Goal: Task Accomplishment & Management: Manage account settings

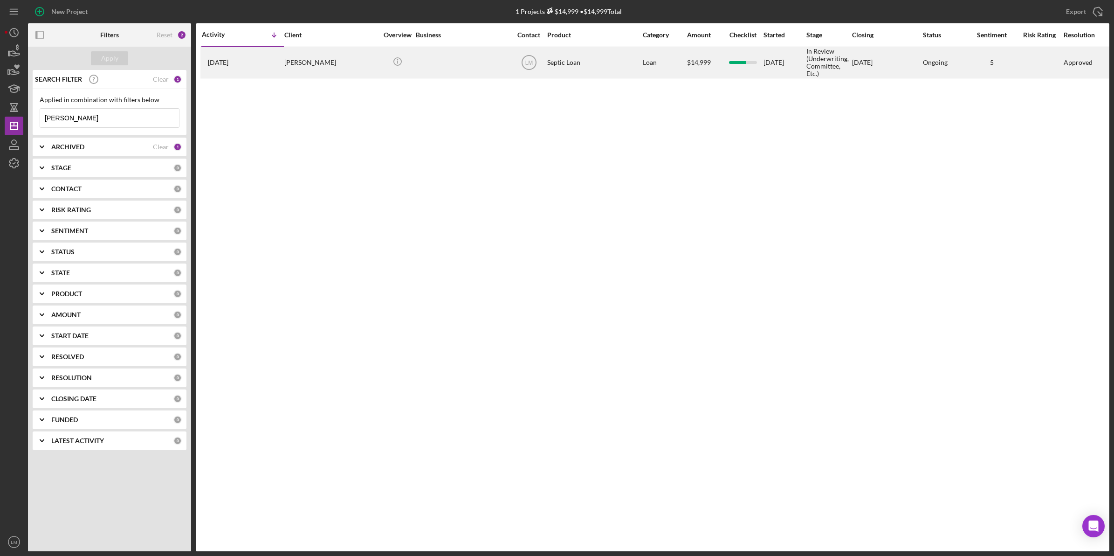
click at [297, 67] on div "[PERSON_NAME]" at bounding box center [330, 63] width 93 height 30
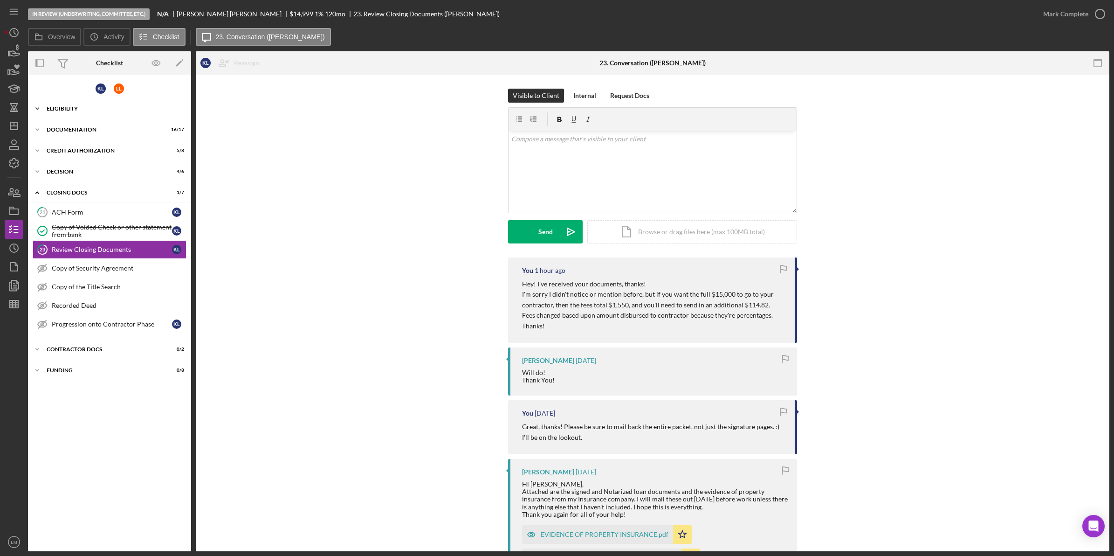
click at [112, 108] on div "Eligibility" at bounding box center [113, 109] width 133 height 6
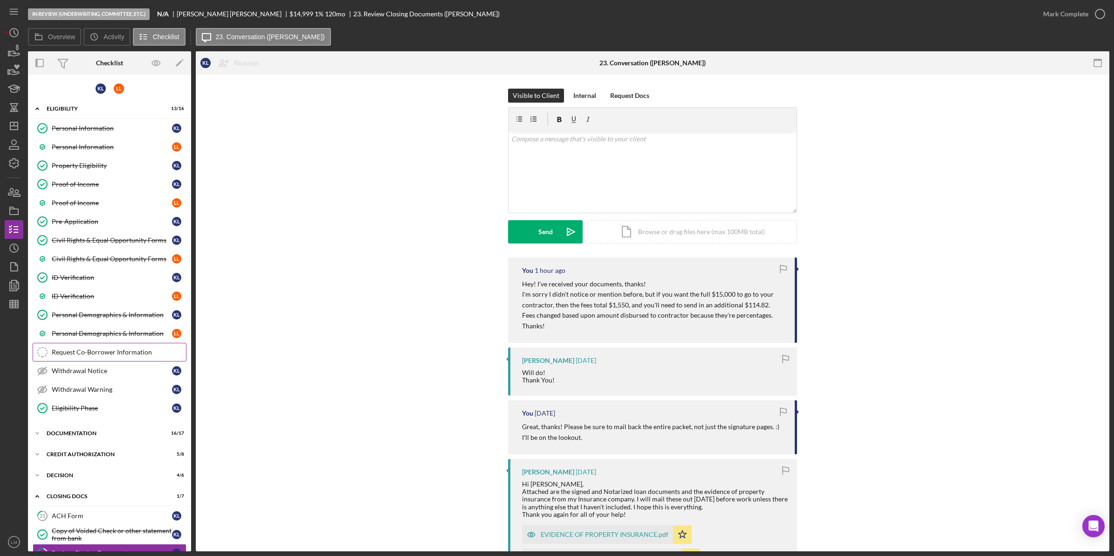
click at [123, 356] on div "Request Co-Borrower Information" at bounding box center [119, 351] width 134 height 7
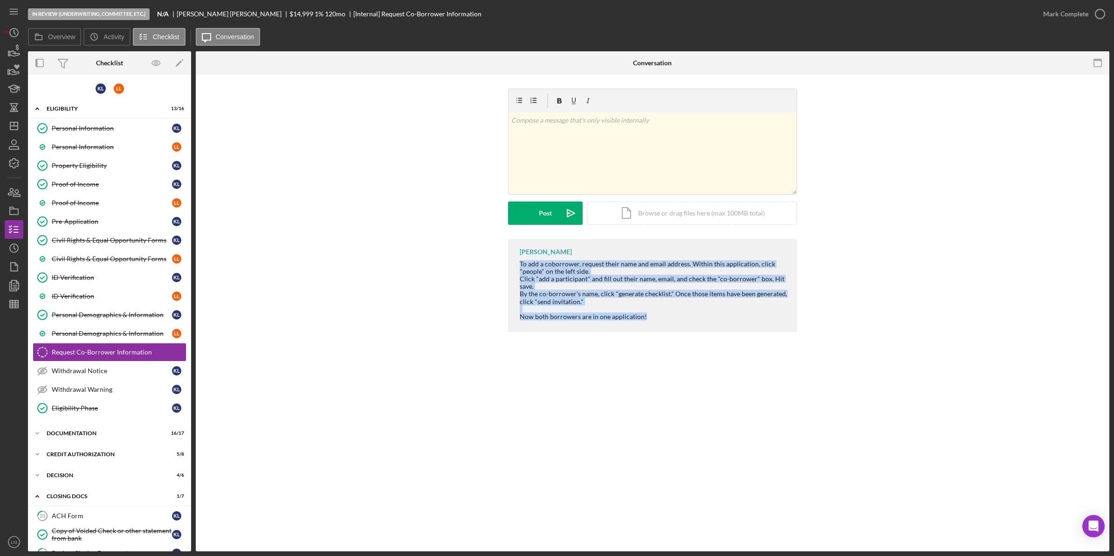
drag, startPoint x: 521, startPoint y: 262, endPoint x: 750, endPoint y: 327, distance: 238.2
click at [750, 327] on div "Lois Miller To add a coborrower, request their name and email address. Within t…" at bounding box center [652, 285] width 289 height 93
copy div "To add a coborrower, request their name and email address. Within this applicat…"
drag, startPoint x: 354, startPoint y: 301, endPoint x: 229, endPoint y: 290, distance: 125.4
click at [354, 301] on div "Lois Miller To add a coborrower, request their name and email address. Within t…" at bounding box center [653, 288] width 886 height 98
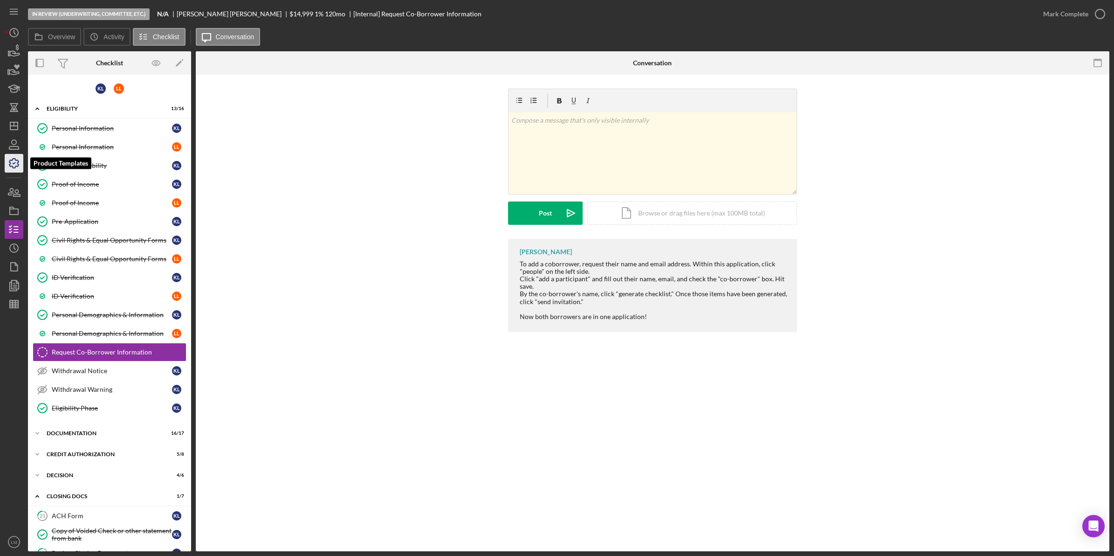
click at [17, 172] on icon "button" at bounding box center [13, 163] width 23 height 23
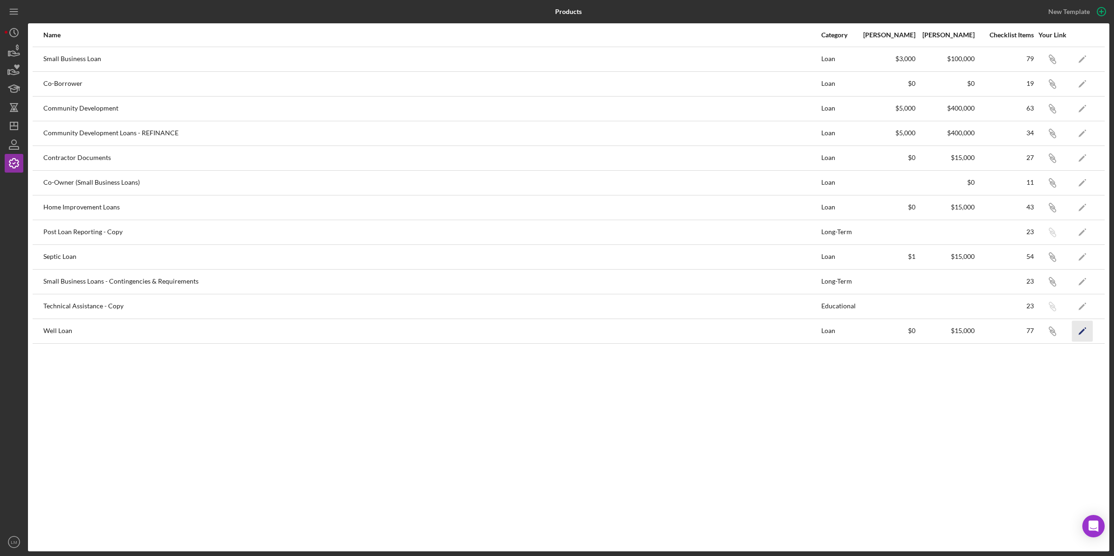
click at [1084, 331] on polygon "button" at bounding box center [1082, 331] width 7 height 7
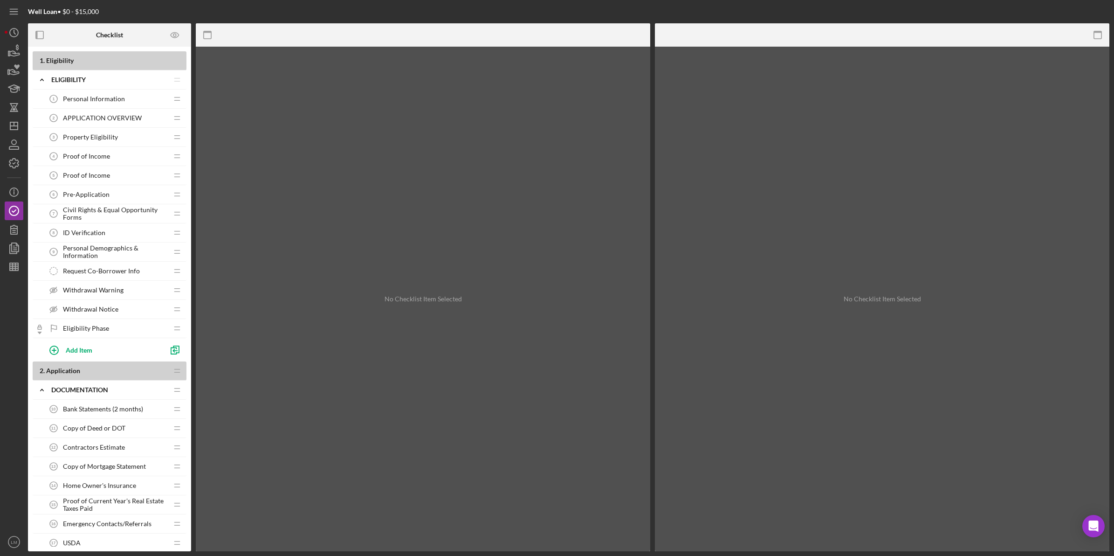
click at [108, 268] on span "Request Co-Borrower Info" at bounding box center [101, 270] width 77 height 7
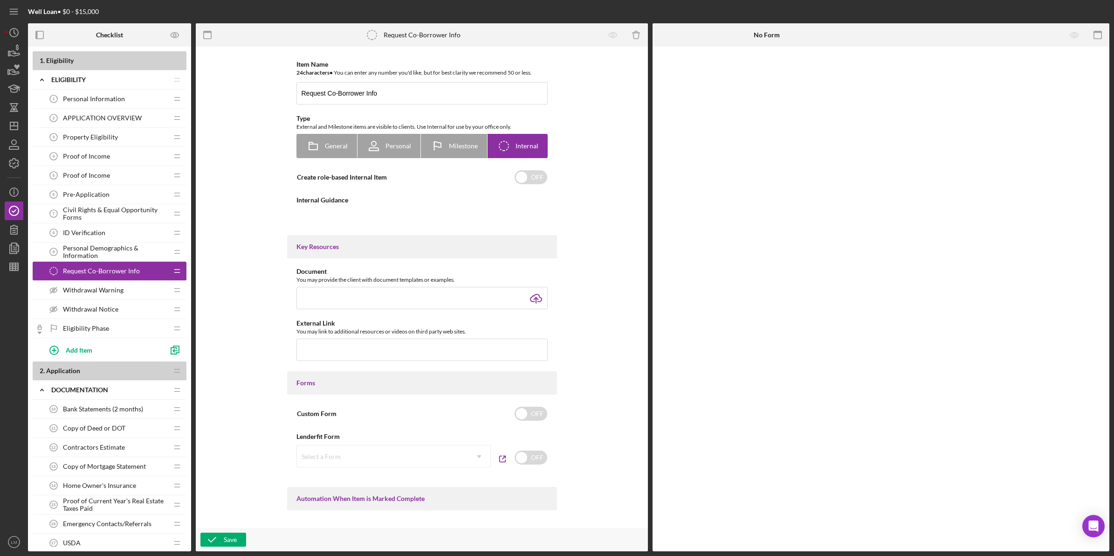
type textarea "<div> <div>To add a coborrower, request their name and email address. Within th…"
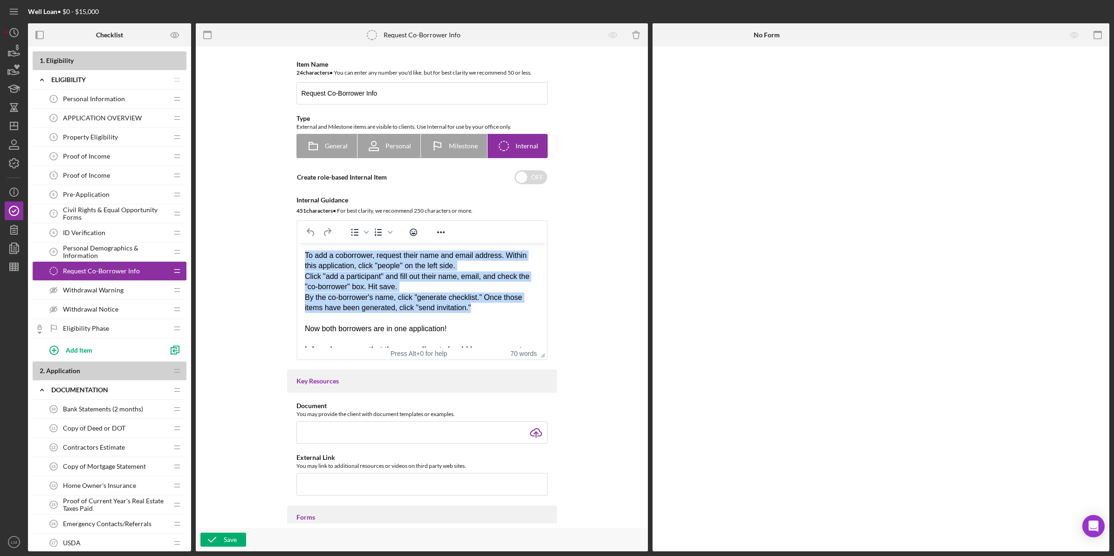
drag, startPoint x: 476, startPoint y: 310, endPoint x: 299, endPoint y: 246, distance: 187.4
click at [299, 246] on html "To add a coborrower, request their name and email address. Within this applicat…" at bounding box center [421, 308] width 249 height 130
paste body "Rich Text Area. Press ALT-0 for help."
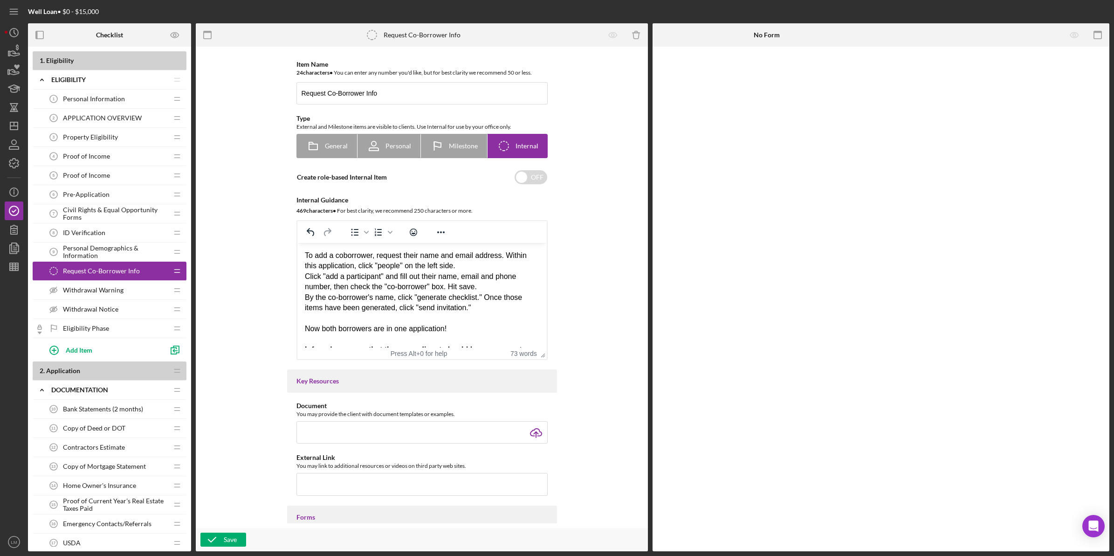
click at [524, 259] on div "To add a coborrower, request their name and email address. Within this applicat…" at bounding box center [421, 281] width 235 height 62
click at [443, 255] on div "To add a coborrower, request their name and email address. Within this applicat…" at bounding box center [421, 281] width 235 height 62
click at [488, 256] on div "To add a coborrower, request their name, email address. Within this application…" at bounding box center [421, 281] width 235 height 62
click at [362, 267] on div "To add a coborrower, request their name, email address, and phone number. Withi…" at bounding box center [421, 281] width 235 height 62
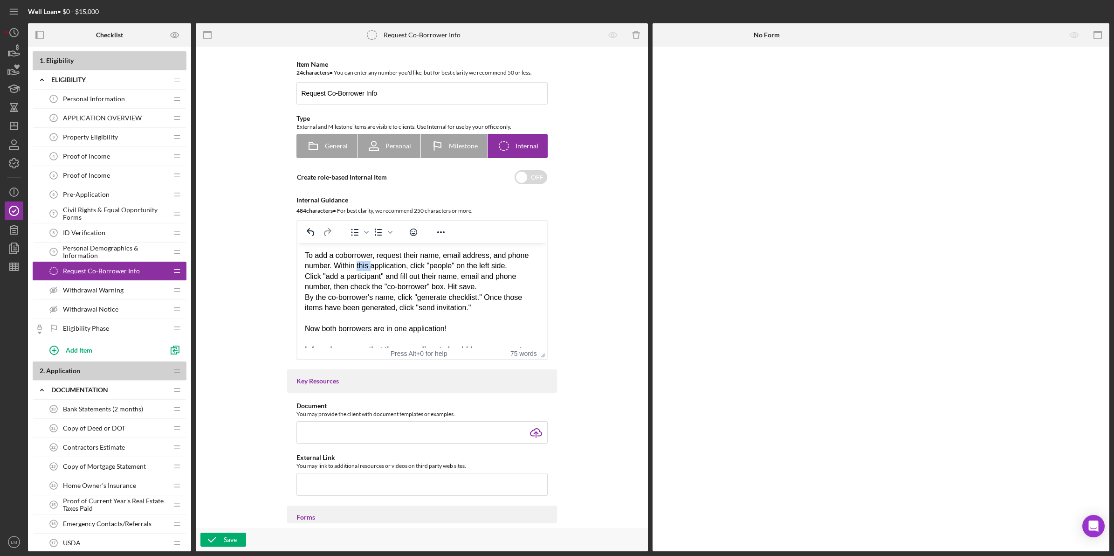
click at [362, 267] on div "To add a coborrower, request their name, email address, and phone number. Withi…" at bounding box center [421, 281] width 235 height 62
click at [447, 277] on div "To add a coborrower, request their name, email address, and phone number. Withi…" at bounding box center [421, 281] width 235 height 62
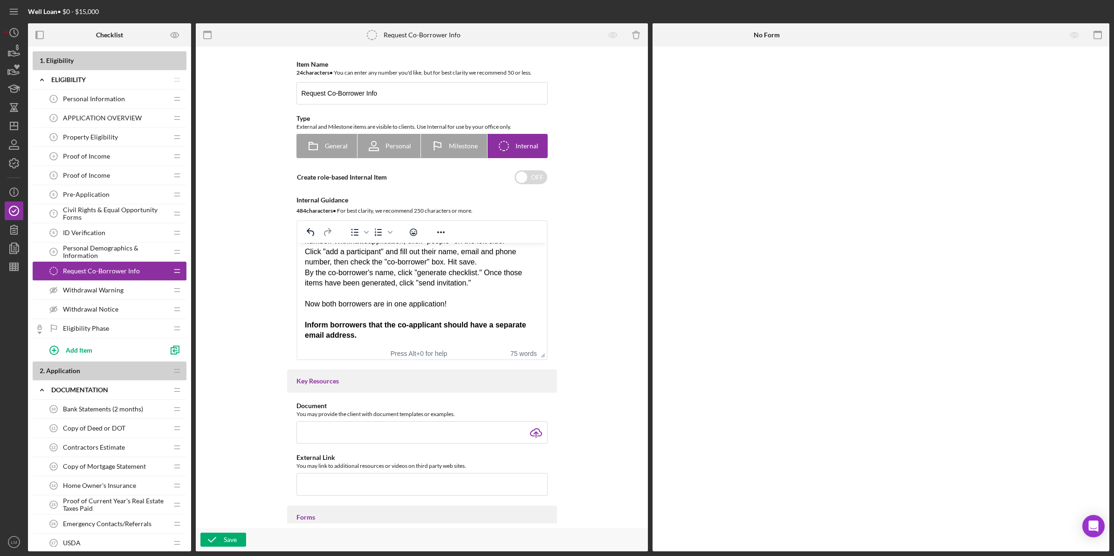
click at [445, 296] on div "Rich Text Area. Press ALT-0 for help." at bounding box center [421, 293] width 235 height 10
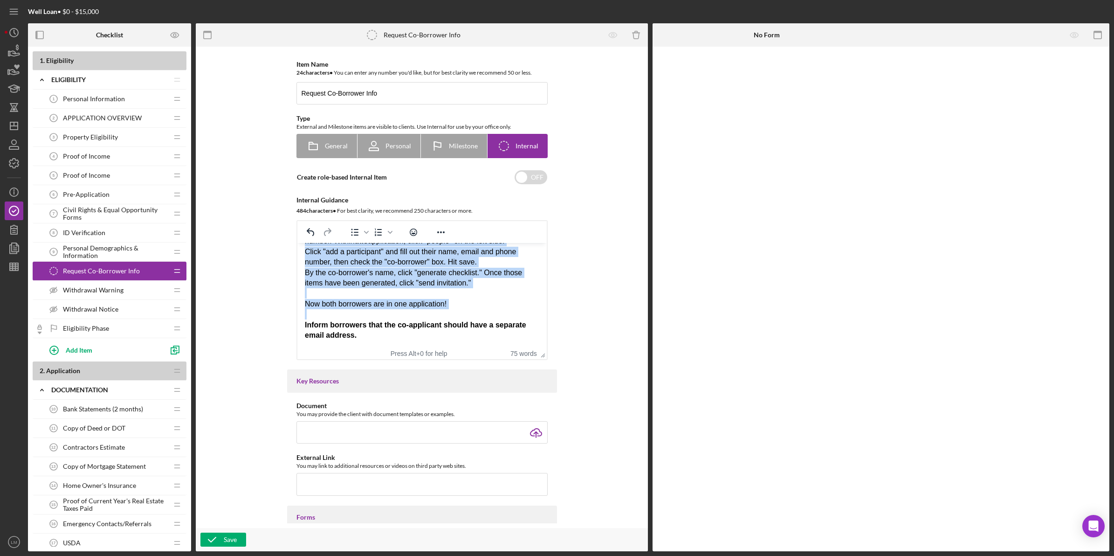
copy body "To add a coborrower, request their name, email address, and phone number. Withi…"
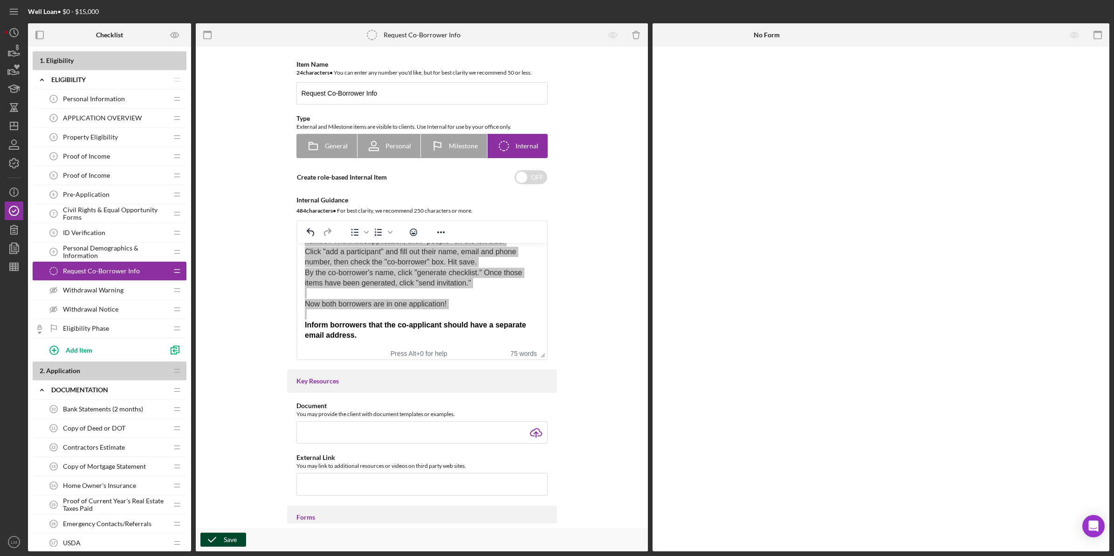
click at [207, 545] on icon "button" at bounding box center [211, 539] width 23 height 23
click at [18, 164] on icon "button" at bounding box center [13, 163] width 9 height 9
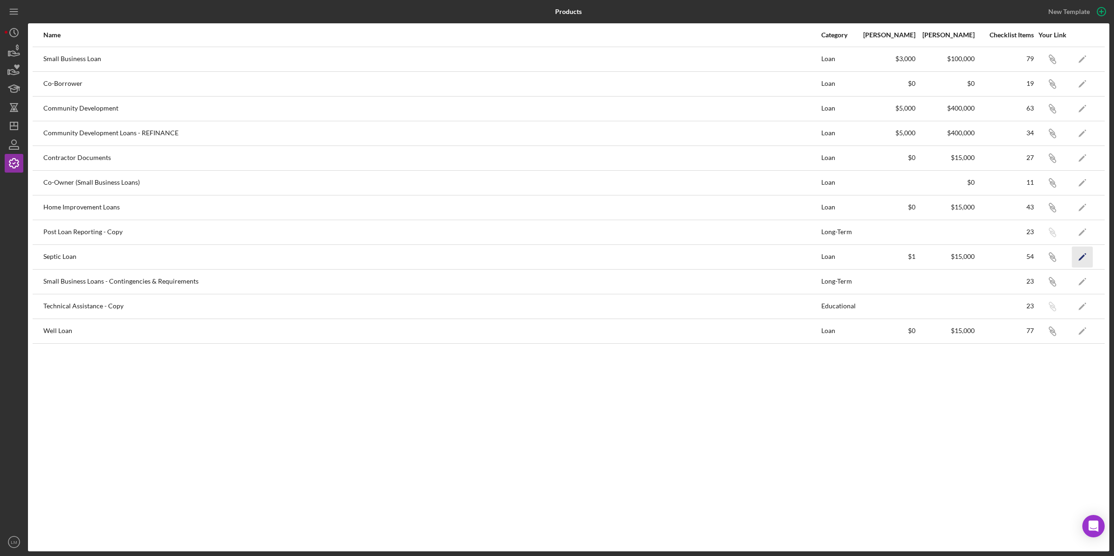
click at [1077, 262] on icon "Icon/Edit" at bounding box center [1082, 256] width 21 height 21
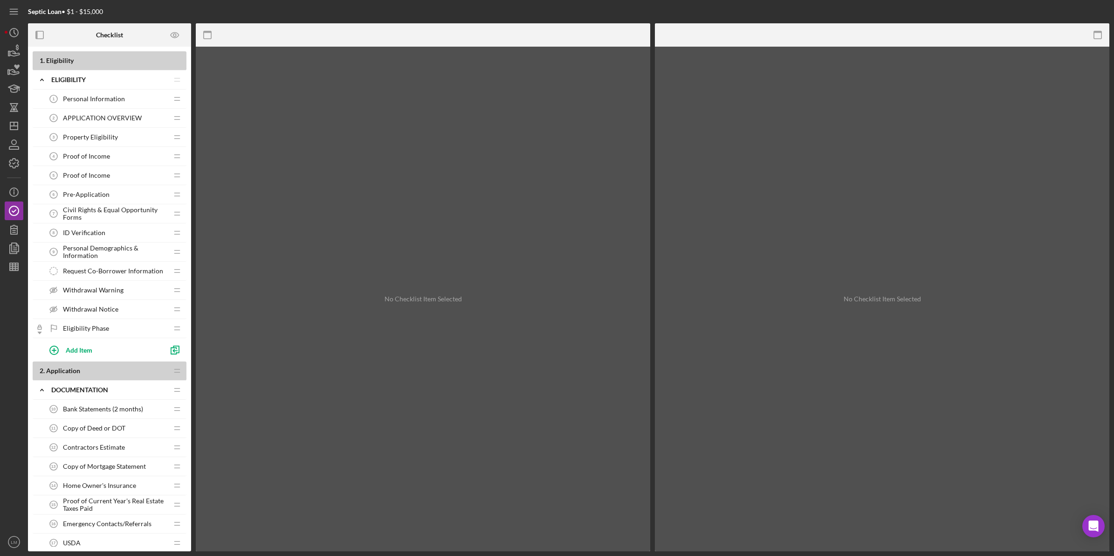
click at [71, 274] on span "Request Co-Borrower Information" at bounding box center [113, 270] width 100 height 7
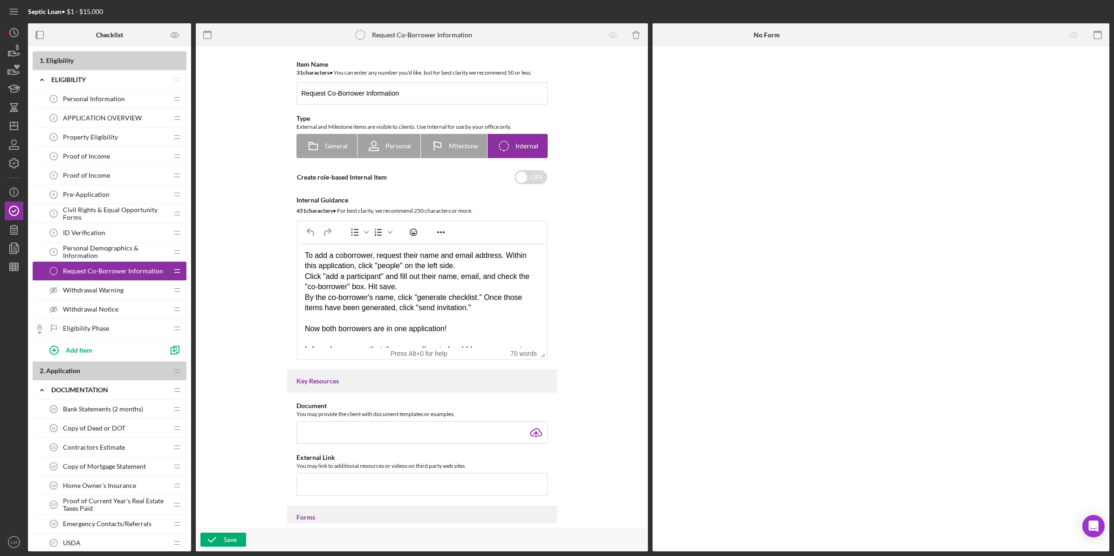
click at [410, 316] on div "Rich Text Area. Press ALT-0 for help." at bounding box center [421, 318] width 235 height 10
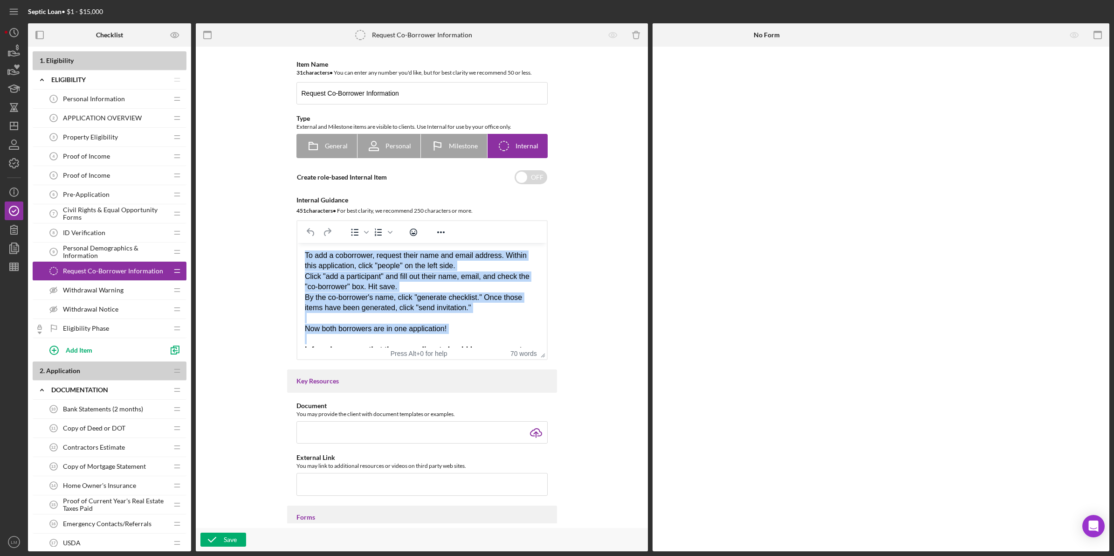
paste body "Rich Text Area. Press ALT-0 for help."
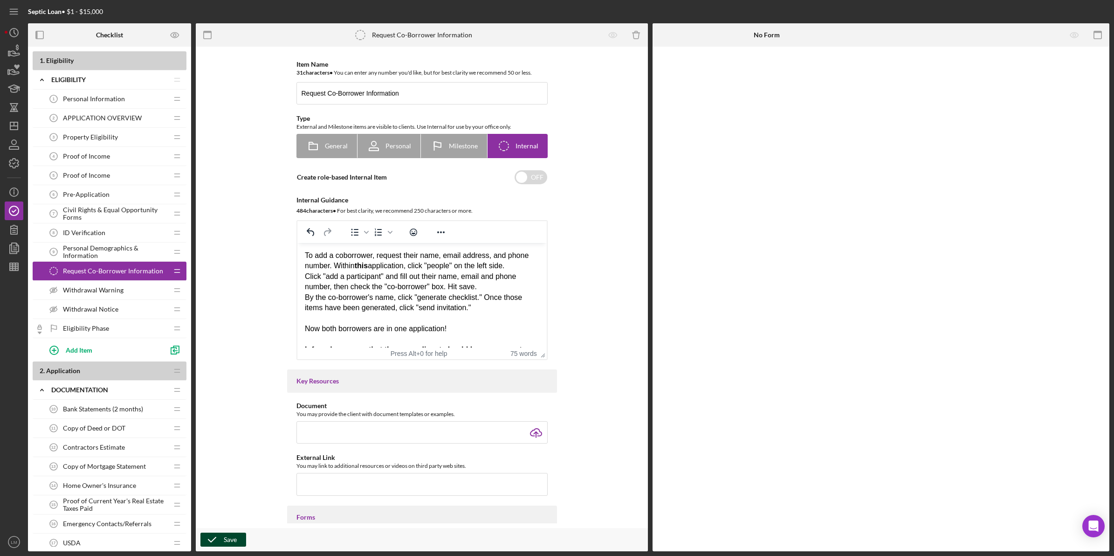
click at [233, 535] on div "Save" at bounding box center [230, 539] width 13 height 14
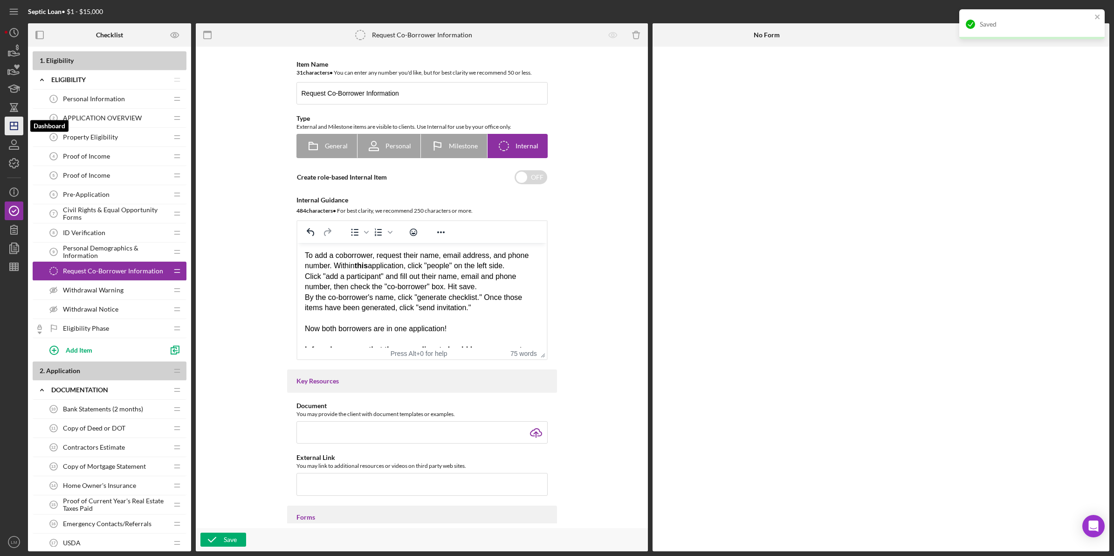
click at [14, 133] on icon "Icon/Dashboard" at bounding box center [13, 125] width 23 height 23
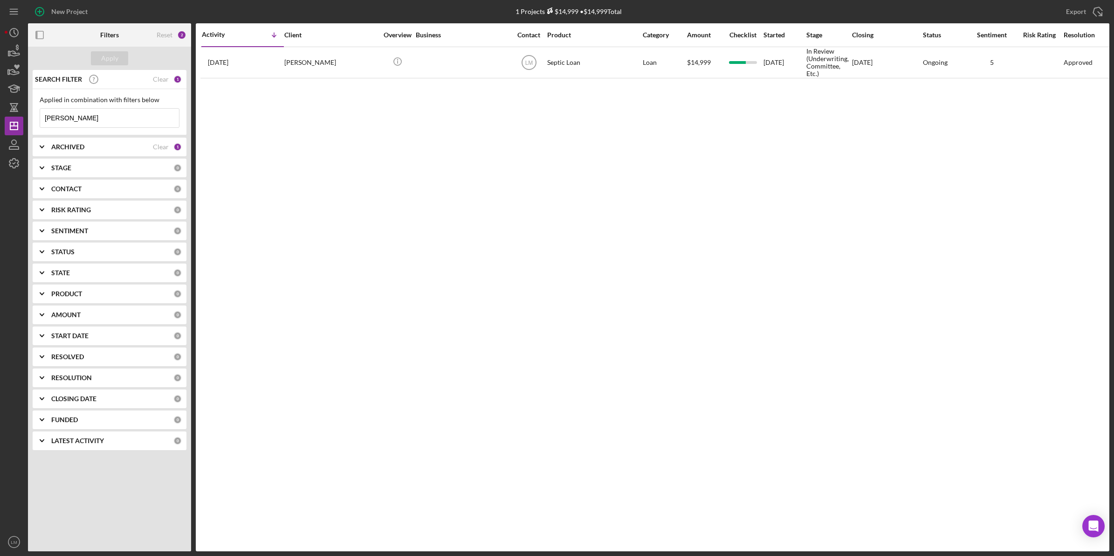
click at [155, 34] on div "Reset 2" at bounding box center [164, 34] width 55 height 23
click at [162, 38] on div "Reset" at bounding box center [165, 34] width 16 height 7
click at [117, 64] on div "Apply" at bounding box center [109, 58] width 17 height 14
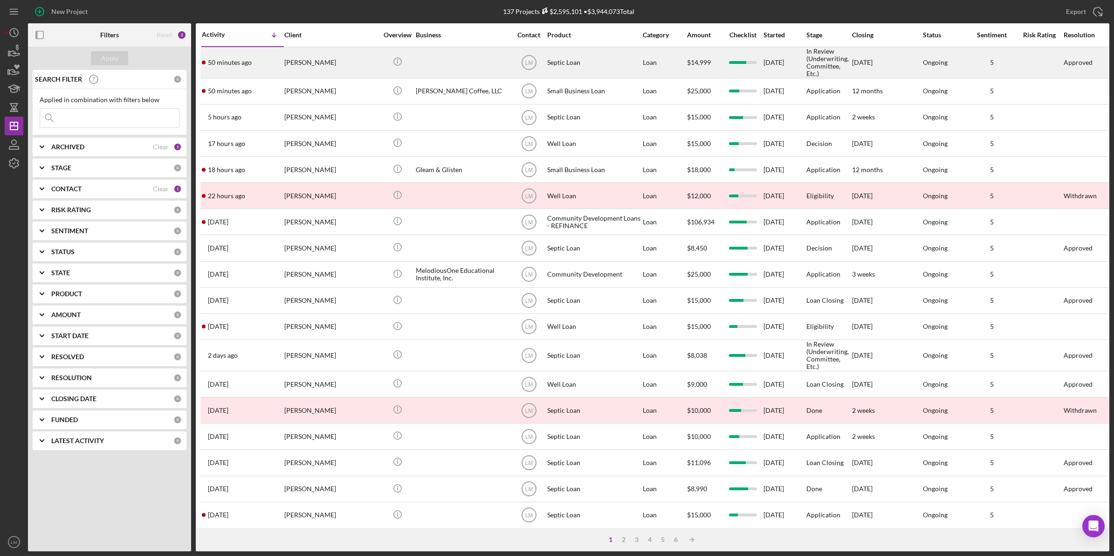
click at [348, 59] on div "[PERSON_NAME]" at bounding box center [330, 63] width 93 height 30
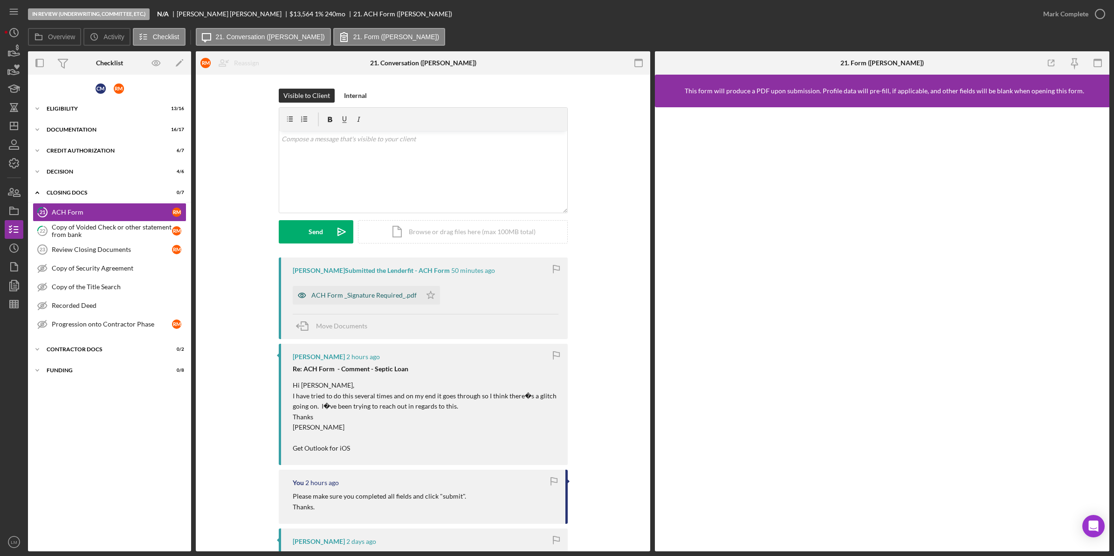
click at [313, 290] on div "ACH Form _Signature Required_.pdf" at bounding box center [357, 295] width 129 height 19
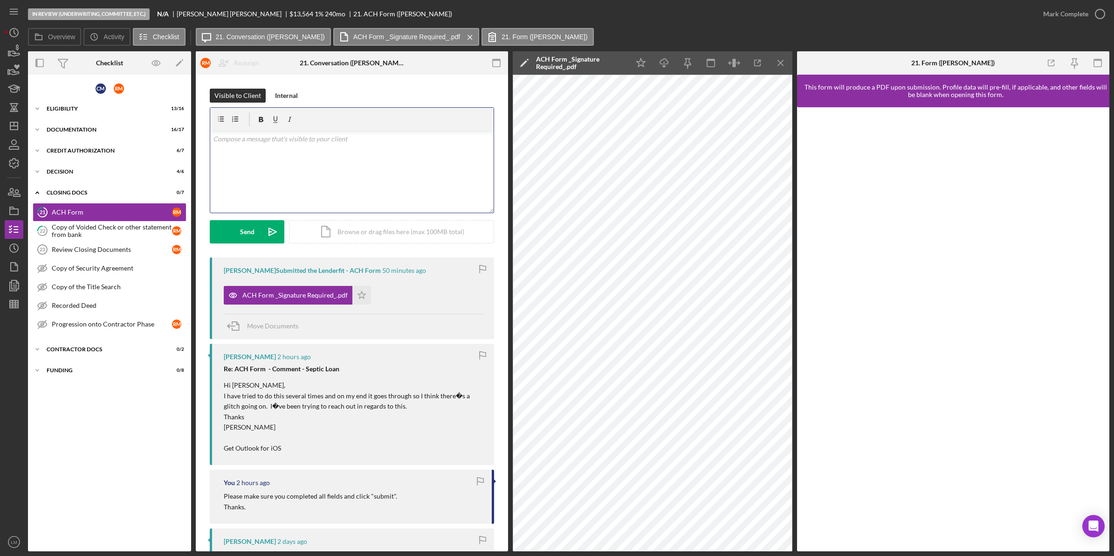
click at [299, 166] on div "v Color teal Color pink Remove color Add row above Add row below Add column bef…" at bounding box center [351, 172] width 283 height 82
click at [270, 229] on icon "Icon/icon-invite-send" at bounding box center [272, 231] width 23 height 23
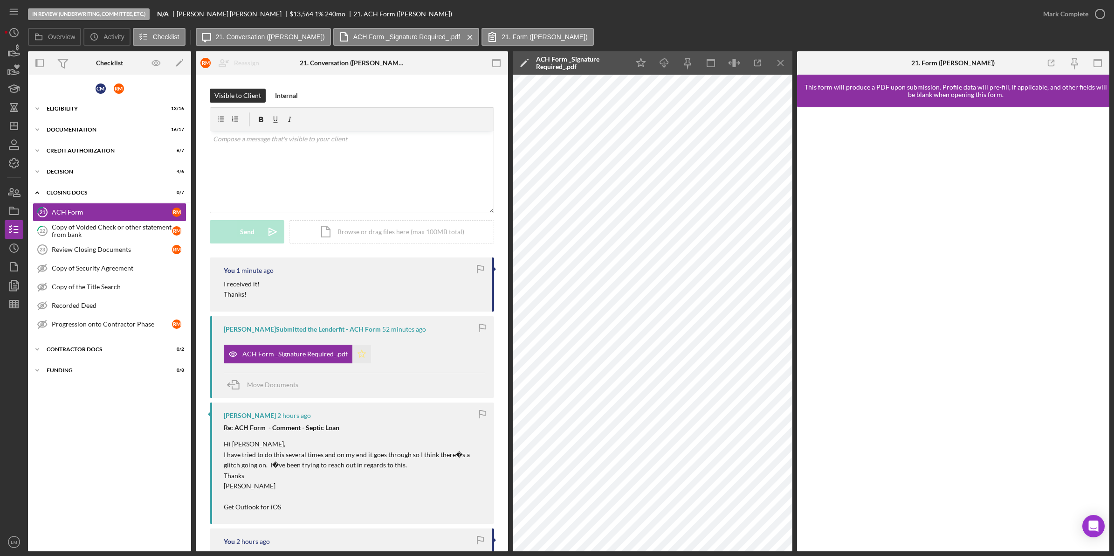
click at [357, 351] on icon "Icon/Star" at bounding box center [361, 354] width 19 height 19
click at [1070, 15] on div "Mark Complete" at bounding box center [1065, 14] width 45 height 19
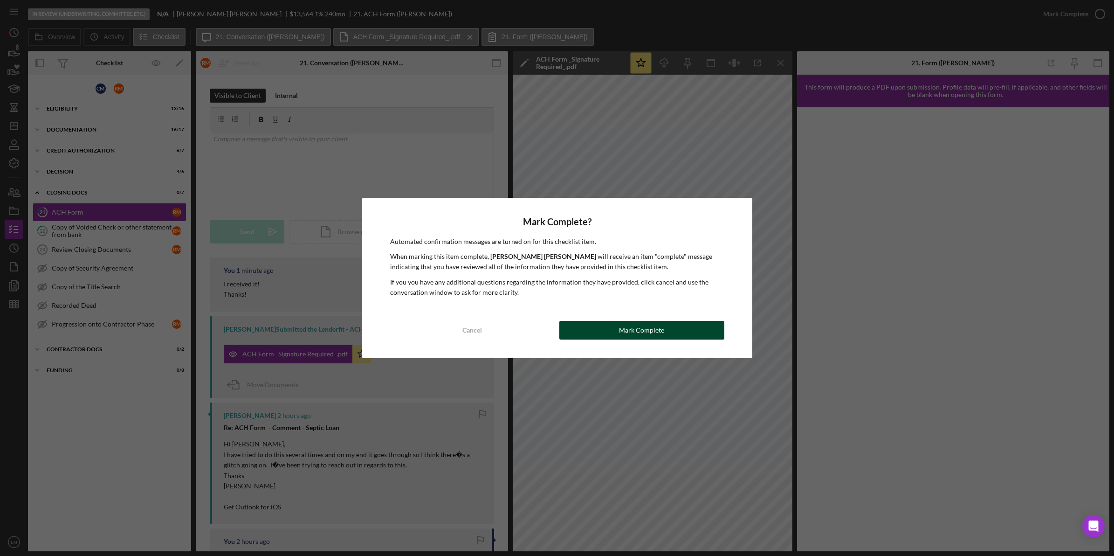
click at [628, 324] on div "Mark Complete" at bounding box center [641, 330] width 45 height 19
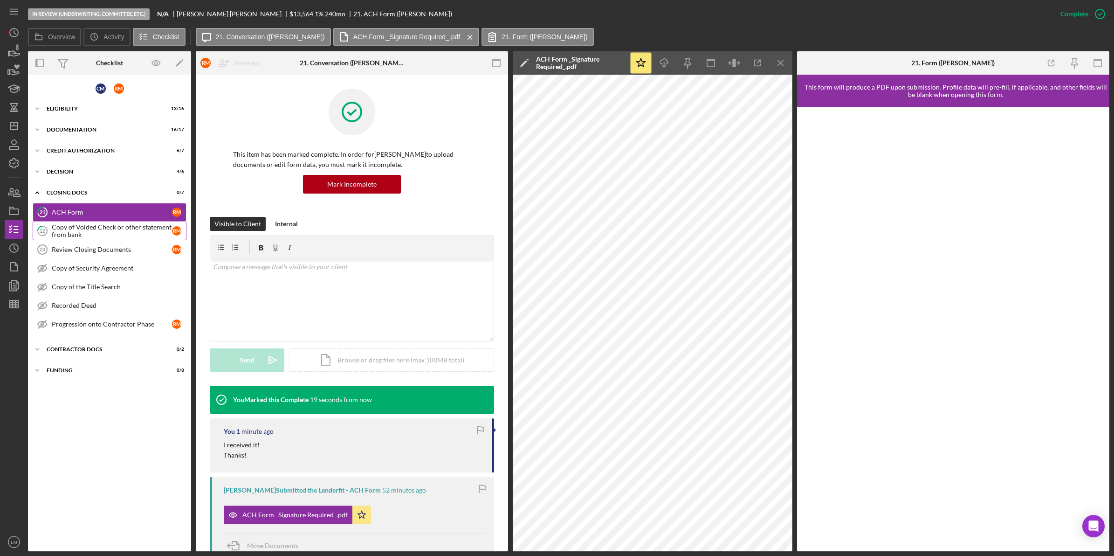
click at [140, 236] on div "Copy of Voided Check or other statement from bank" at bounding box center [112, 230] width 120 height 15
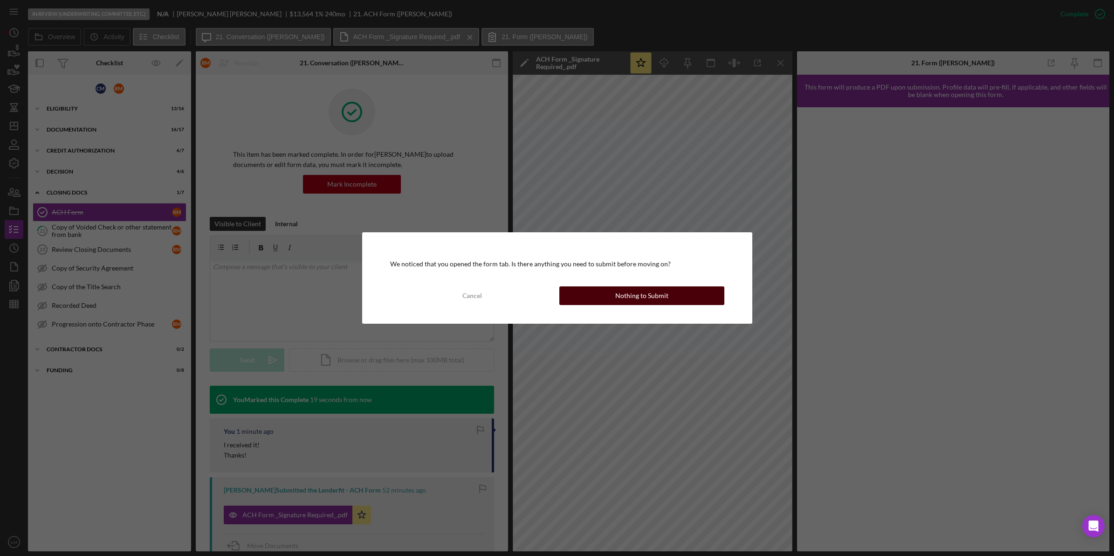
click at [655, 290] on div "Nothing to Submit" at bounding box center [641, 295] width 53 height 19
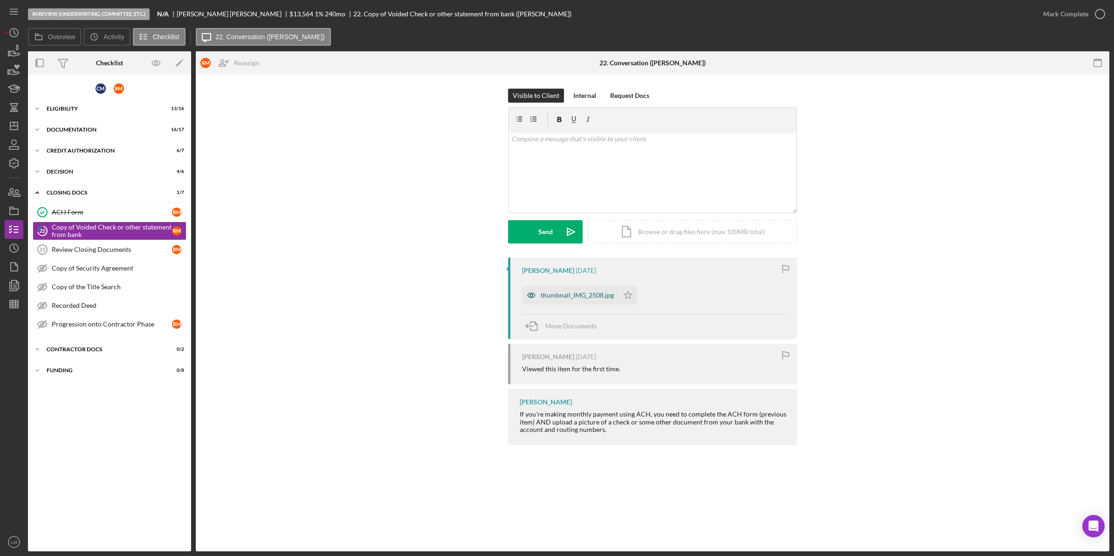
click at [575, 295] on div "thumbnail_IMG_2508.jpg" at bounding box center [577, 294] width 73 height 7
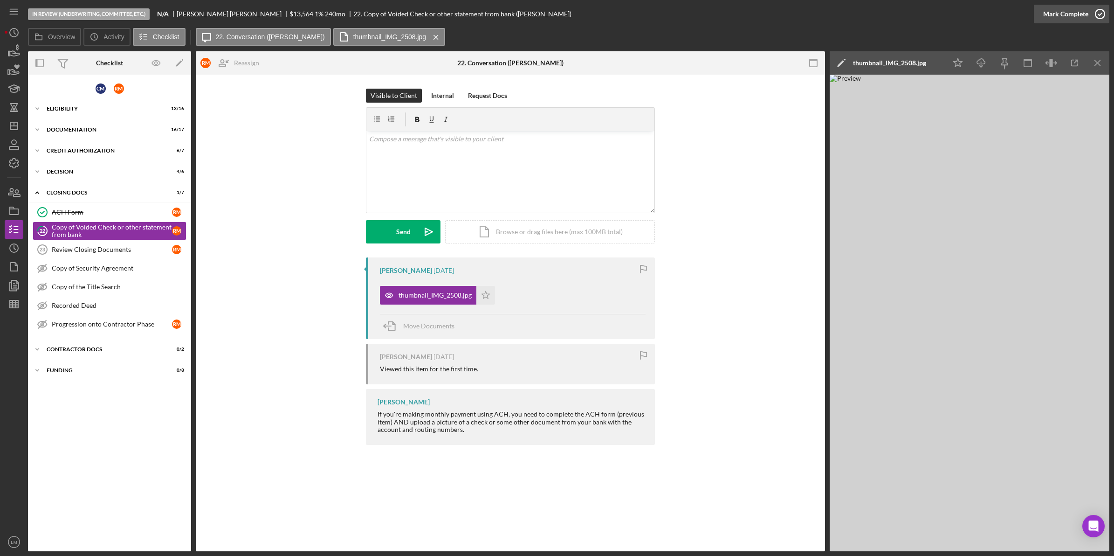
click at [1049, 13] on div "Mark Complete" at bounding box center [1065, 14] width 45 height 19
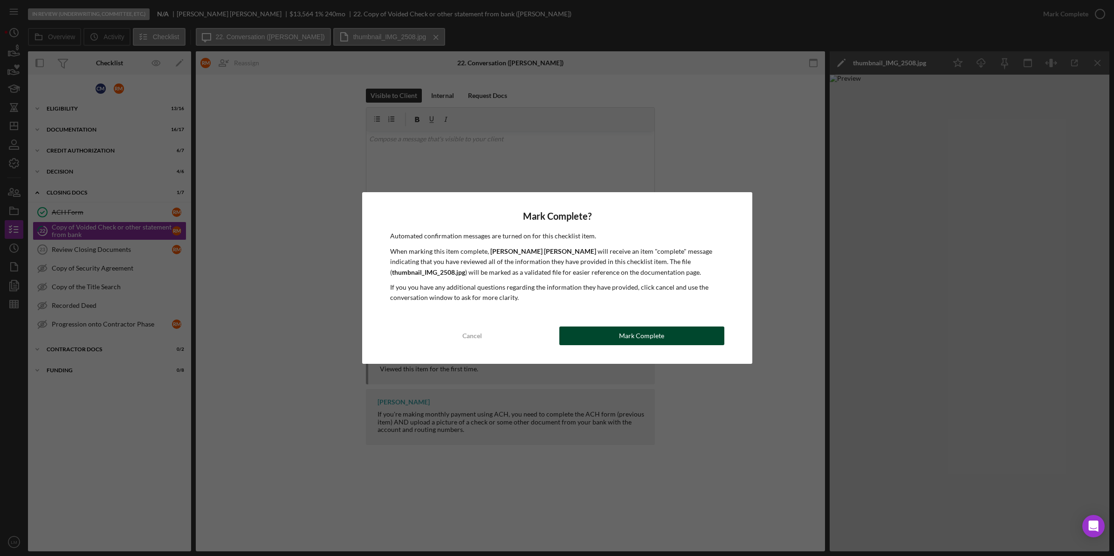
click at [613, 326] on div "Cancel Mark Complete" at bounding box center [557, 335] width 334 height 19
click at [699, 347] on div "Mark Complete? Automated confirmation messages are turned on for this checklist…" at bounding box center [557, 277] width 390 height 171
click at [693, 341] on button "Mark Complete" at bounding box center [641, 335] width 165 height 19
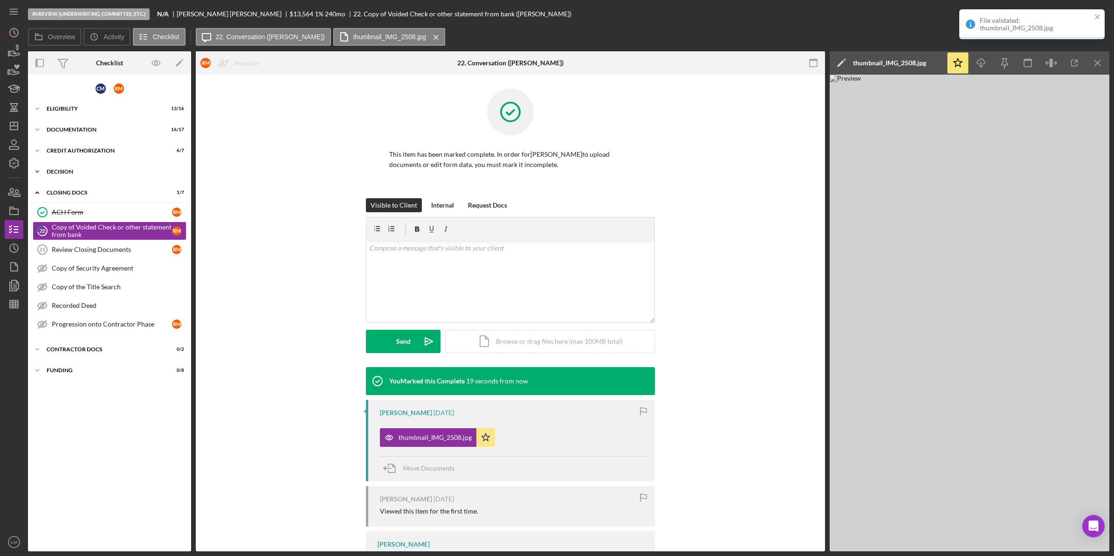
click at [94, 172] on div "Decision" at bounding box center [113, 172] width 133 height 6
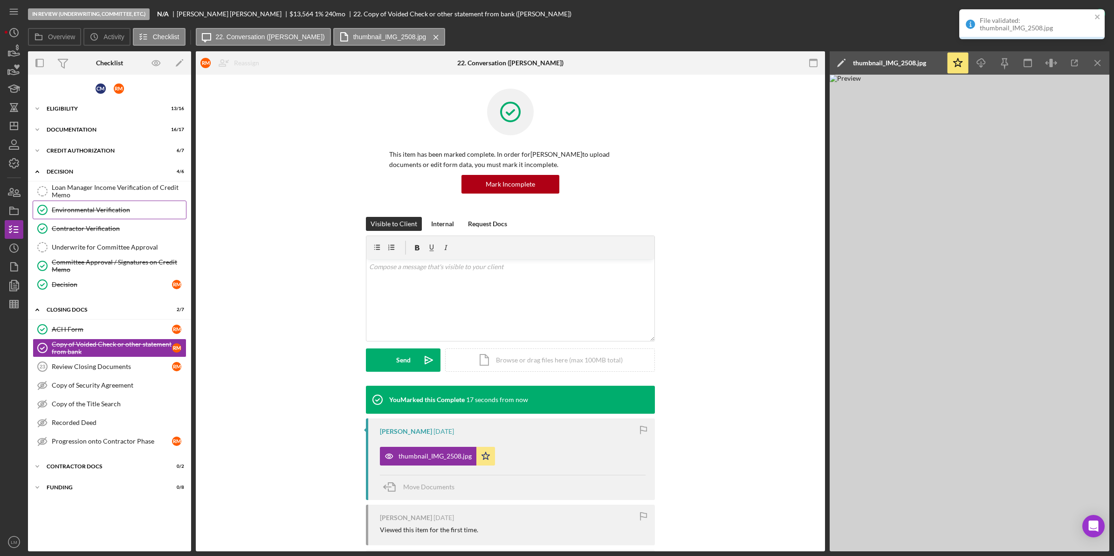
click at [103, 218] on link "Environmental Verification Environmental Verification" at bounding box center [110, 209] width 154 height 19
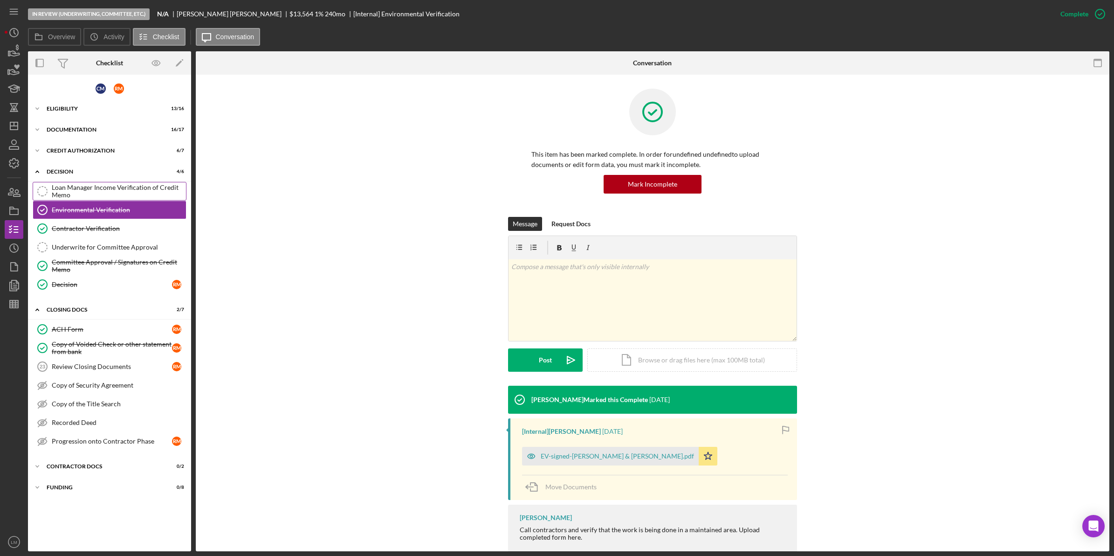
click at [73, 188] on div "Loan Manager Income Verification of Credit Memo" at bounding box center [119, 191] width 134 height 15
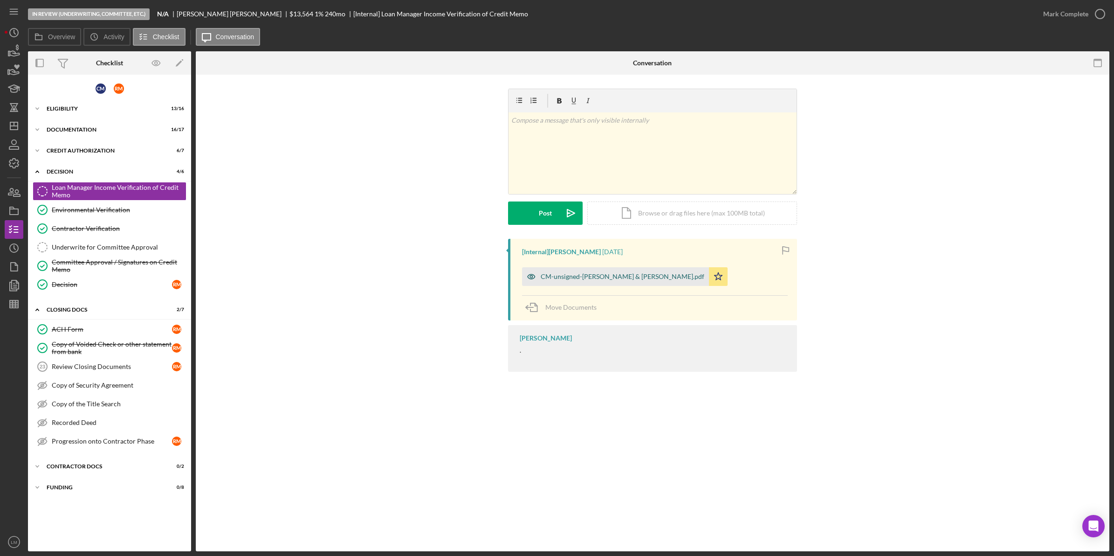
click at [607, 279] on div "CM-unsigned-Maguire, Rebecca & Charles.pdf" at bounding box center [623, 276] width 164 height 7
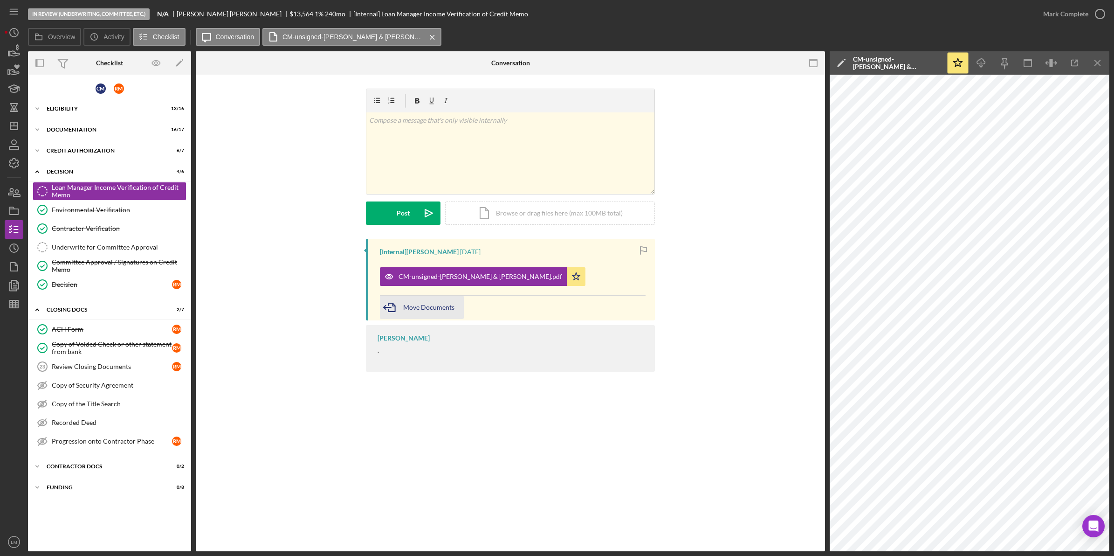
click at [430, 303] on div "Move Documents" at bounding box center [428, 307] width 51 height 23
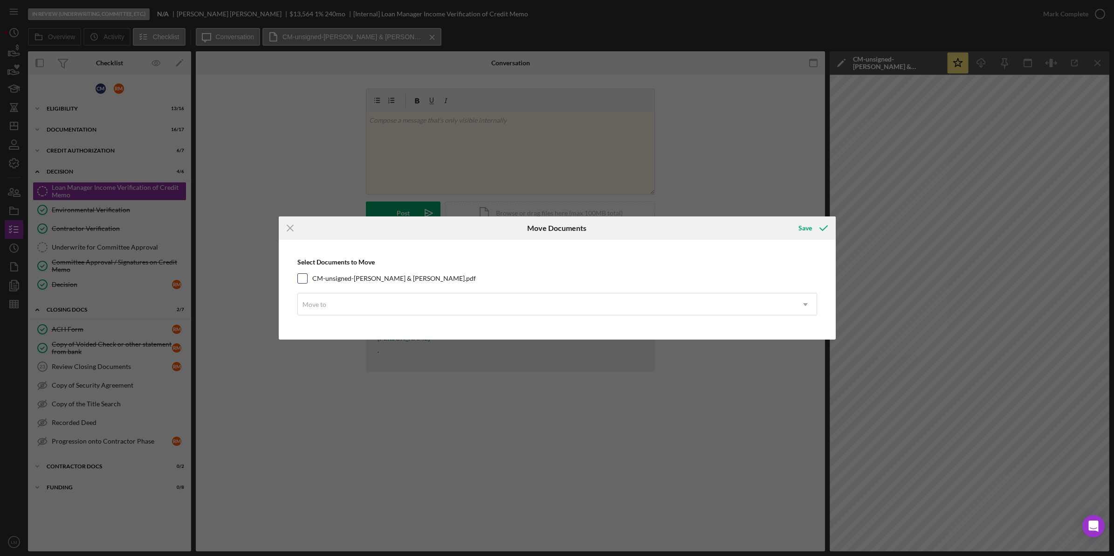
click at [408, 280] on label "CM-unsigned-Maguire, Rebecca & Charles.pdf" at bounding box center [394, 278] width 164 height 9
click at [307, 280] on input "CM-unsigned-Maguire, Rebecca & Charles.pdf" at bounding box center [302, 278] width 9 height 9
checkbox input "true"
click at [400, 295] on div "Move to" at bounding box center [546, 304] width 497 height 21
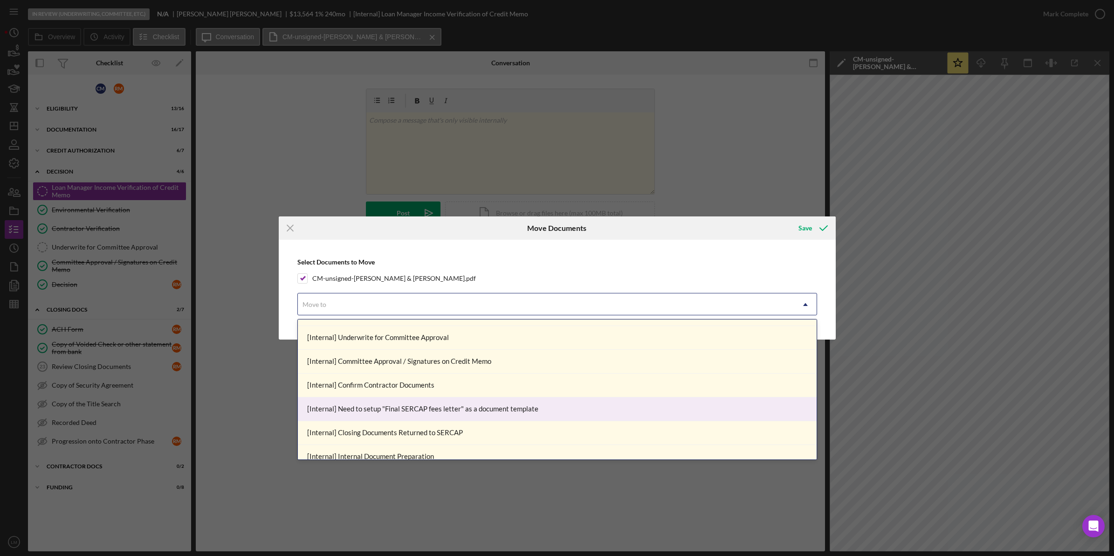
scroll to position [54, 0]
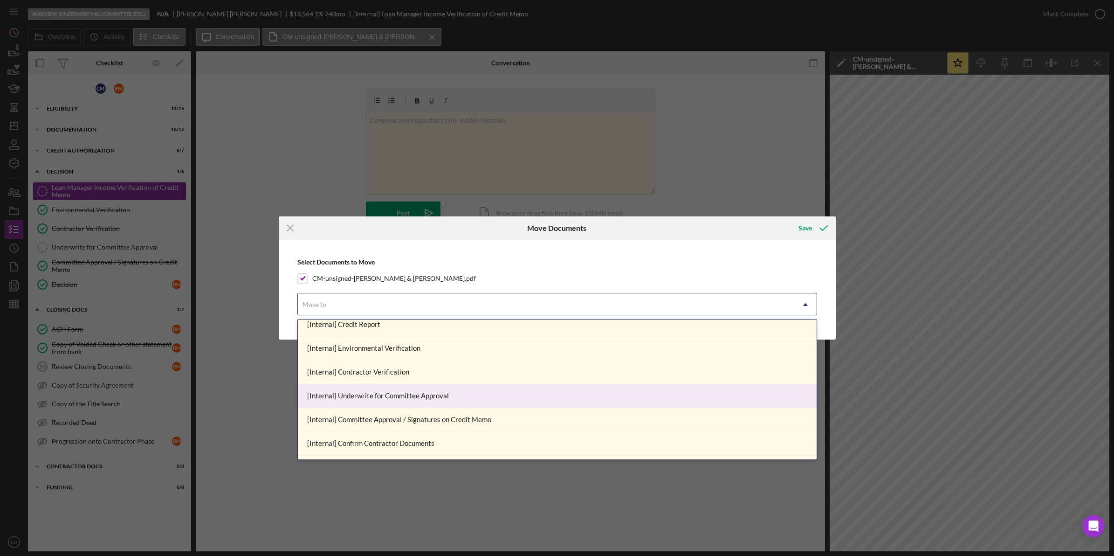
click at [460, 390] on div "[Internal] Underwrite for Committee Approval" at bounding box center [557, 396] width 519 height 24
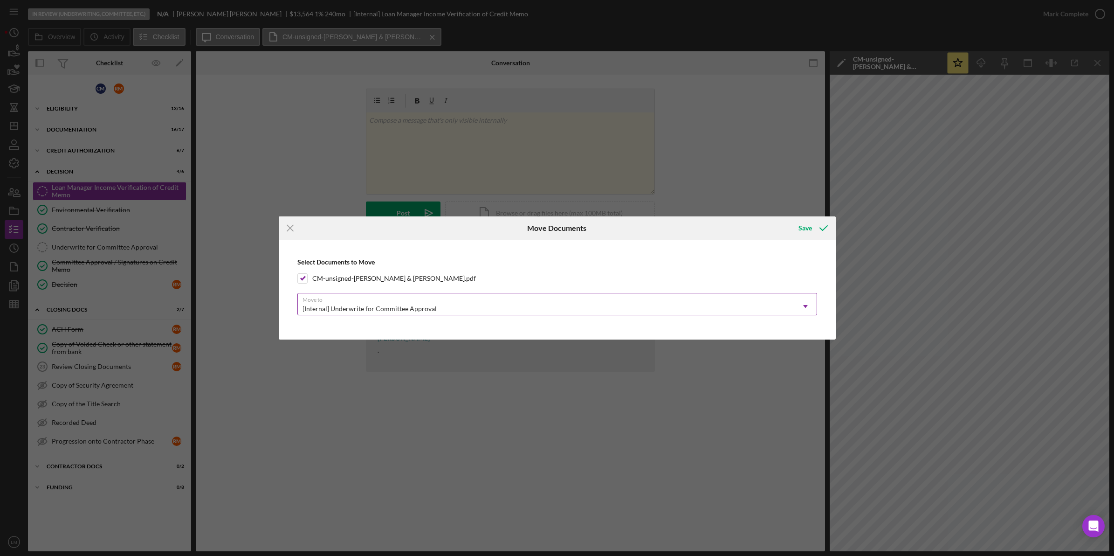
click at [445, 306] on div "[Internal] Underwrite for Committee Approval" at bounding box center [546, 308] width 497 height 21
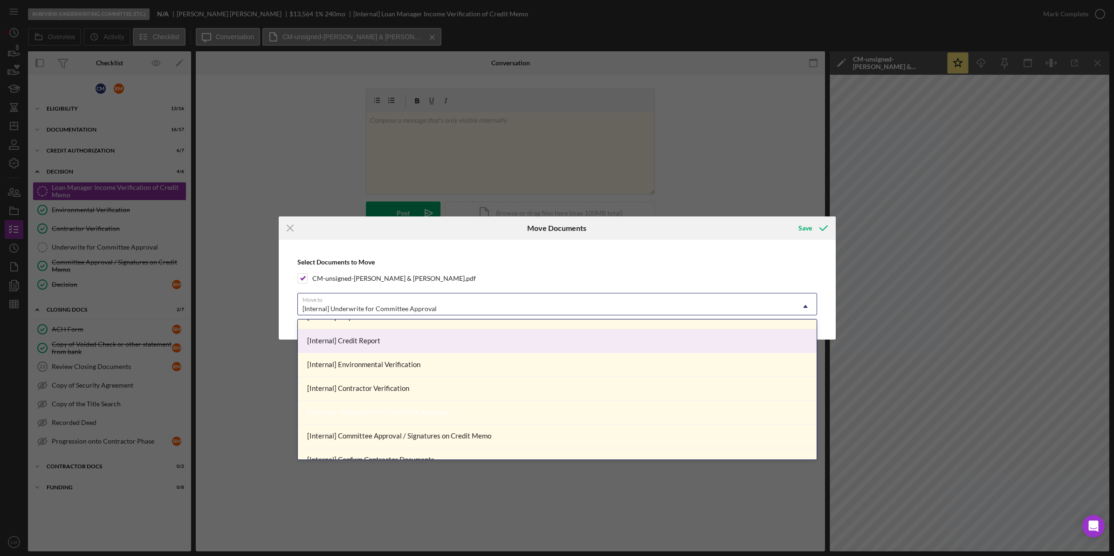
scroll to position [58, 0]
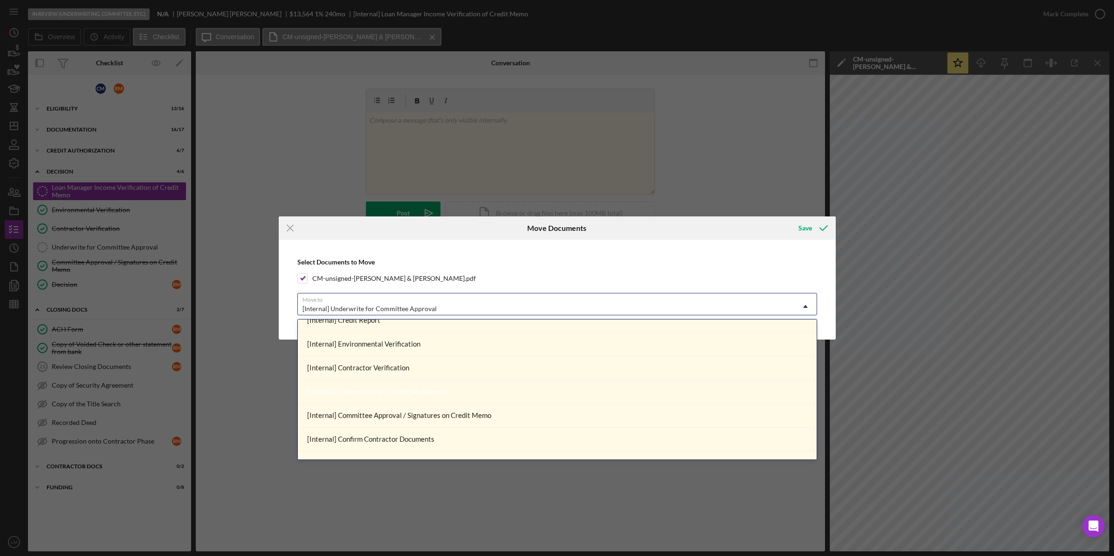
click at [475, 390] on div "[Internal] Underwrite for Committee Approval" at bounding box center [557, 392] width 519 height 24
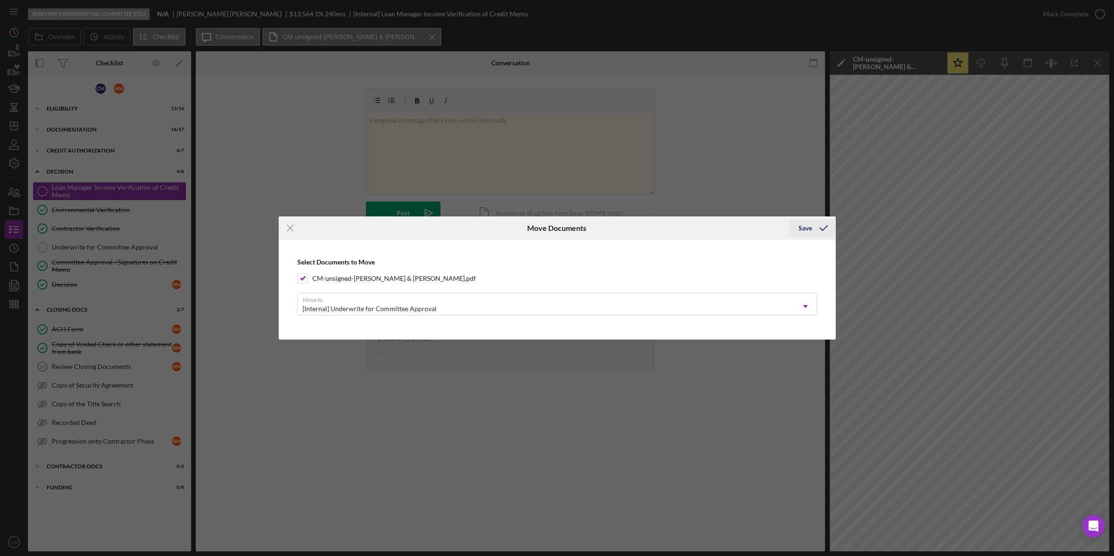
click at [810, 233] on button "Save" at bounding box center [812, 228] width 46 height 19
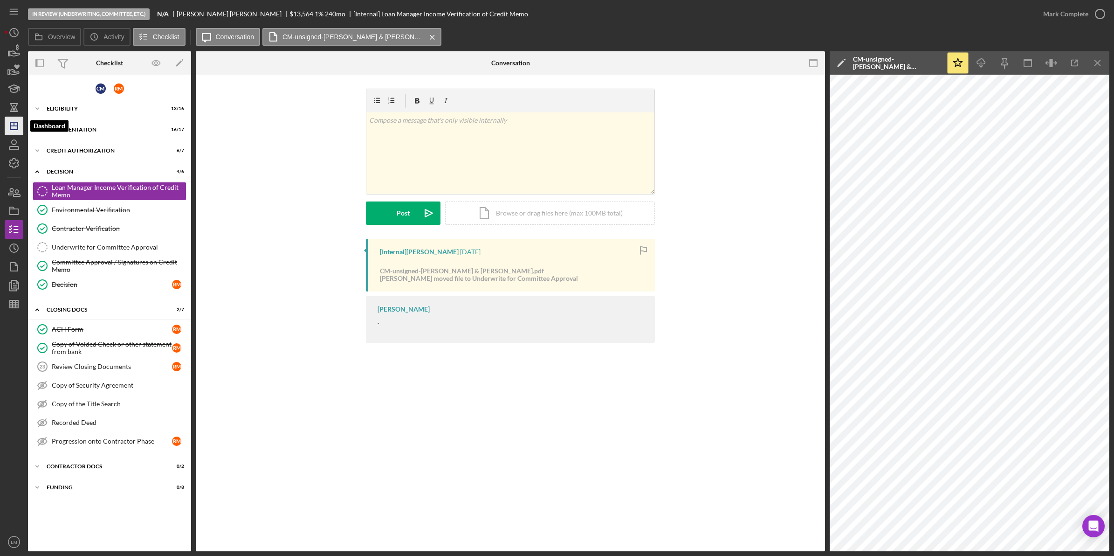
click at [15, 131] on icon "Icon/Dashboard" at bounding box center [13, 125] width 23 height 23
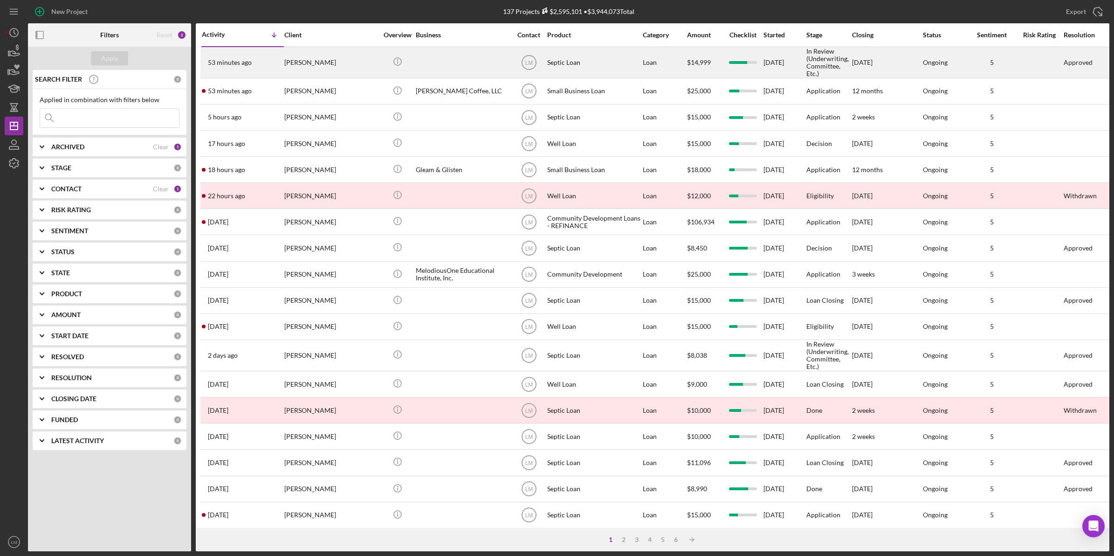
click at [295, 48] on div "[PERSON_NAME]" at bounding box center [330, 63] width 93 height 30
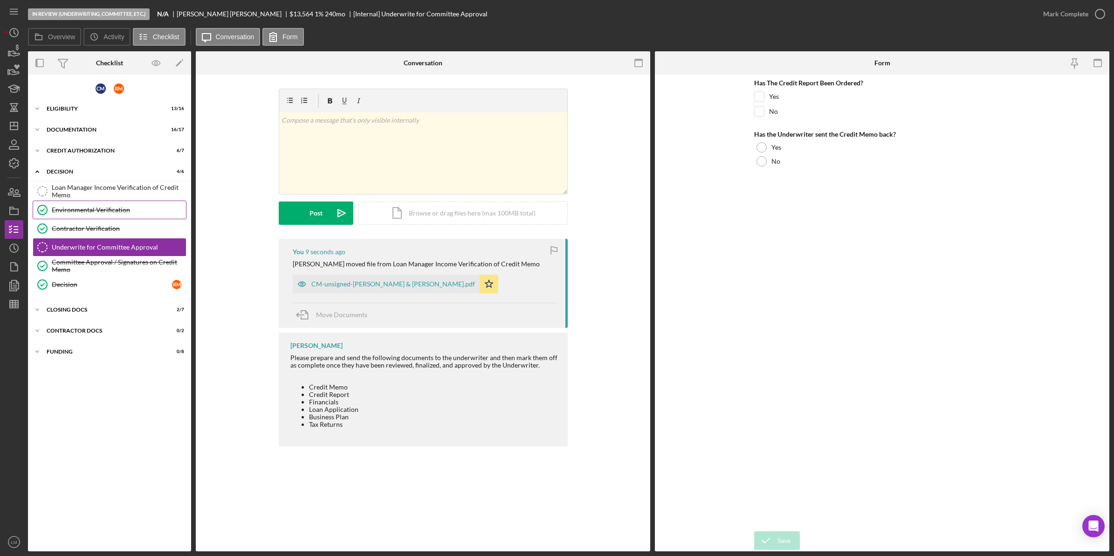
click at [96, 200] on link "Environmental Verification Environmental Verification" at bounding box center [110, 209] width 154 height 19
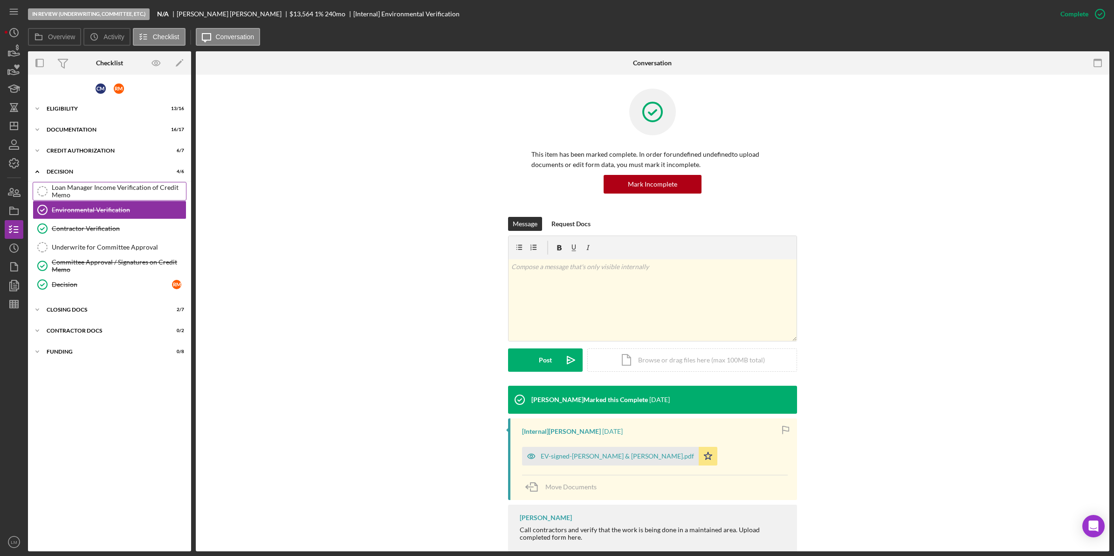
click at [102, 193] on div "Loan Manager Income Verification of Credit Memo" at bounding box center [119, 191] width 134 height 15
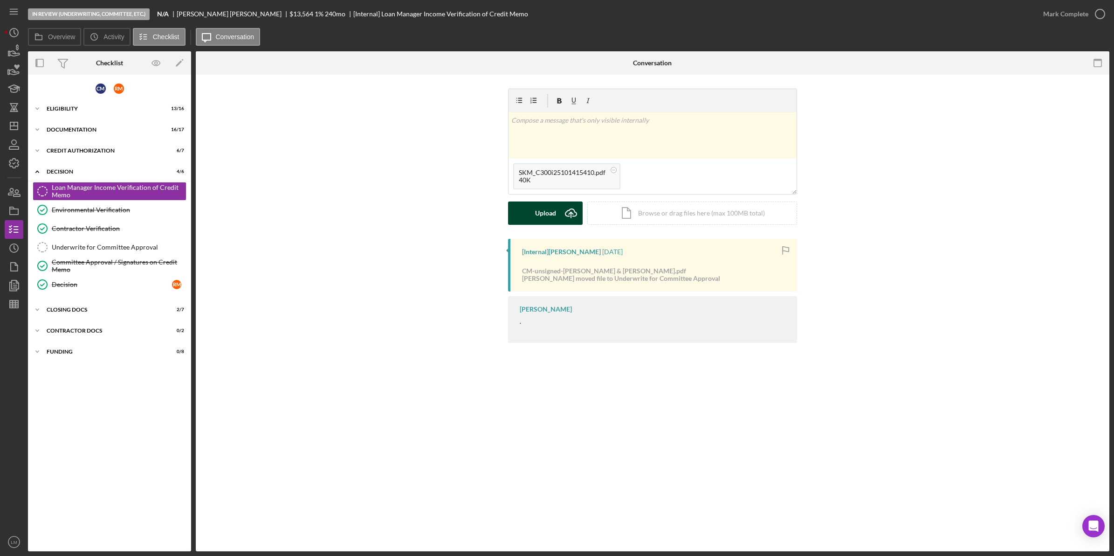
click at [561, 213] on icon "Icon/Upload" at bounding box center [570, 212] width 23 height 23
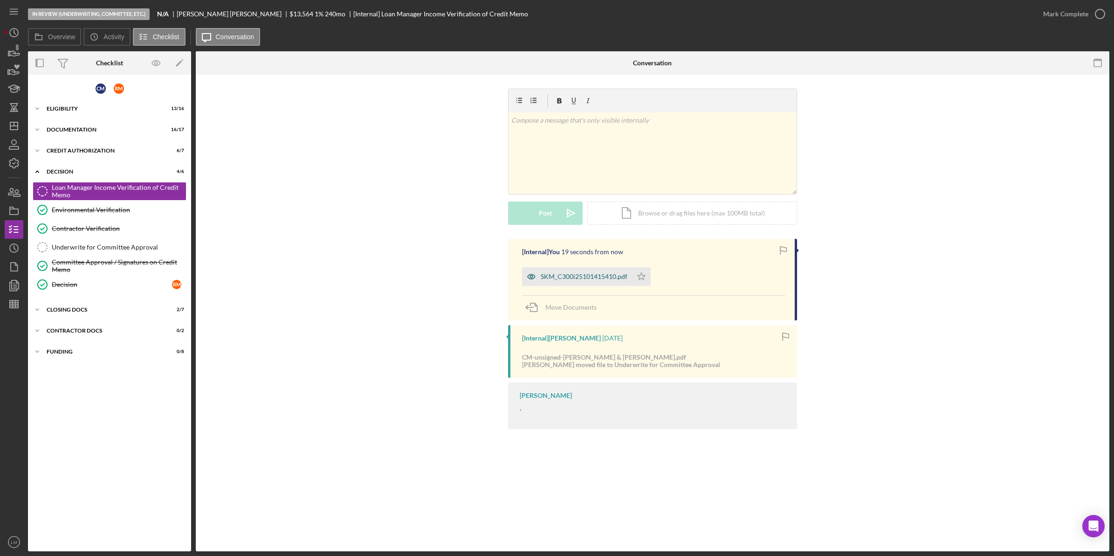
click at [609, 278] on div "SKM_C300i25101415410.pdf" at bounding box center [584, 276] width 87 height 7
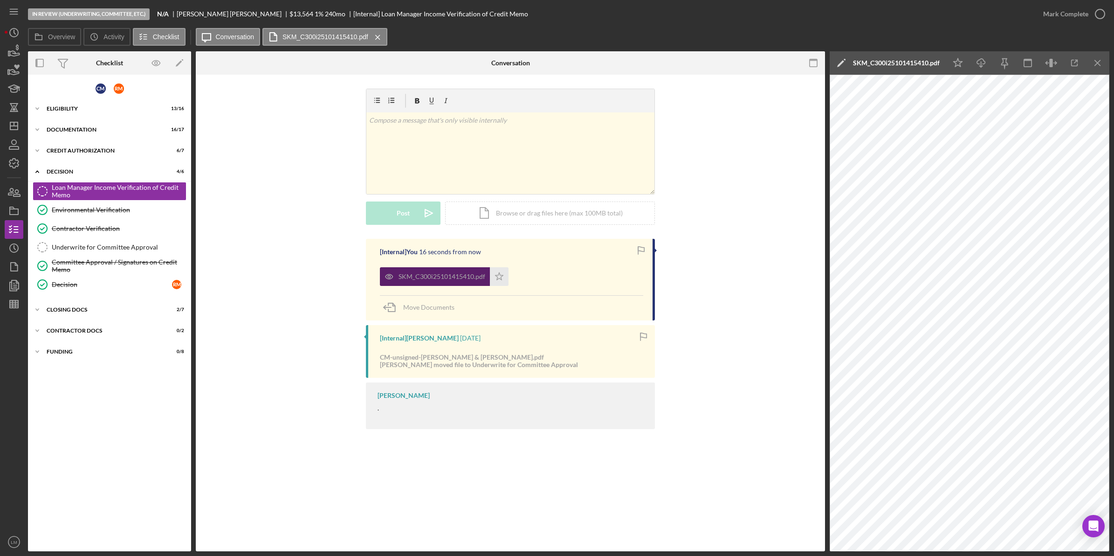
click at [445, 276] on div "SKM_C300i25101415410.pdf" at bounding box center [442, 276] width 87 height 7
click at [878, 63] on div "SKM_C300i25101415410.pdf" at bounding box center [896, 62] width 87 height 7
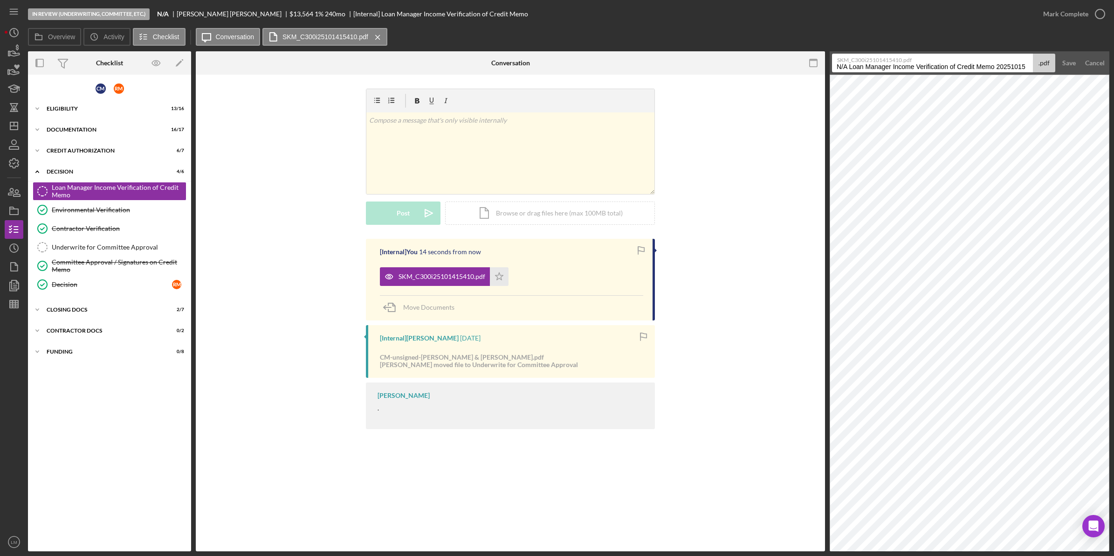
click at [878, 63] on label "SKM_C300i25101415410.pdf" at bounding box center [934, 58] width 195 height 9
click at [878, 63] on input "N/A Loan Manager Income Verification of Credit Memo 20251015" at bounding box center [932, 63] width 201 height 19
type input "Maguire income verification IV"
click at [1058, 54] on button "Save" at bounding box center [1069, 63] width 23 height 19
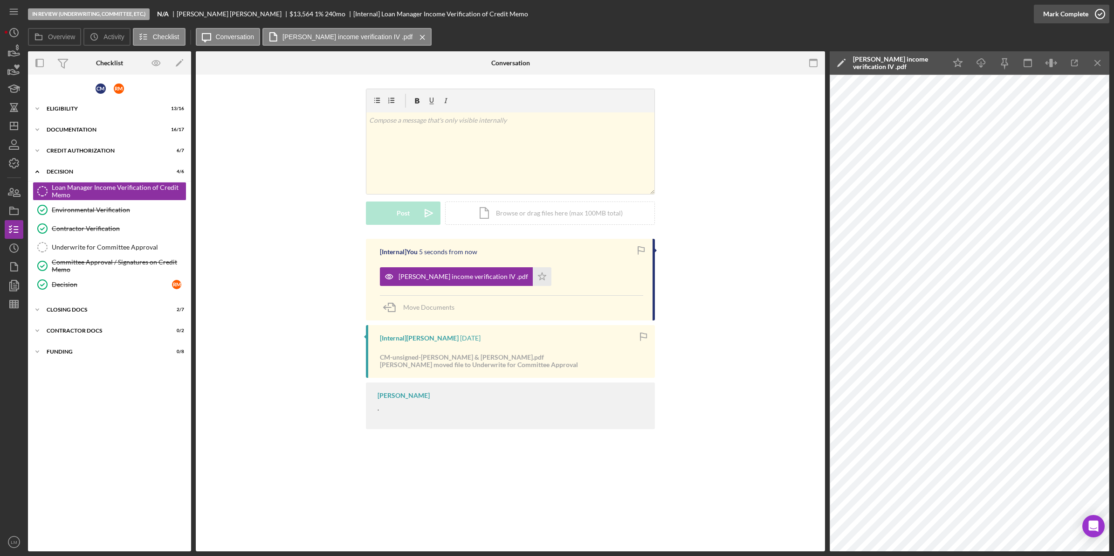
click at [1057, 14] on div "Mark Complete" at bounding box center [1065, 14] width 45 height 19
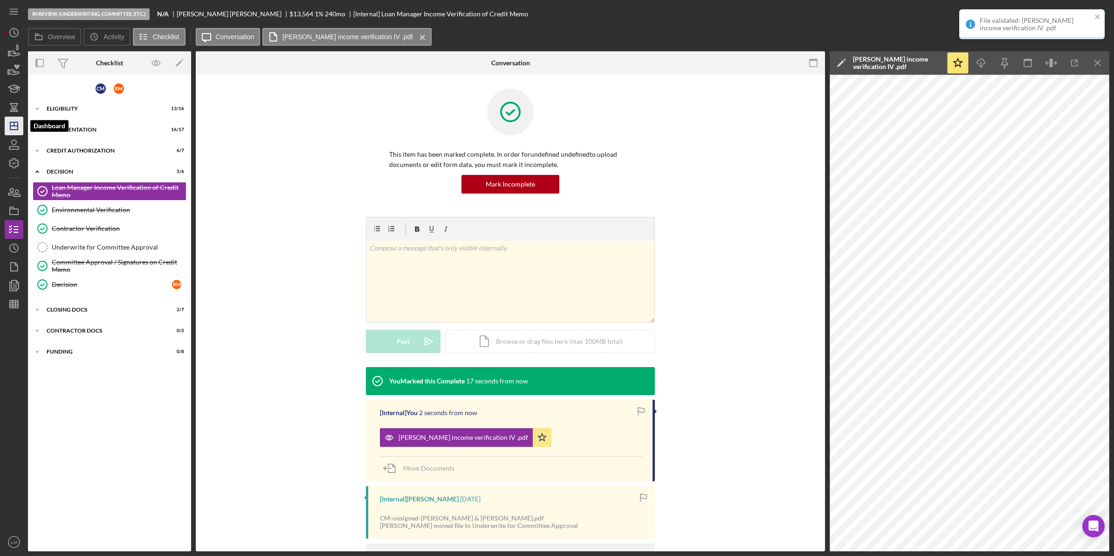
click at [15, 127] on icon "Icon/Dashboard" at bounding box center [13, 125] width 23 height 23
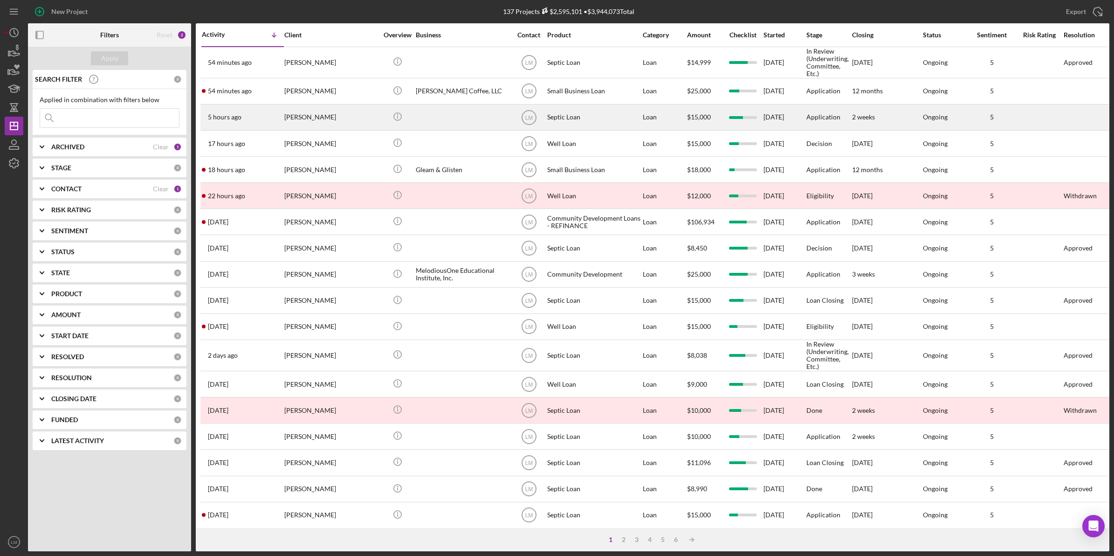
click at [327, 120] on div "[PERSON_NAME]" at bounding box center [330, 117] width 93 height 25
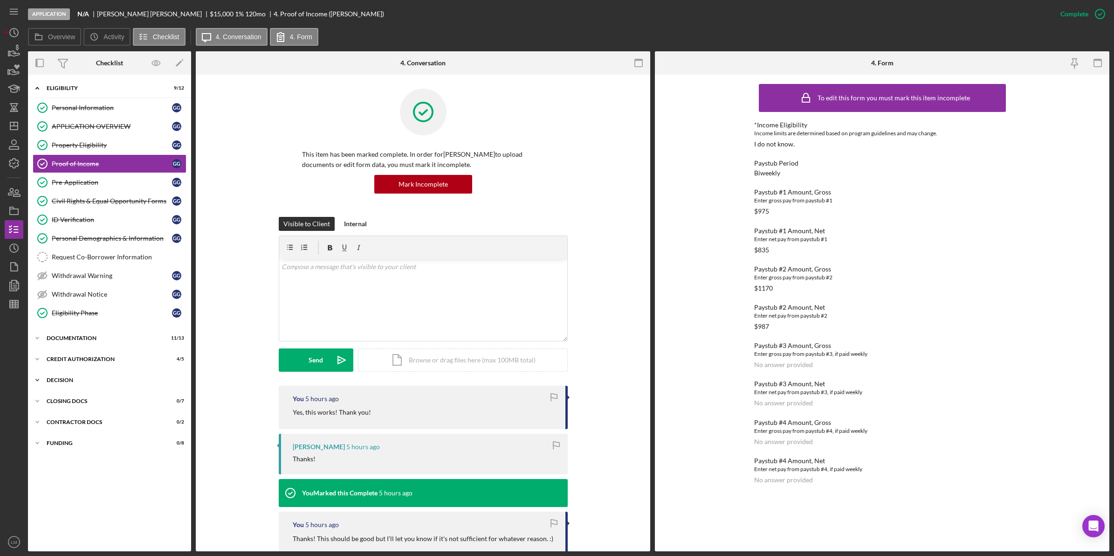
click at [76, 383] on div "Decision" at bounding box center [113, 380] width 133 height 6
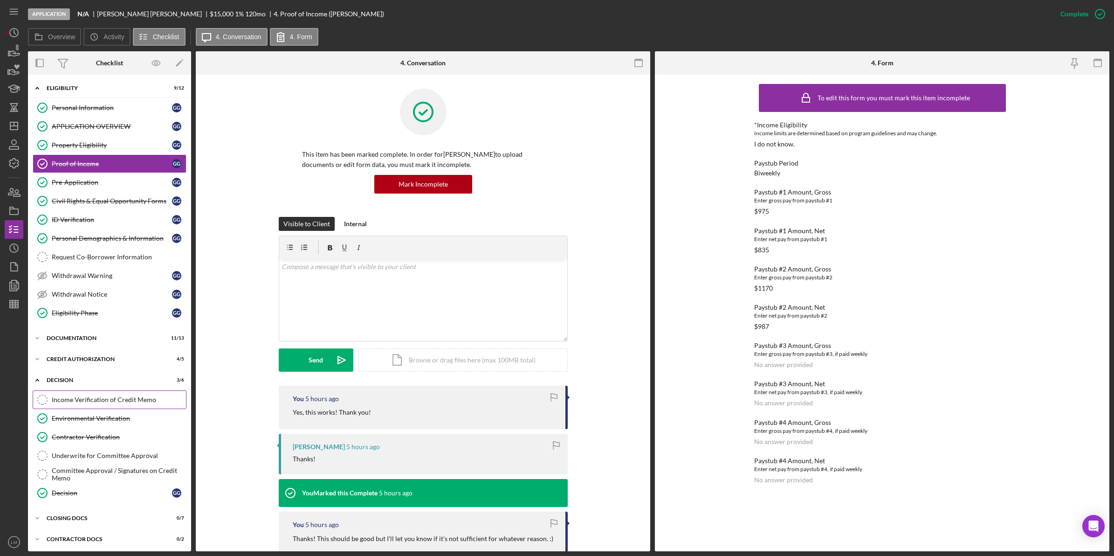
click at [91, 403] on div "Income Verification of Credit Memo" at bounding box center [119, 399] width 134 height 7
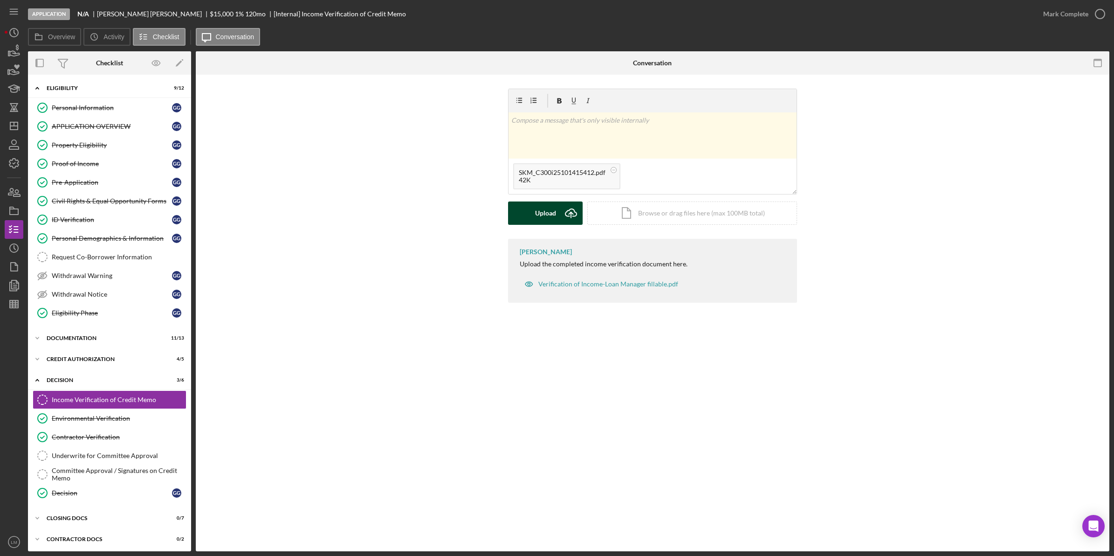
click at [541, 219] on div "Upload" at bounding box center [545, 212] width 21 height 23
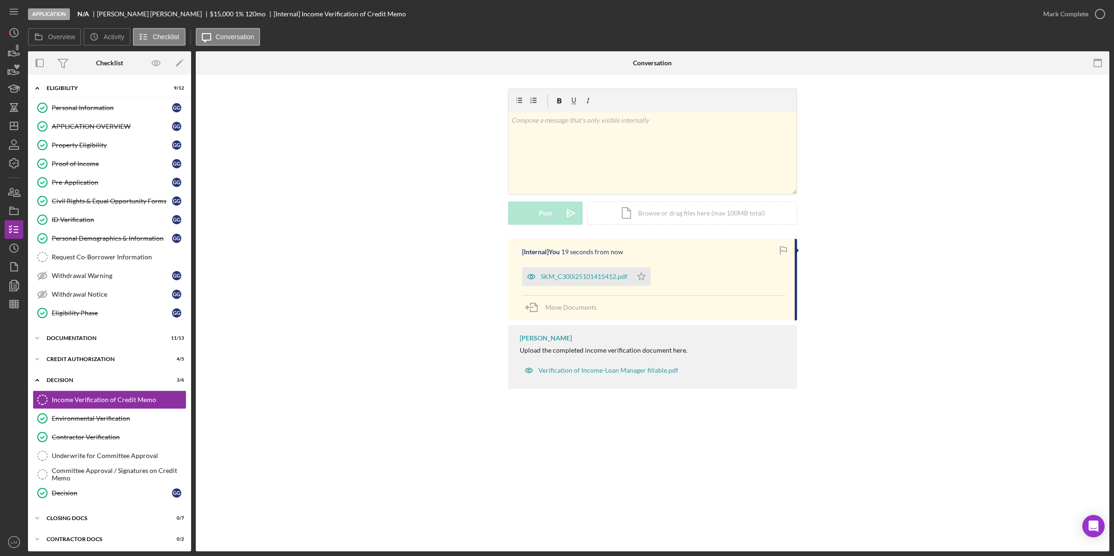
click at [593, 267] on div "SKM_C300i25101415412.pdf Icon/Star" at bounding box center [588, 273] width 133 height 23
click at [590, 276] on div "SKM_C300i25101415412.pdf" at bounding box center [584, 276] width 87 height 7
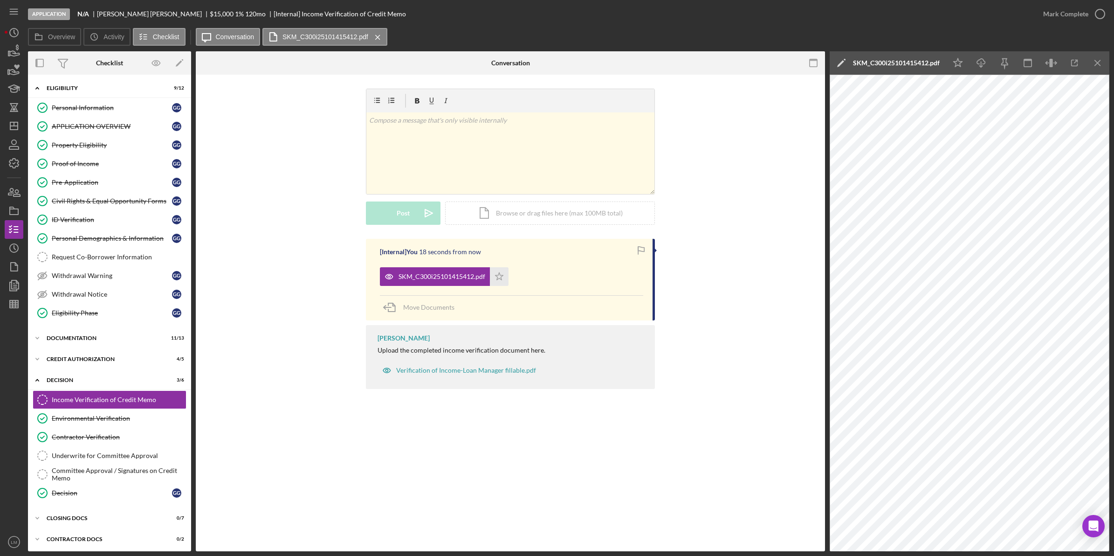
click at [891, 62] on div "SKM_C300i25101415412.pdf" at bounding box center [896, 62] width 87 height 7
click at [891, 62] on label "SKM_C300i25101415412.pdf" at bounding box center [934, 58] width 195 height 9
click at [891, 62] on input "N/A Income Verification of Credit Memo 20251015" at bounding box center [932, 63] width 201 height 19
click at [891, 62] on label "SKM_C300i25101415412.pdf" at bounding box center [934, 58] width 195 height 9
click at [891, 62] on input "N/A Income Verification of Credit Memo 20251015" at bounding box center [932, 63] width 201 height 19
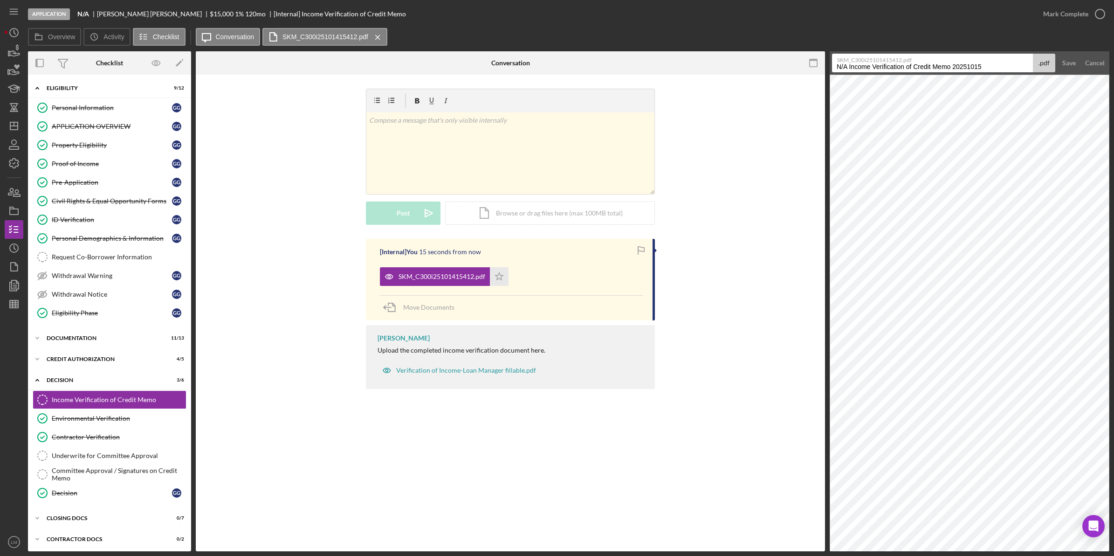
click at [890, 72] on form "SKM_C300i25101415412.pdf N/A Income Verification of Credit Memo 20251015 .pdf S…" at bounding box center [970, 62] width 280 height 23
click at [892, 69] on input "N/A Income Verification of Credit Memo 20251015" at bounding box center [932, 63] width 201 height 19
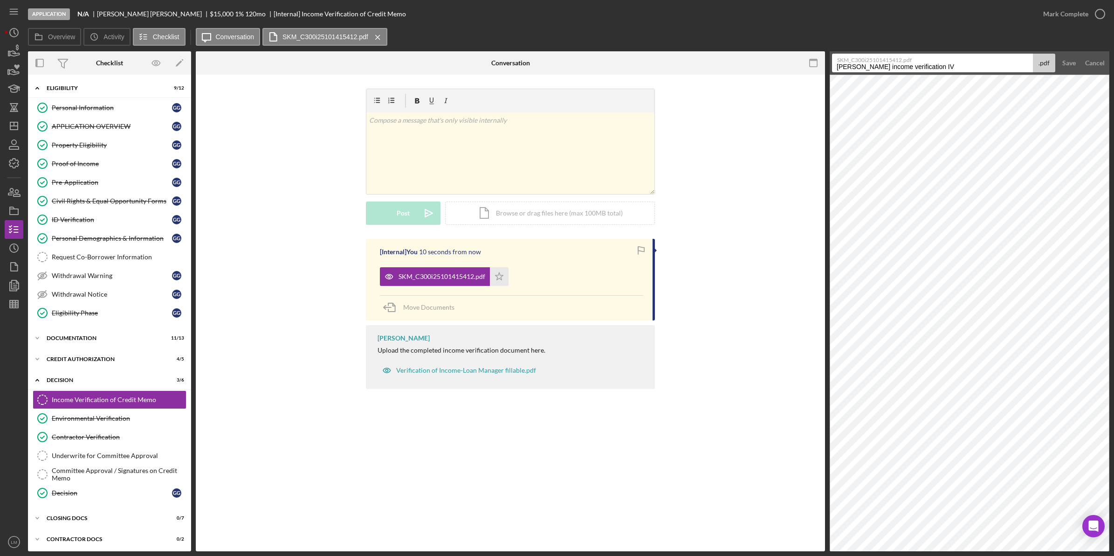
type input "Groves income verification IV"
click at [1058, 54] on button "Save" at bounding box center [1069, 63] width 23 height 19
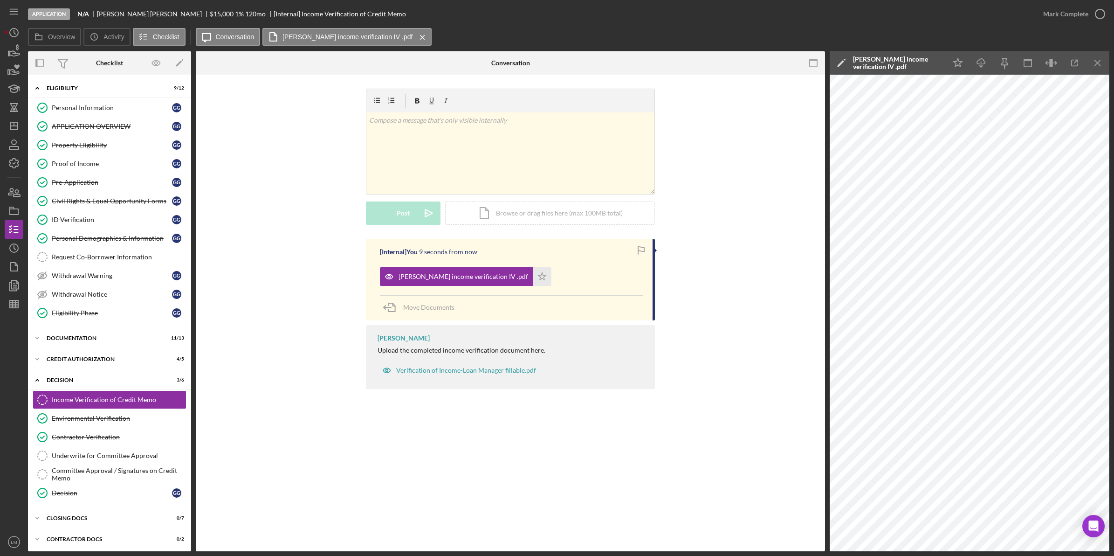
click at [1069, 26] on div "Mark Complete" at bounding box center [1072, 14] width 76 height 28
click at [1081, 15] on div "Mark Complete" at bounding box center [1065, 14] width 45 height 19
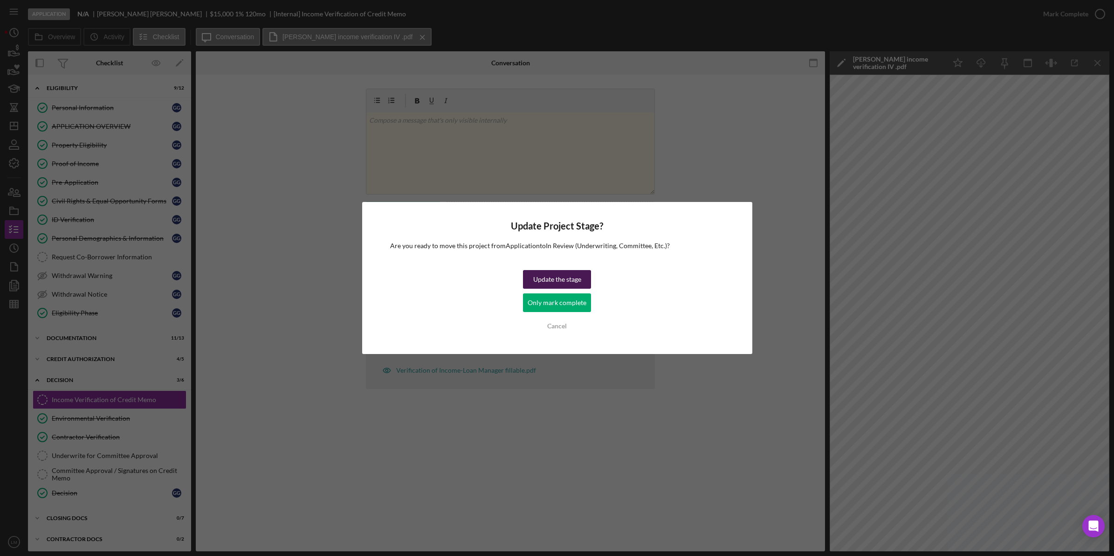
click at [575, 279] on div "Update the stage" at bounding box center [557, 279] width 48 height 19
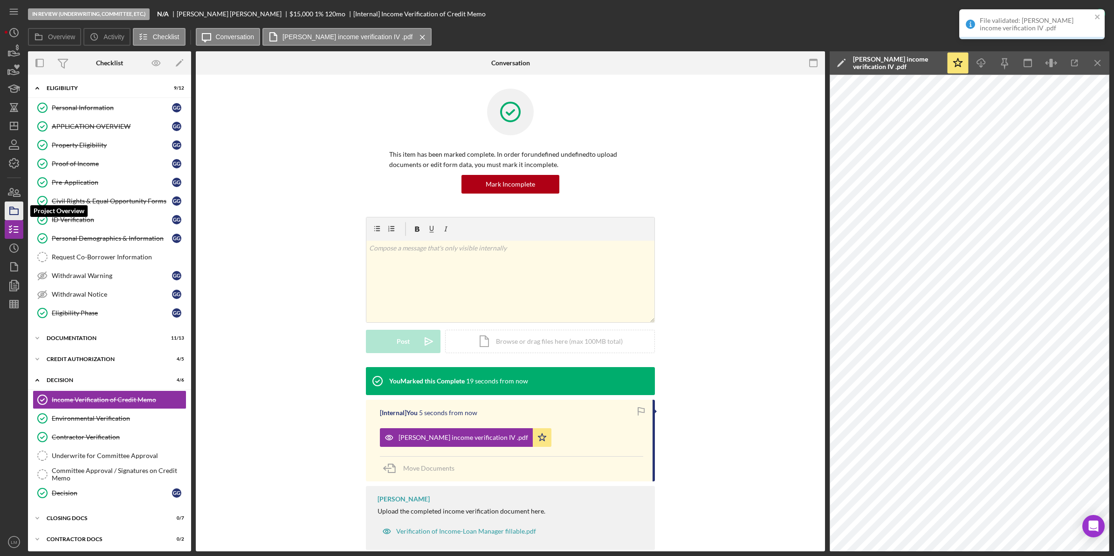
click at [19, 209] on icon "button" at bounding box center [13, 210] width 23 height 23
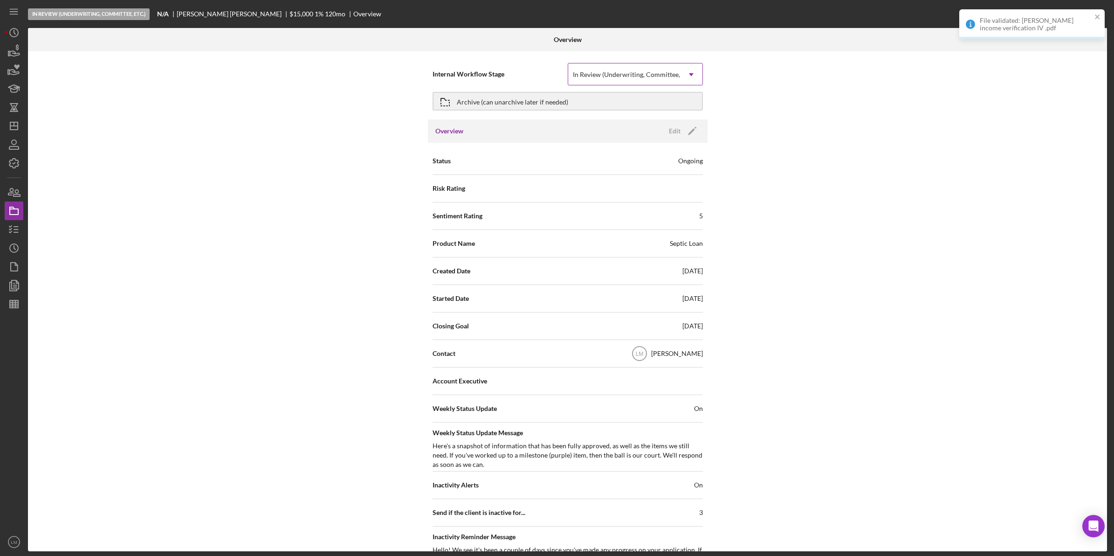
click at [633, 76] on div "In Review (Underwriting, Committee, Etc.)" at bounding box center [633, 74] width 121 height 7
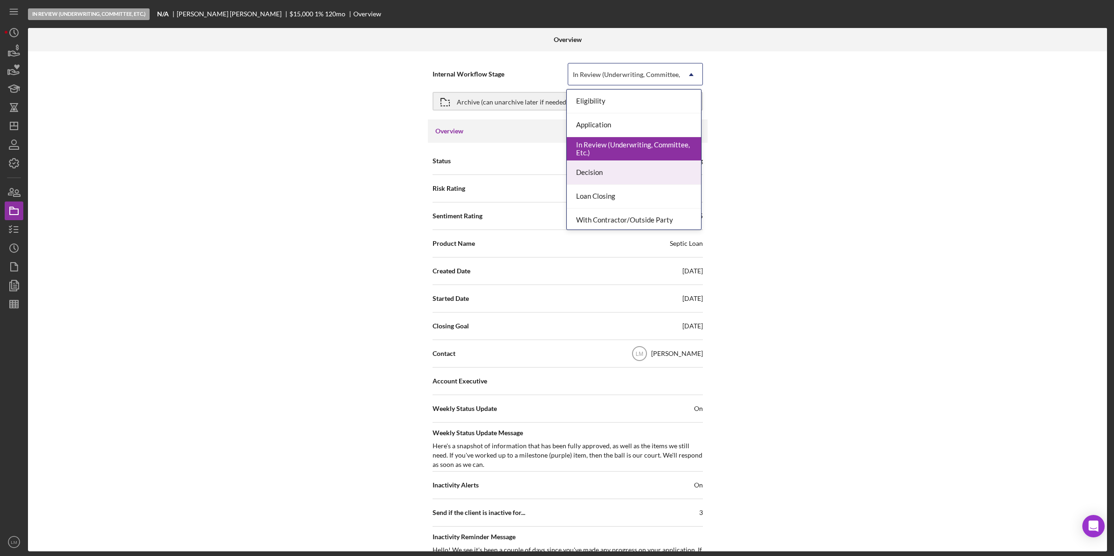
click at [596, 181] on div "Decision" at bounding box center [634, 173] width 134 height 24
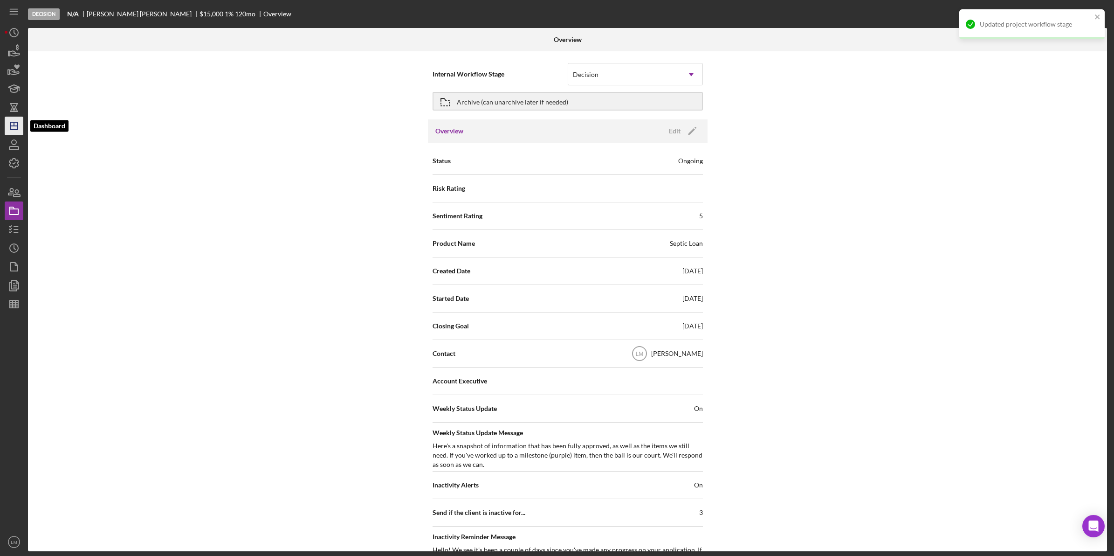
click at [19, 119] on icon "Icon/Dashboard" at bounding box center [13, 125] width 23 height 23
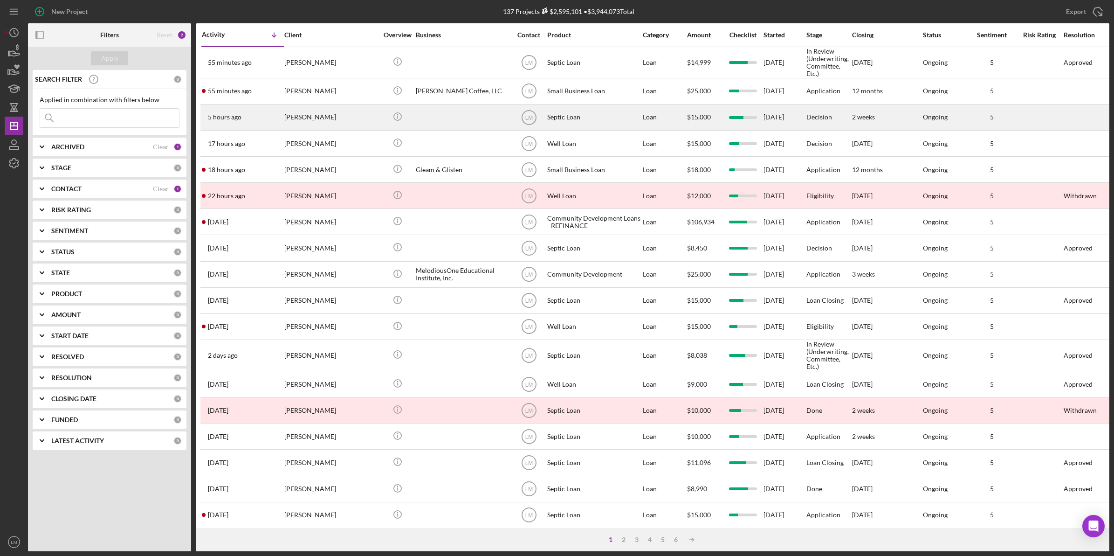
click at [327, 119] on div "[PERSON_NAME]" at bounding box center [330, 117] width 93 height 25
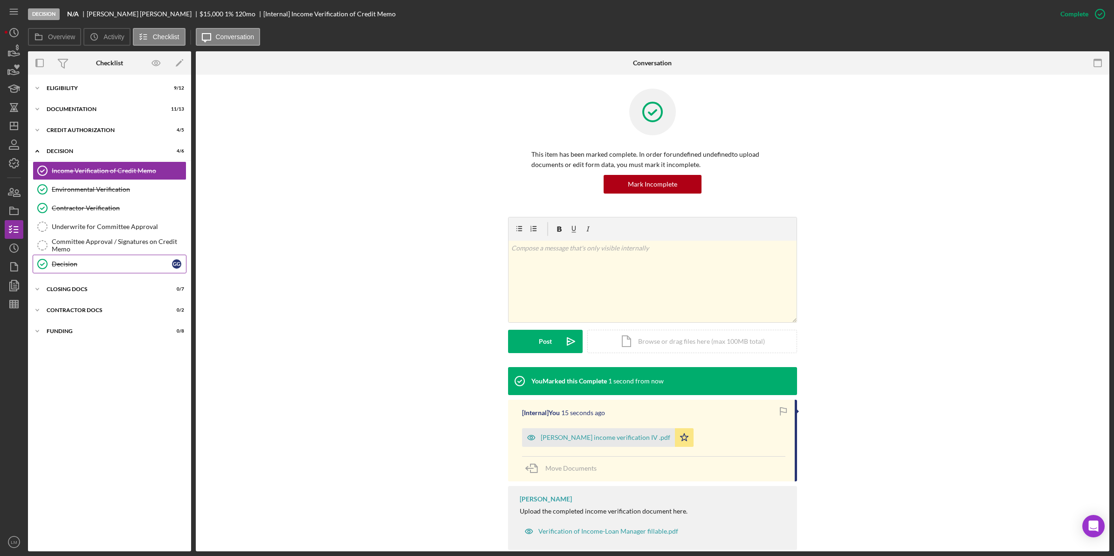
click at [90, 264] on div "Decision" at bounding box center [112, 263] width 120 height 7
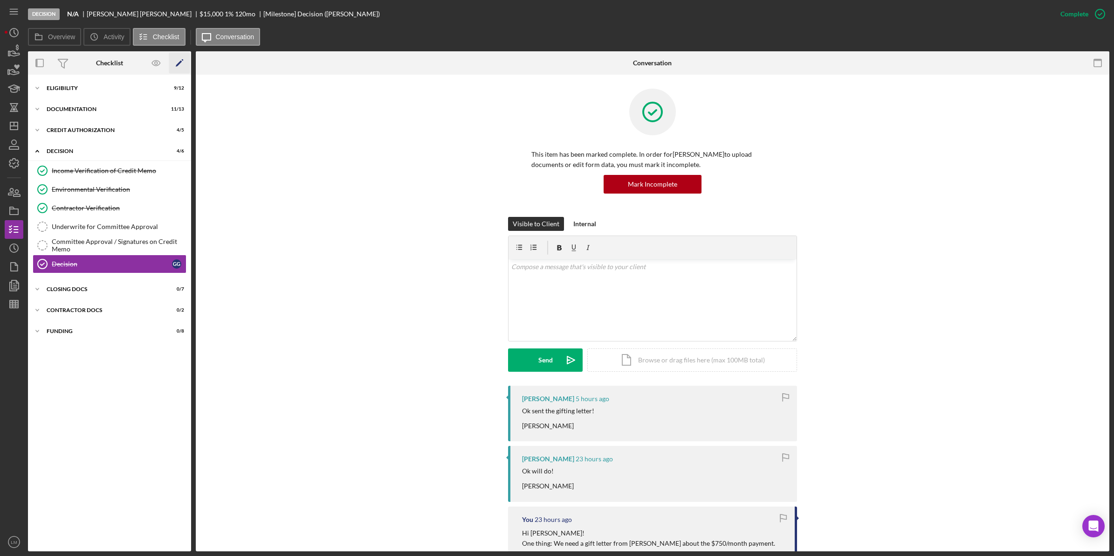
click at [180, 59] on icon "Icon/Edit" at bounding box center [179, 63] width 21 height 21
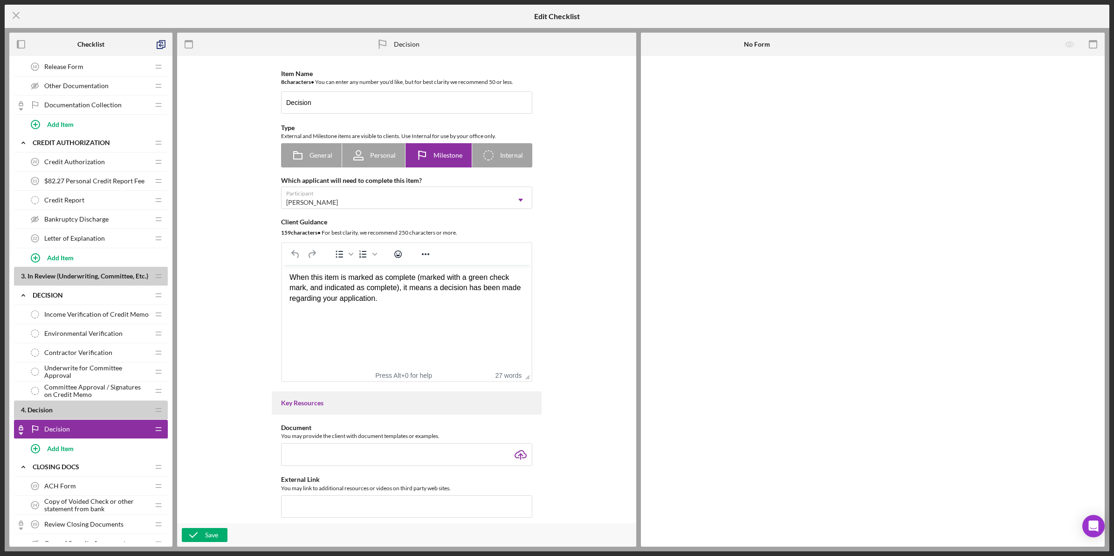
scroll to position [524, 0]
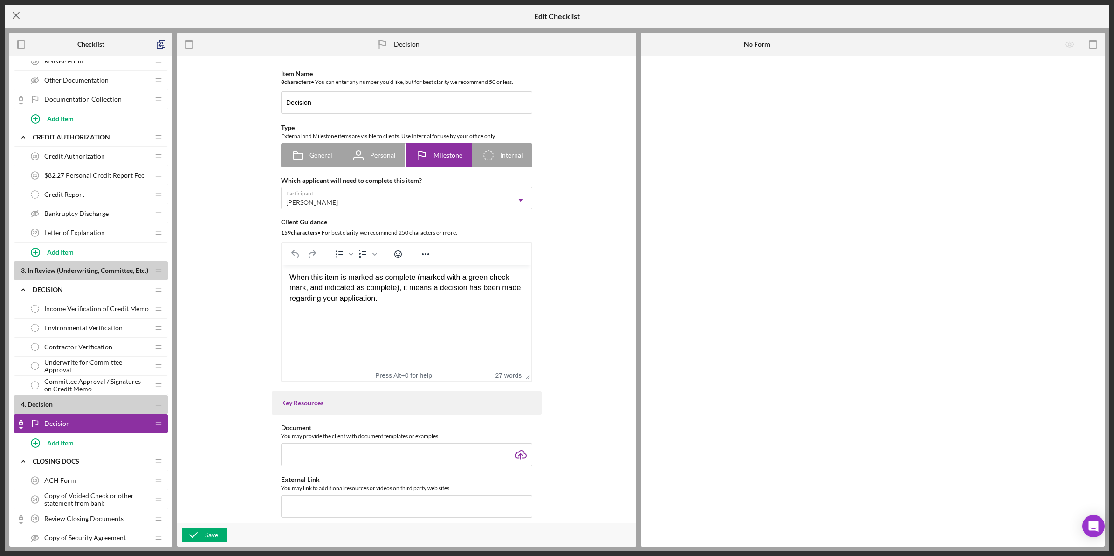
click at [21, 8] on icon "Icon/Menu Close" at bounding box center [16, 15] width 23 height 23
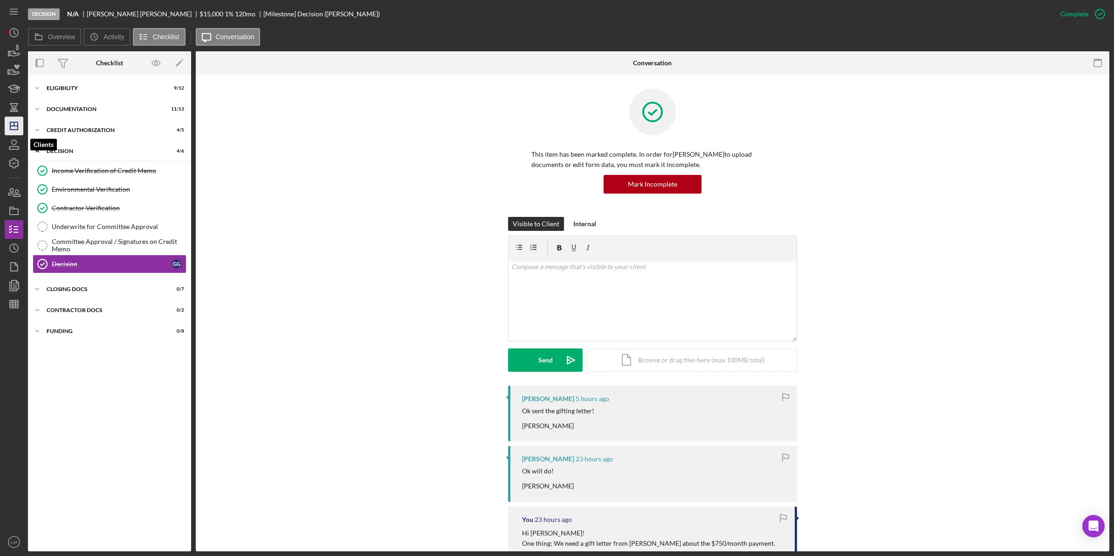
click at [20, 123] on icon "Icon/Dashboard" at bounding box center [13, 125] width 23 height 23
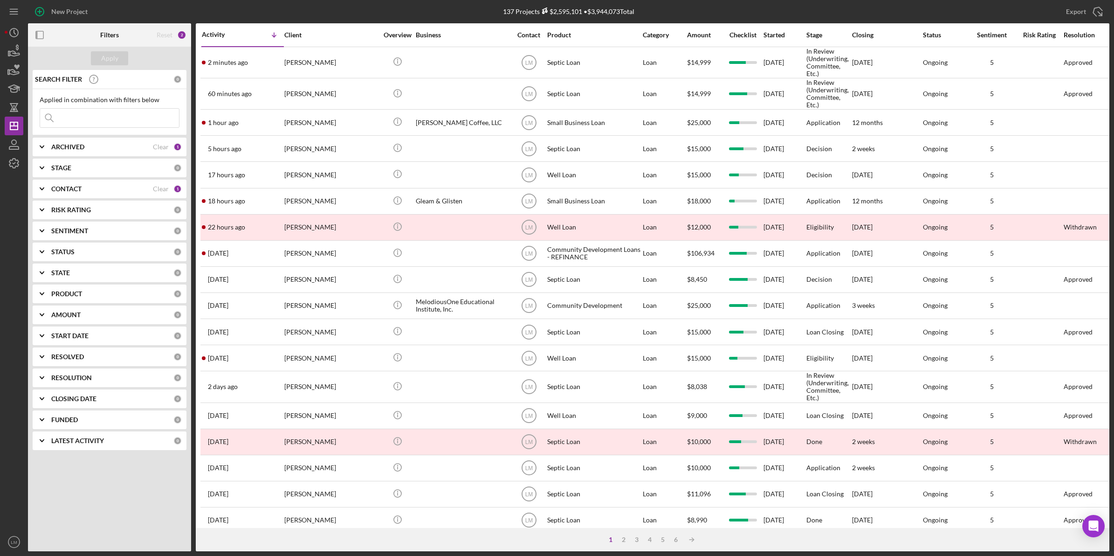
click at [358, 70] on div "[PERSON_NAME]" at bounding box center [330, 63] width 93 height 30
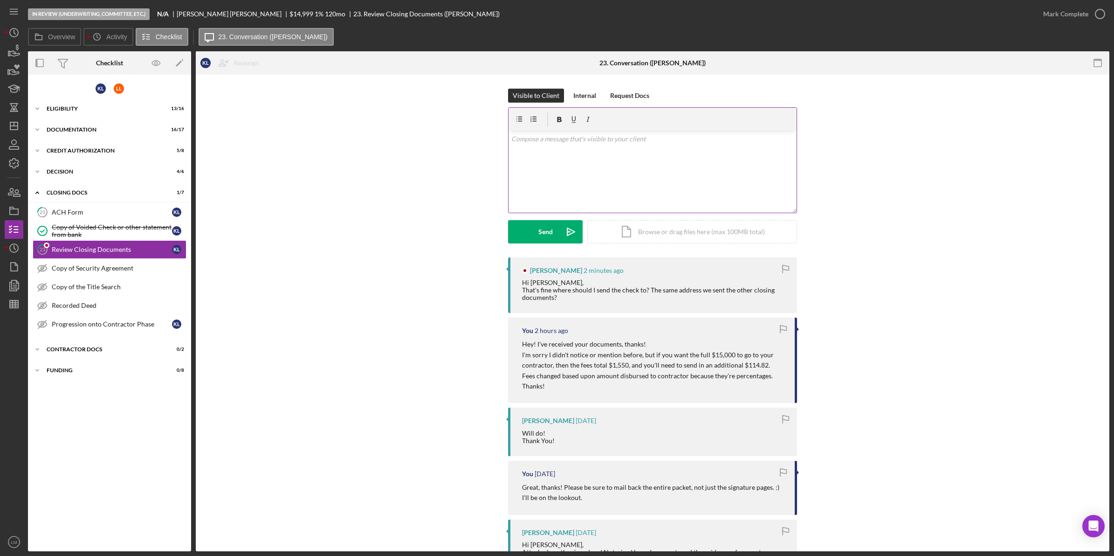
click at [680, 186] on div "v Color teal Color pink Remove color Add row above Add row below Add column bef…" at bounding box center [653, 172] width 288 height 82
click at [695, 165] on div "v Color teal Color pink Remove color Add row above Add row below Add column bef…" at bounding box center [653, 172] width 288 height 82
click at [581, 182] on p "347 Campbell Ave., SW, Roanoke, VA 24016" at bounding box center [652, 178] width 283 height 11
drag, startPoint x: 570, startPoint y: 190, endPoint x: 507, endPoint y: 166, distance: 67.4
click at [508, 166] on div "v Color teal Color pink Remove color Add row above Add row below Add column bef…" at bounding box center [652, 160] width 289 height 106
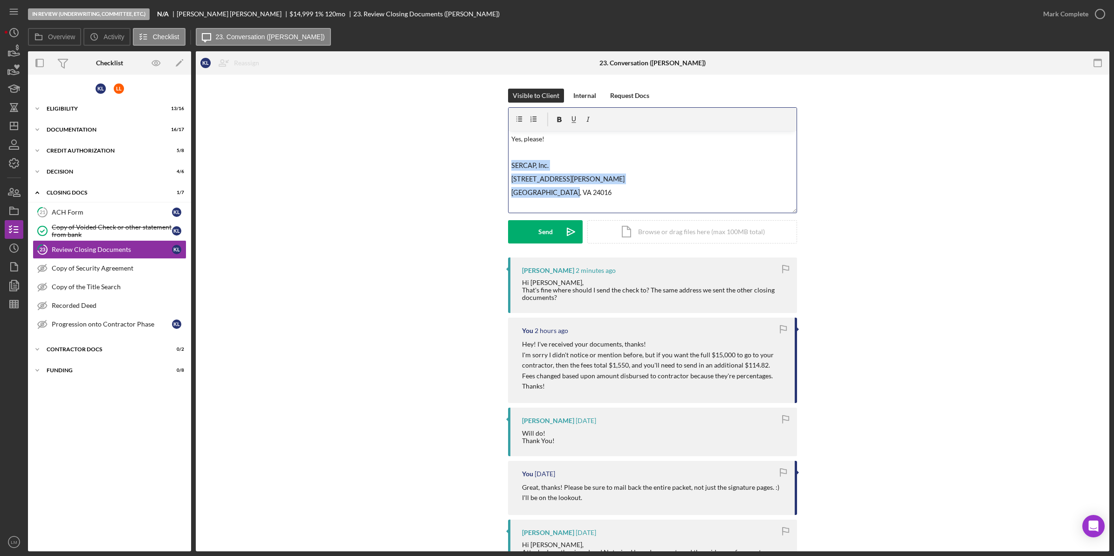
copy div "SERCAP, Inc. 347 Campbell Ave., SW Roanoke, VA 24016"
click at [559, 224] on icon "Icon/icon-invite-send" at bounding box center [570, 231] width 23 height 23
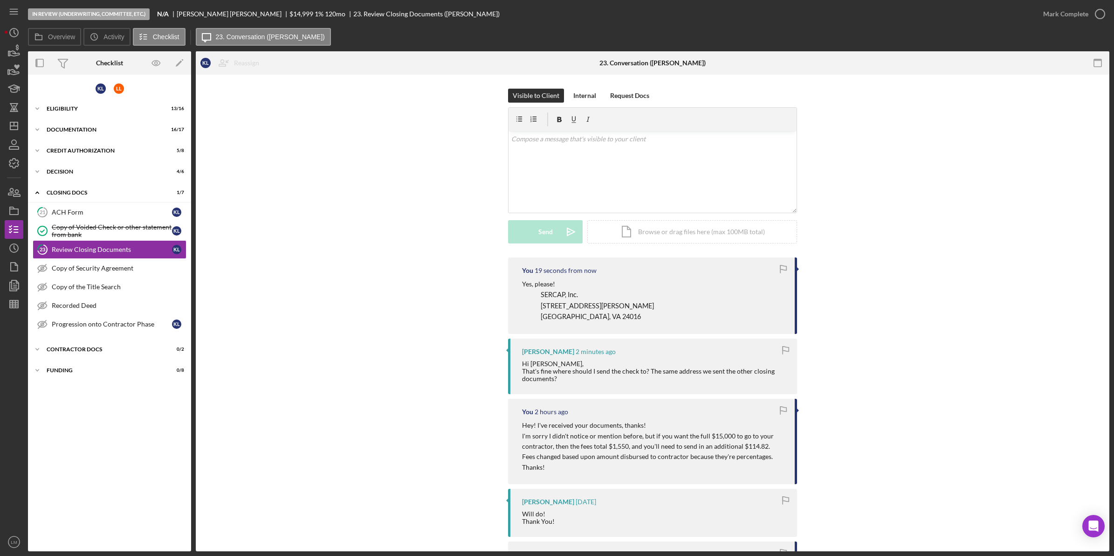
click at [892, 209] on div "Visible to Client Internal Request Docs v Color teal Color pink Remove color Ad…" at bounding box center [653, 173] width 886 height 169
click at [104, 217] on link "21 ACH Form K L" at bounding box center [110, 212] width 154 height 19
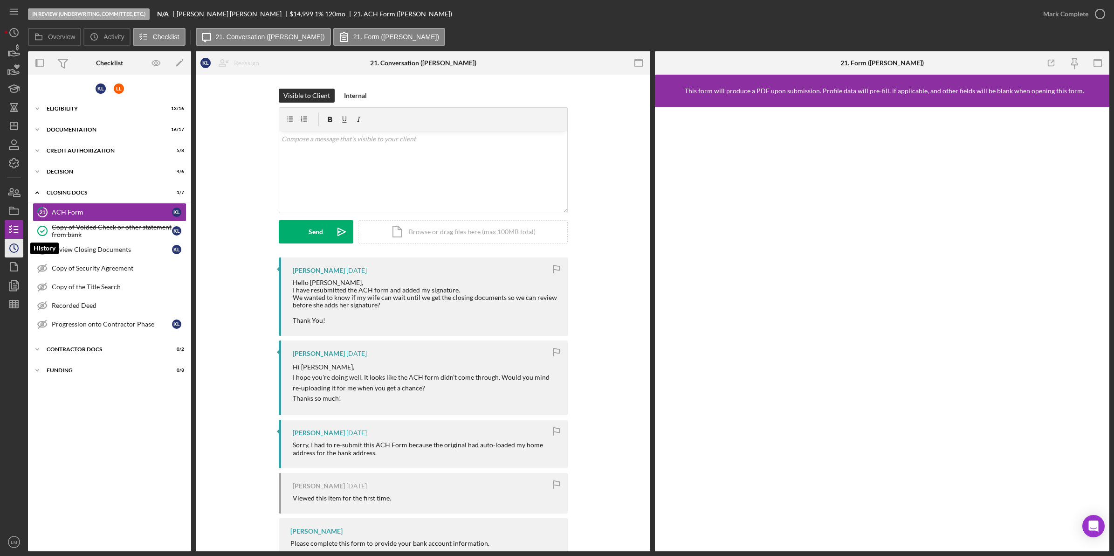
click at [11, 245] on circle "button" at bounding box center [14, 248] width 8 height 8
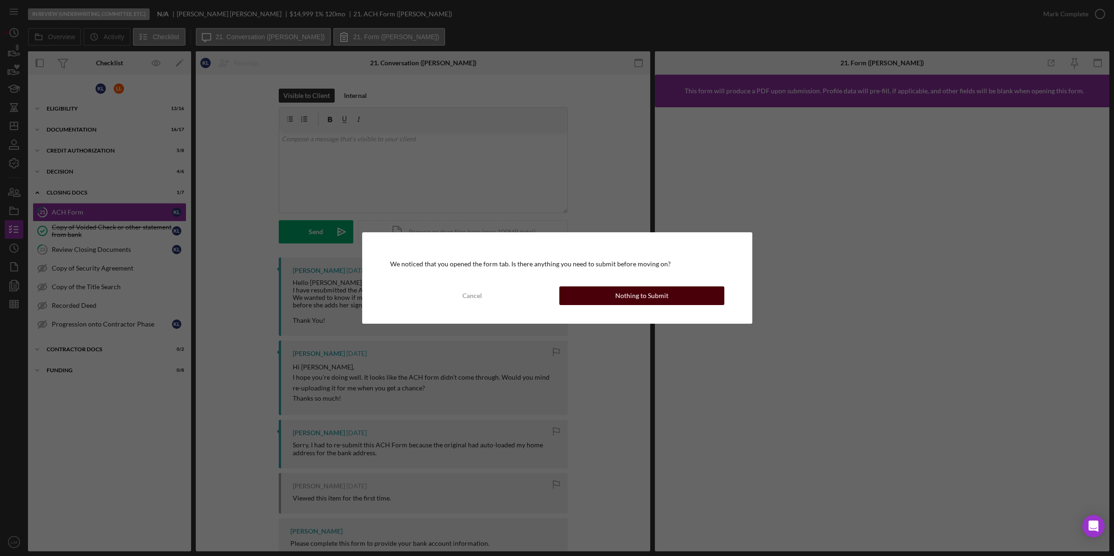
click at [659, 302] on div "Nothing to Submit" at bounding box center [641, 295] width 53 height 19
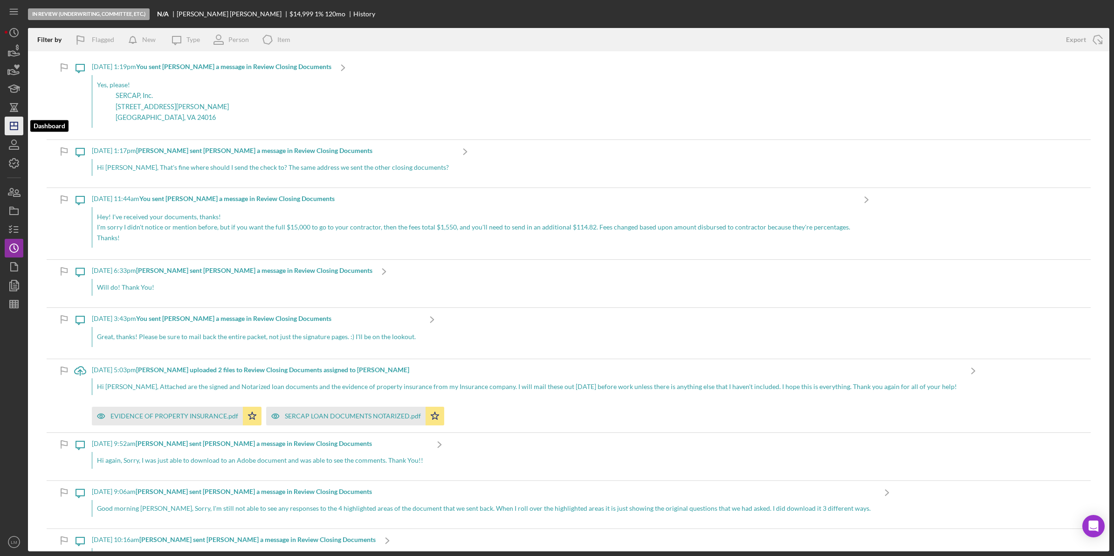
click at [17, 132] on icon "Icon/Dashboard" at bounding box center [13, 125] width 23 height 23
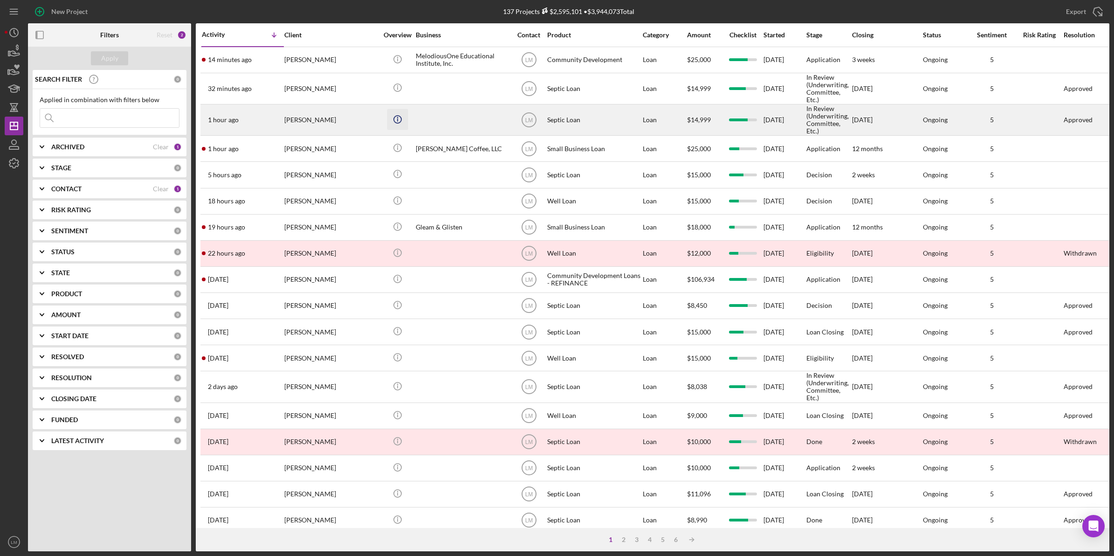
click at [397, 117] on icon "Icon/Info" at bounding box center [397, 119] width 21 height 21
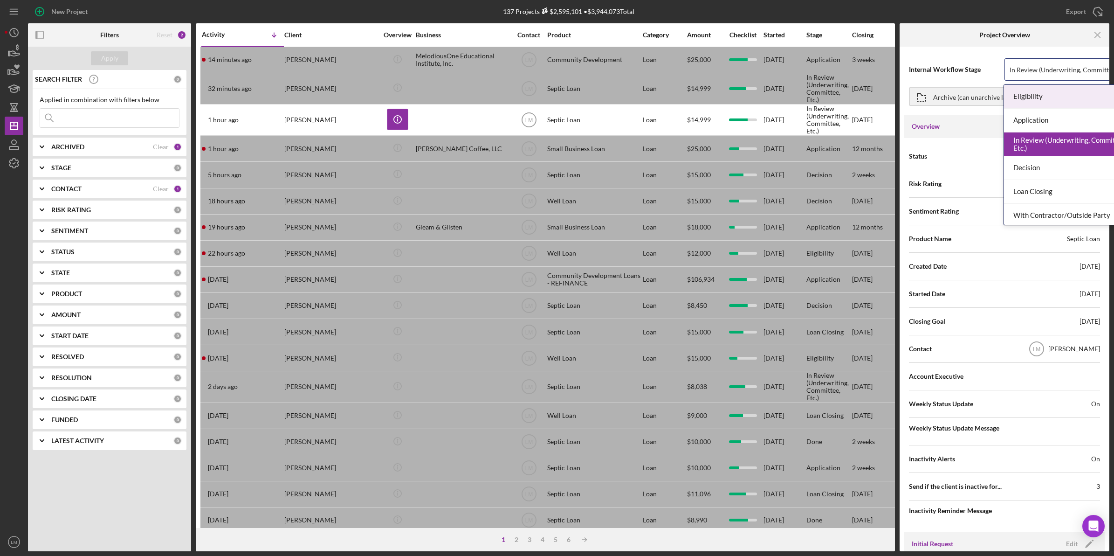
click at [1036, 64] on div "In Review (Underwriting, Committee, Etc.)" at bounding box center [1059, 69] width 109 height 21
click at [1053, 171] on div "Decision" at bounding box center [1069, 168] width 130 height 24
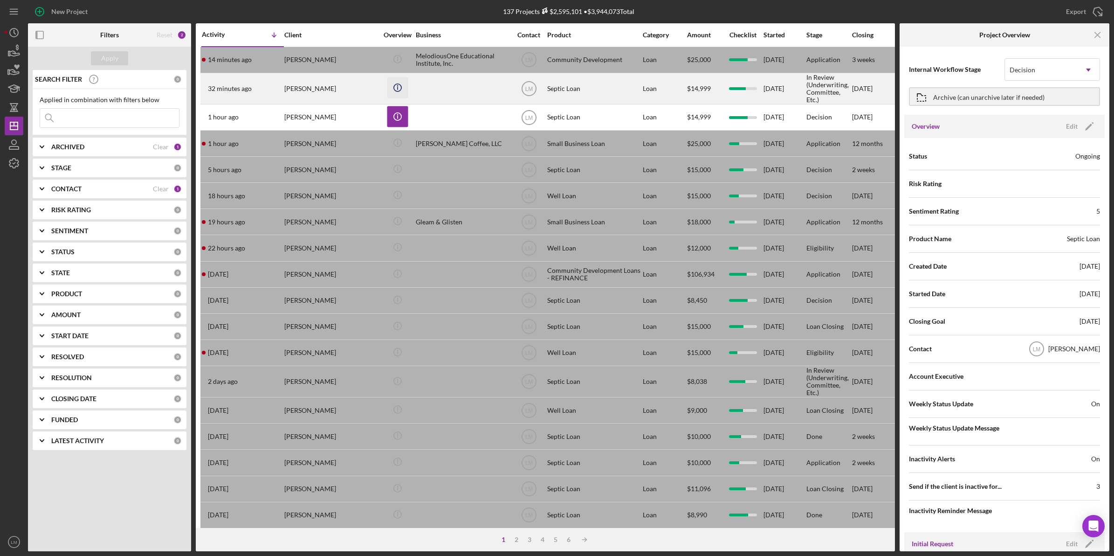
click at [392, 80] on icon "Icon/Info" at bounding box center [397, 87] width 21 height 21
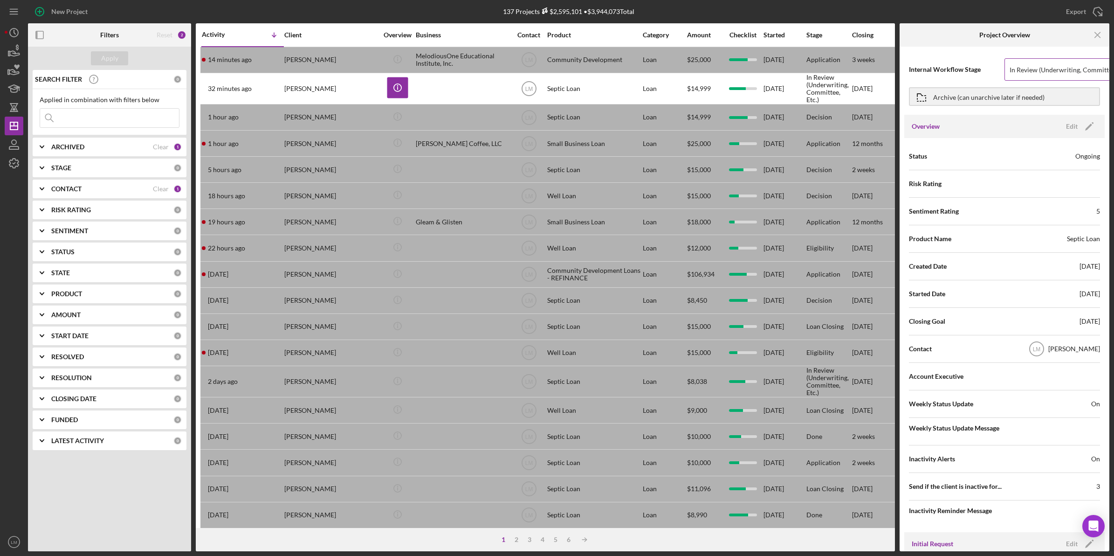
click at [1054, 64] on div "In Review (Underwriting, Committee, Etc.)" at bounding box center [1059, 69] width 109 height 21
click at [1065, 61] on div "In Review (Underwriting, Committee, Etc.)" at bounding box center [1059, 69] width 109 height 21
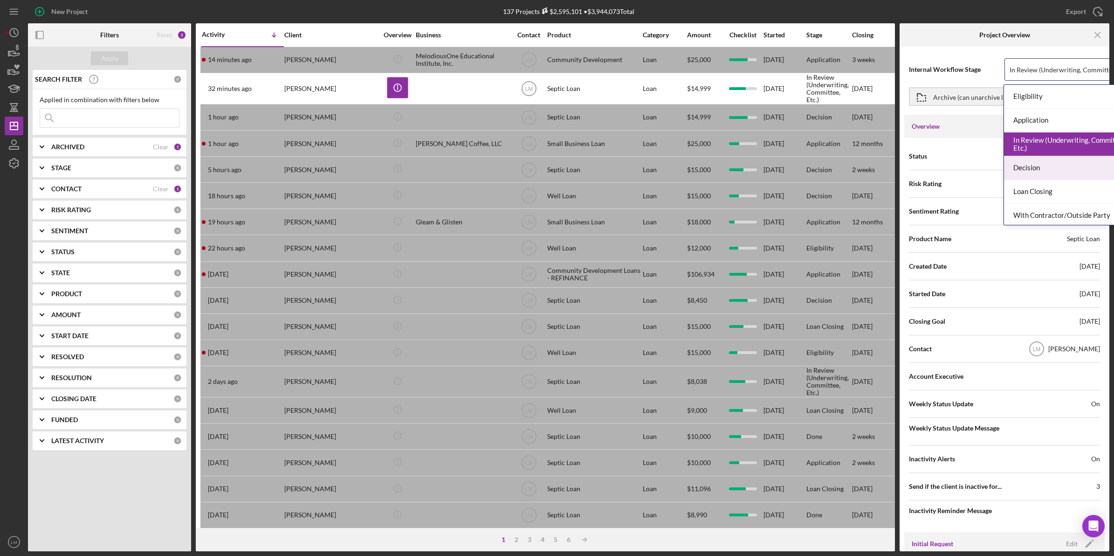
click at [1059, 158] on div "Decision" at bounding box center [1069, 168] width 130 height 24
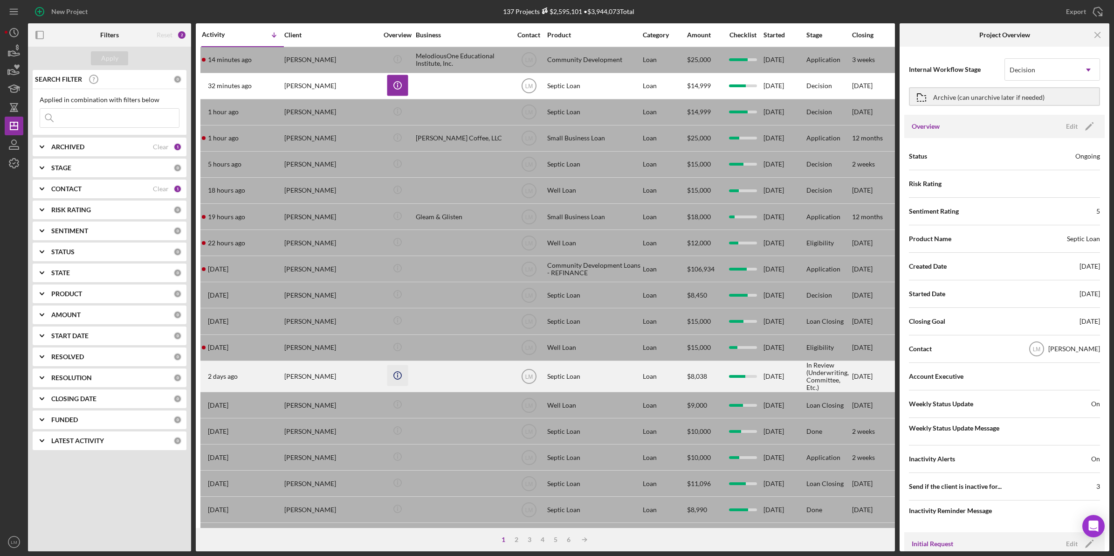
click at [393, 377] on icon "Icon/Info" at bounding box center [397, 375] width 21 height 21
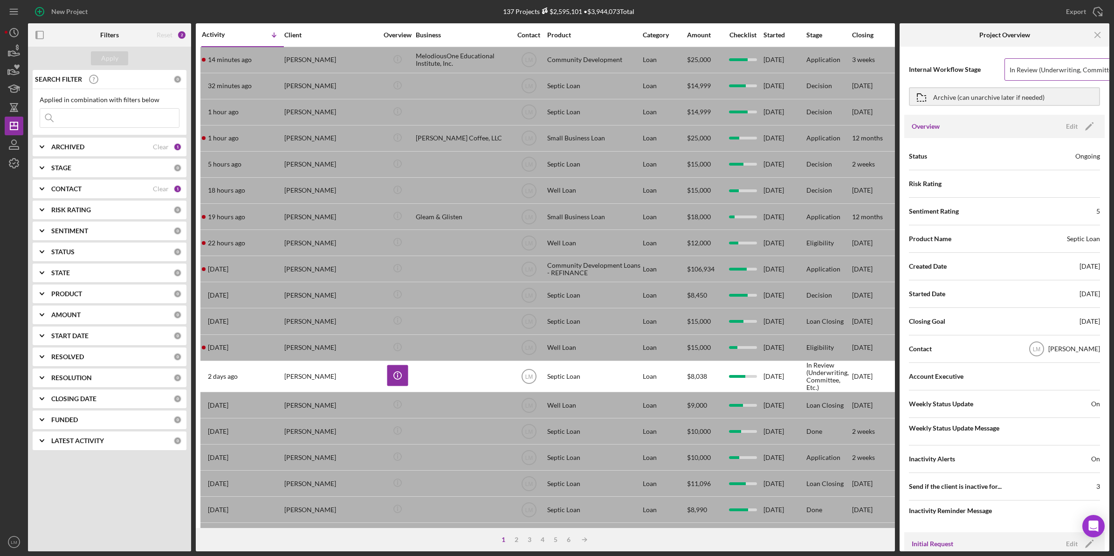
click at [1013, 68] on div "In Review (Underwriting, Committee, Etc.)" at bounding box center [1070, 69] width 121 height 7
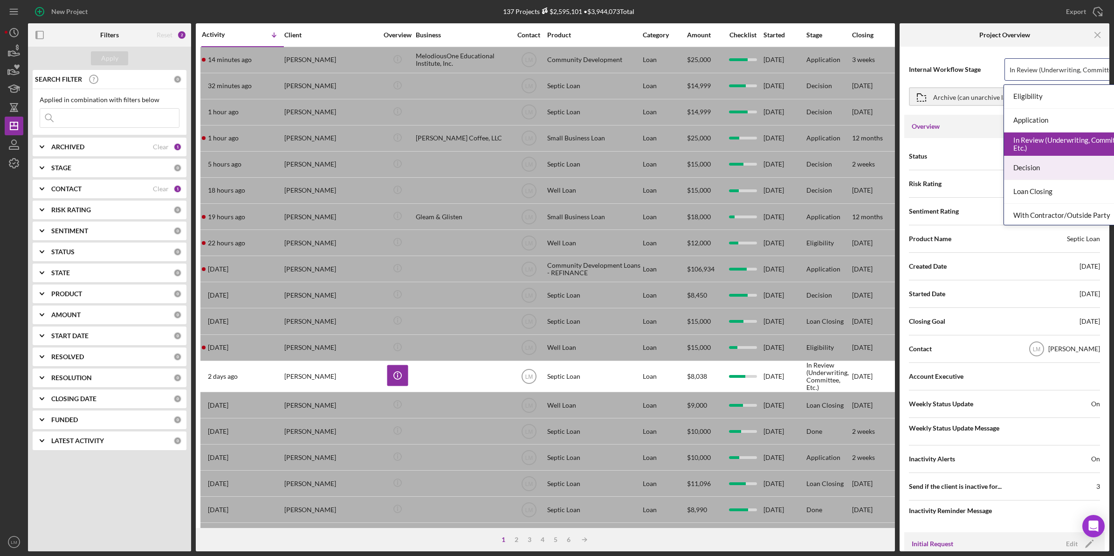
click at [1031, 171] on div "Decision" at bounding box center [1069, 168] width 130 height 24
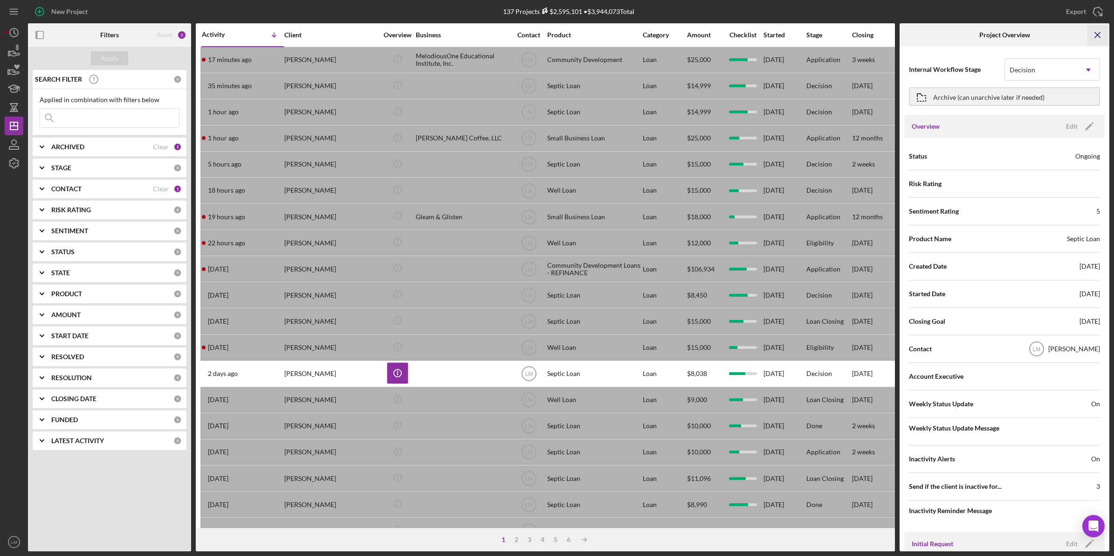
drag, startPoint x: 1098, startPoint y: 38, endPoint x: 1058, endPoint y: 67, distance: 48.8
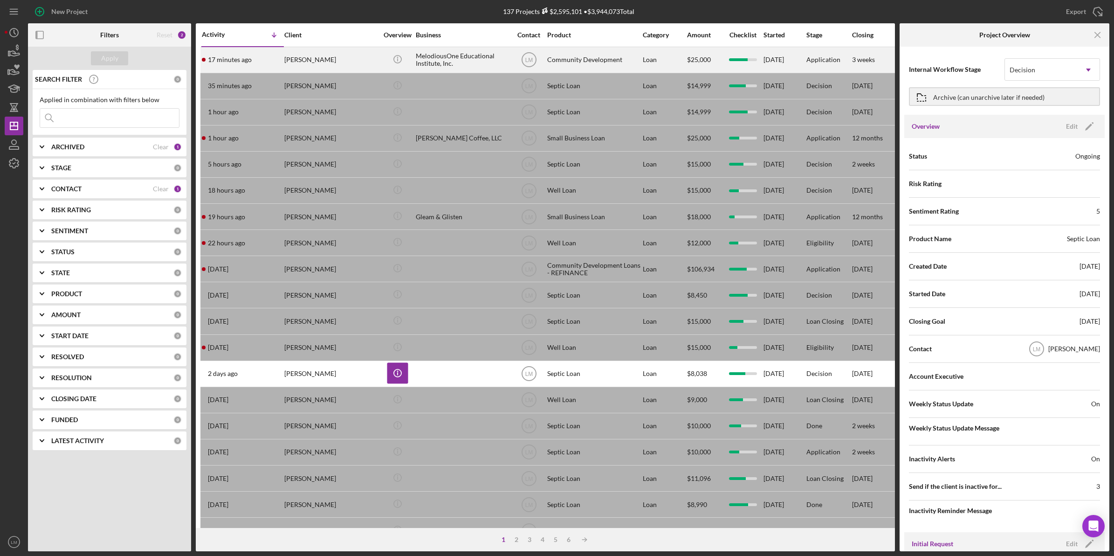
click at [1098, 38] on icon "Icon/Menu Close" at bounding box center [1098, 35] width 21 height 21
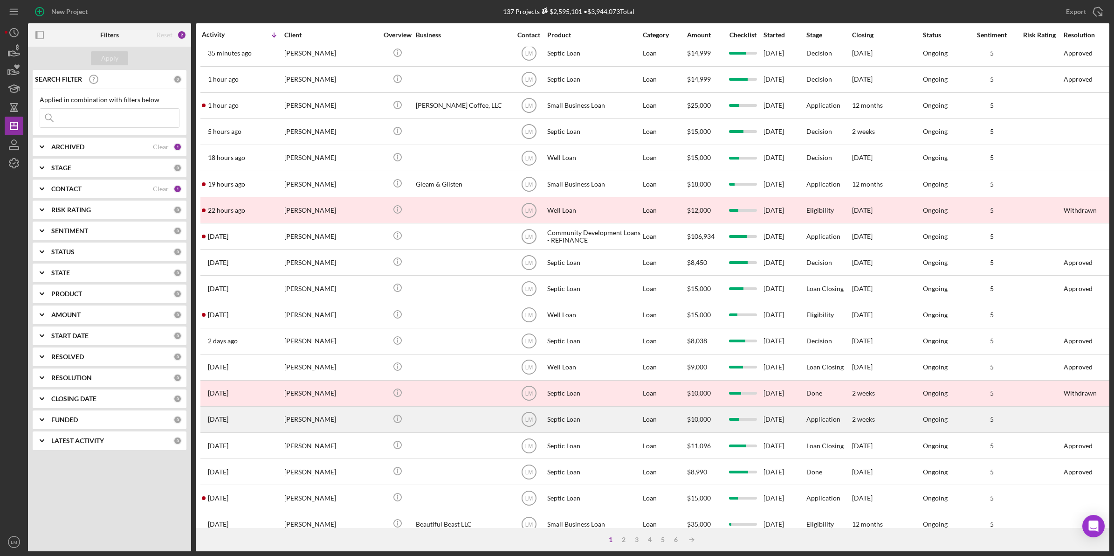
scroll to position [58, 0]
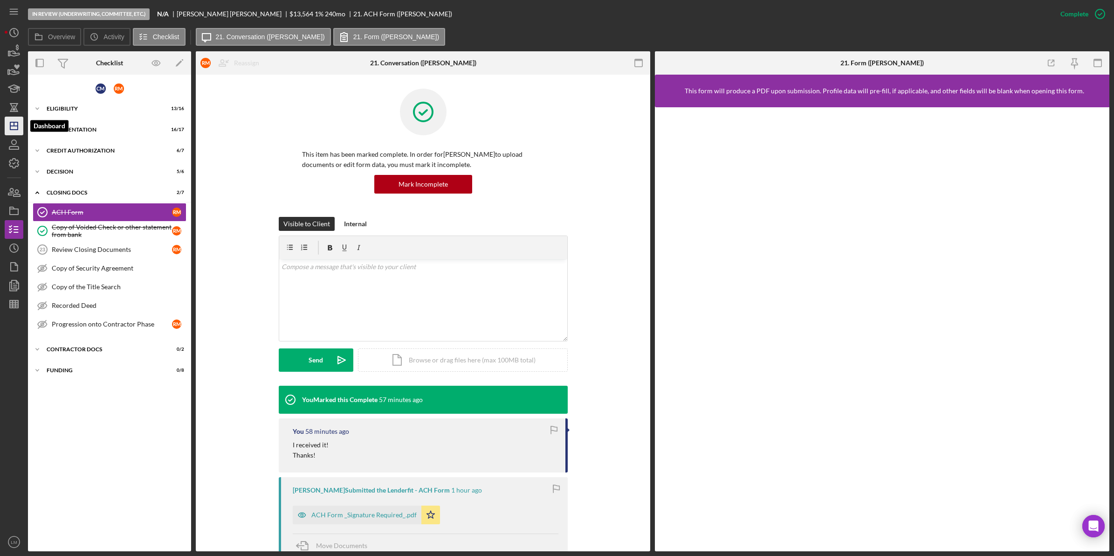
click at [20, 126] on icon "Icon/Dashboard" at bounding box center [13, 125] width 23 height 23
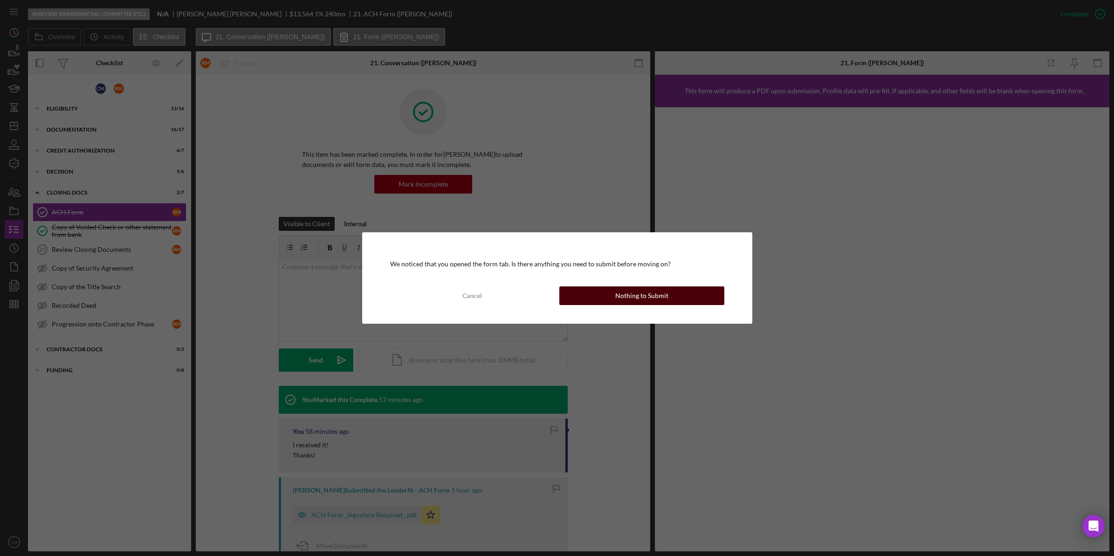
click at [634, 297] on div "Nothing to Submit" at bounding box center [641, 295] width 53 height 19
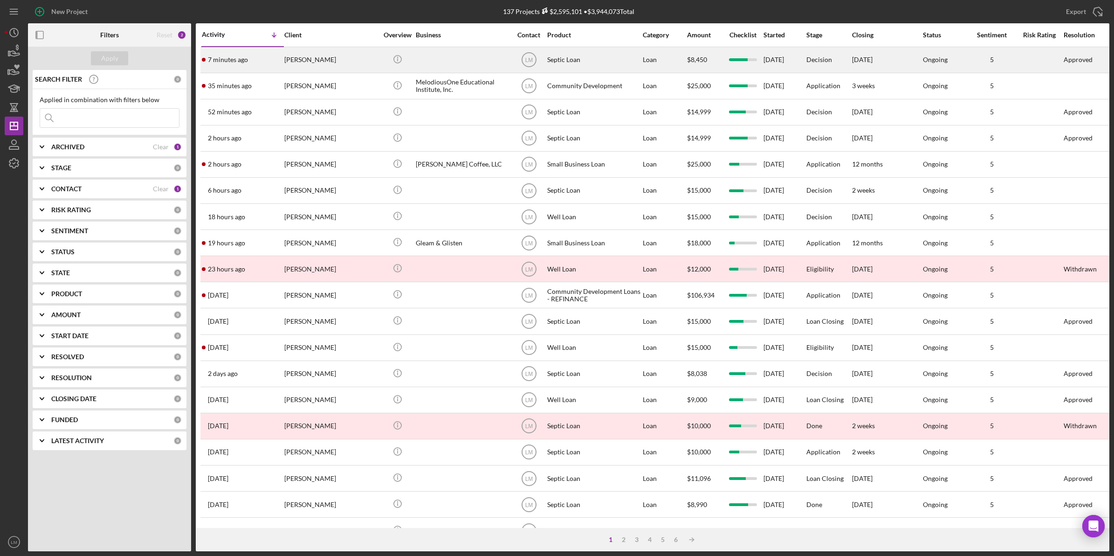
click at [331, 49] on div "[PERSON_NAME]" at bounding box center [330, 60] width 93 height 25
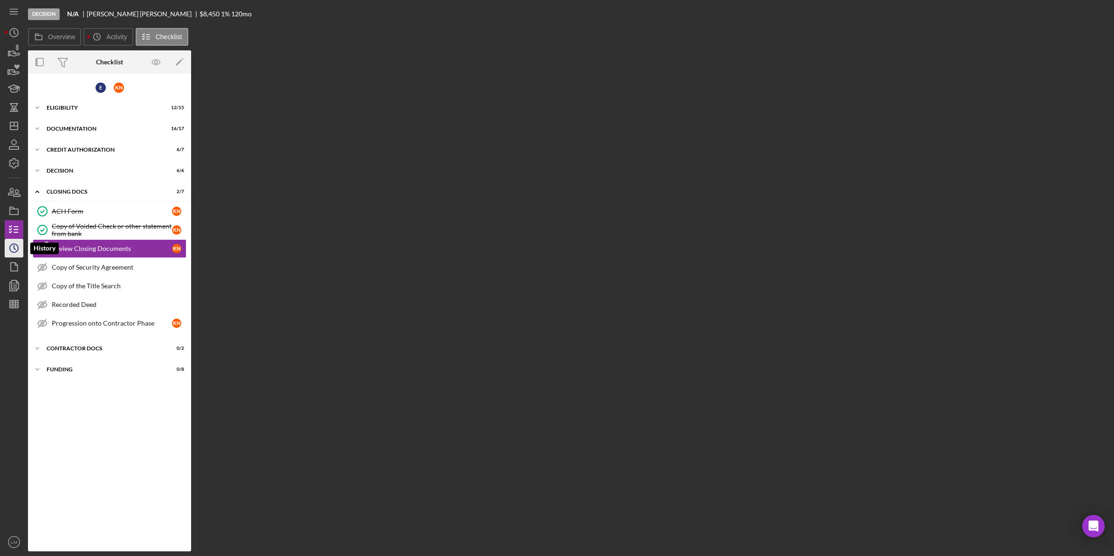
click at [17, 241] on icon "Icon/History" at bounding box center [13, 247] width 23 height 23
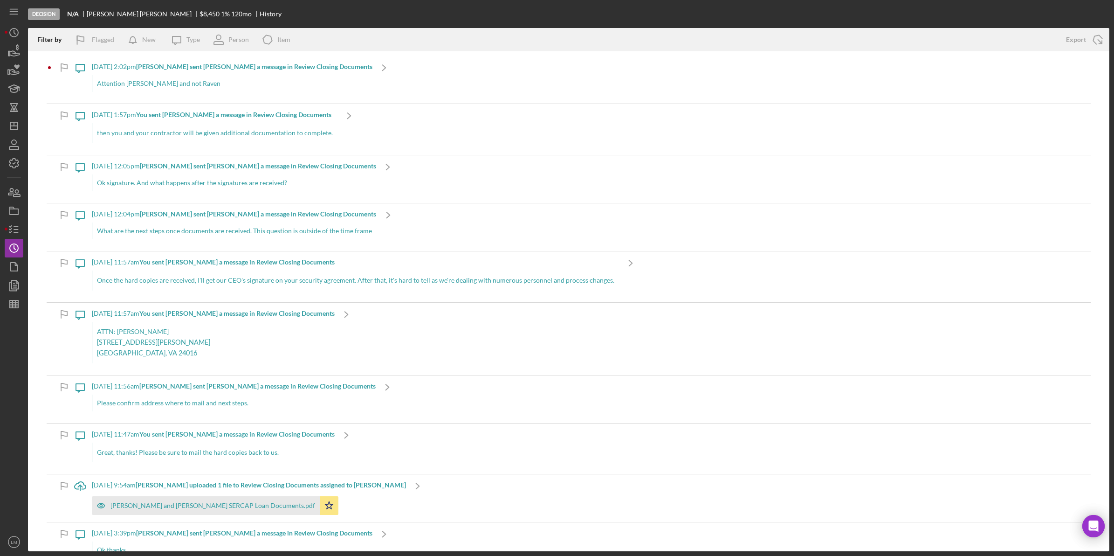
click at [152, 90] on div "Attention Lois and not Raven" at bounding box center [232, 83] width 281 height 17
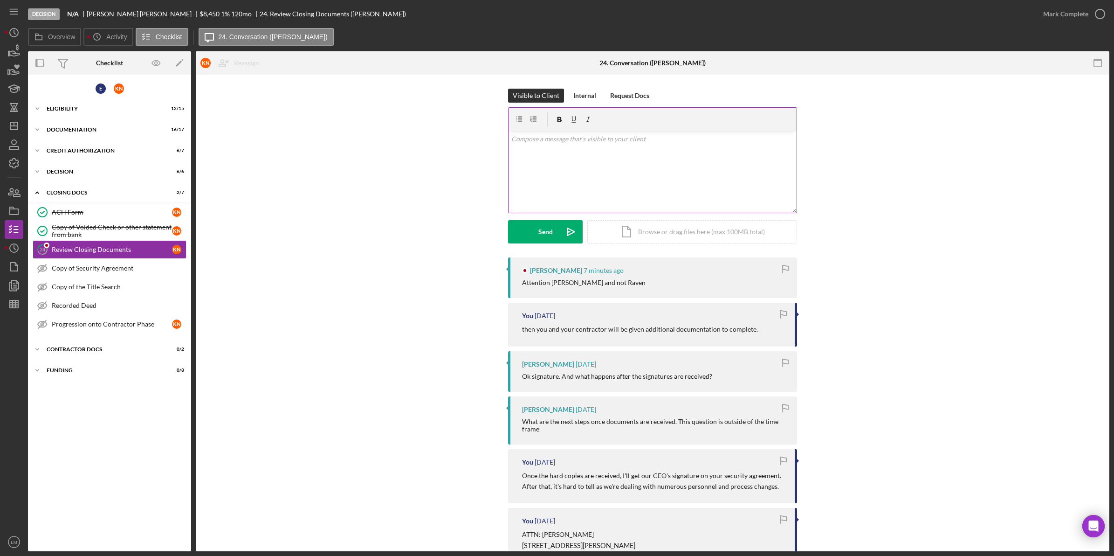
click at [593, 188] on div "v Color teal Color pink Remove color Add row above Add row below Add column bef…" at bounding box center [653, 172] width 288 height 82
click at [559, 228] on icon "Icon/icon-invite-send" at bounding box center [570, 231] width 23 height 23
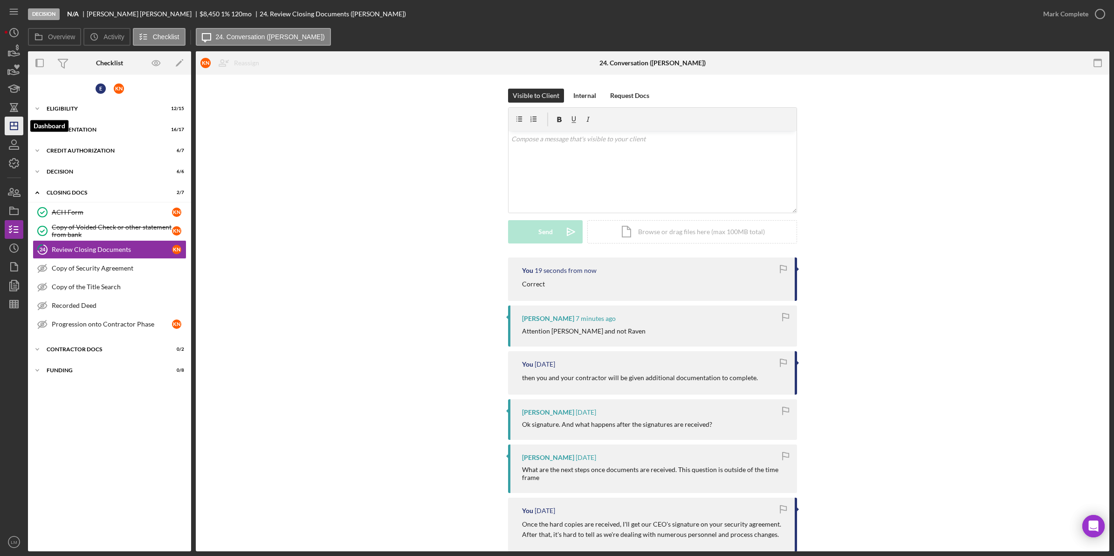
click at [14, 129] on icon "Icon/Dashboard" at bounding box center [13, 125] width 23 height 23
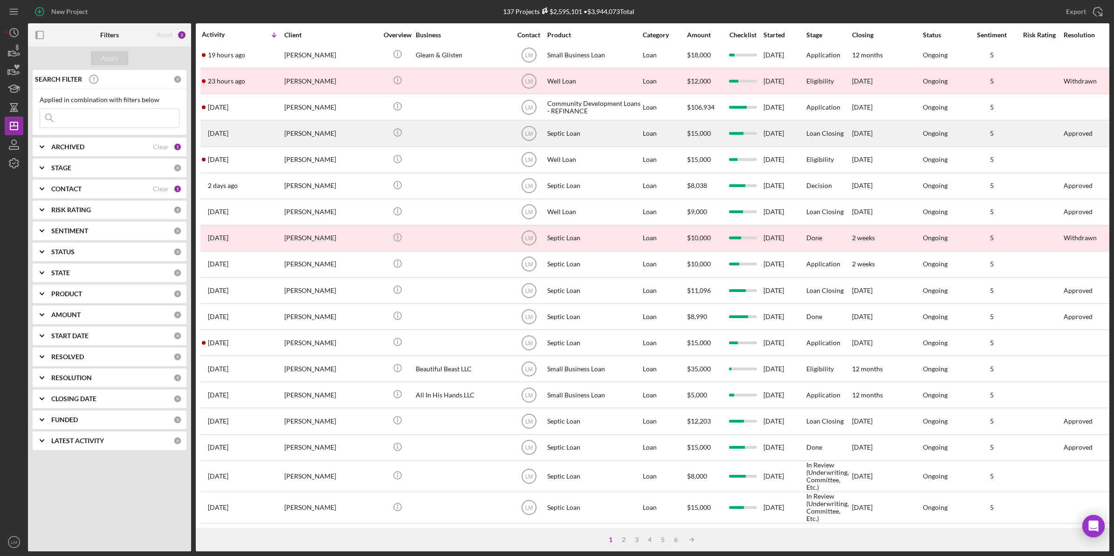
scroll to position [204, 0]
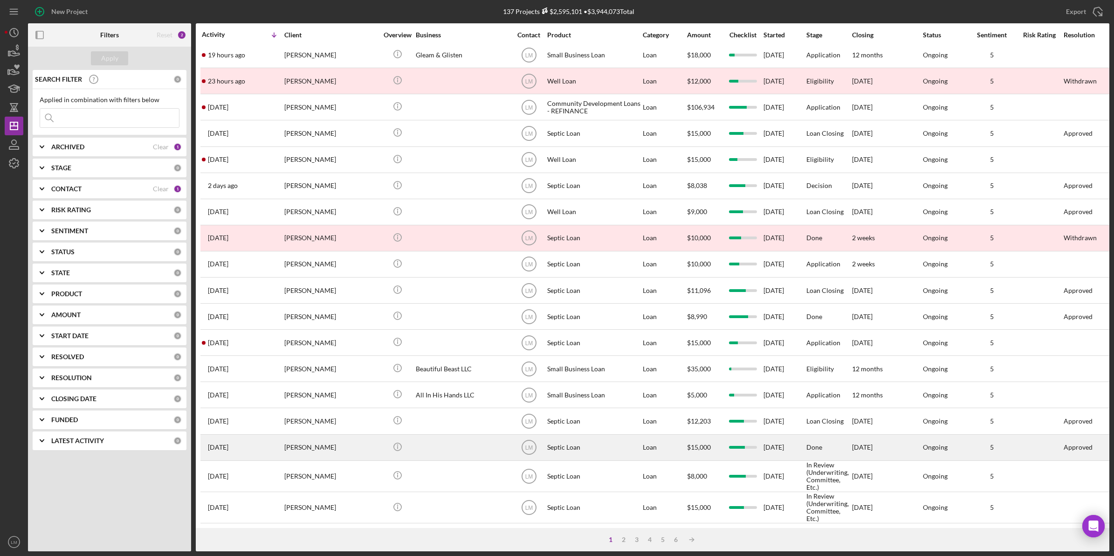
click at [346, 438] on div "[PERSON_NAME]" at bounding box center [330, 447] width 93 height 25
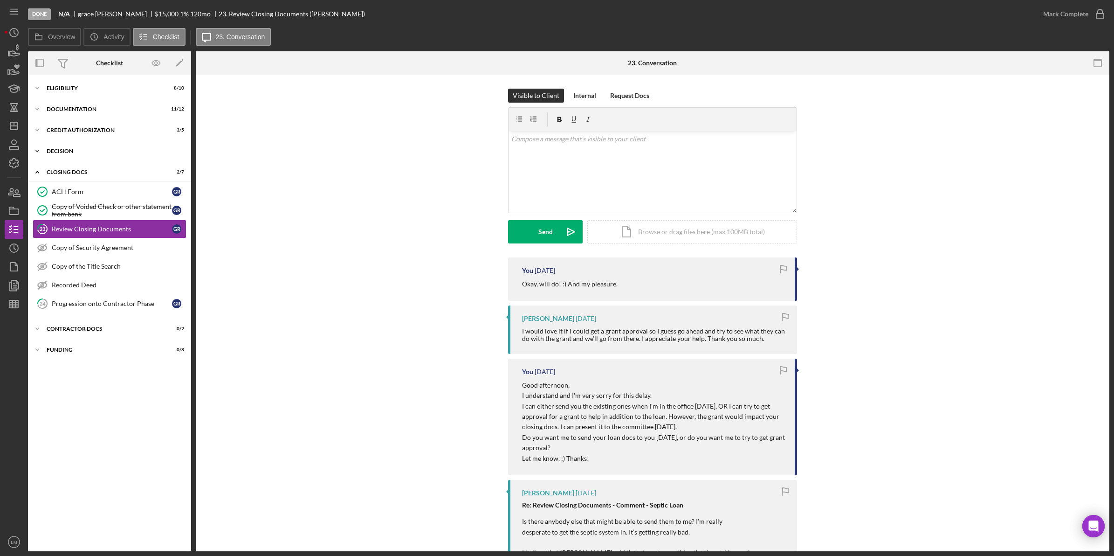
click at [89, 155] on div "Icon/Expander Decision 4 / 4" at bounding box center [109, 151] width 163 height 19
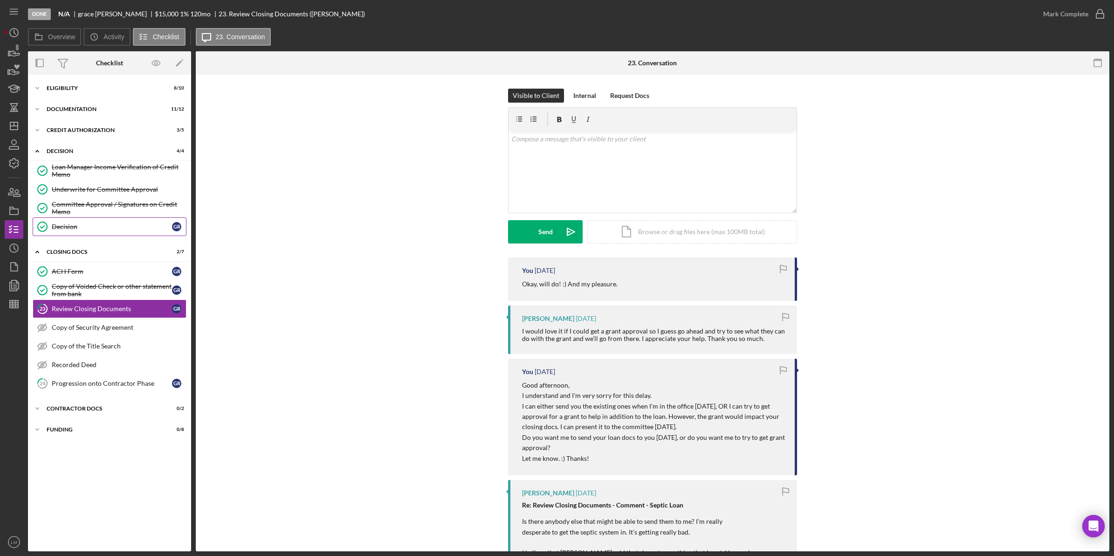
click at [89, 222] on link "Decision Decision g r" at bounding box center [110, 226] width 154 height 19
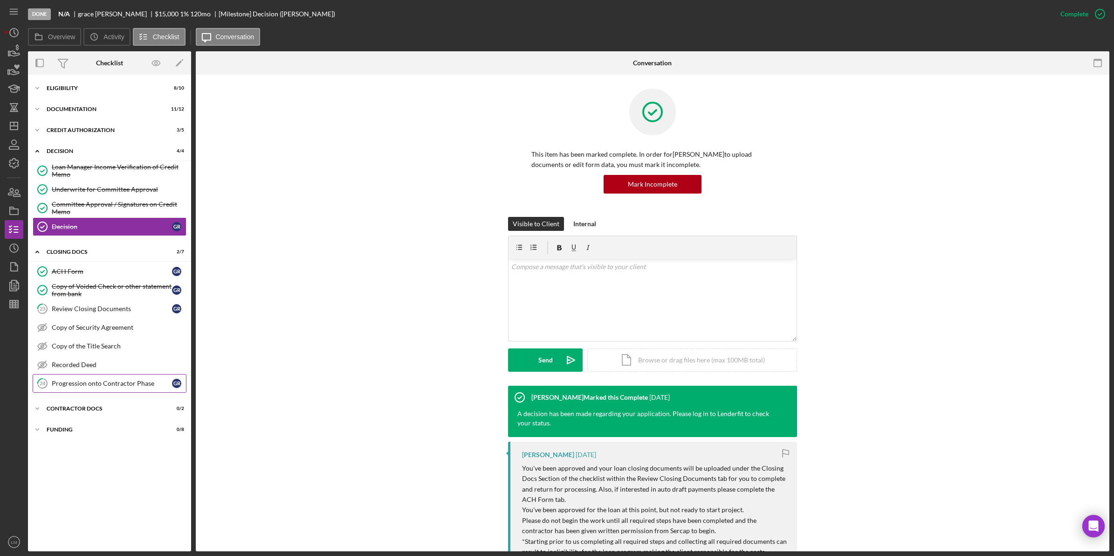
click at [129, 385] on div "Progression onto Contractor Phase" at bounding box center [112, 382] width 120 height 7
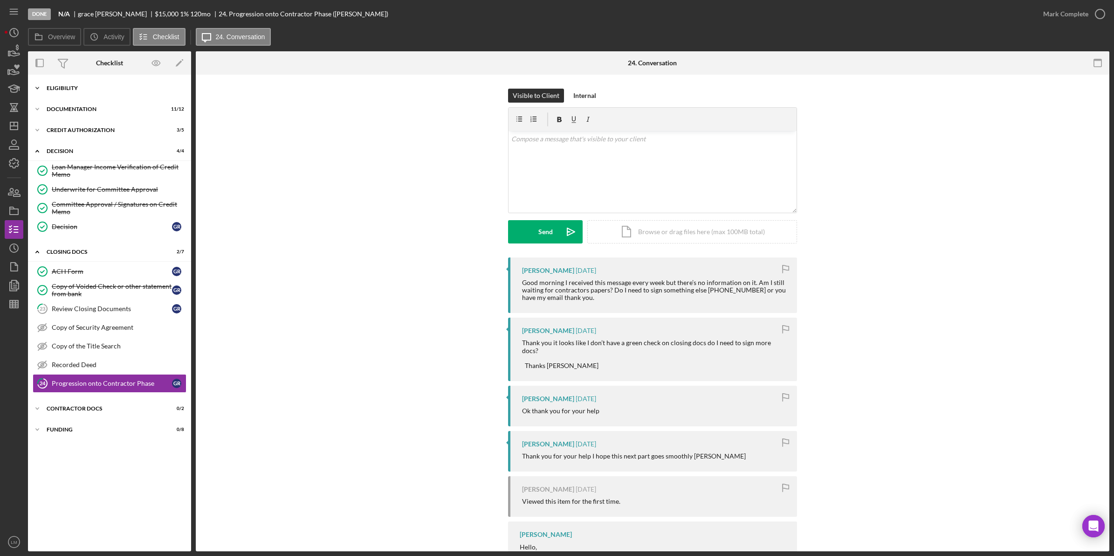
click at [163, 93] on div "Icon/Expander Eligibility 8 / 10" at bounding box center [109, 88] width 163 height 19
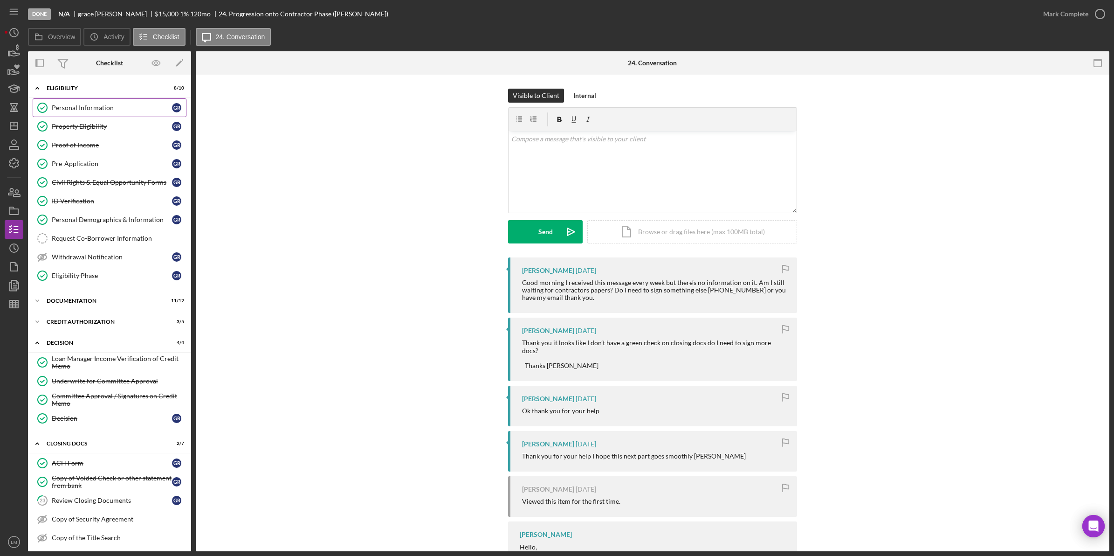
click at [143, 115] on link "Personal Information Personal Information g r" at bounding box center [110, 107] width 154 height 19
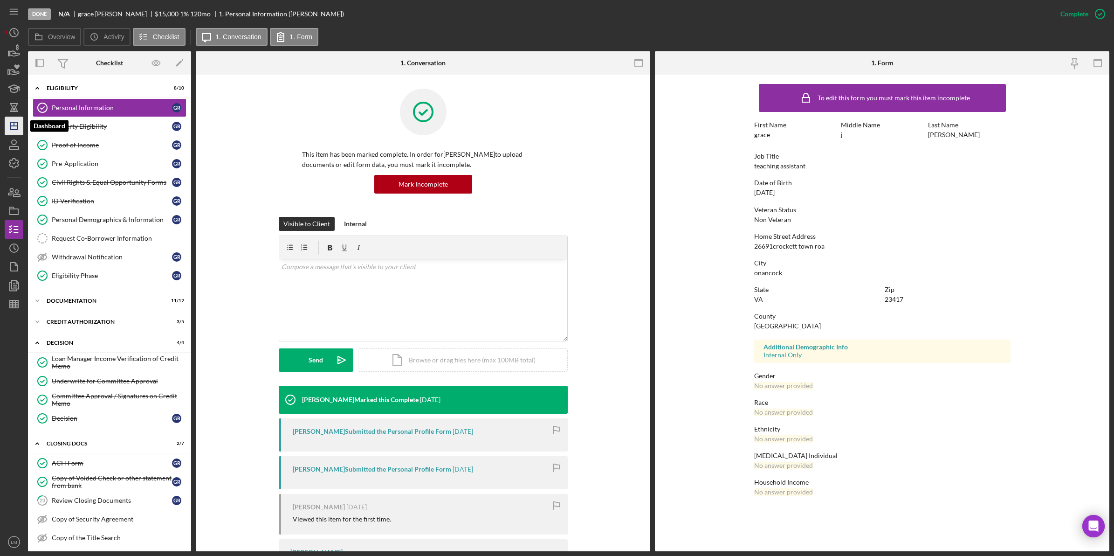
click at [19, 121] on icon "Icon/Dashboard" at bounding box center [13, 125] width 23 height 23
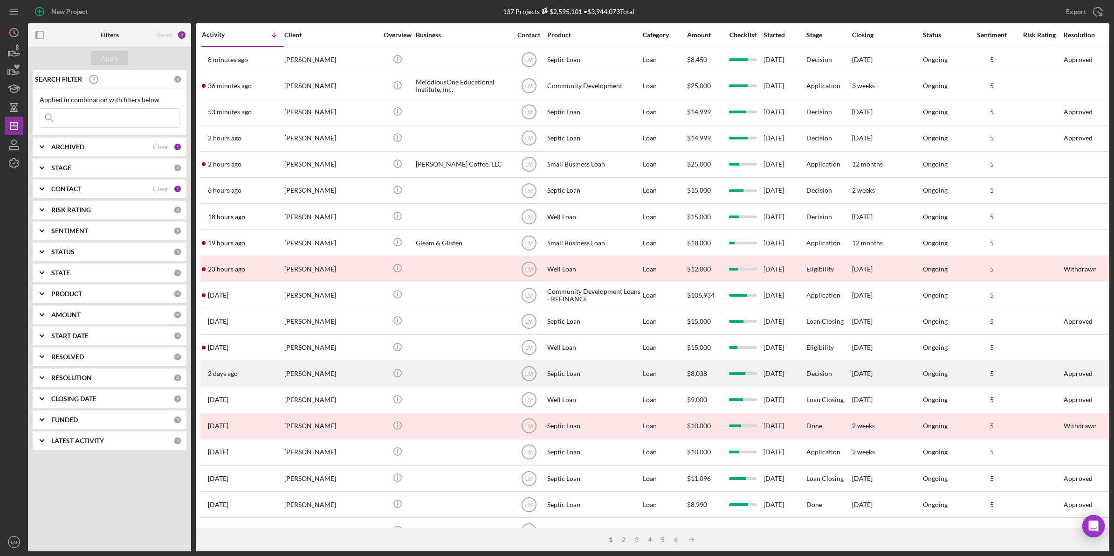
scroll to position [58, 0]
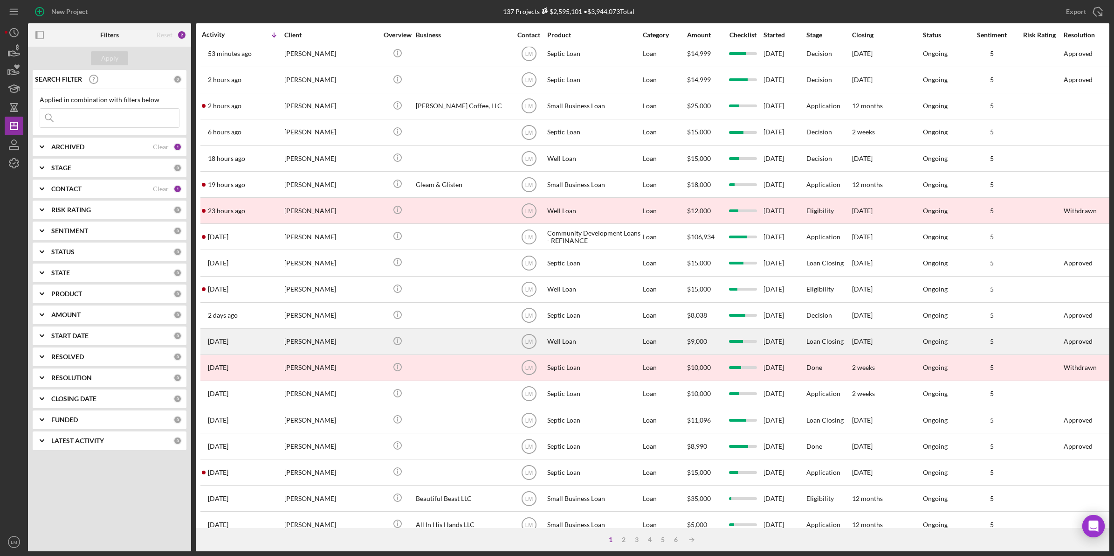
click at [317, 333] on div "[PERSON_NAME]" at bounding box center [330, 341] width 93 height 25
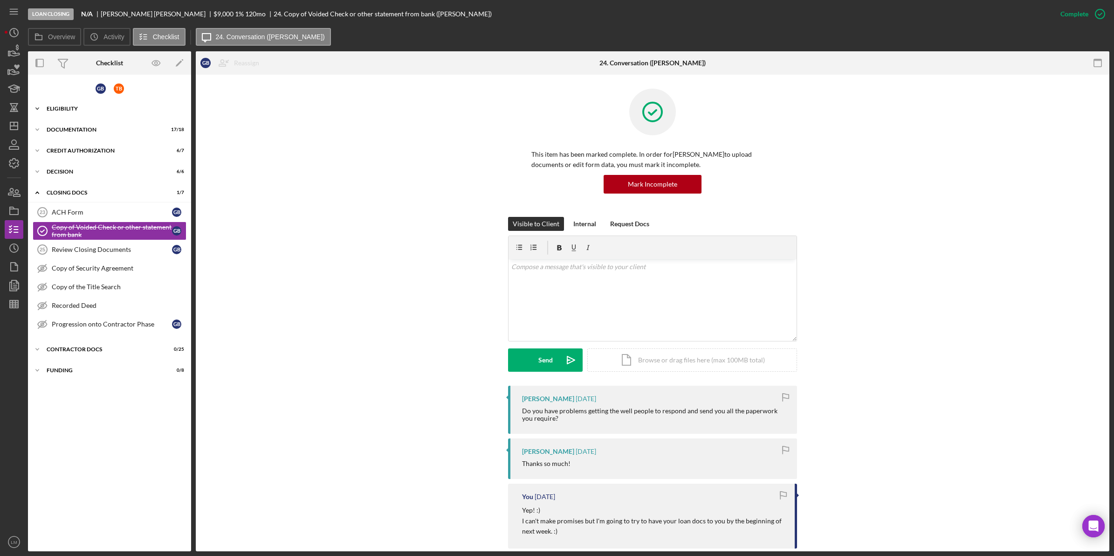
click at [104, 112] on div "Icon/Expander Eligibility 13 / 15" at bounding box center [109, 108] width 163 height 19
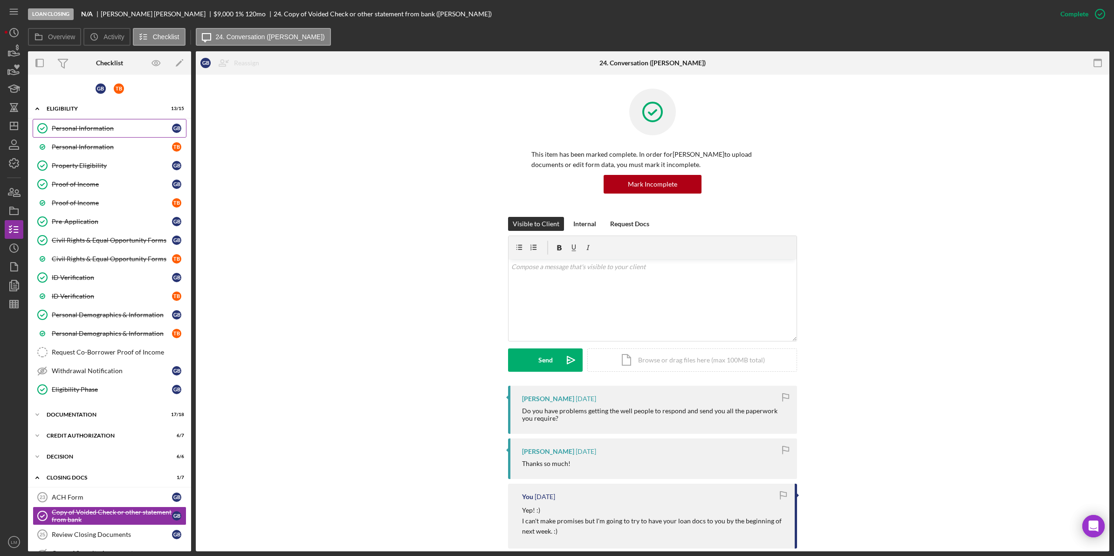
click at [122, 132] on link "Personal Information Personal Information G B" at bounding box center [110, 128] width 154 height 19
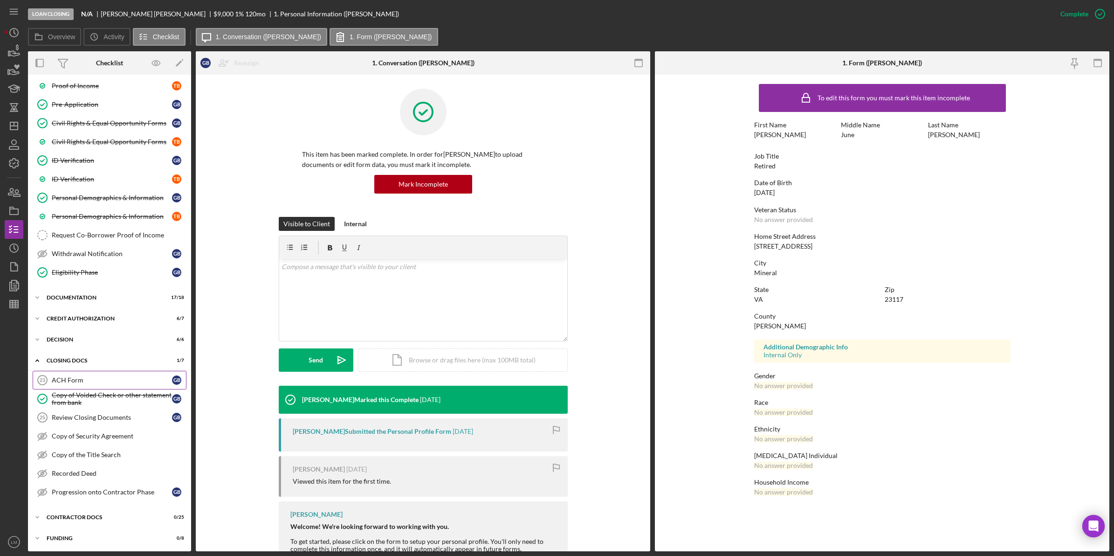
scroll to position [123, 0]
click at [125, 408] on link "Review Closing Documents 25 Review Closing Documents G B" at bounding box center [110, 416] width 154 height 19
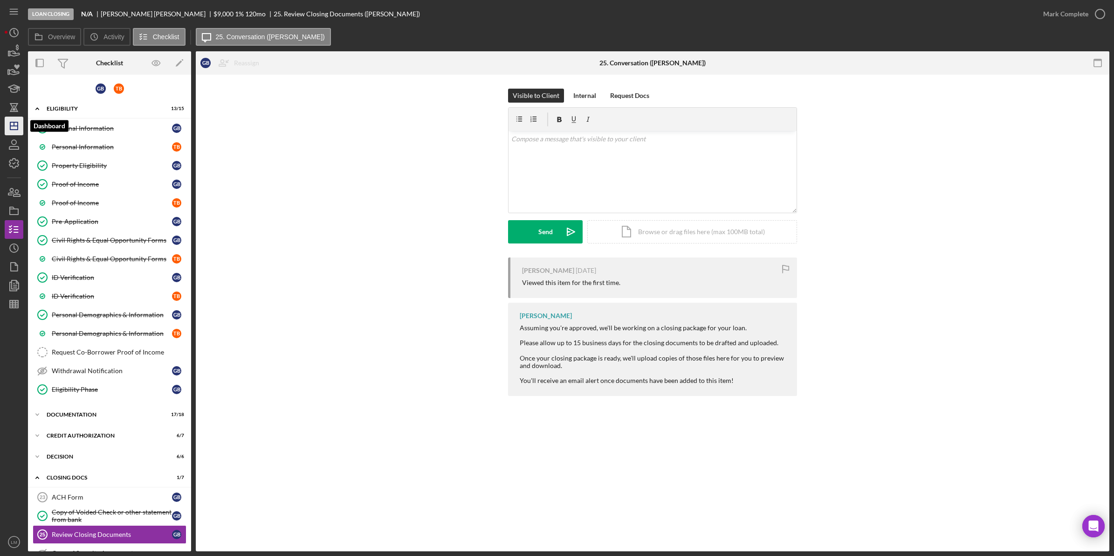
click at [15, 124] on icon "Icon/Dashboard" at bounding box center [13, 125] width 23 height 23
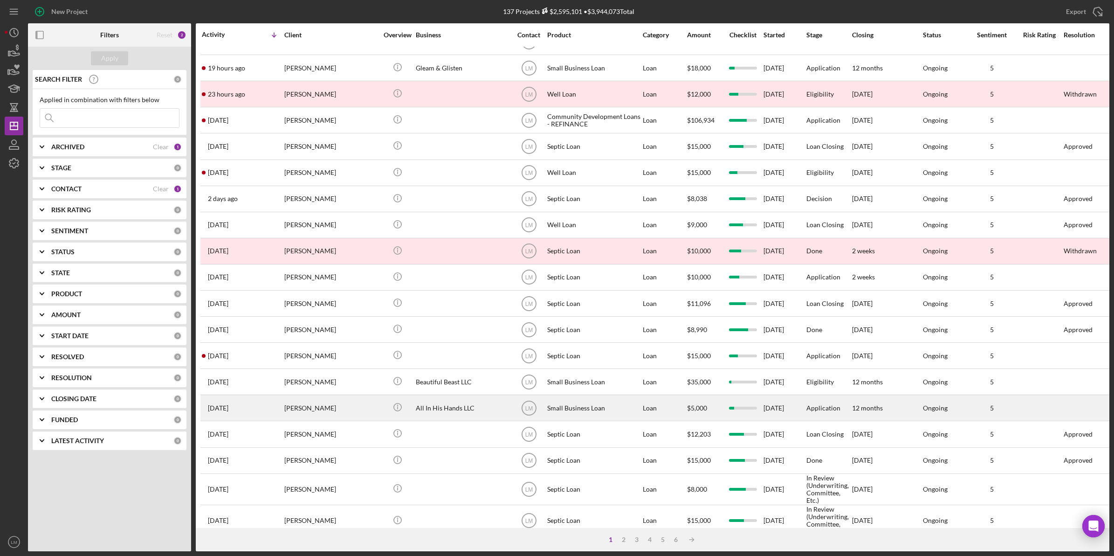
scroll to position [204, 0]
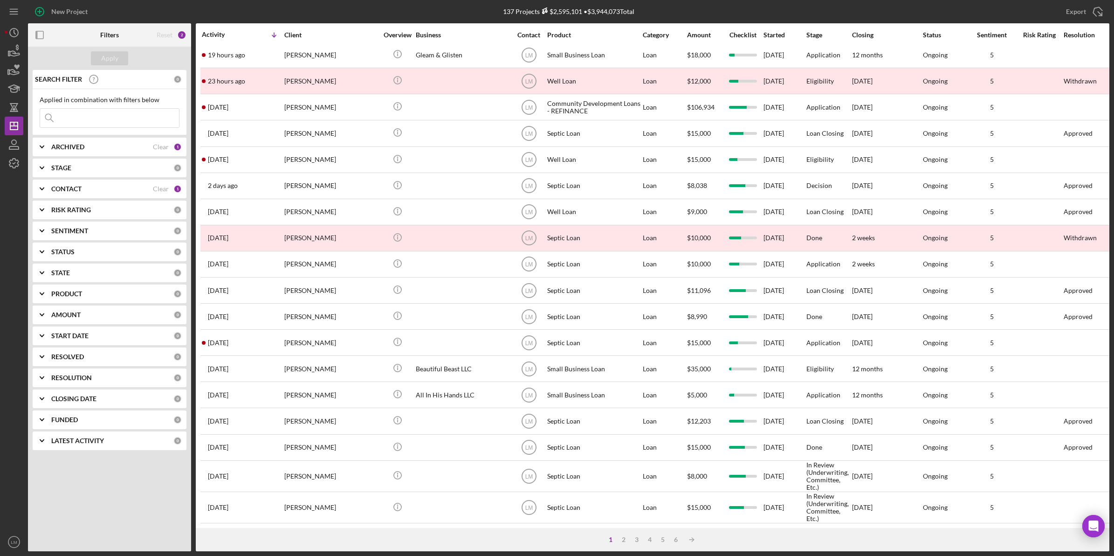
drag, startPoint x: 68, startPoint y: 291, endPoint x: 74, endPoint y: 297, distance: 7.9
click at [69, 291] on b "PRODUCT" at bounding box center [66, 293] width 31 height 7
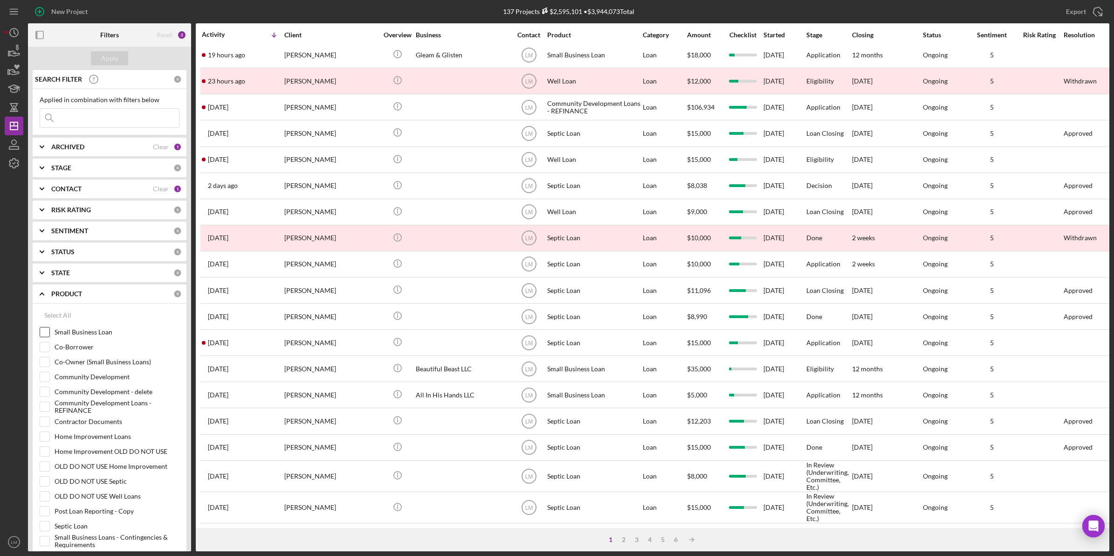
click at [81, 334] on label "Small Business Loan" at bounding box center [117, 331] width 125 height 9
click at [49, 334] on input "Small Business Loan" at bounding box center [44, 331] width 9 height 9
checkbox input "true"
click at [99, 54] on button "Apply" at bounding box center [109, 58] width 37 height 14
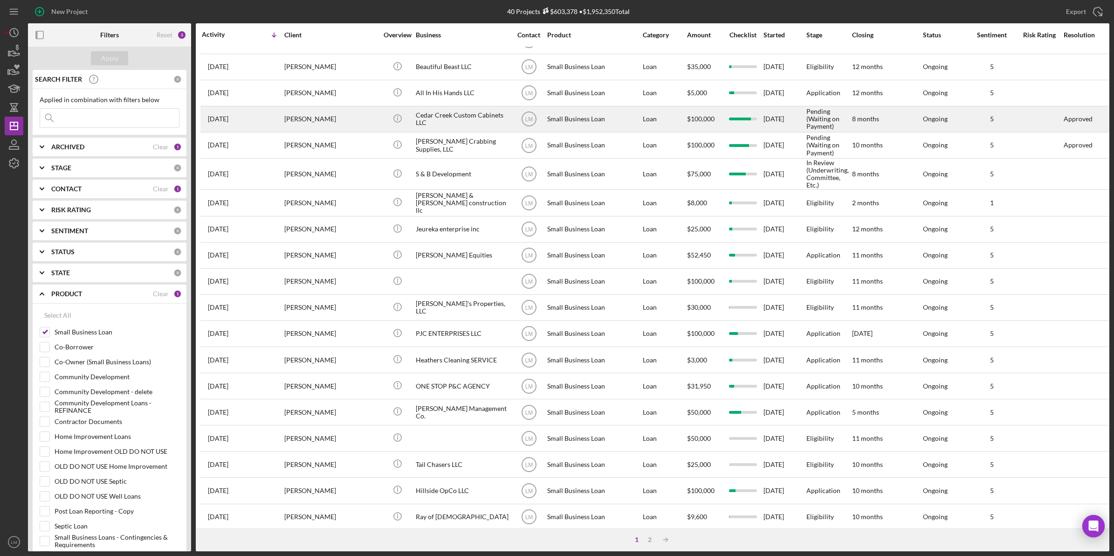
scroll to position [0, 0]
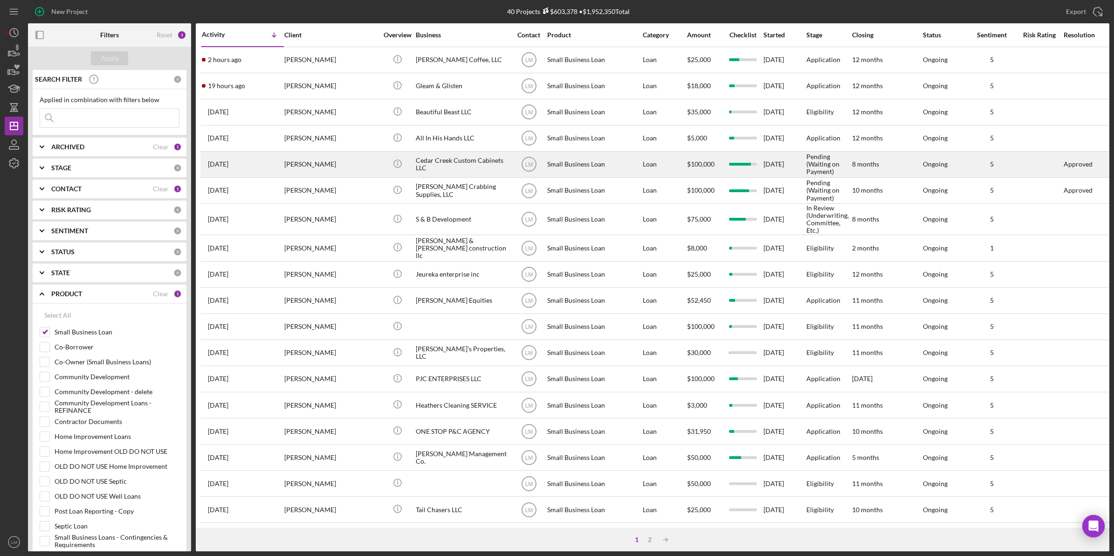
click at [348, 169] on div "[PERSON_NAME]" at bounding box center [330, 164] width 93 height 25
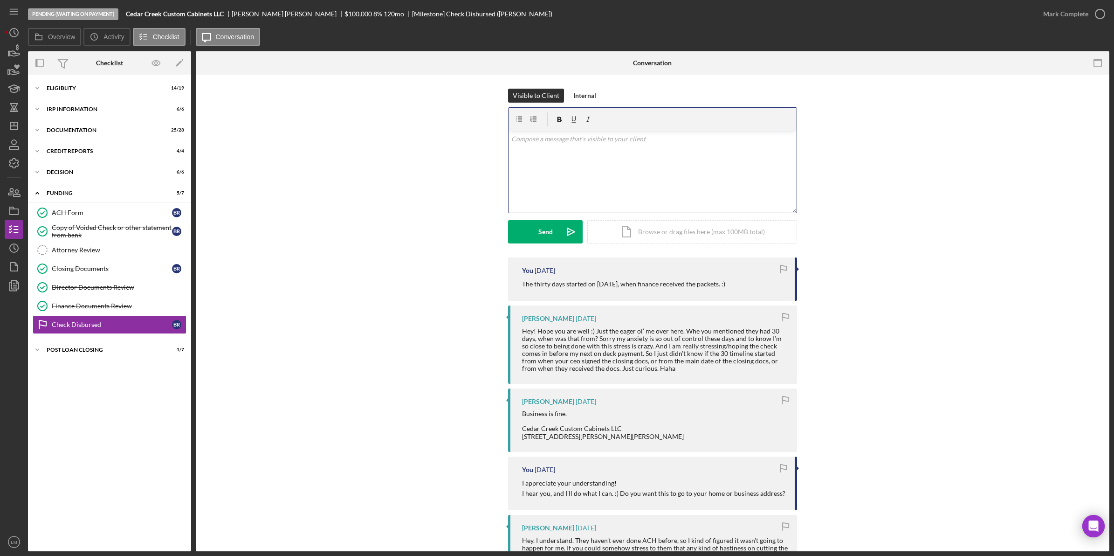
click at [656, 172] on div "v Color teal Color pink Remove color Add row above Add row below Add column bef…" at bounding box center [653, 172] width 288 height 82
copy span "v Color teal Color pink Remove color Add row above Add row below Add column bef…"
click at [532, 228] on button "Send Icon/icon-invite-send" at bounding box center [545, 231] width 75 height 23
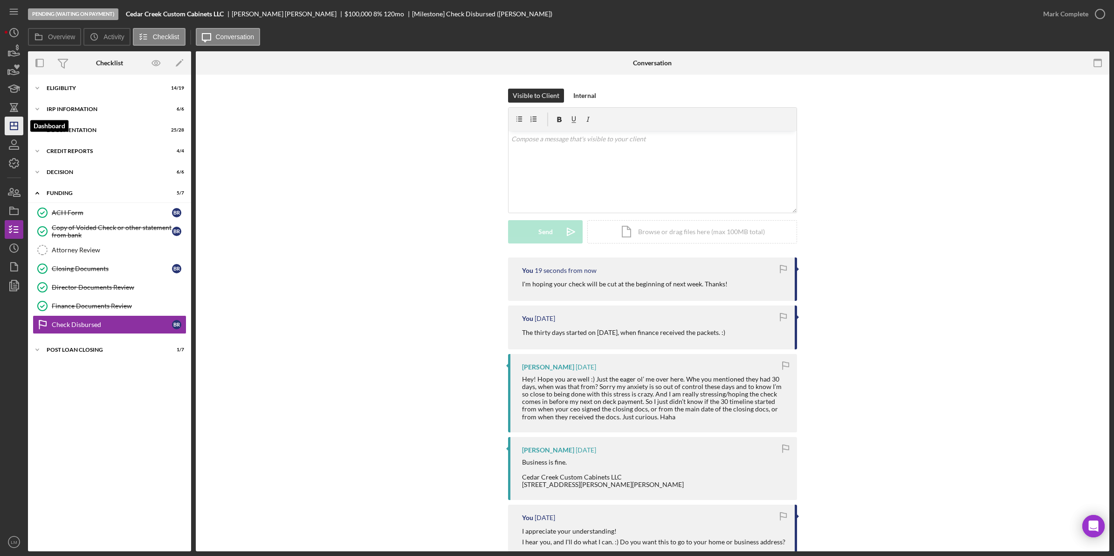
click at [17, 125] on polygon "button" at bounding box center [13, 125] width 7 height 7
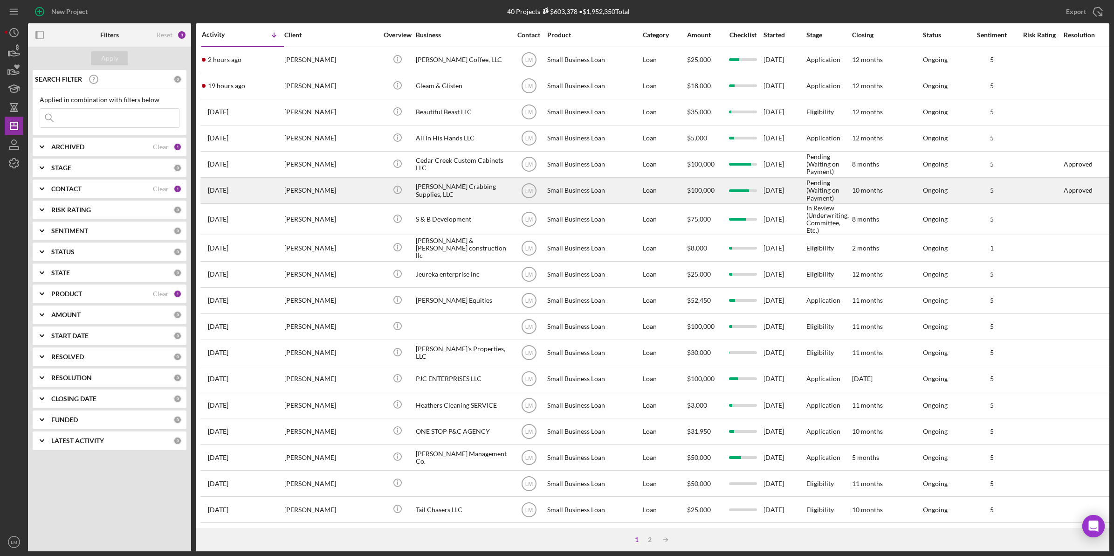
click at [379, 197] on td "[PERSON_NAME]" at bounding box center [332, 190] width 96 height 26
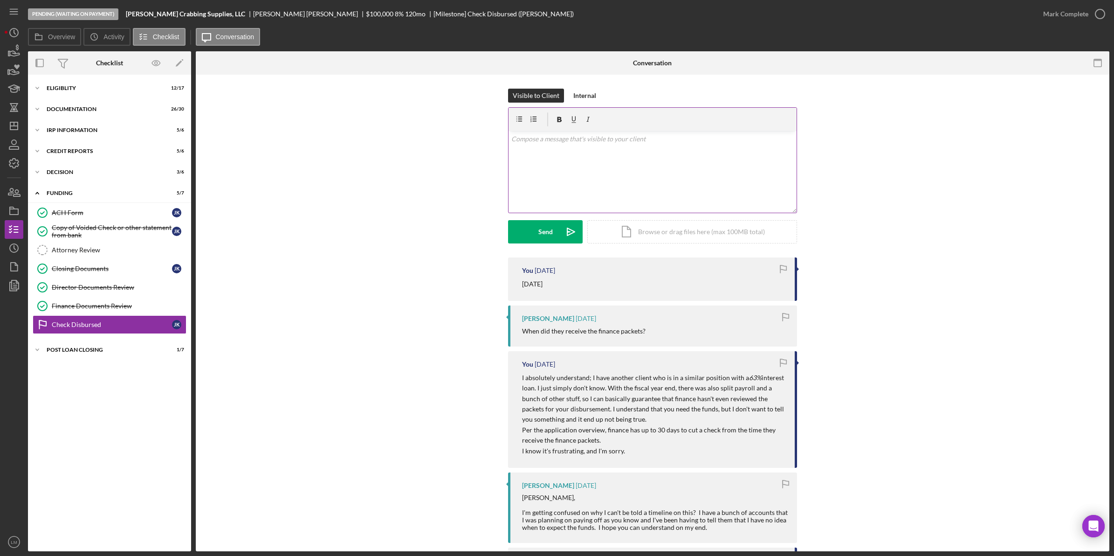
click at [654, 182] on div "v Color teal Color pink Remove color Add row above Add row below Add column bef…" at bounding box center [653, 172] width 288 height 82
click at [549, 236] on div "Send" at bounding box center [545, 231] width 14 height 23
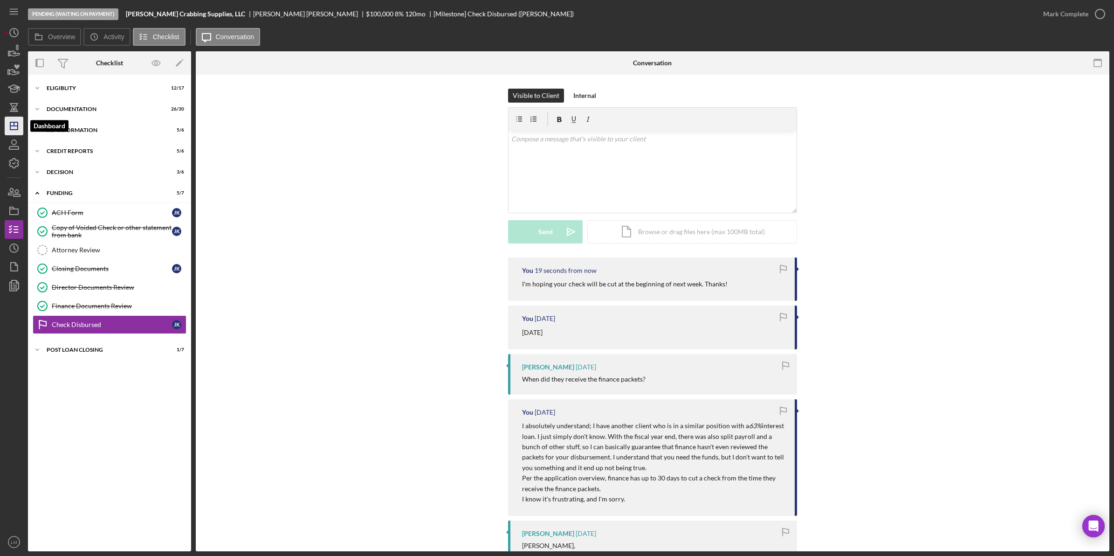
click at [18, 124] on polygon "button" at bounding box center [13, 125] width 7 height 7
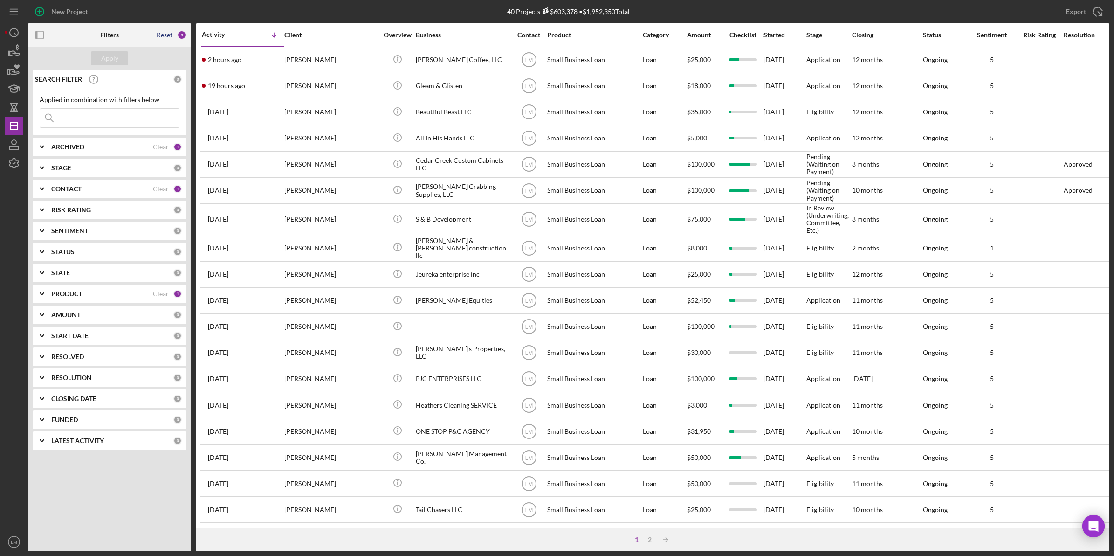
click at [168, 34] on div "Reset" at bounding box center [165, 34] width 16 height 7
click at [102, 57] on div "Apply" at bounding box center [109, 58] width 17 height 14
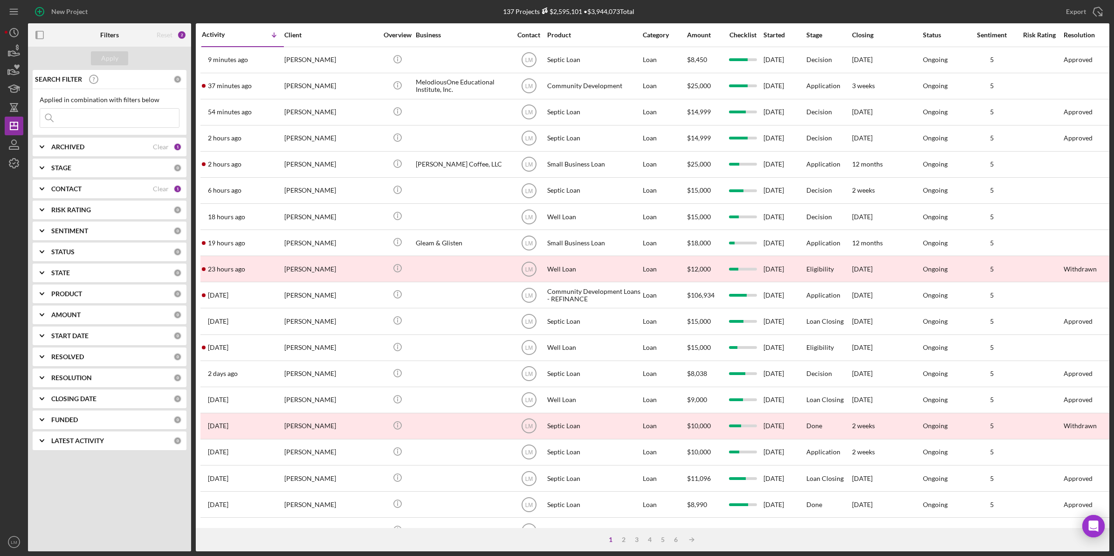
click at [66, 293] on b "PRODUCT" at bounding box center [66, 293] width 31 height 7
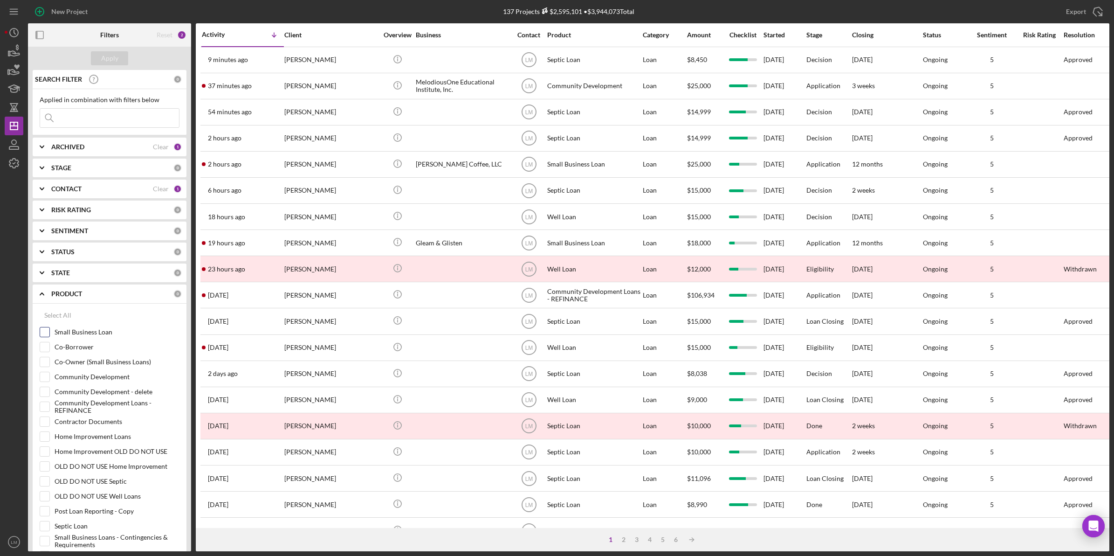
click at [68, 330] on label "Small Business Loan" at bounding box center [117, 331] width 125 height 9
click at [49, 330] on input "Small Business Loan" at bounding box center [44, 331] width 9 height 9
checkbox input "true"
click at [124, 55] on button "Apply" at bounding box center [109, 58] width 37 height 14
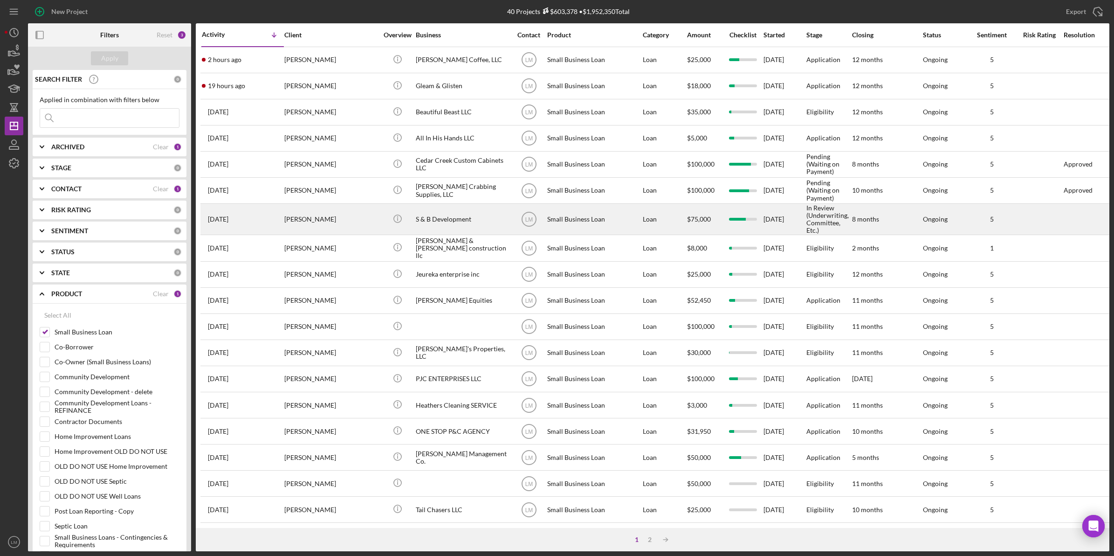
click at [342, 225] on div "[PERSON_NAME]" at bounding box center [330, 219] width 93 height 30
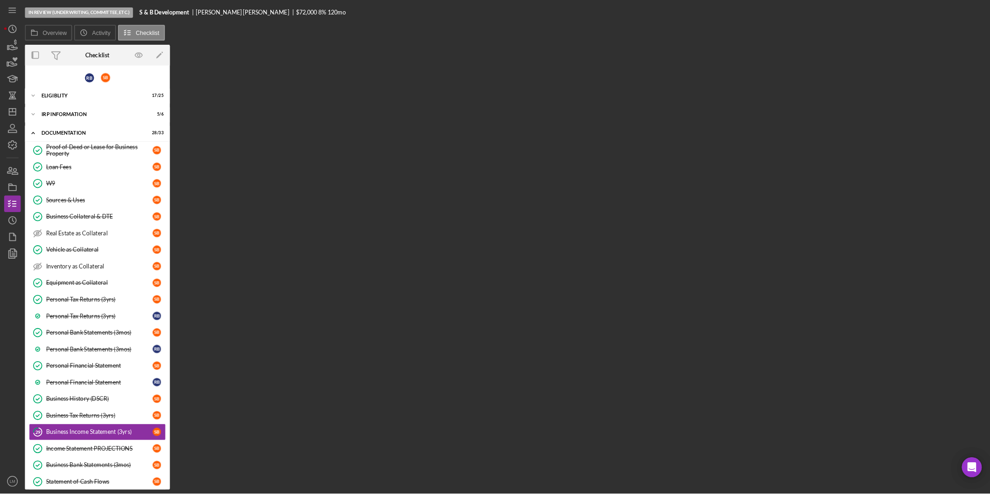
scroll to position [177, 0]
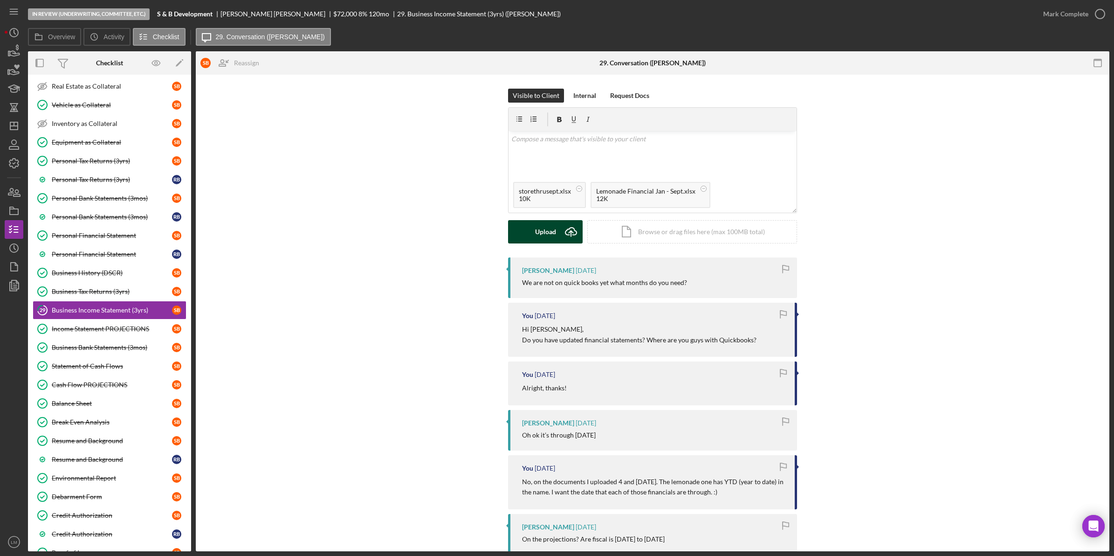
click at [542, 231] on div "Upload" at bounding box center [545, 231] width 21 height 23
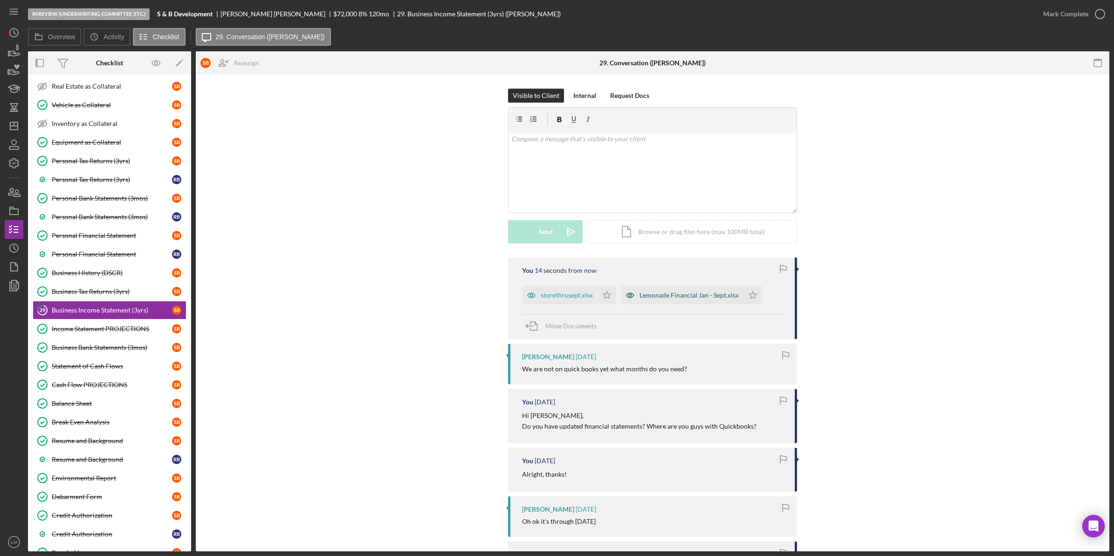
drag, startPoint x: 602, startPoint y: 294, endPoint x: 637, endPoint y: 295, distance: 35.0
click at [602, 294] on icon "Icon/Star" at bounding box center [607, 295] width 19 height 19
click at [748, 292] on icon "Icon/Star" at bounding box center [753, 295] width 19 height 19
click at [108, 406] on div "Balance Sheet" at bounding box center [112, 403] width 120 height 7
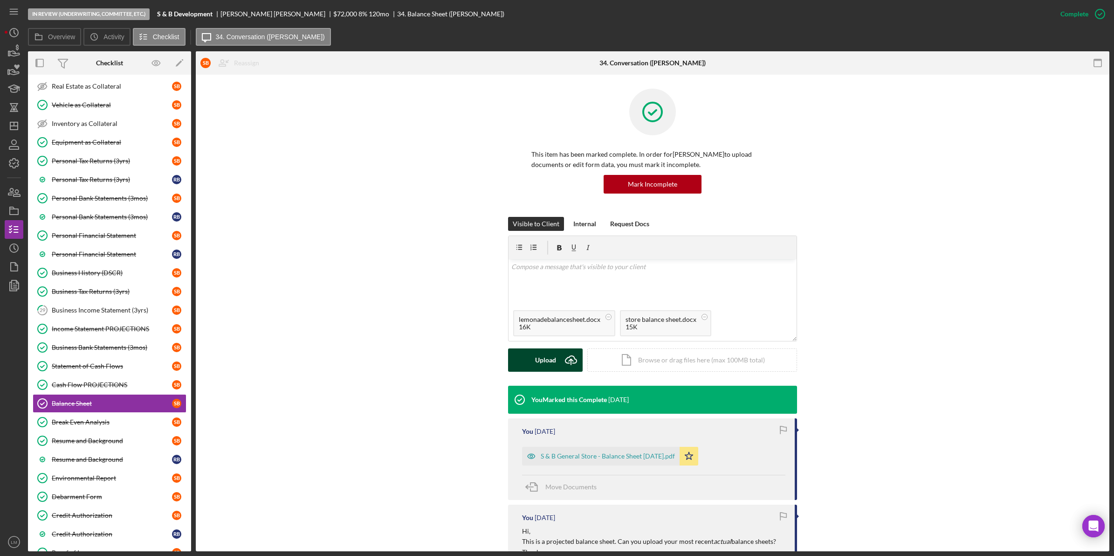
click at [544, 356] on div "Upload" at bounding box center [545, 359] width 21 height 23
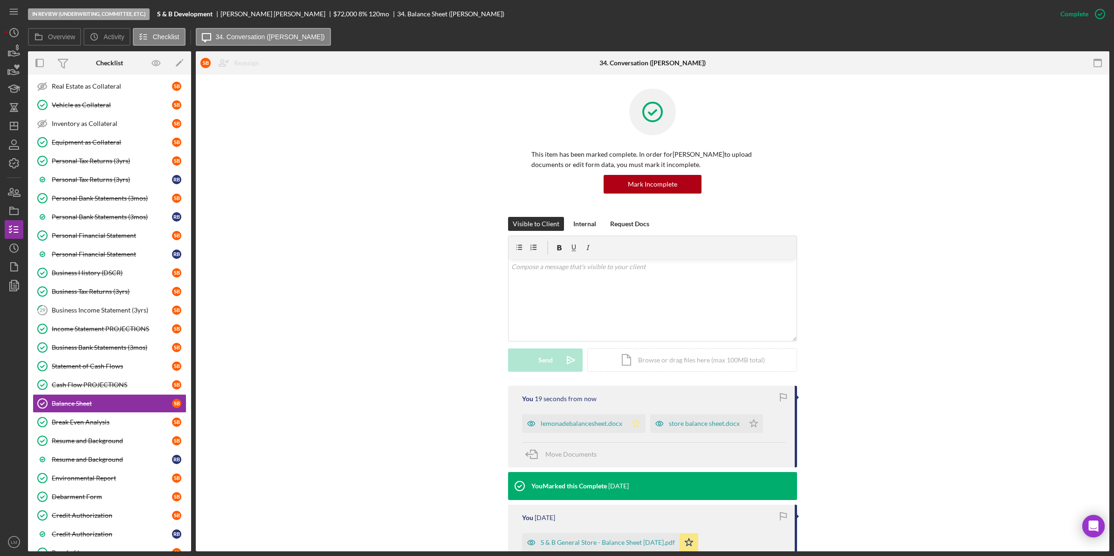
click at [629, 422] on icon "Icon/Star" at bounding box center [636, 423] width 19 height 19
click at [751, 422] on icon "Icon/Star" at bounding box center [754, 423] width 19 height 19
click at [682, 425] on div "store balance sheet.docx" at bounding box center [704, 423] width 71 height 7
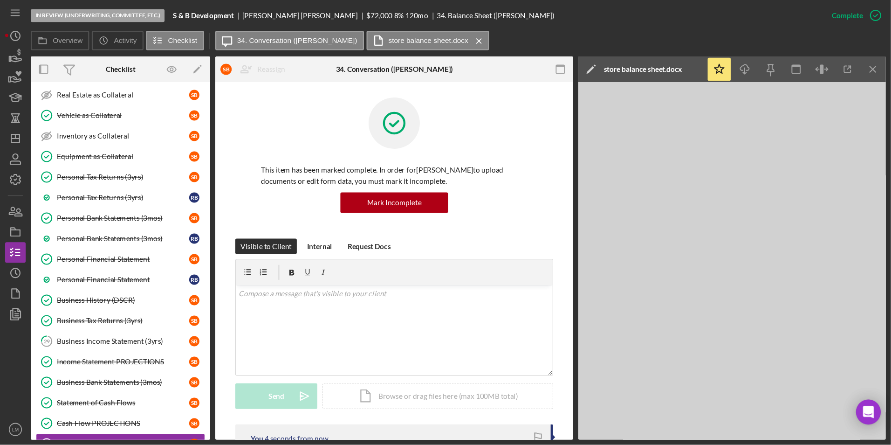
scroll to position [177, 0]
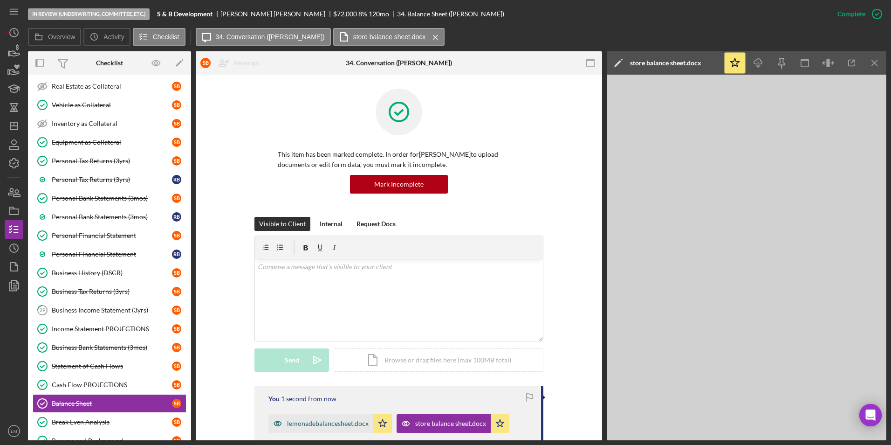
click at [307, 428] on div "lemonadebalancesheet.docx" at bounding box center [321, 423] width 105 height 19
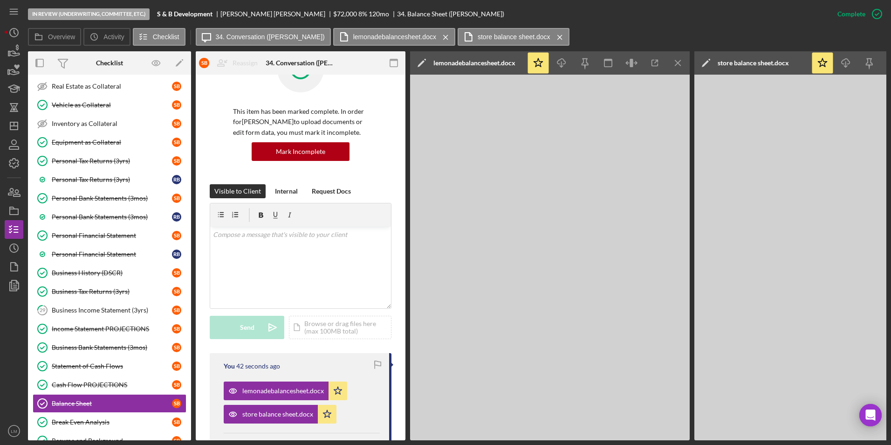
scroll to position [186, 0]
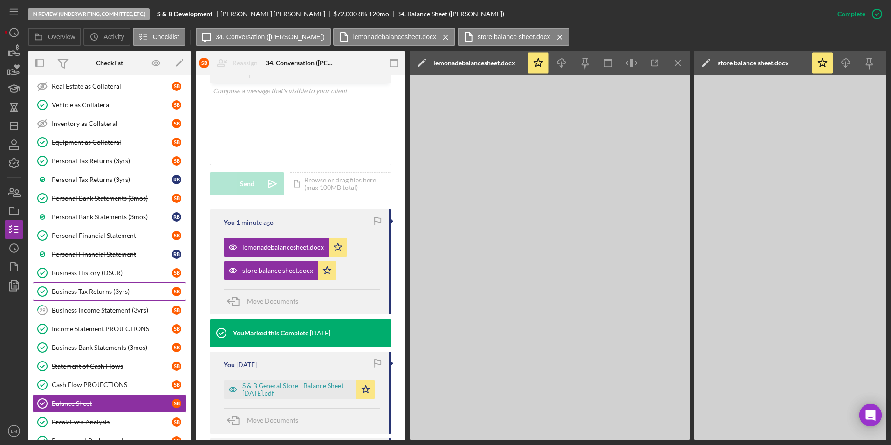
drag, startPoint x: 142, startPoint y: 304, endPoint x: 158, endPoint y: 297, distance: 17.0
click at [142, 304] on link "29 Business Income Statement (3yrs) S B" at bounding box center [110, 310] width 154 height 19
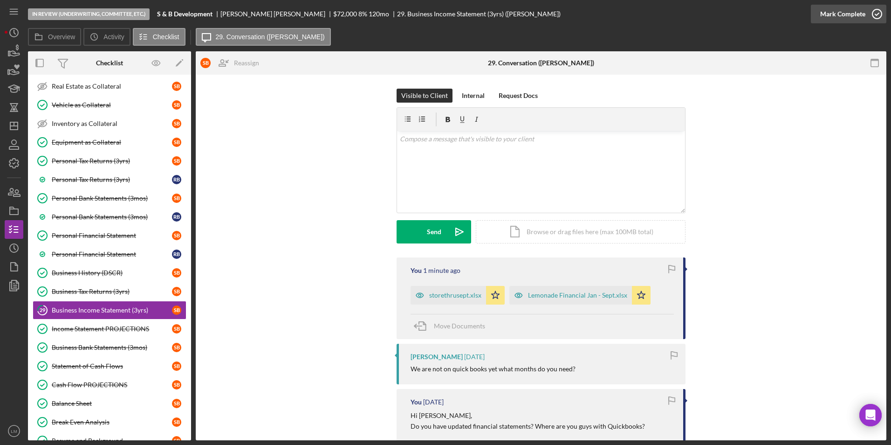
click at [881, 18] on icon "button" at bounding box center [877, 13] width 23 height 23
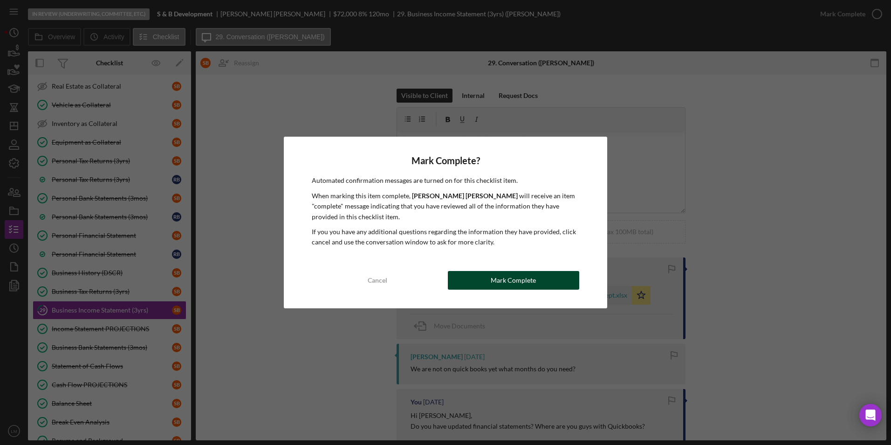
click at [501, 276] on div "Mark Complete" at bounding box center [513, 280] width 45 height 19
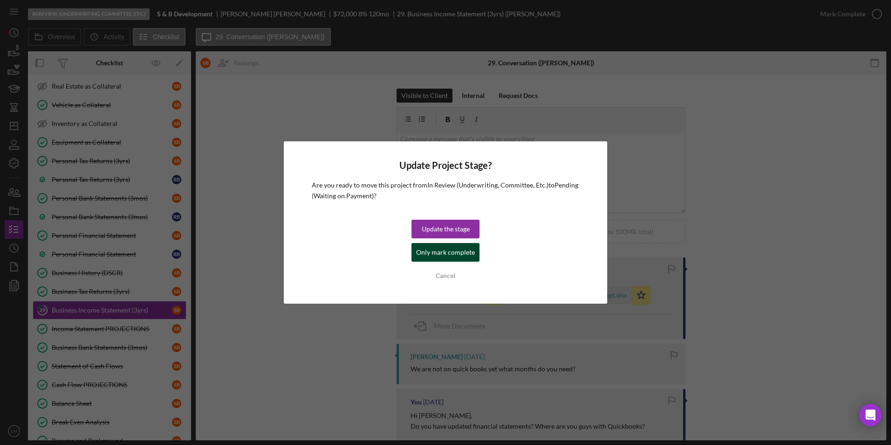
click at [445, 253] on div "Only mark complete" at bounding box center [445, 252] width 59 height 19
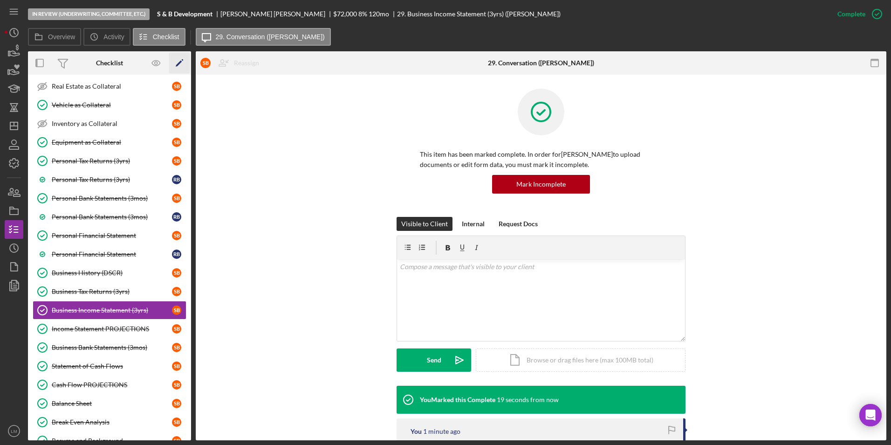
click at [180, 65] on icon "Icon/Edit" at bounding box center [179, 63] width 21 height 21
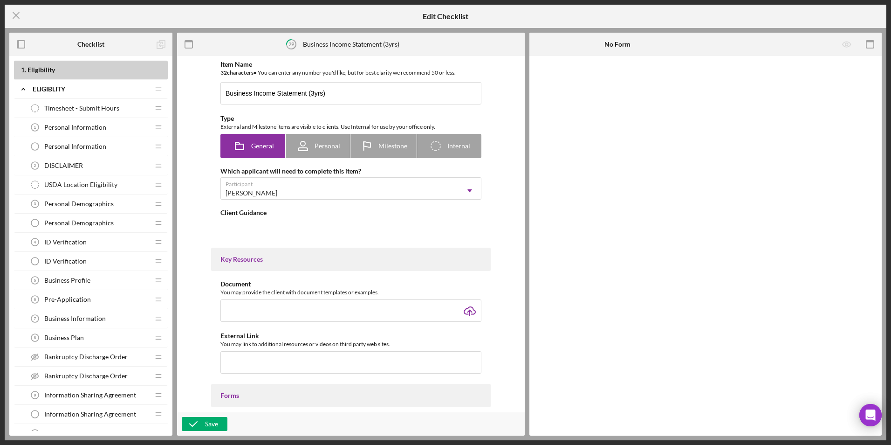
type textarea "<div><strong>Please submit a business income statement for the past three years…"
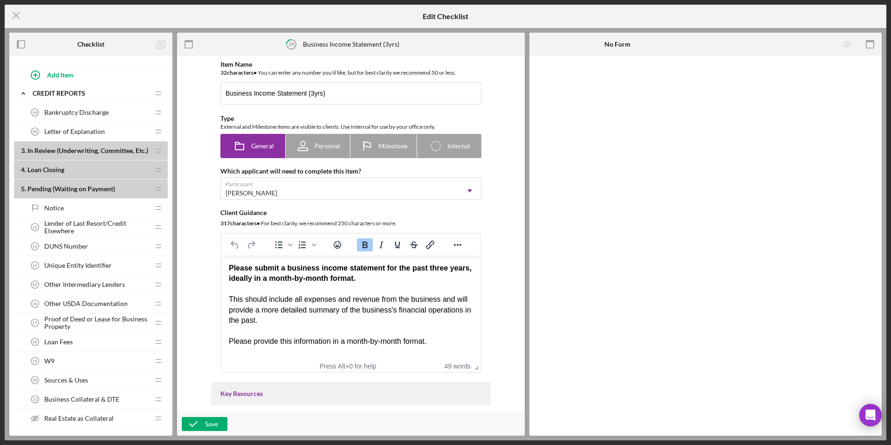
scroll to position [559, 0]
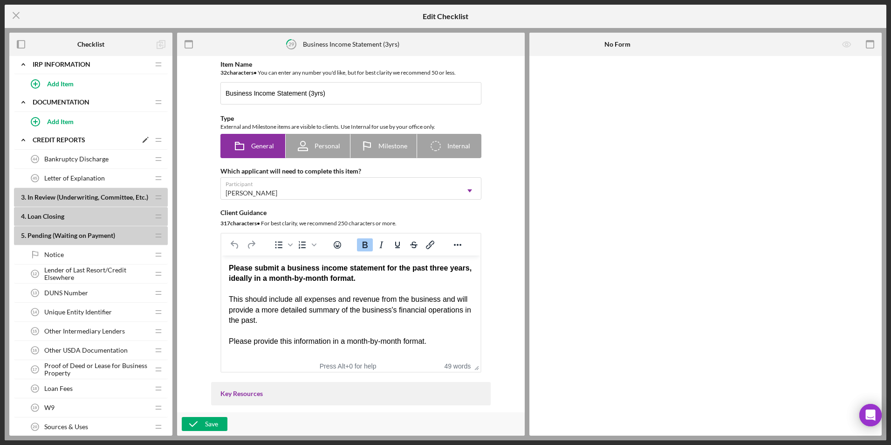
click at [23, 146] on icon "Icon/Expander" at bounding box center [23, 140] width 19 height 19
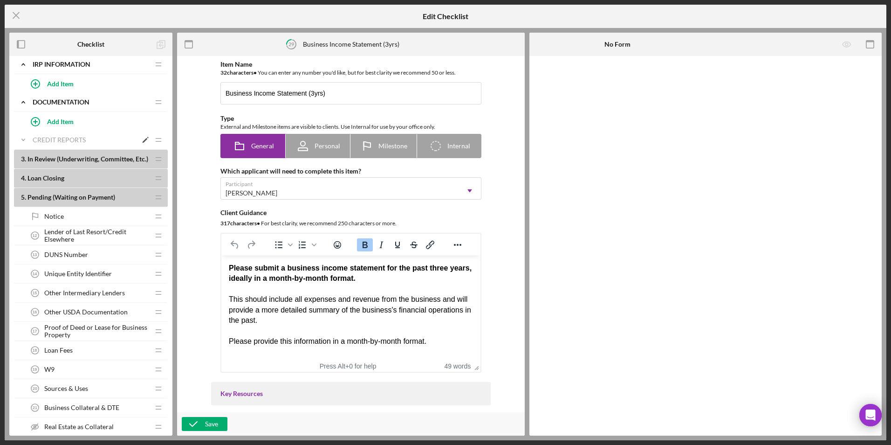
click at [23, 145] on icon "Icon/Expander" at bounding box center [23, 140] width 19 height 19
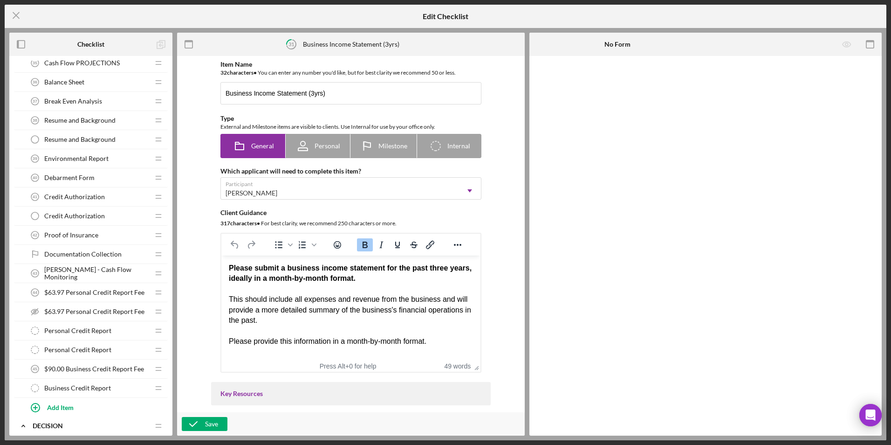
scroll to position [1304, 0]
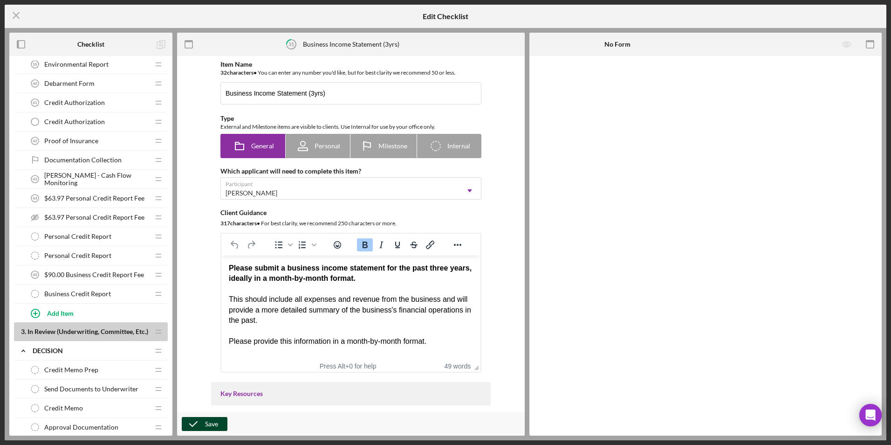
click at [206, 428] on div "Save" at bounding box center [211, 424] width 13 height 14
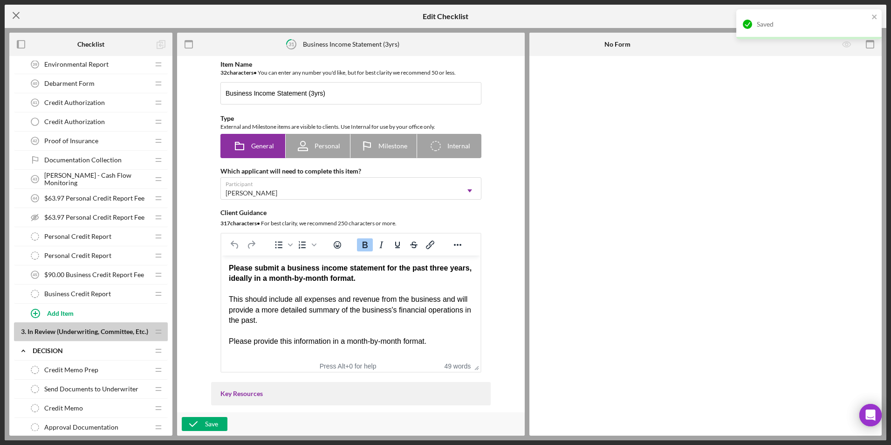
click at [13, 18] on icon "Icon/Menu Close" at bounding box center [16, 15] width 23 height 23
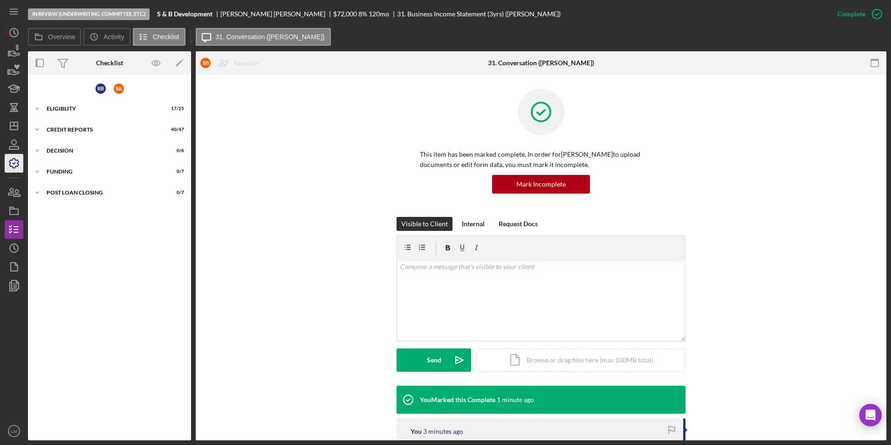
click at [6, 169] on icon "button" at bounding box center [13, 163] width 23 height 23
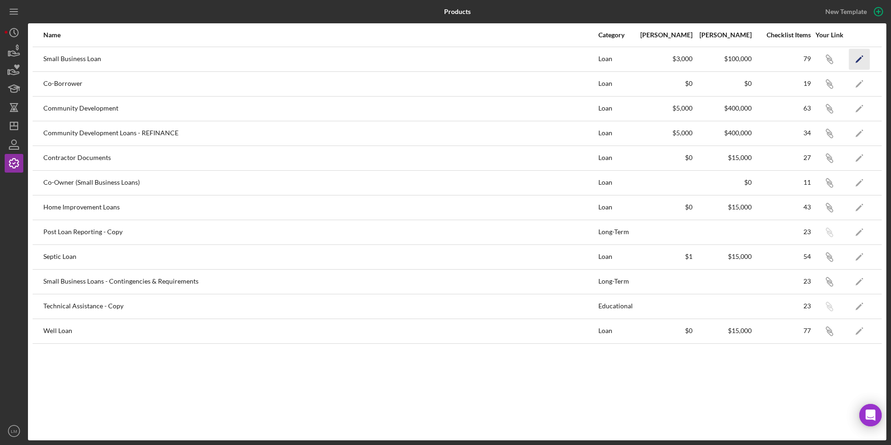
click at [852, 55] on icon "Icon/Edit" at bounding box center [859, 58] width 21 height 21
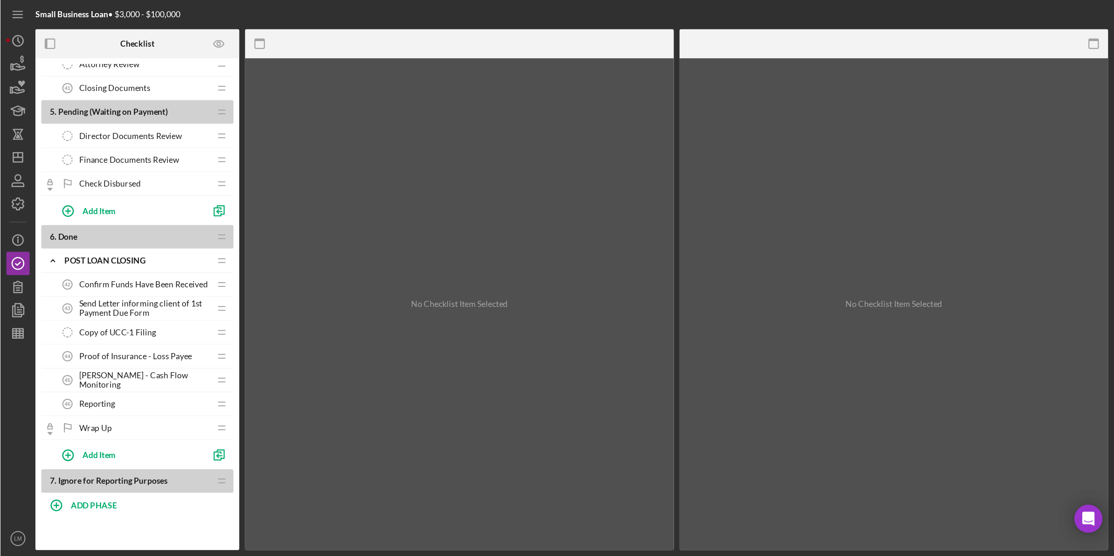
scroll to position [1641, 0]
click at [19, 118] on icon "Icon/Dashboard" at bounding box center [13, 125] width 23 height 23
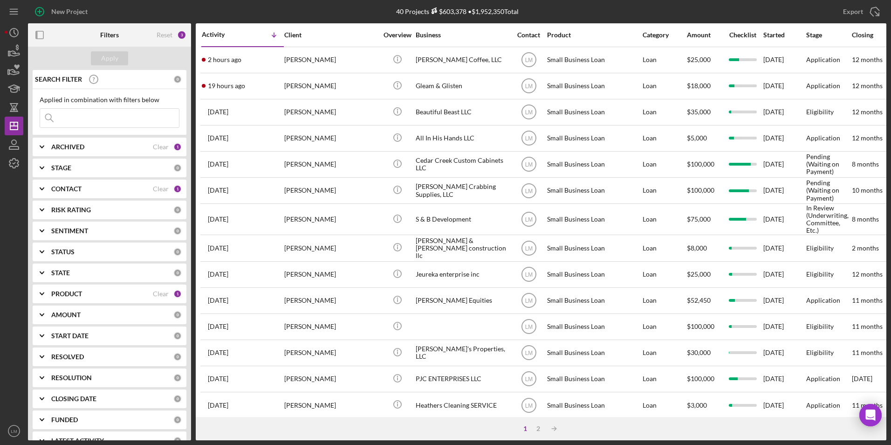
click at [557, 14] on div "40 Projects $603,378 • $1,952,350 Total" at bounding box center [457, 11] width 286 height 23
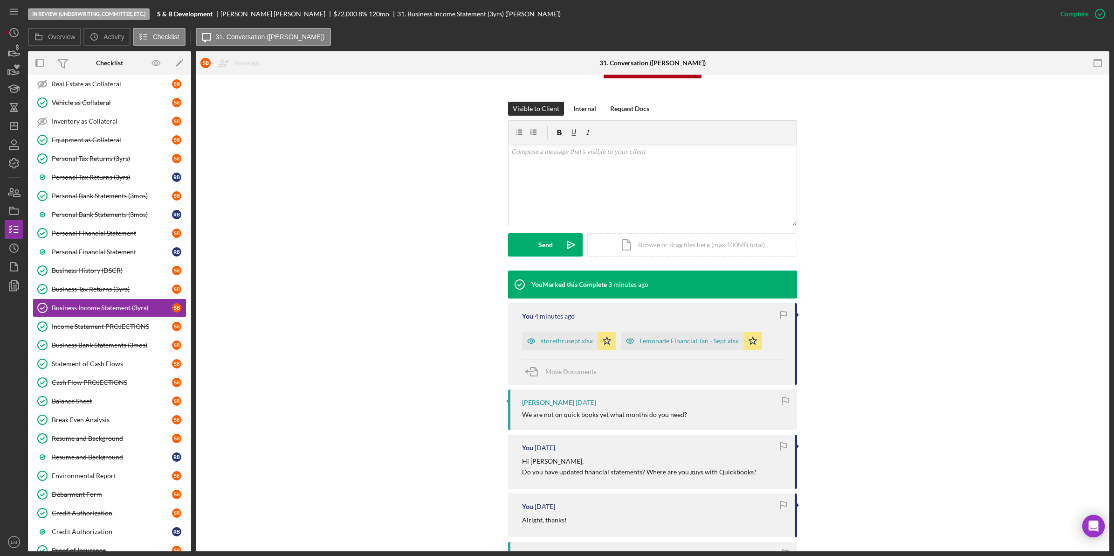
scroll to position [117, 0]
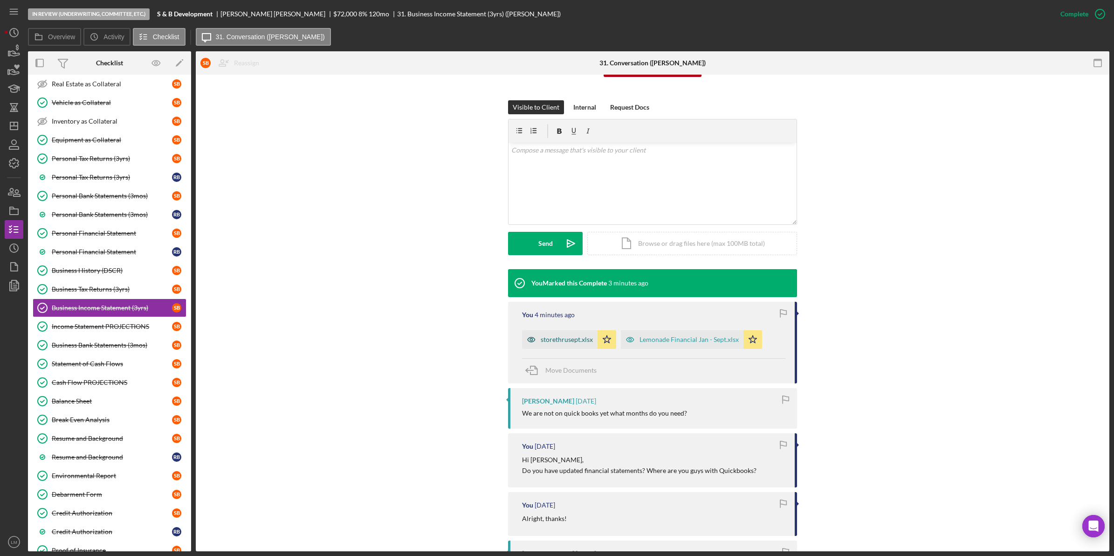
click at [564, 337] on div "storethrusept.xlsx" at bounding box center [567, 339] width 52 height 7
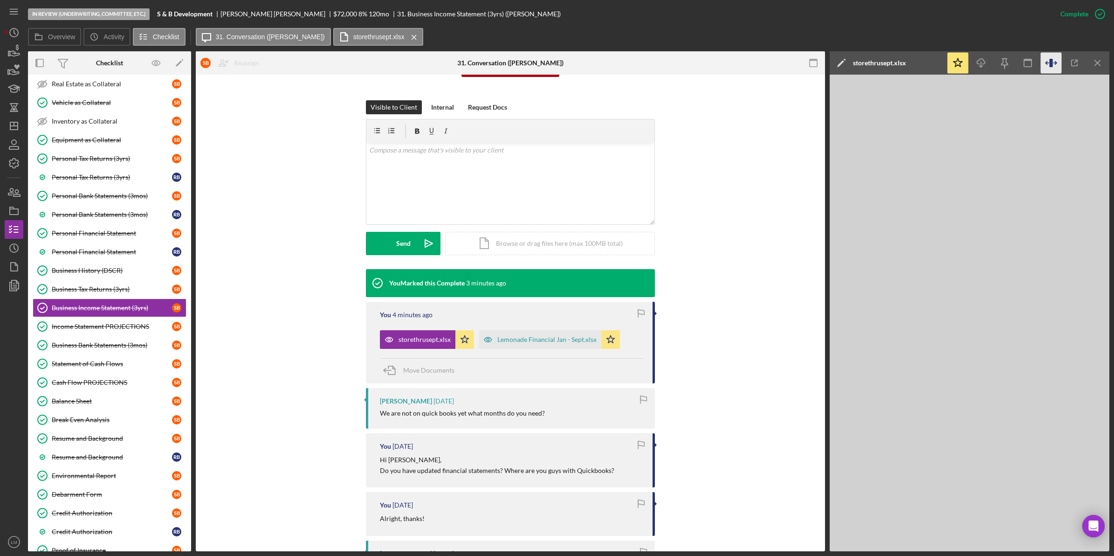
click at [1055, 62] on icon "button" at bounding box center [1055, 63] width 3 height 3
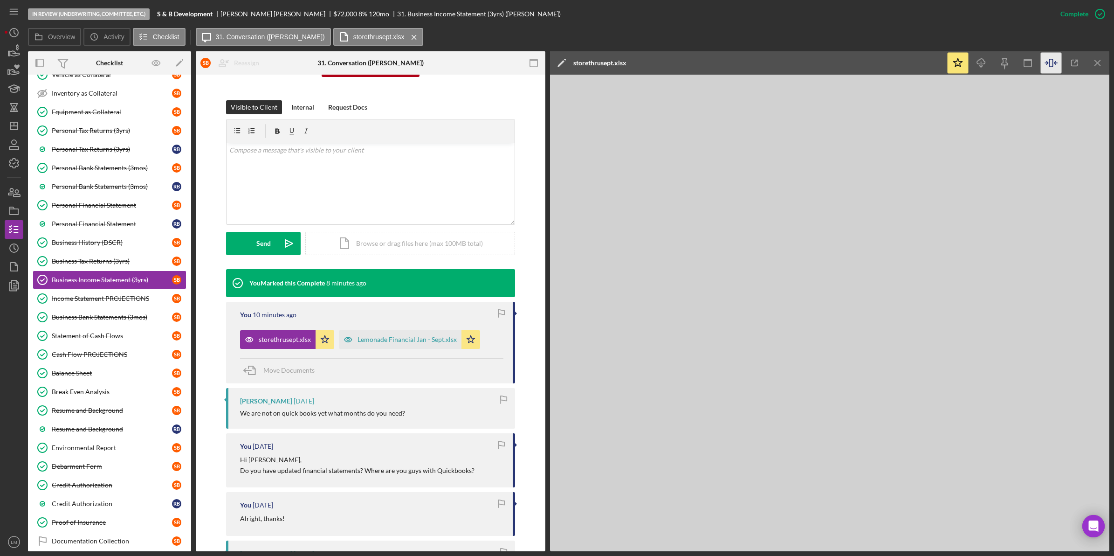
scroll to position [308, 0]
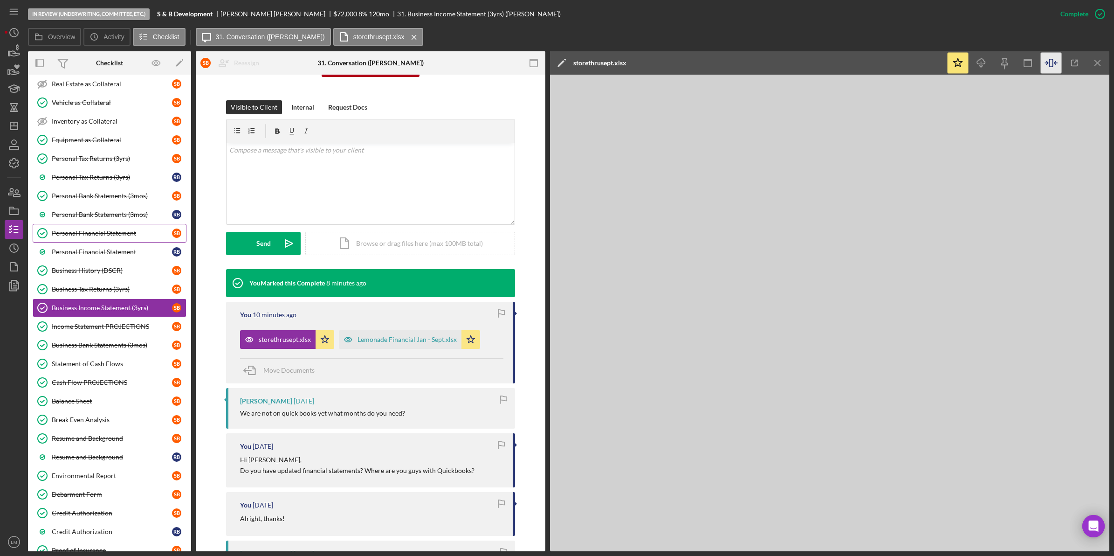
click at [128, 236] on div "Personal Financial Statement" at bounding box center [112, 232] width 120 height 7
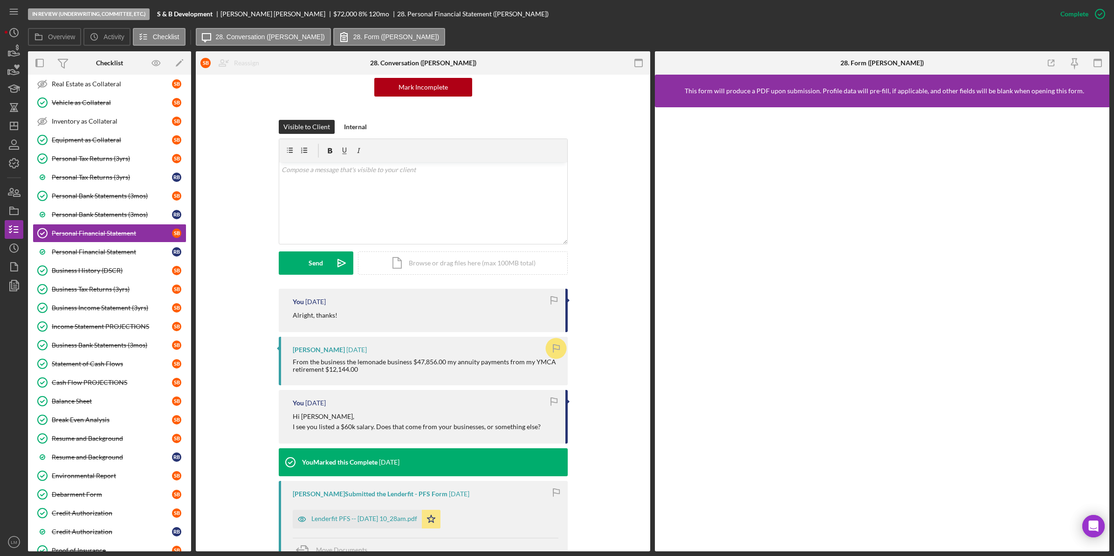
scroll to position [117, 0]
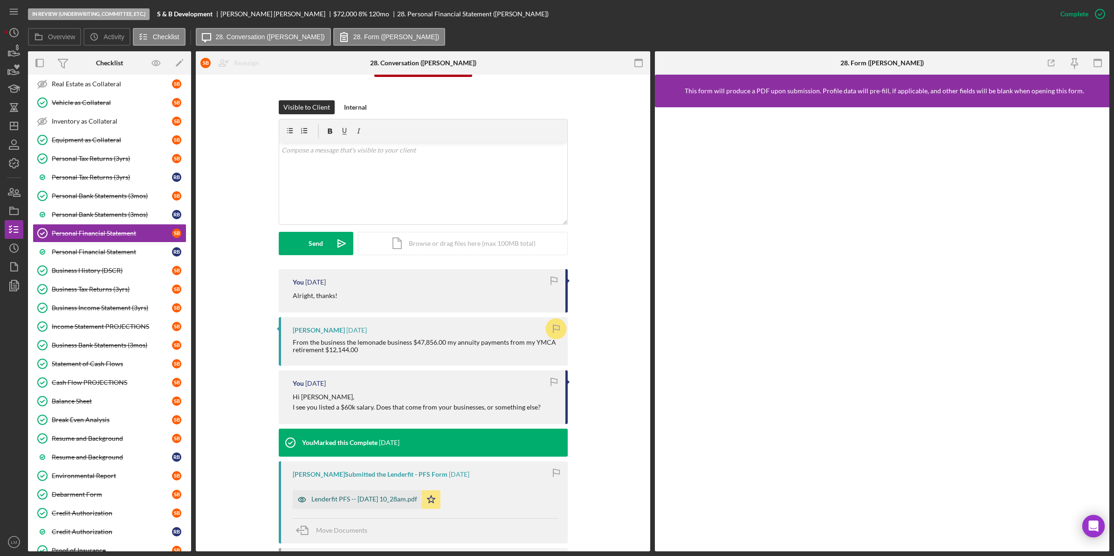
click at [385, 500] on div "Lenderfit PFS -- 2025-07-09 10_28am.pdf" at bounding box center [364, 498] width 106 height 7
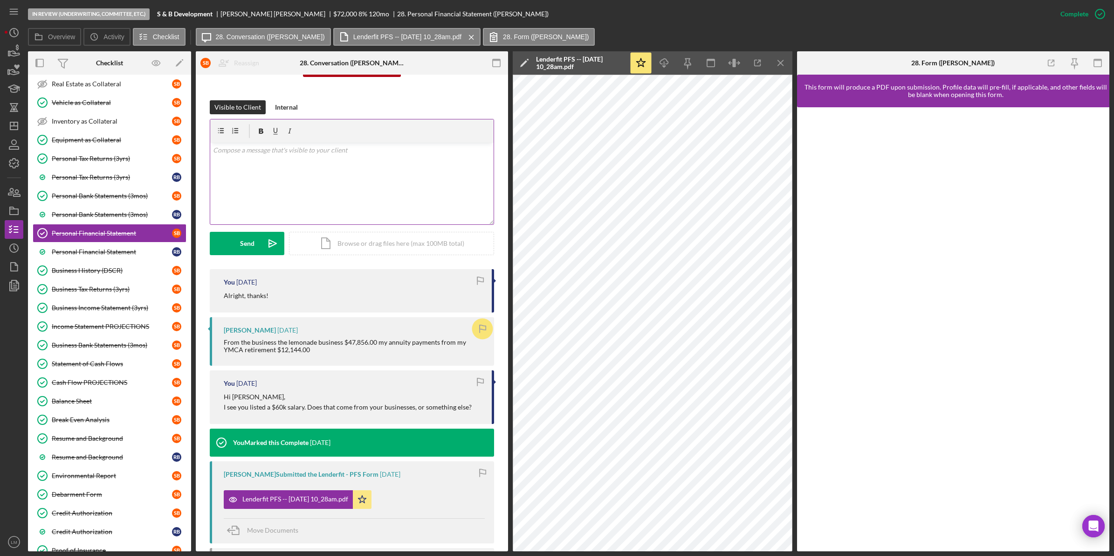
click at [413, 178] on div "v Color teal Color pink Remove color Add row above Add row below Add column bef…" at bounding box center [351, 184] width 283 height 82
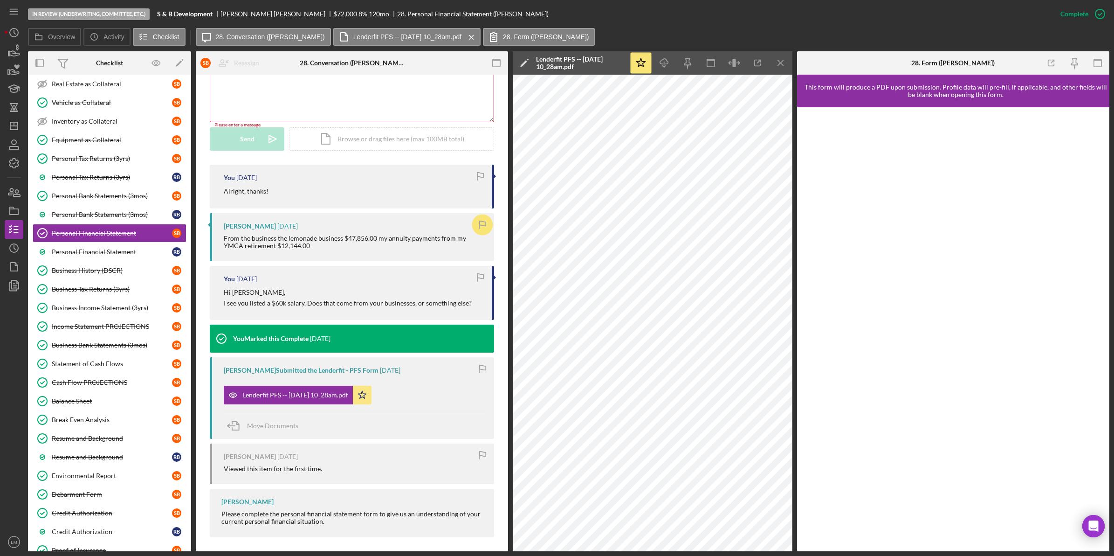
scroll to position [224, 0]
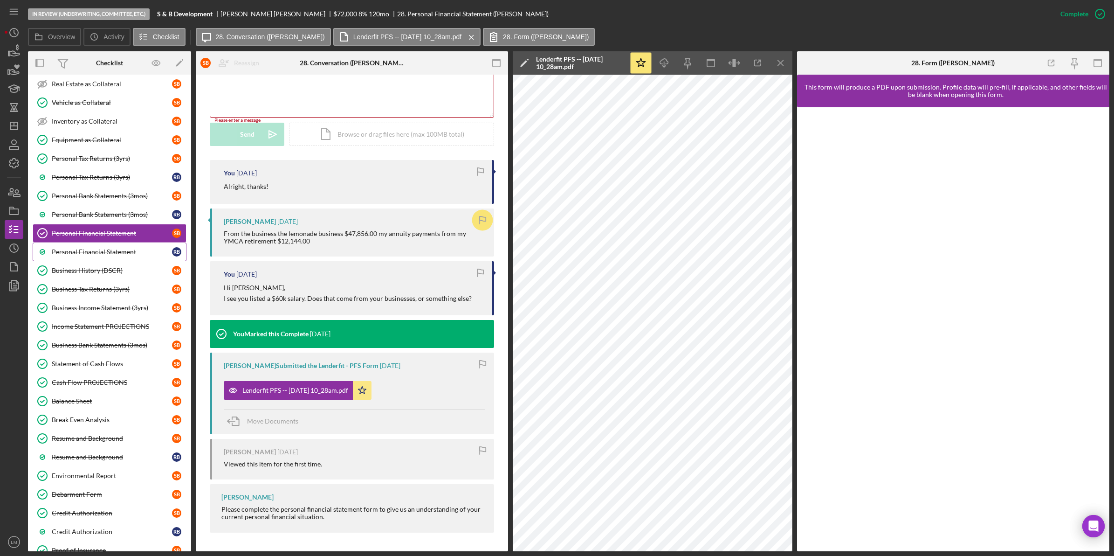
click at [105, 255] on div "Personal Financial Statement" at bounding box center [112, 251] width 120 height 7
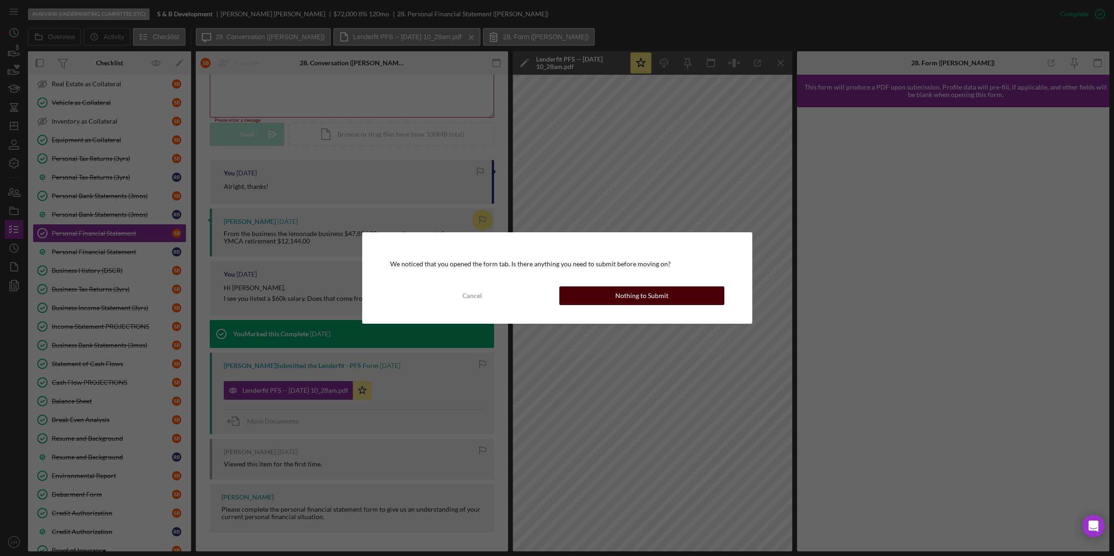
click at [623, 297] on div "Nothing to Submit" at bounding box center [641, 295] width 53 height 19
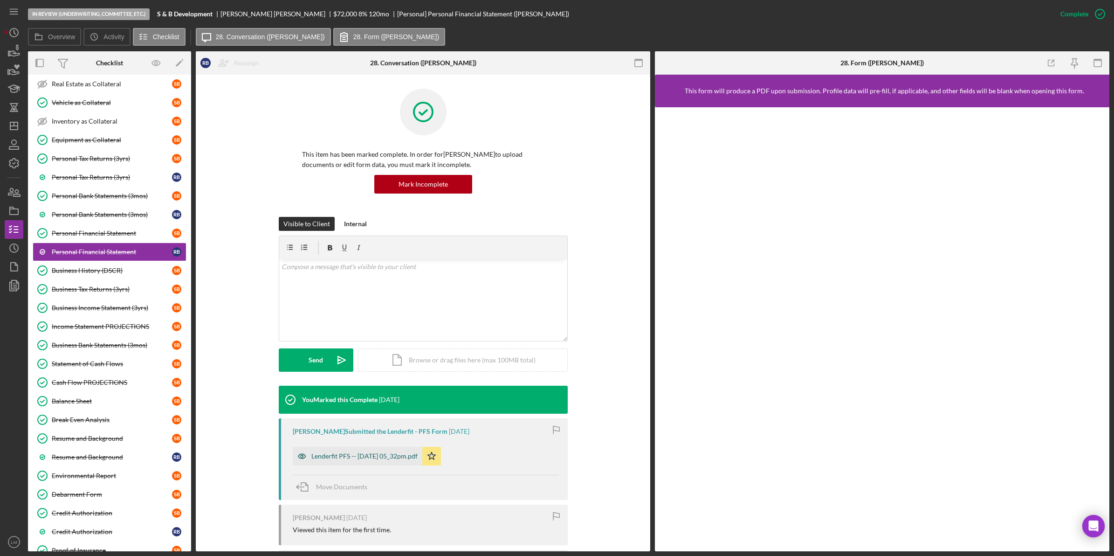
click at [392, 450] on div "Lenderfit PFS -- 2025-07-11 05_32pm.pdf" at bounding box center [358, 456] width 130 height 19
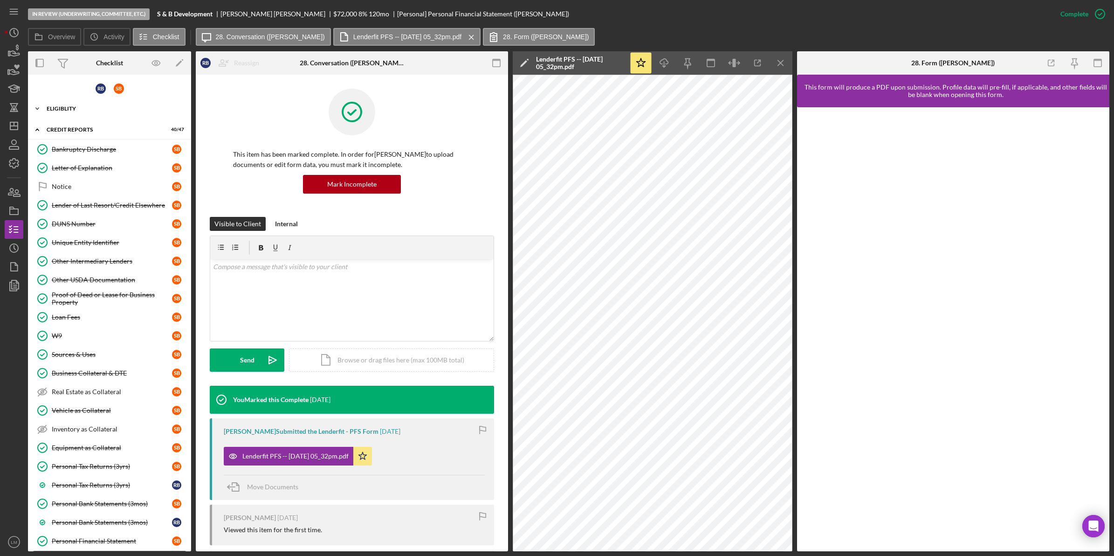
drag, startPoint x: 123, startPoint y: 110, endPoint x: 122, endPoint y: 116, distance: 6.1
click at [123, 110] on div "Eligiblity" at bounding box center [113, 109] width 133 height 6
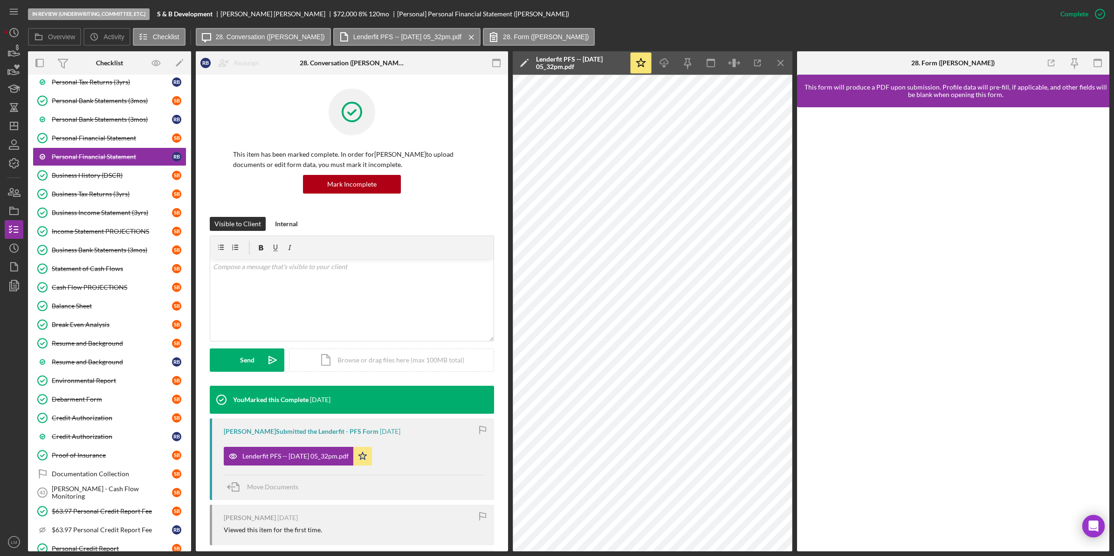
scroll to position [1025, 0]
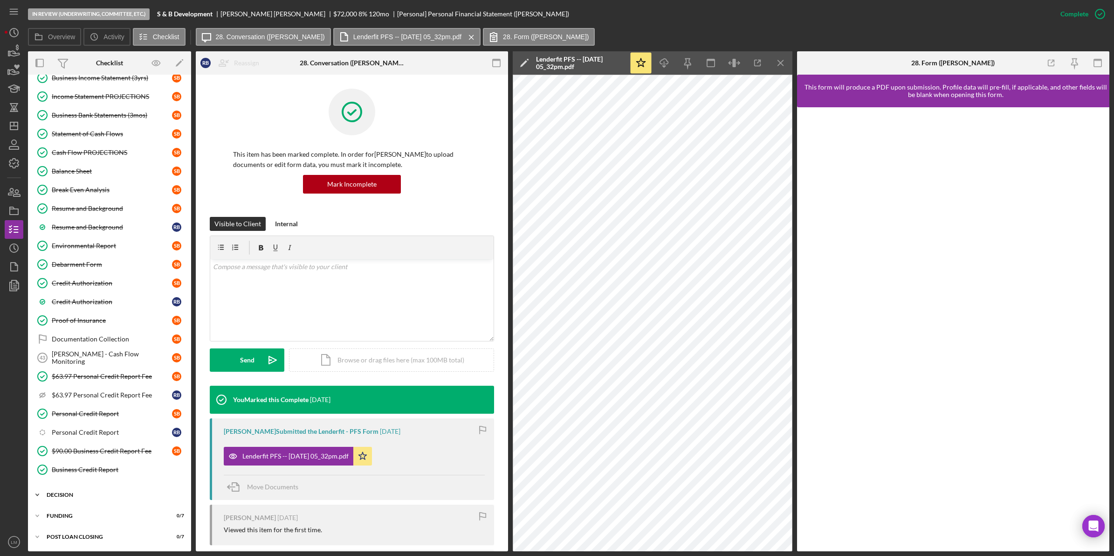
click at [112, 497] on div "Decision" at bounding box center [113, 495] width 133 height 6
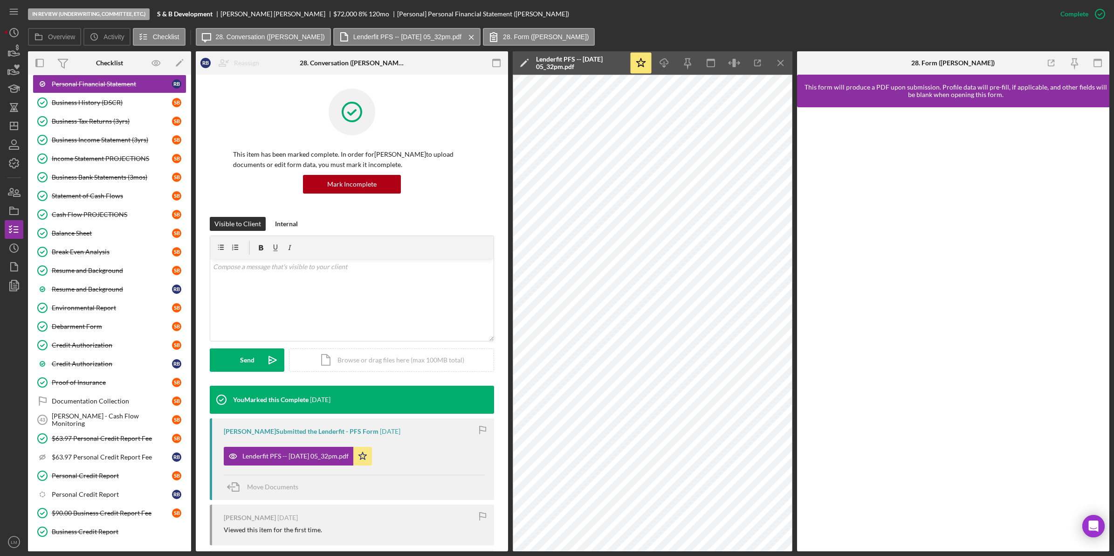
scroll to position [932, 0]
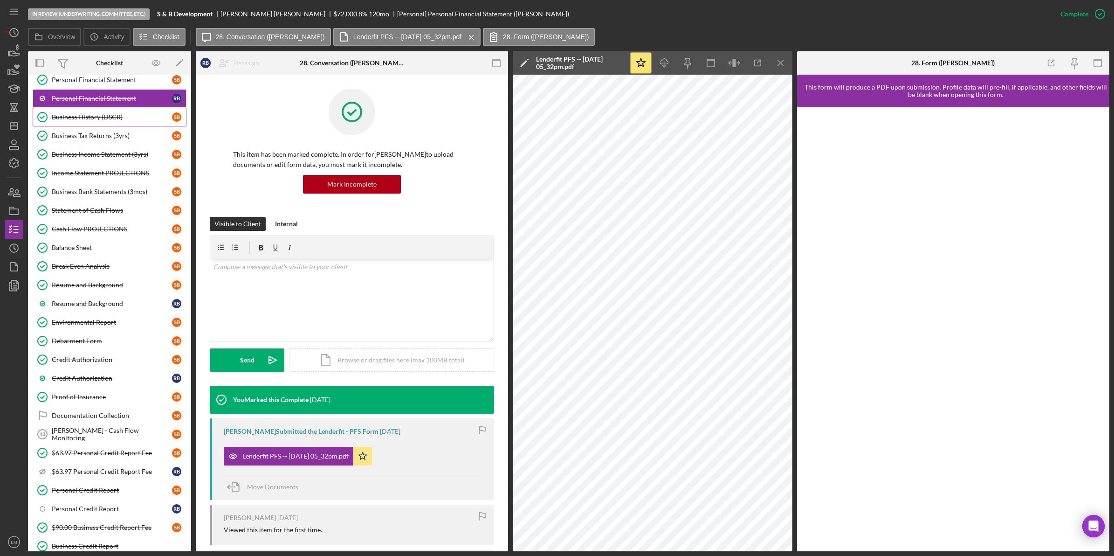
click at [144, 126] on link "Business History (DSCR) Business History (DSCR) S B" at bounding box center [110, 117] width 154 height 19
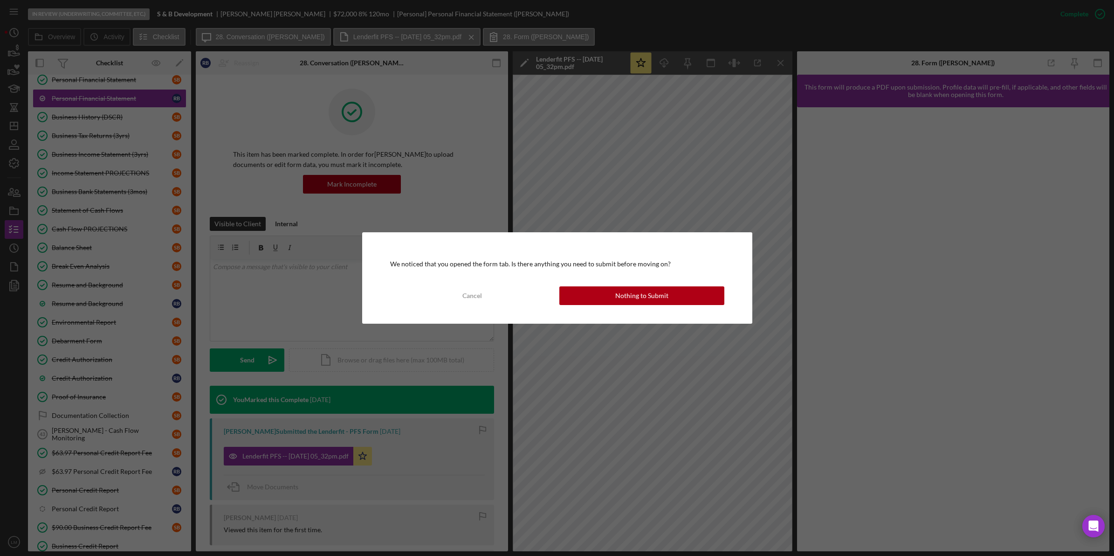
drag, startPoint x: 597, startPoint y: 291, endPoint x: 602, endPoint y: 282, distance: 10.4
click at [601, 281] on div "We noticed that you opened the form tab. Is there anything you need to submit b…" at bounding box center [557, 277] width 390 height 91
click at [600, 290] on button "Nothing to Submit" at bounding box center [641, 295] width 165 height 19
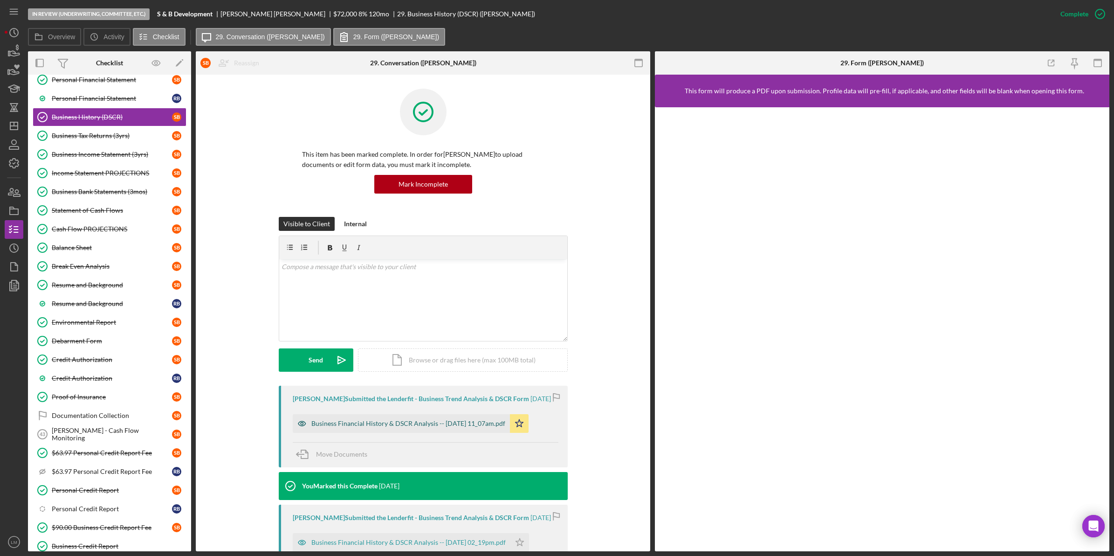
click at [424, 433] on div "Business Financial History & DSCR Analysis -- 2025-08-13 11_07am.pdf" at bounding box center [401, 423] width 217 height 19
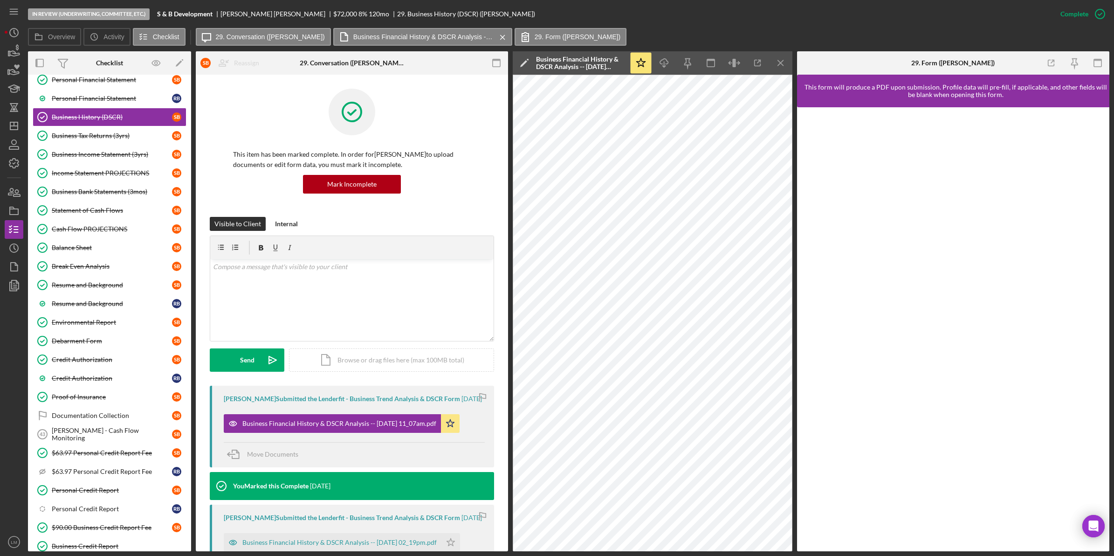
drag, startPoint x: 429, startPoint y: 428, endPoint x: 1688, endPoint y: 276, distance: 1268.4
click at [1114, 276] on html "In Review (Underwriting, Committee, Etc.) S & B Development Samantha Broussard …" at bounding box center [557, 278] width 1114 height 556
drag, startPoint x: 868, startPoint y: 21, endPoint x: 835, endPoint y: 34, distance: 35.0
click at [868, 21] on div "In Review (Underwriting, Committee, Etc.) S & B Development Samantha Broussard …" at bounding box center [539, 14] width 1023 height 28
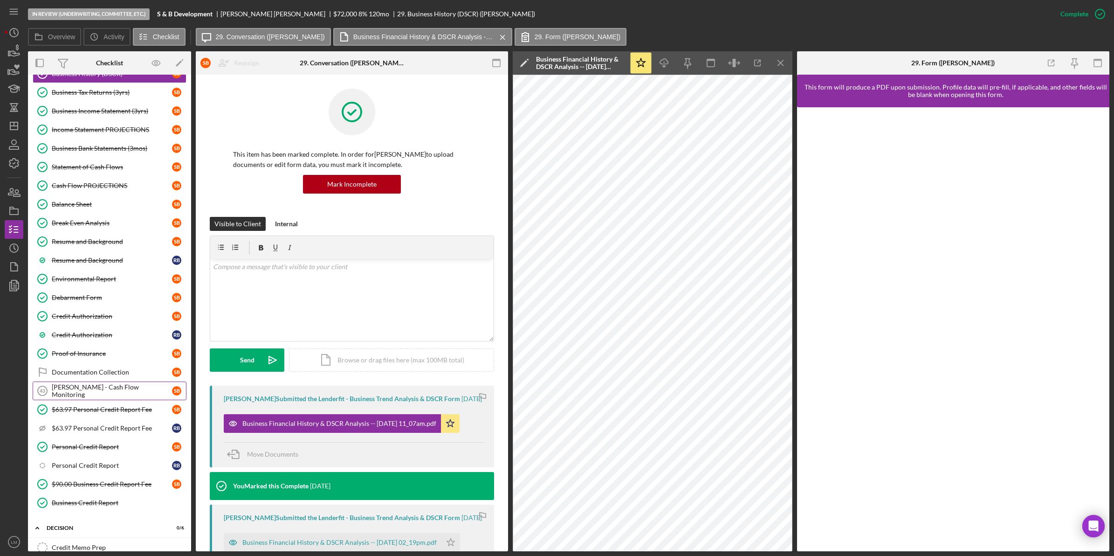
scroll to position [1107, 0]
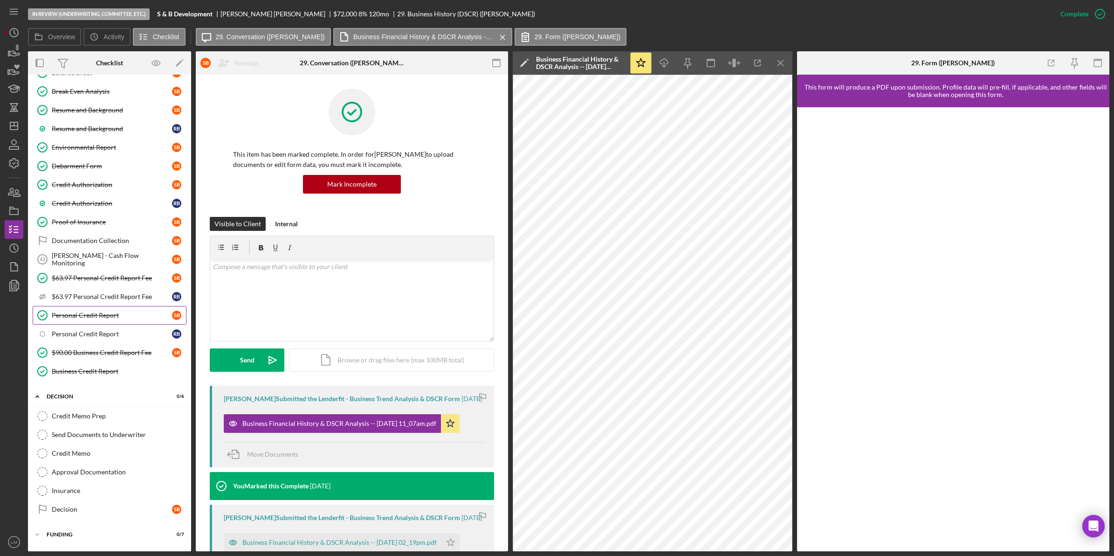
click at [132, 319] on div "Personal Credit Report" at bounding box center [112, 314] width 120 height 7
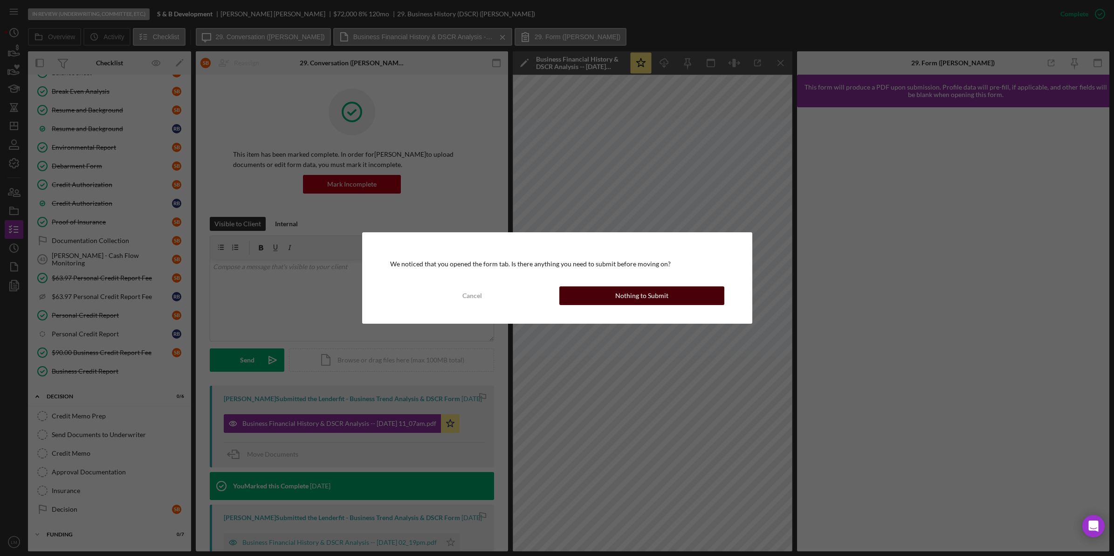
click at [613, 294] on button "Nothing to Submit" at bounding box center [641, 295] width 165 height 19
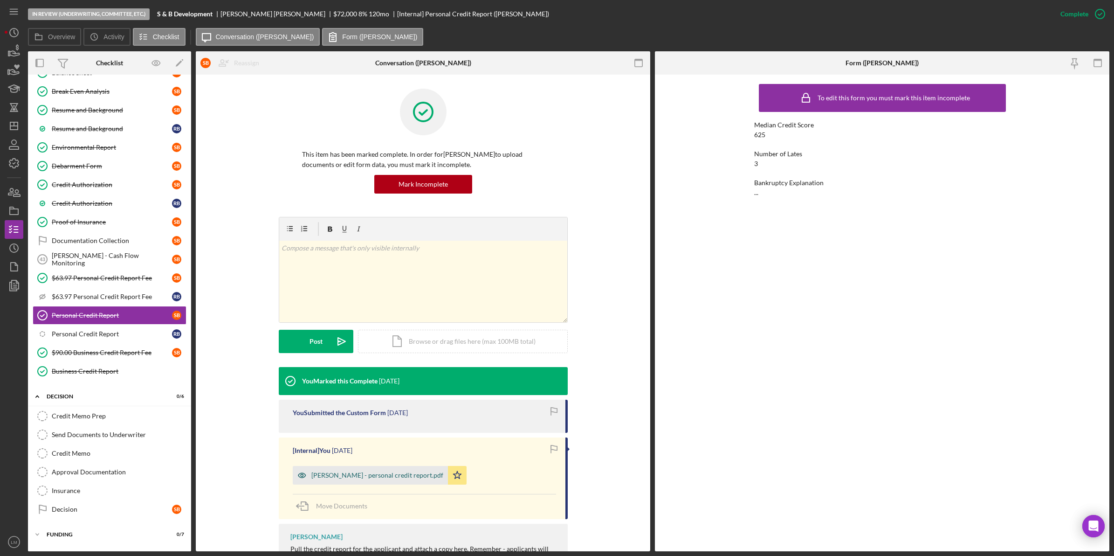
click at [392, 469] on div "Samantha Broussard - personal credit report.pdf" at bounding box center [370, 475] width 155 height 19
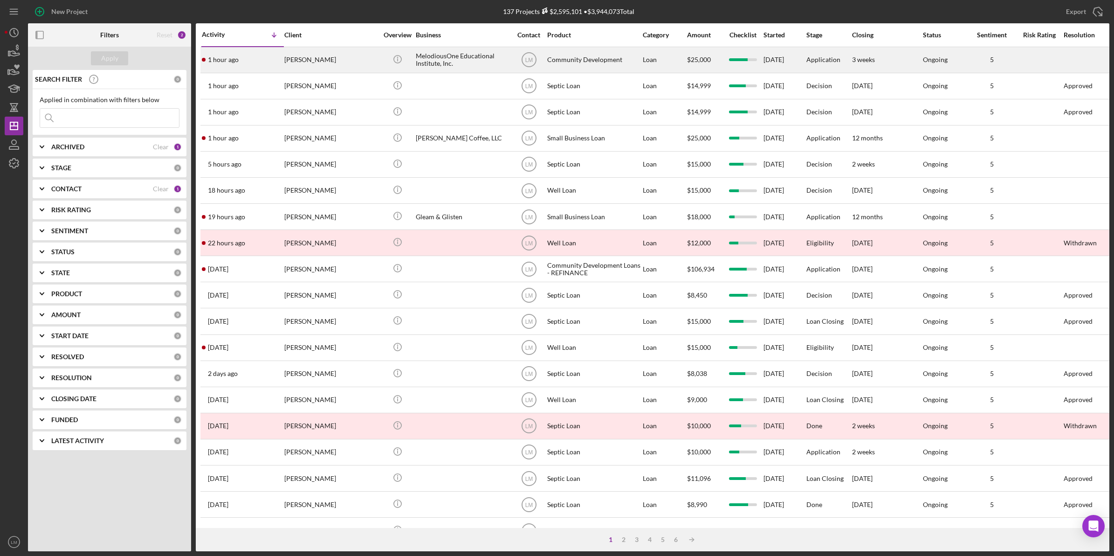
click at [329, 61] on div "[PERSON_NAME]" at bounding box center [330, 60] width 93 height 25
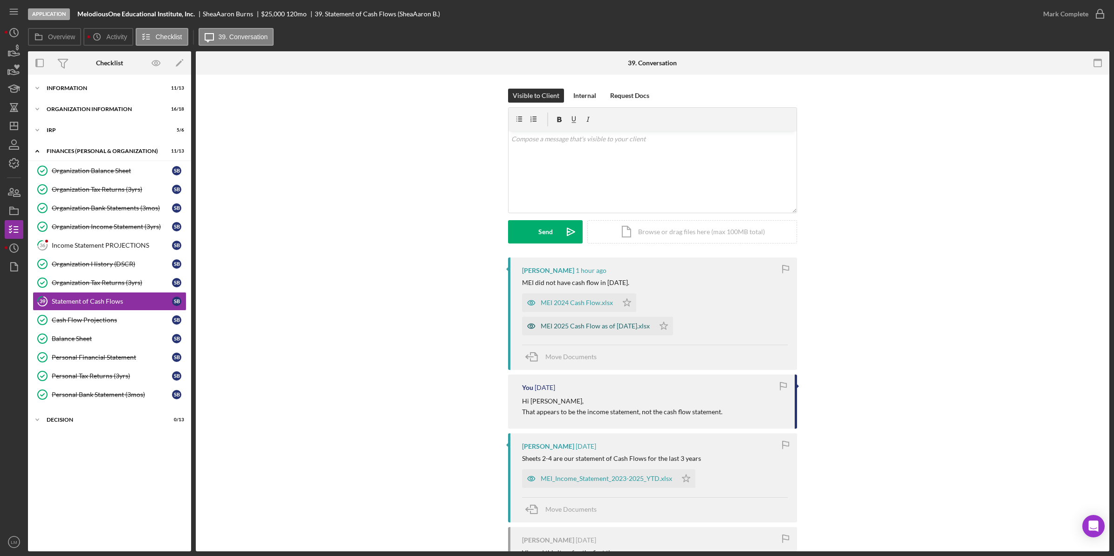
click at [625, 321] on div "MEI 2025 Cash Flow as of [DATE].xlsx" at bounding box center [588, 326] width 132 height 19
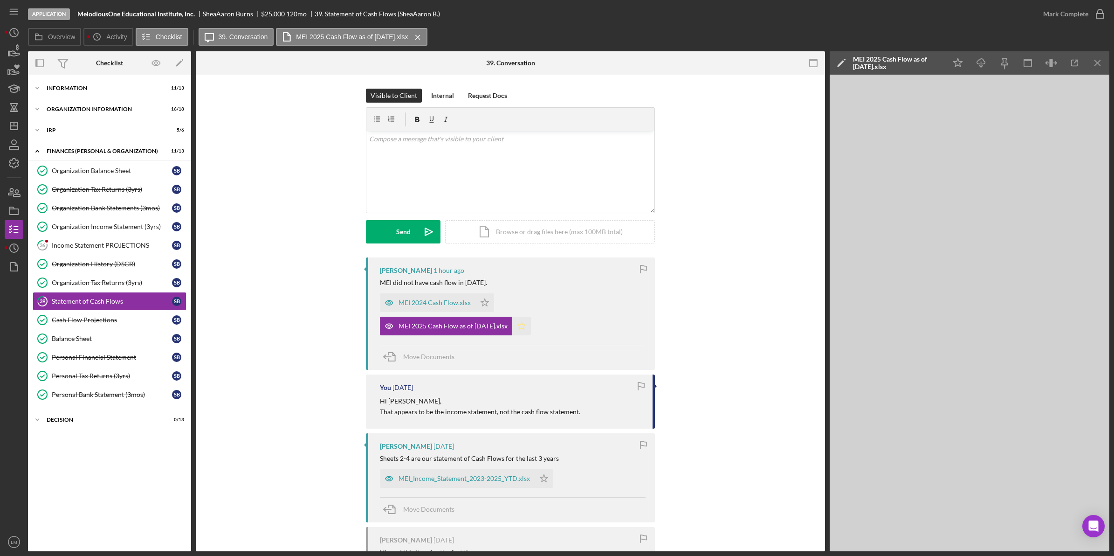
click at [531, 325] on icon "Icon/Star" at bounding box center [521, 326] width 19 height 19
click at [486, 309] on icon "Icon/Star" at bounding box center [485, 302] width 19 height 19
click at [1055, 12] on div "Mark Complete" at bounding box center [1065, 14] width 45 height 19
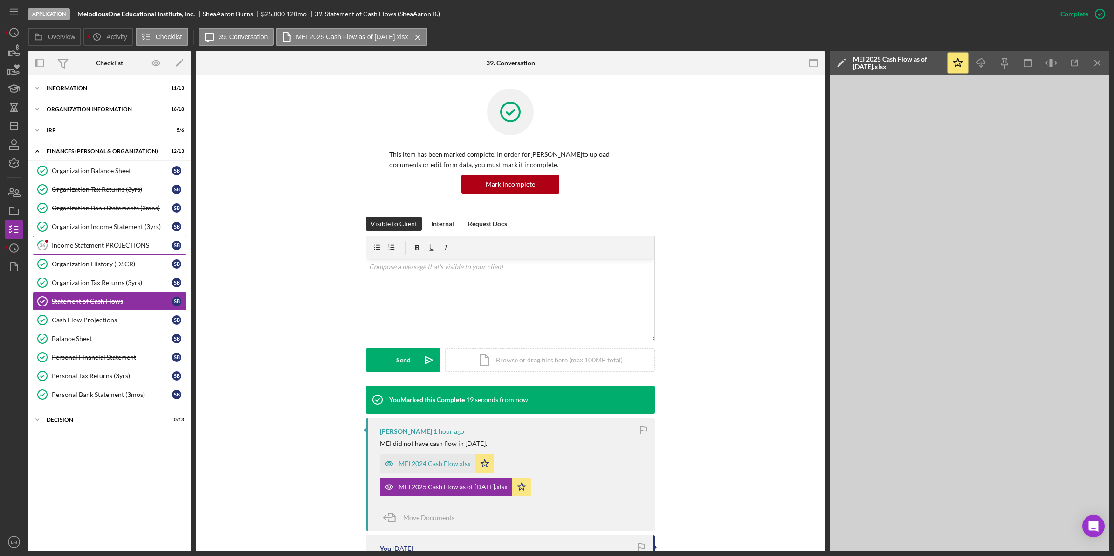
click at [108, 239] on link "36 Income Statement PROJECTIONS S B" at bounding box center [110, 245] width 154 height 19
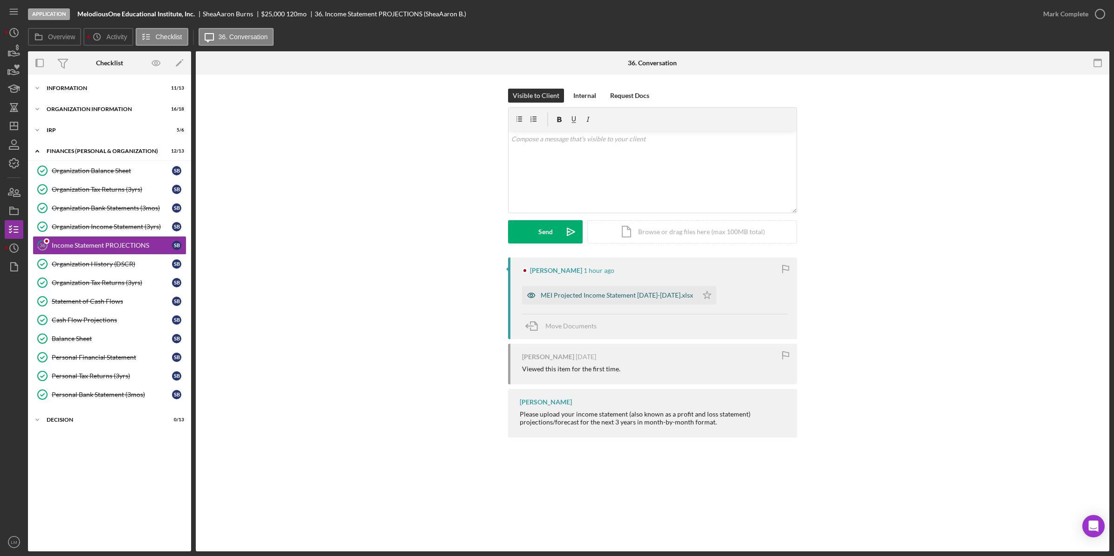
click at [635, 293] on div "MEI Projected Income Statement [DATE]-[DATE].xlsx" at bounding box center [617, 294] width 152 height 7
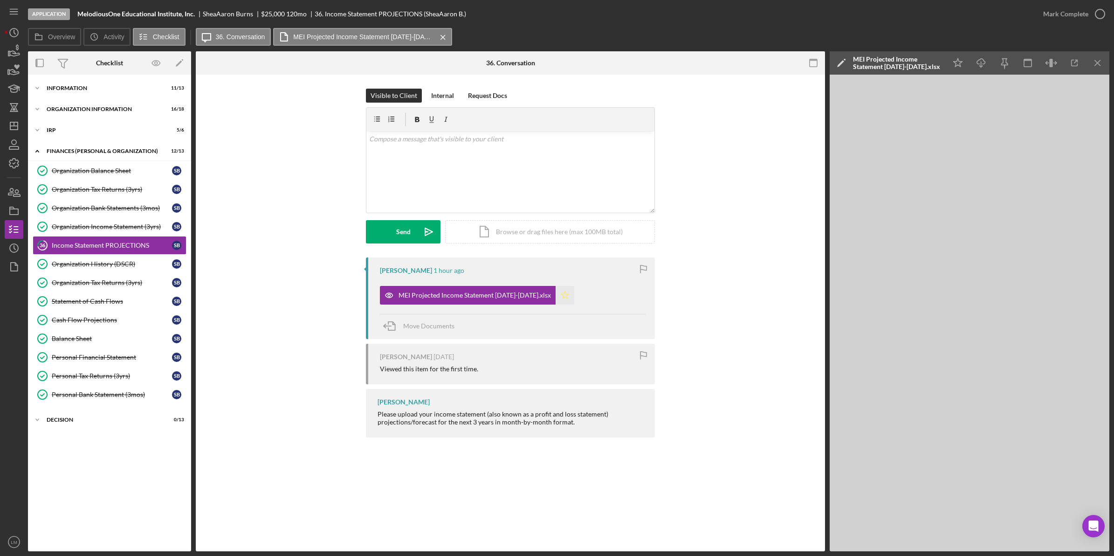
click at [556, 292] on icon "Icon/Star" at bounding box center [565, 295] width 19 height 19
click at [575, 171] on div "v Color teal Color pink Remove color Add row above Add row below Add column bef…" at bounding box center [510, 172] width 288 height 82
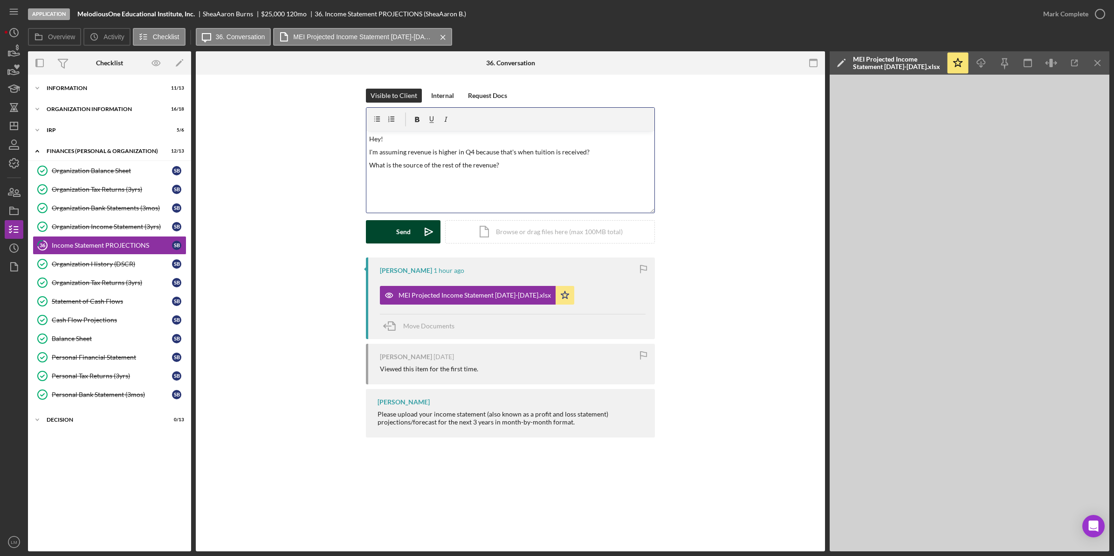
click at [393, 232] on button "Send Icon/icon-invite-send" at bounding box center [403, 231] width 75 height 23
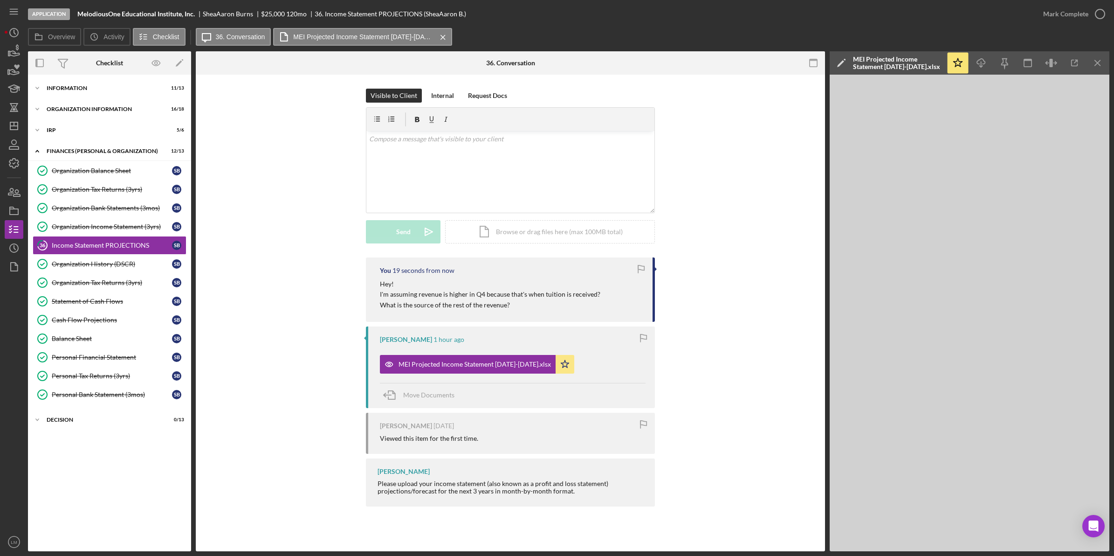
click at [316, 346] on div "You 19 seconds from now Hey! I'm assuming revenue is higher in Q4 because that'…" at bounding box center [510, 384] width 601 height 254
click at [21, 127] on icon "Icon/Dashboard" at bounding box center [13, 125] width 23 height 23
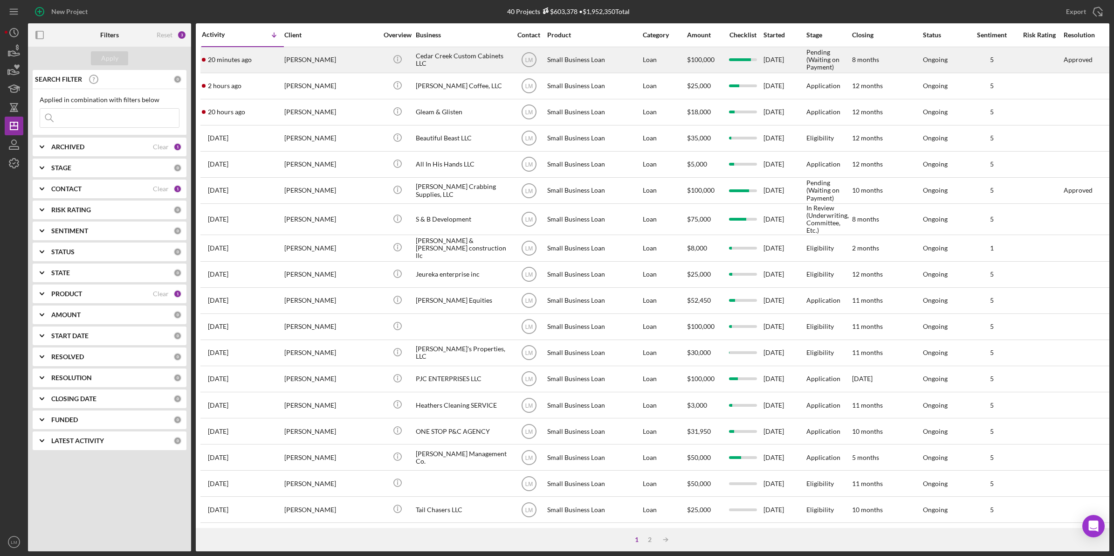
click at [297, 60] on div "[PERSON_NAME]" at bounding box center [330, 60] width 93 height 25
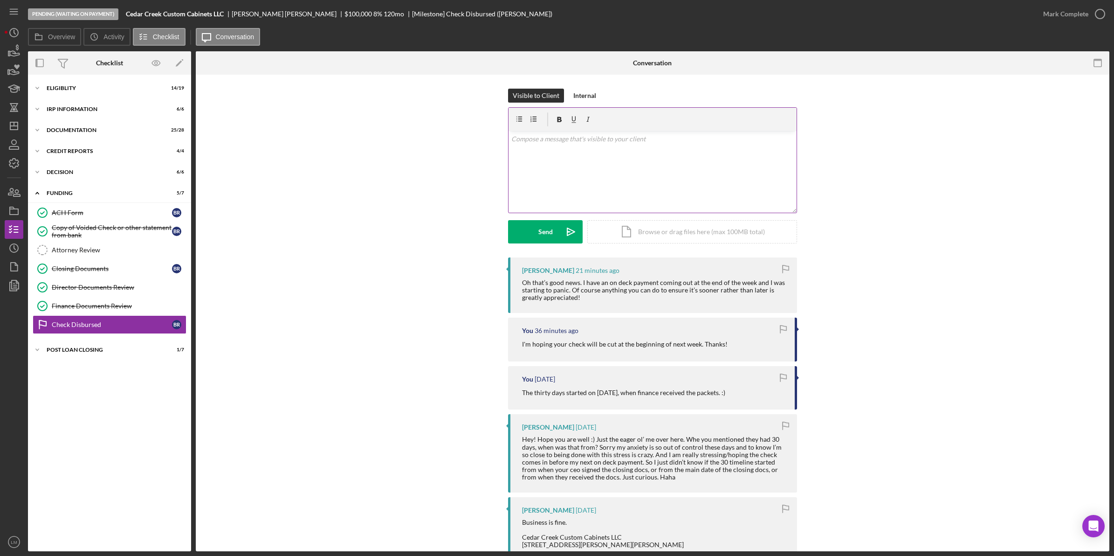
click at [682, 180] on div "v Color teal Color pink Remove color Add row above Add row below Add column bef…" at bounding box center [653, 172] width 288 height 82
click at [522, 234] on button "Send Icon/icon-invite-send" at bounding box center [545, 231] width 75 height 23
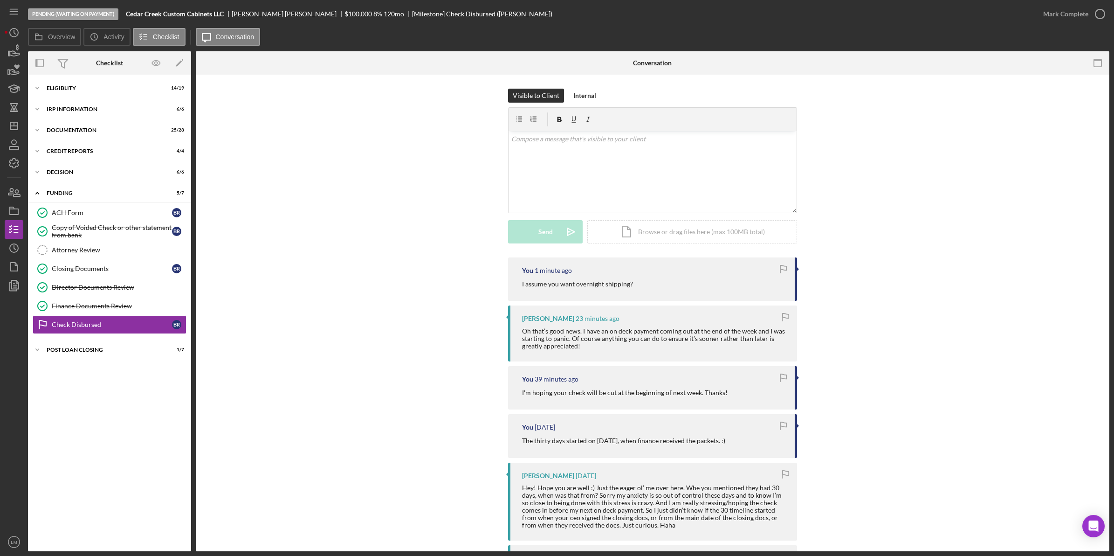
drag, startPoint x: 325, startPoint y: 13, endPoint x: 294, endPoint y: 26, distance: 34.3
click at [384, 13] on div "120 mo" at bounding box center [394, 13] width 21 height 7
click at [11, 125] on icon "Icon/Dashboard" at bounding box center [13, 125] width 23 height 23
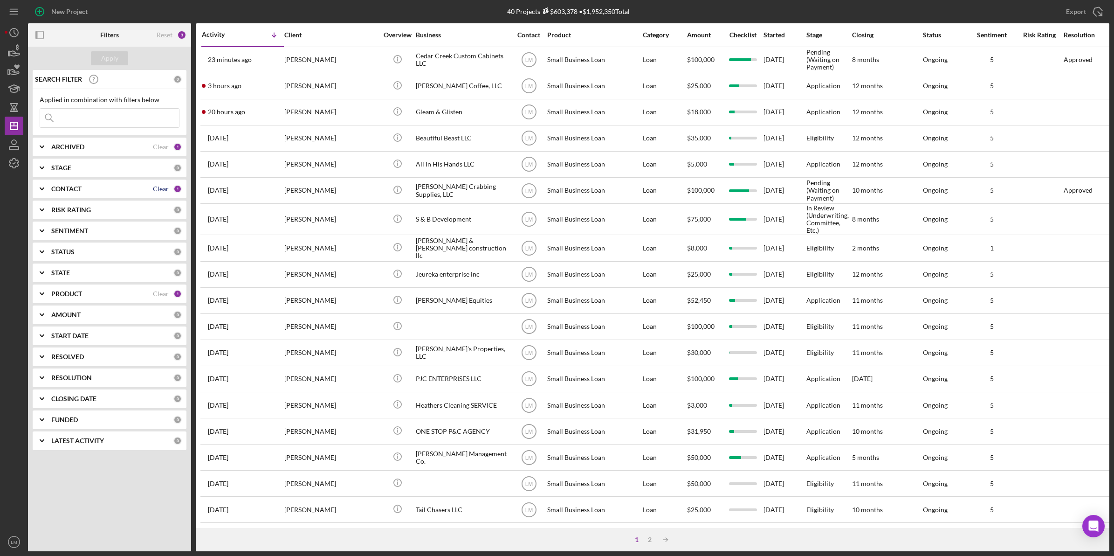
click at [161, 189] on div "Clear" at bounding box center [161, 188] width 16 height 7
click at [92, 113] on input at bounding box center [109, 118] width 139 height 19
click at [159, 293] on div "Clear" at bounding box center [161, 293] width 16 height 7
click at [115, 125] on input at bounding box center [109, 118] width 139 height 19
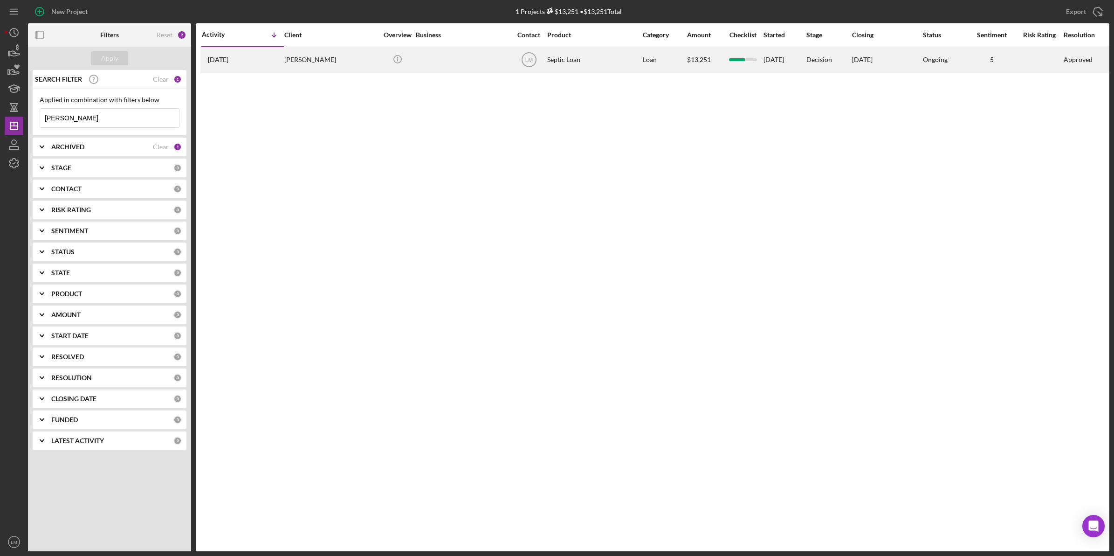
type input "[PERSON_NAME]"
click at [329, 61] on div "[PERSON_NAME]" at bounding box center [330, 60] width 93 height 25
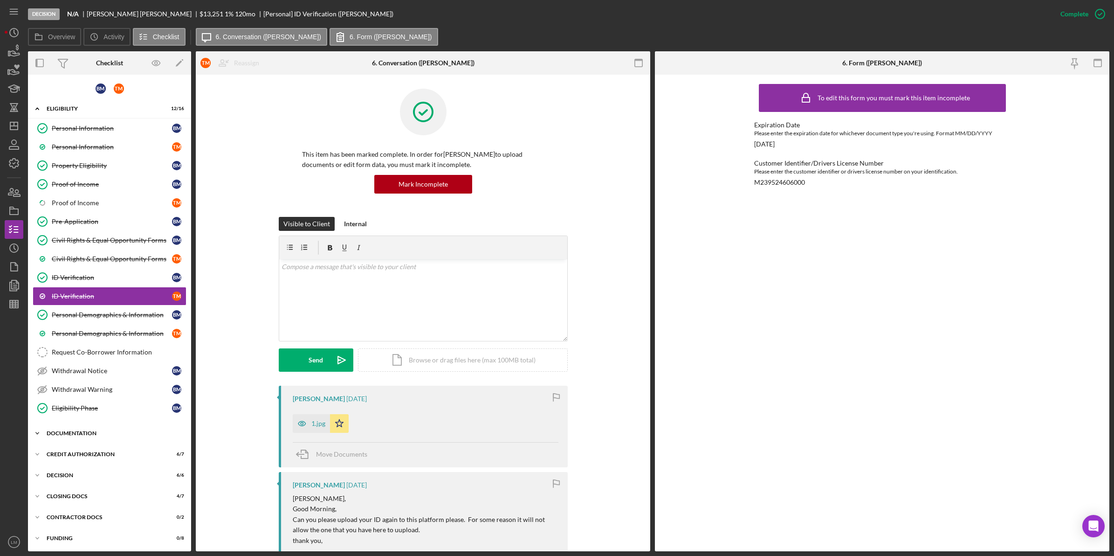
click at [94, 436] on div "Documentation" at bounding box center [113, 433] width 133 height 6
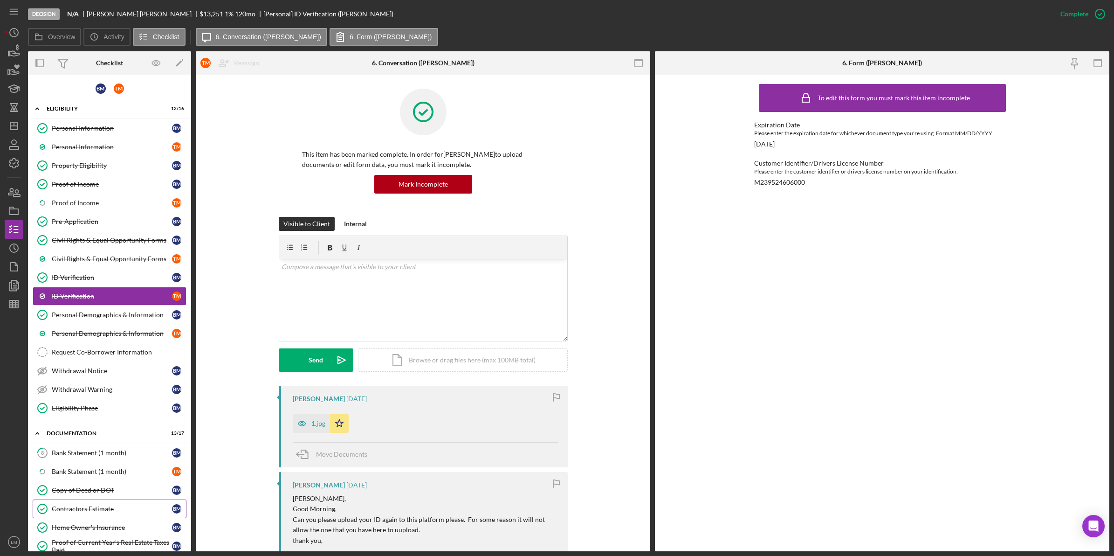
click at [100, 512] on div "Contractors Estimate" at bounding box center [112, 508] width 120 height 7
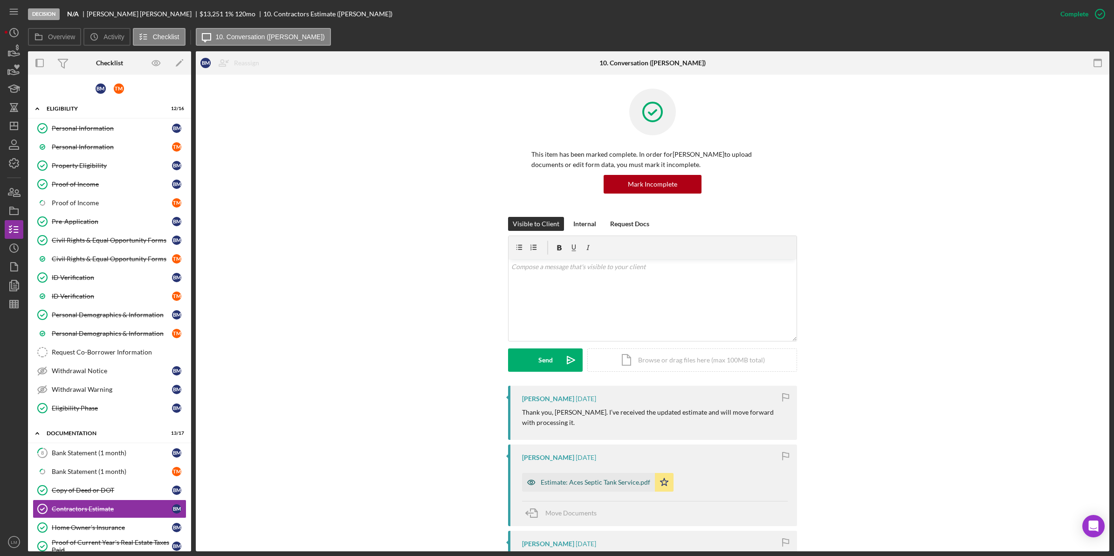
click at [575, 481] on div "Estimate: Aces Septic Tank Service.pdf" at bounding box center [596, 481] width 110 height 7
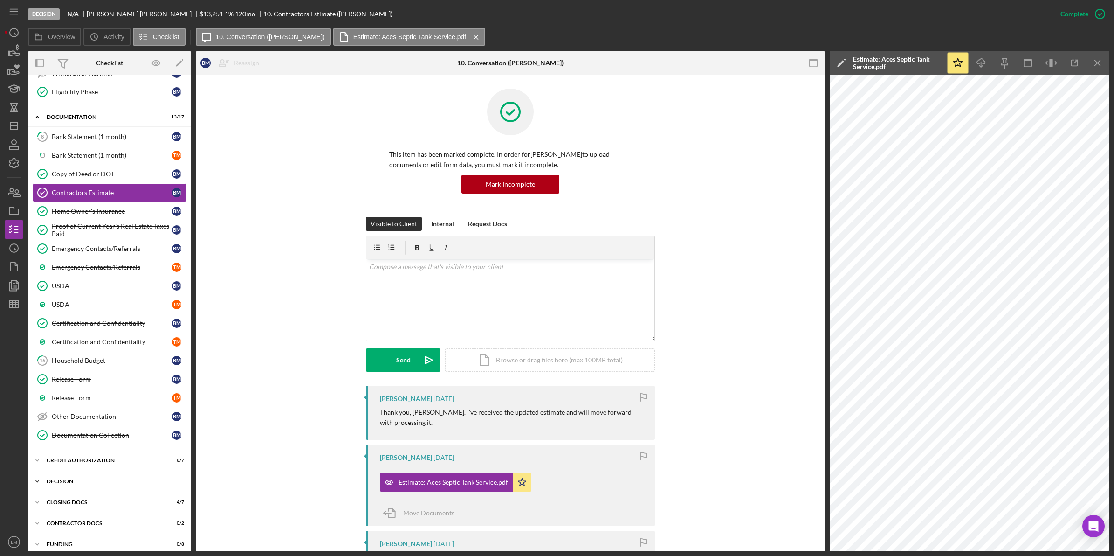
scroll to position [330, 0]
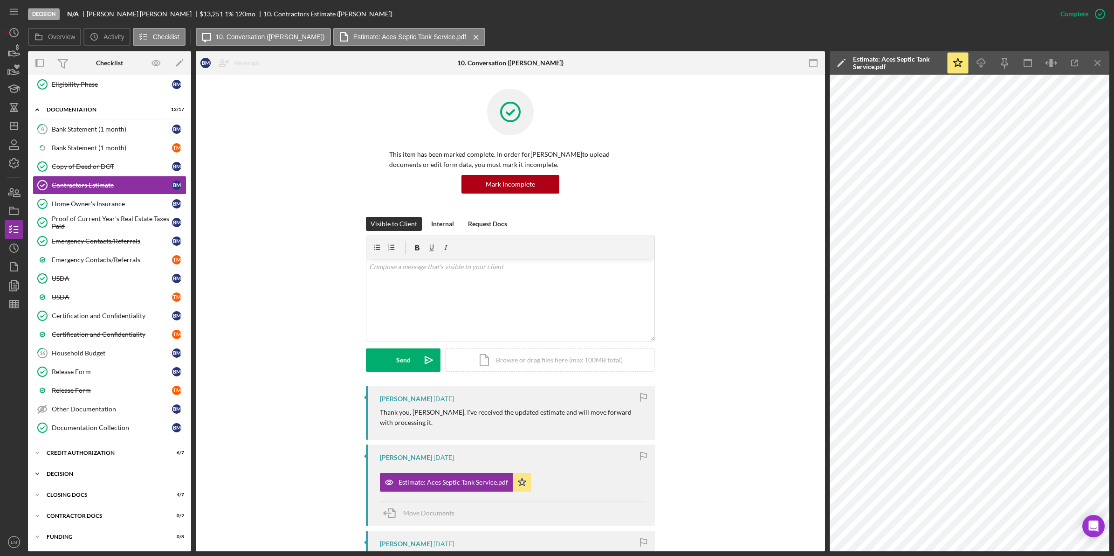
click at [98, 474] on div "Decision" at bounding box center [113, 474] width 133 height 6
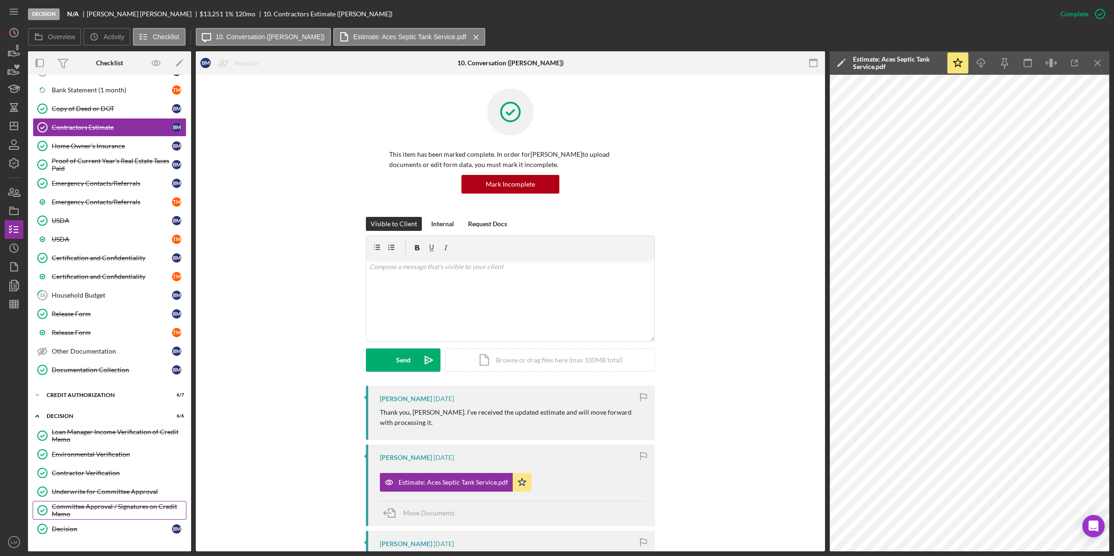
scroll to position [449, 0]
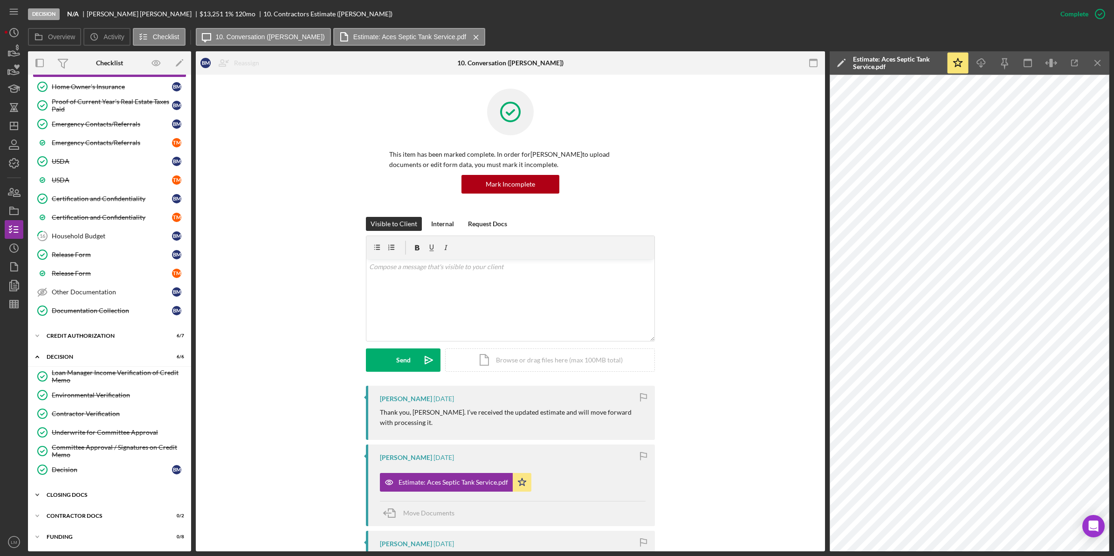
click at [103, 485] on div "B M T M Icon/Expander Eligibility 12 / 16 Personal Information Personal Informa…" at bounding box center [109, 93] width 163 height 908
click at [106, 495] on div "CLOSING DOCS" at bounding box center [113, 495] width 133 height 6
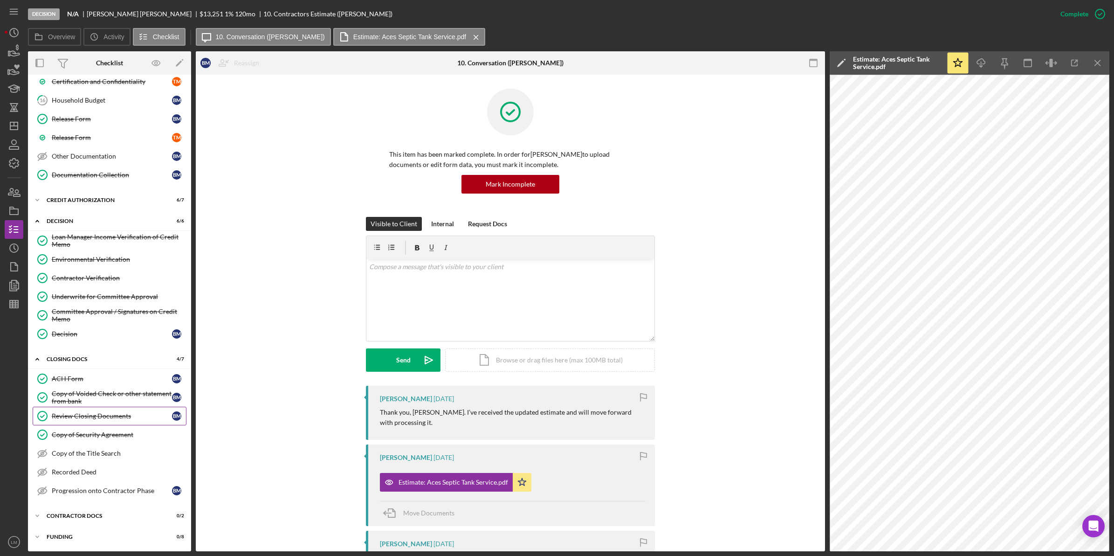
click at [108, 413] on div "Review Closing Documents" at bounding box center [112, 415] width 120 height 7
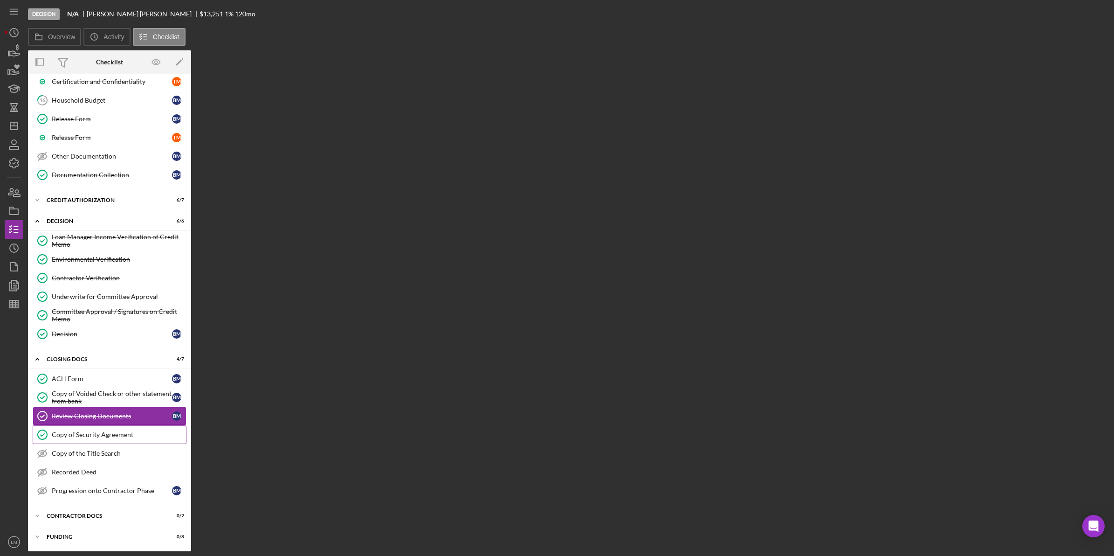
scroll to position [586, 0]
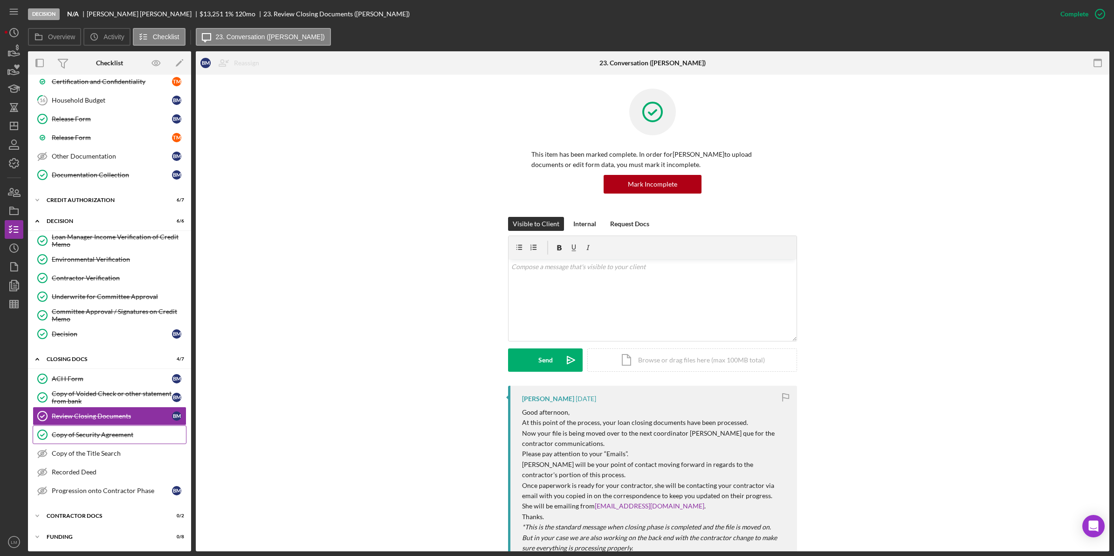
click at [99, 441] on link "Copy of Security Agreement Copy of Security Agreement" at bounding box center [110, 434] width 154 height 19
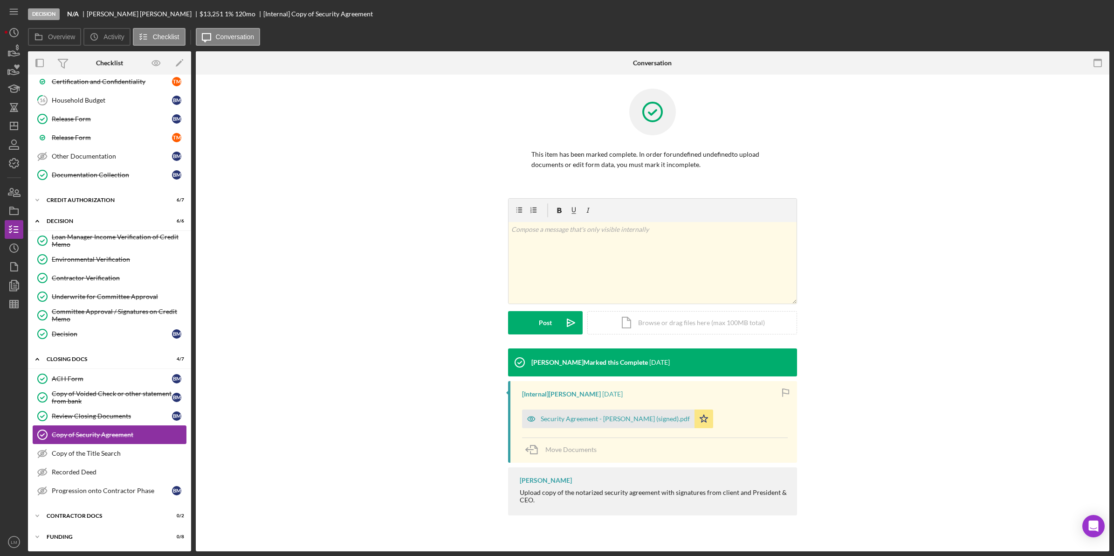
scroll to position [586, 0]
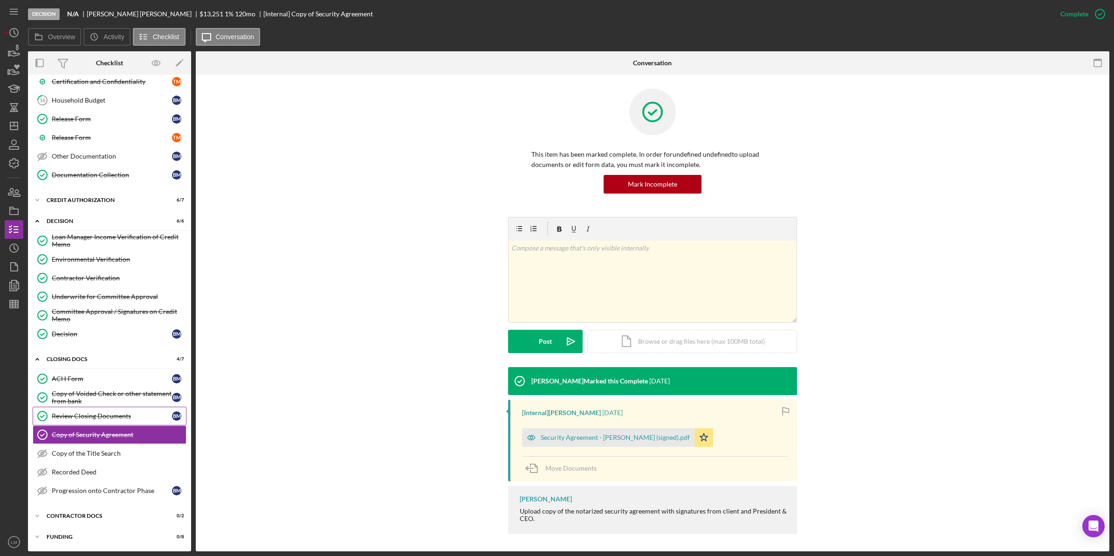
click at [112, 412] on div "Review Closing Documents" at bounding box center [112, 415] width 120 height 7
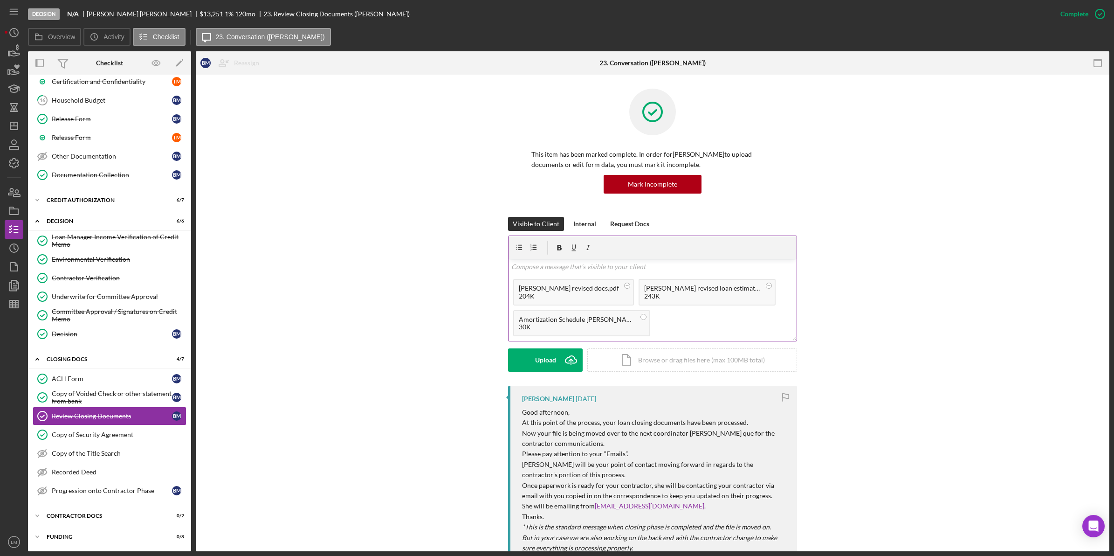
click at [621, 269] on p at bounding box center [652, 267] width 283 height 10
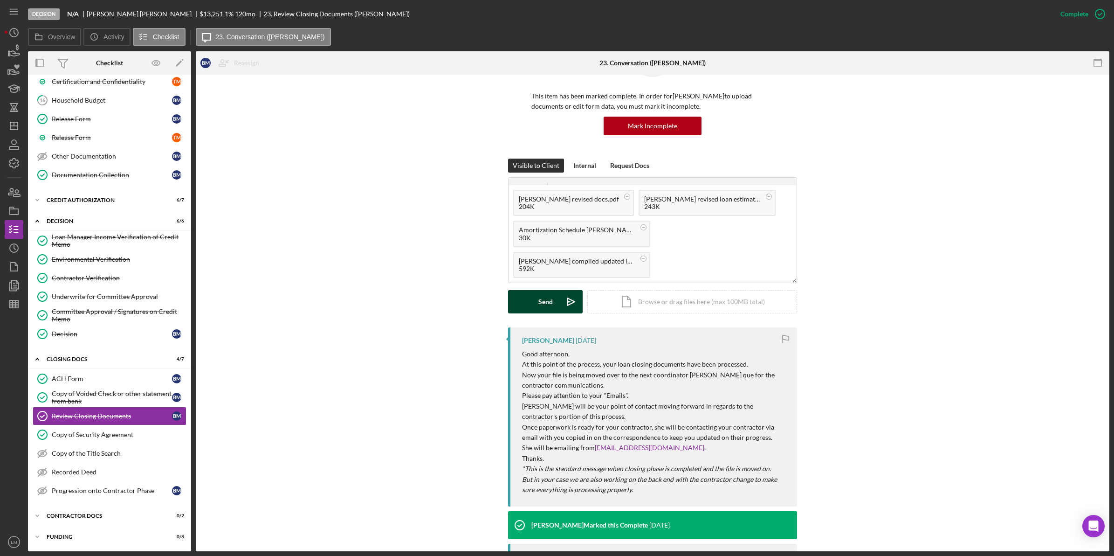
click at [559, 311] on icon "Icon/icon-invite-send" at bounding box center [570, 301] width 23 height 23
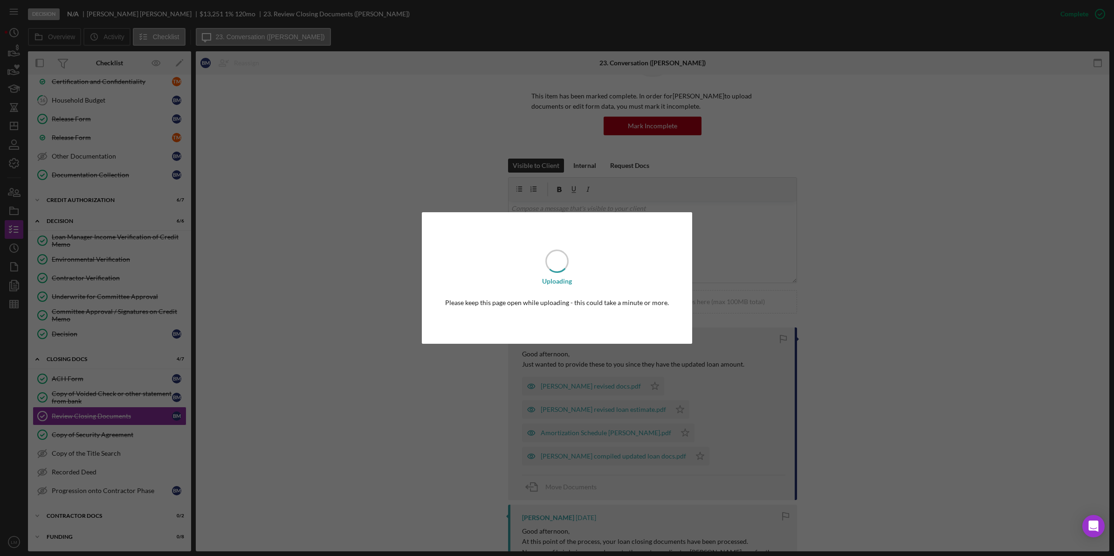
scroll to position [0, 0]
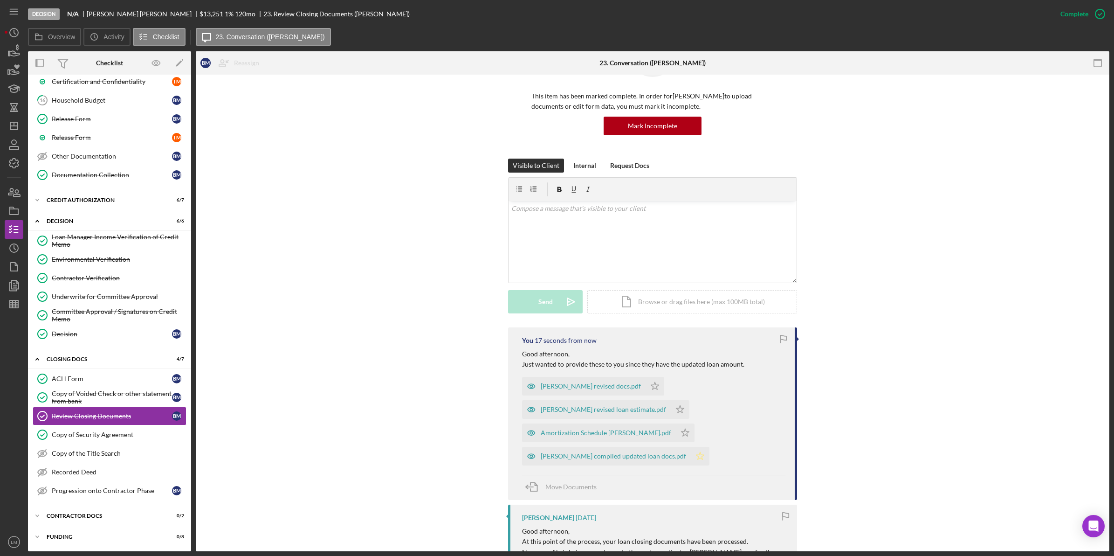
click at [697, 452] on polygon "button" at bounding box center [701, 455] width 8 height 7
drag, startPoint x: 763, startPoint y: 385, endPoint x: 747, endPoint y: 385, distance: 15.9
click at [690, 400] on icon "Icon/Star" at bounding box center [680, 409] width 19 height 19
click at [646, 389] on icon "Icon/Star" at bounding box center [655, 386] width 19 height 19
click at [122, 442] on link "Copy of Security Agreement Copy of Security Agreement" at bounding box center [110, 434] width 154 height 19
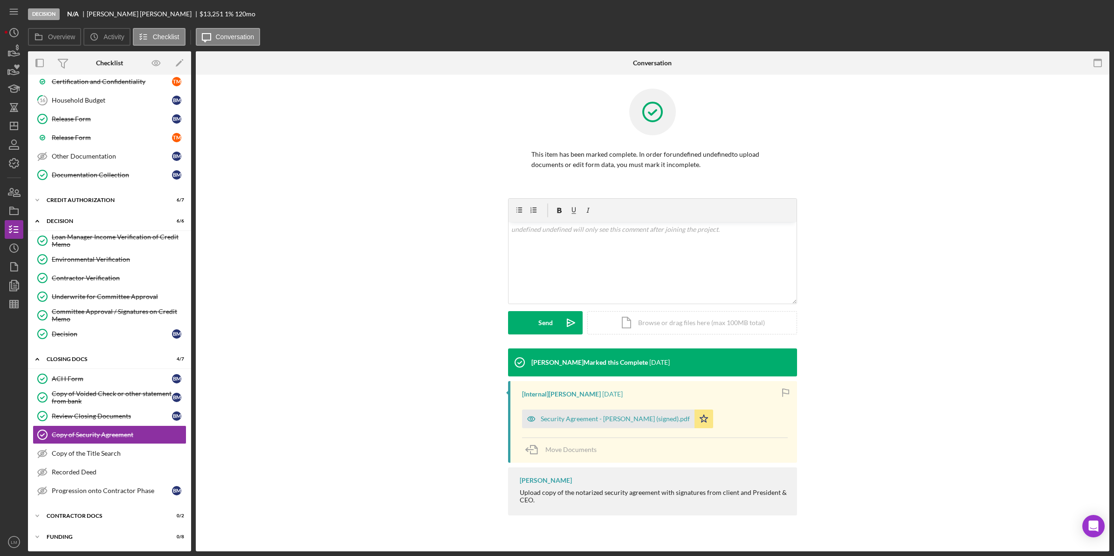
scroll to position [586, 0]
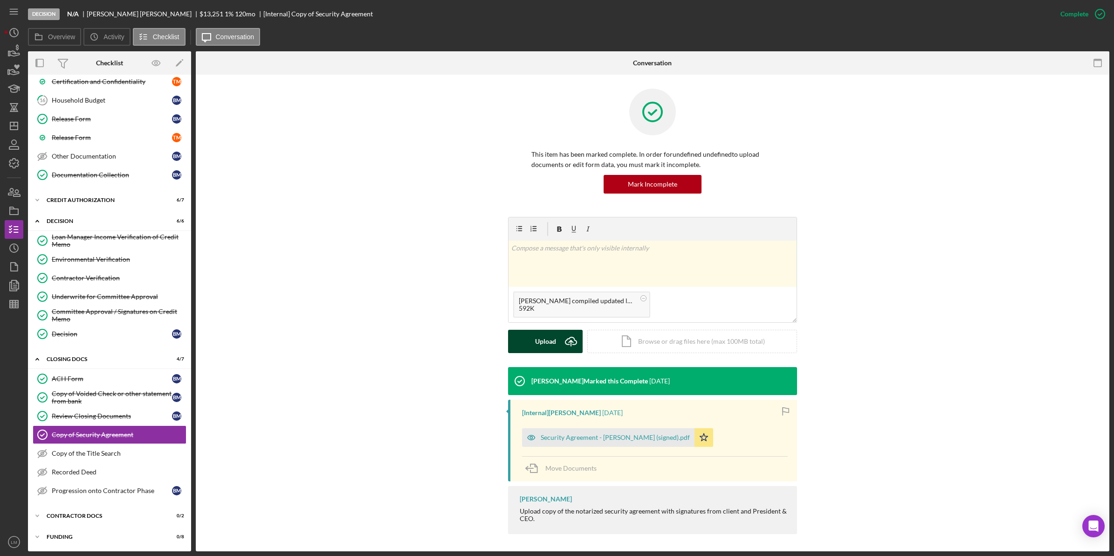
click at [561, 346] on icon "Icon/Upload" at bounding box center [570, 341] width 23 height 23
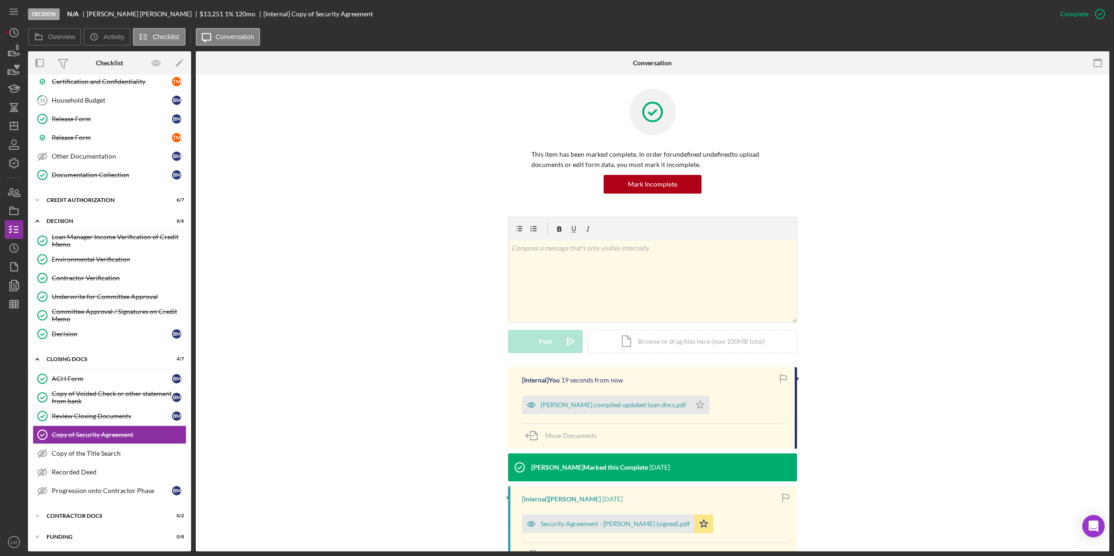
click at [963, 330] on div "v Color teal Color pink Remove color Add row above Add row below Add column bef…" at bounding box center [653, 292] width 886 height 150
click at [691, 406] on icon "Icon/Star" at bounding box center [700, 404] width 19 height 19
click at [1026, 337] on div "v Color teal Color pink Remove color Add row above Add row below Add column bef…" at bounding box center [653, 292] width 886 height 150
click at [553, 303] on div "v Color teal Color pink Remove color Add row above Add row below Add column bef…" at bounding box center [653, 282] width 288 height 82
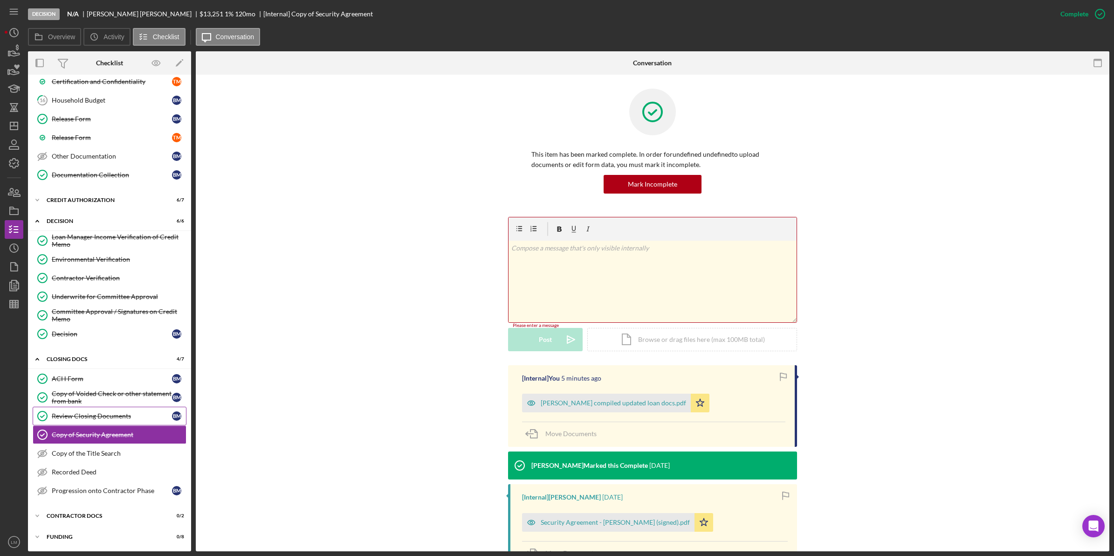
click at [152, 418] on div "Review Closing Documents" at bounding box center [112, 415] width 120 height 7
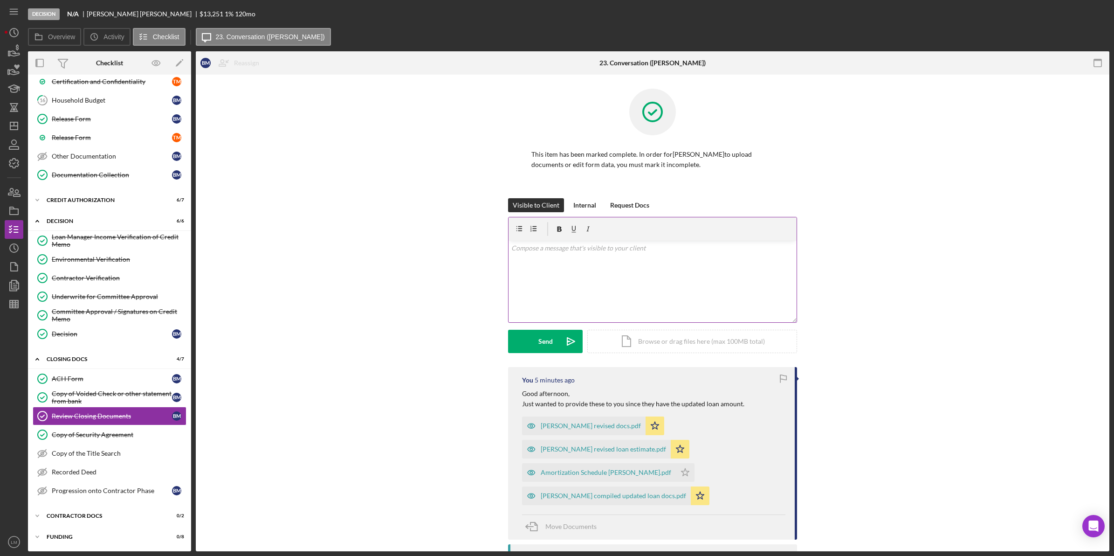
scroll to position [586, 0]
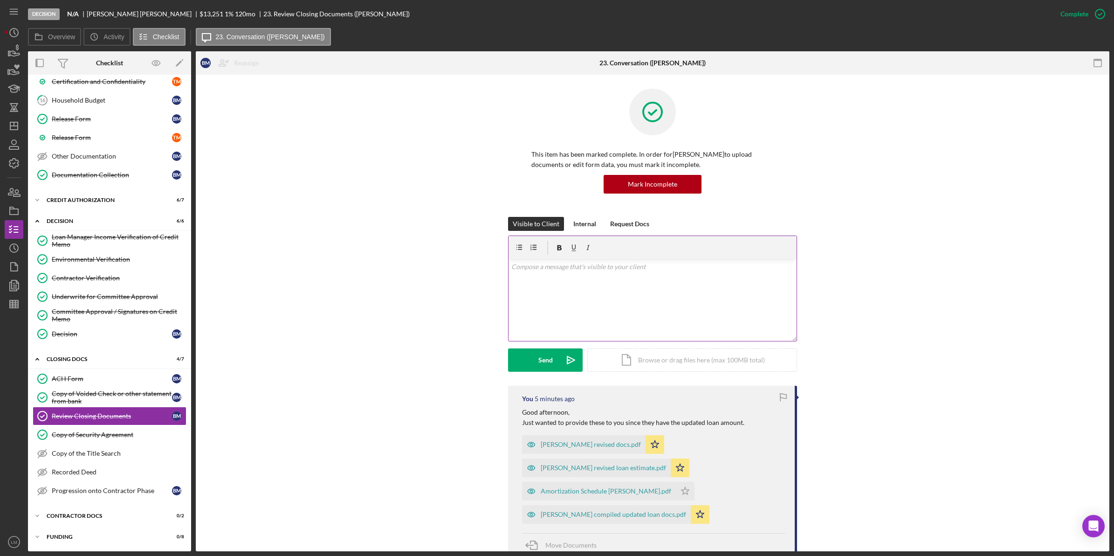
drag, startPoint x: 627, startPoint y: 300, endPoint x: 625, endPoint y: 307, distance: 7.4
click at [625, 307] on div "v Color teal Color pink Remove color Add row above Add row below Add column bef…" at bounding box center [653, 300] width 288 height 82
click at [565, 362] on icon "Icon/icon-invite-send" at bounding box center [570, 359] width 23 height 23
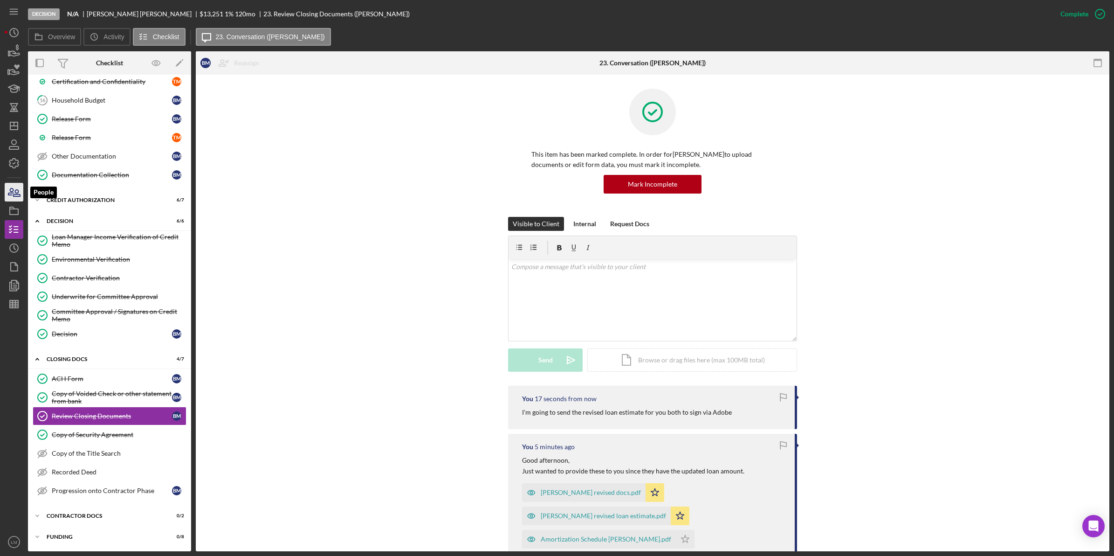
click at [13, 192] on icon "button" at bounding box center [13, 191] width 23 height 23
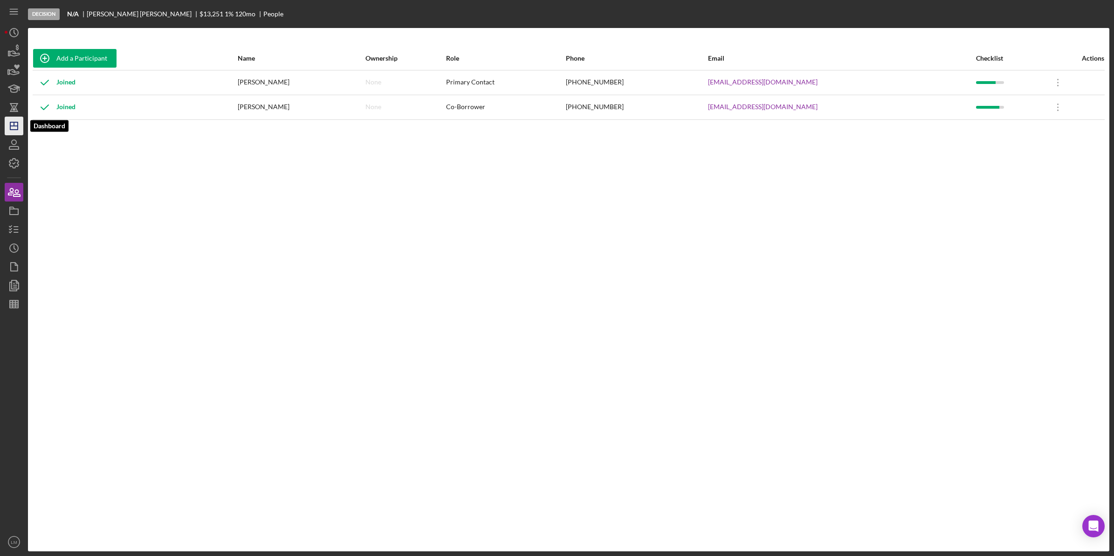
click at [19, 131] on icon "Icon/Dashboard" at bounding box center [13, 125] width 23 height 23
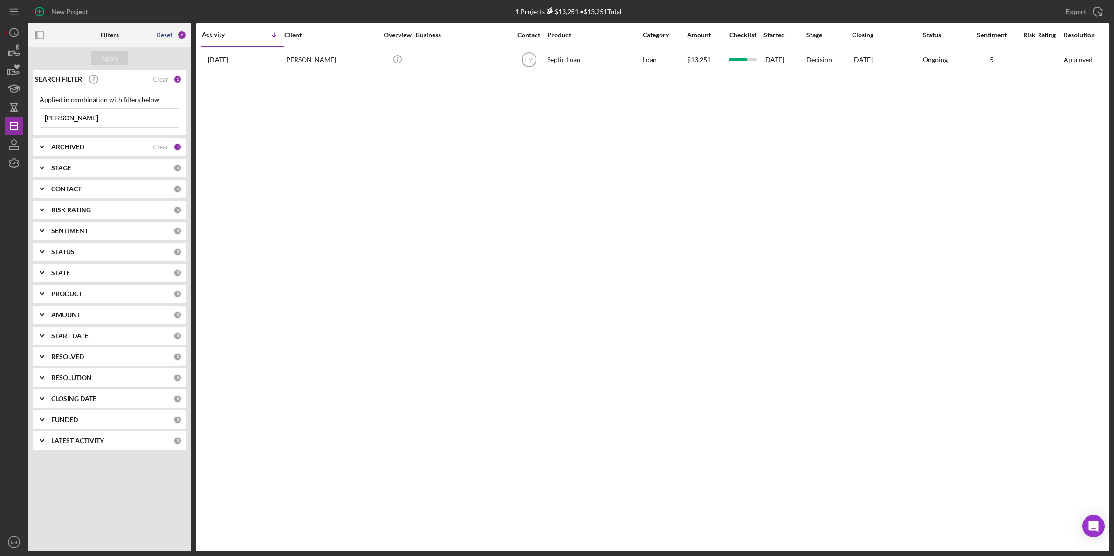
click at [166, 31] on div "Reset" at bounding box center [165, 34] width 16 height 7
click at [107, 61] on div "Apply" at bounding box center [109, 58] width 17 height 14
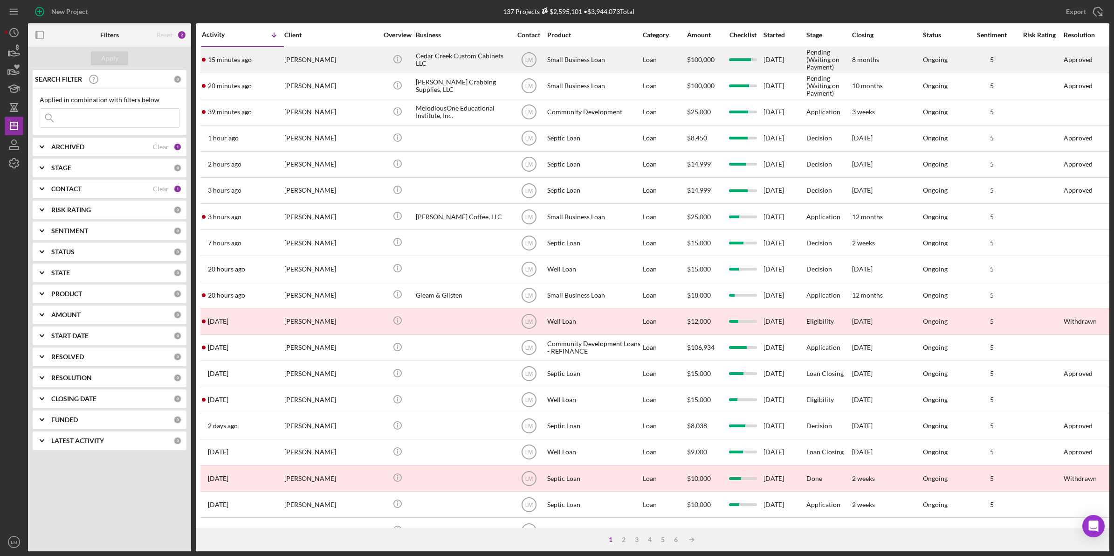
click at [318, 61] on div "Brandon Ritter" at bounding box center [330, 60] width 93 height 25
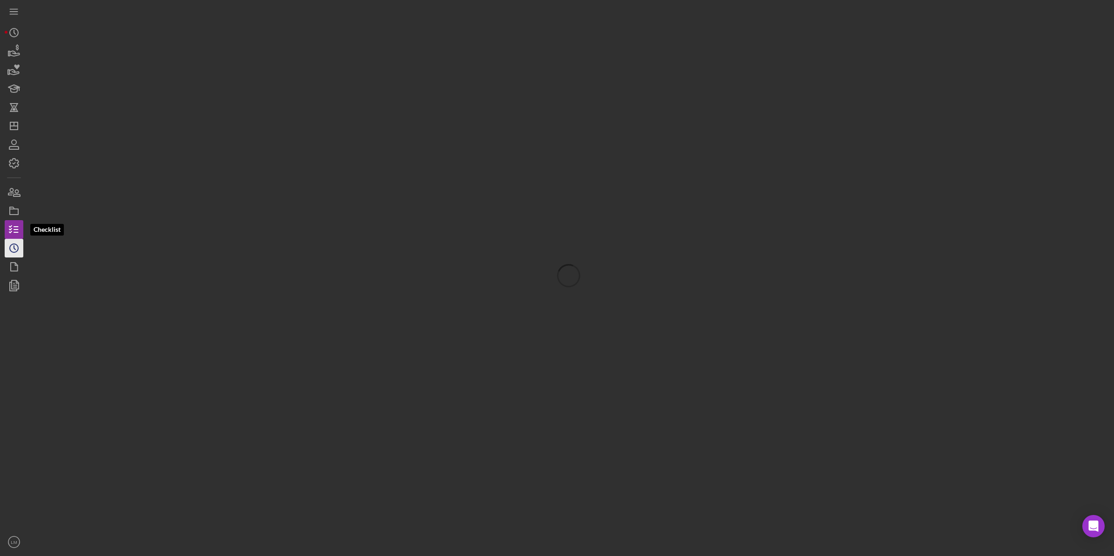
click at [11, 242] on icon "Icon/History" at bounding box center [13, 247] width 23 height 23
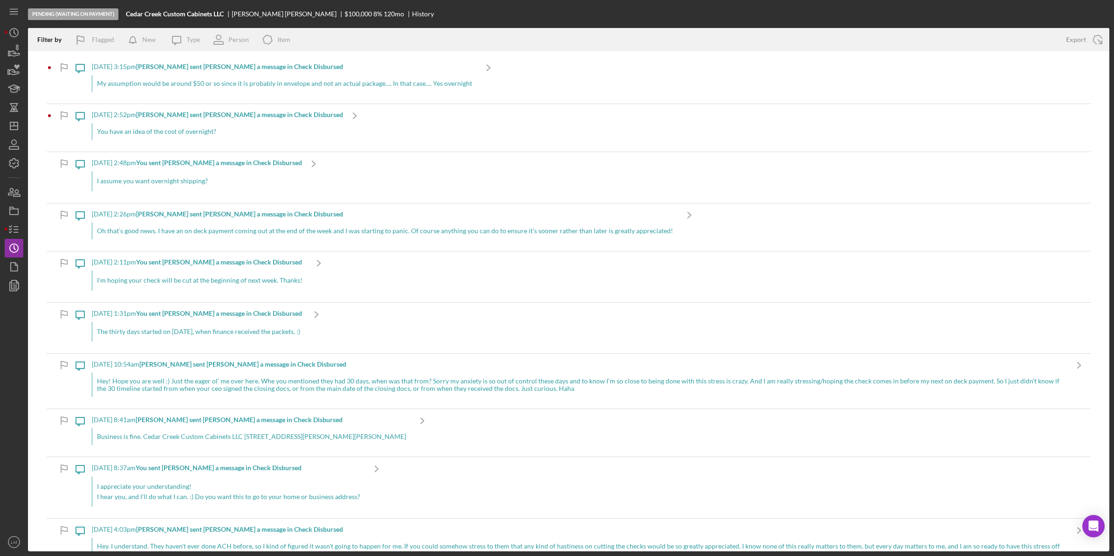
click at [283, 86] on div "My assumption would be around $50 or so since it is probably in envelope and no…" at bounding box center [284, 83] width 385 height 17
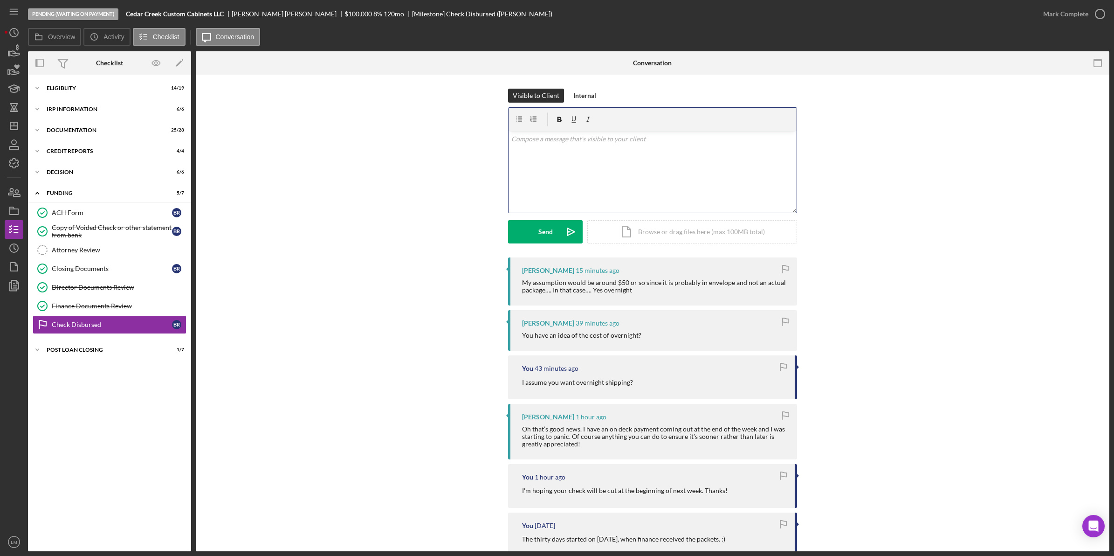
click at [661, 205] on div "v Color teal Color pink Remove color Add row above Add row below Add column bef…" at bounding box center [653, 172] width 288 height 82
click at [536, 237] on button "Send Icon/icon-invite-send" at bounding box center [545, 231] width 75 height 23
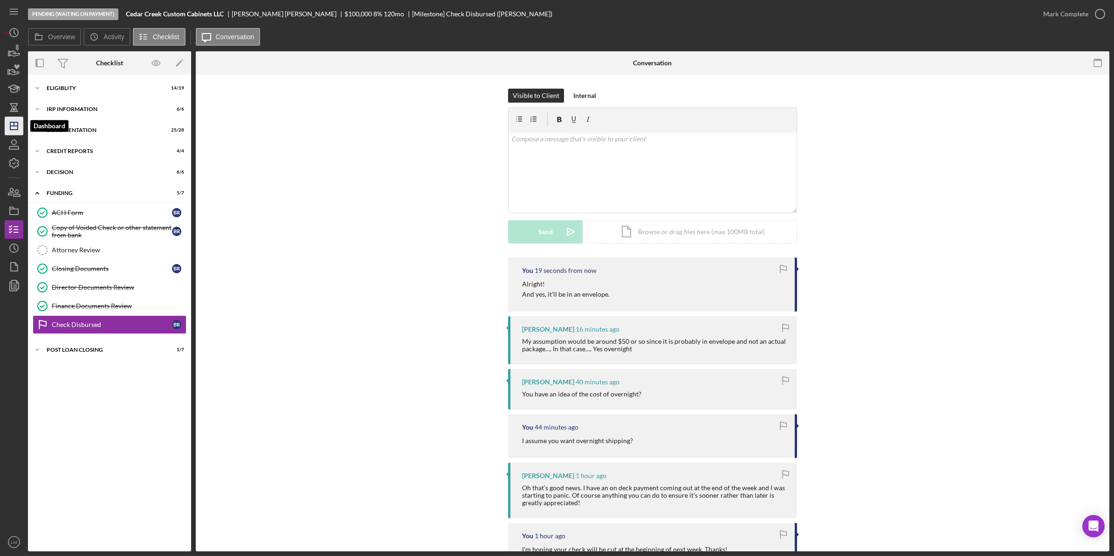
click at [11, 122] on polygon "button" at bounding box center [13, 125] width 7 height 7
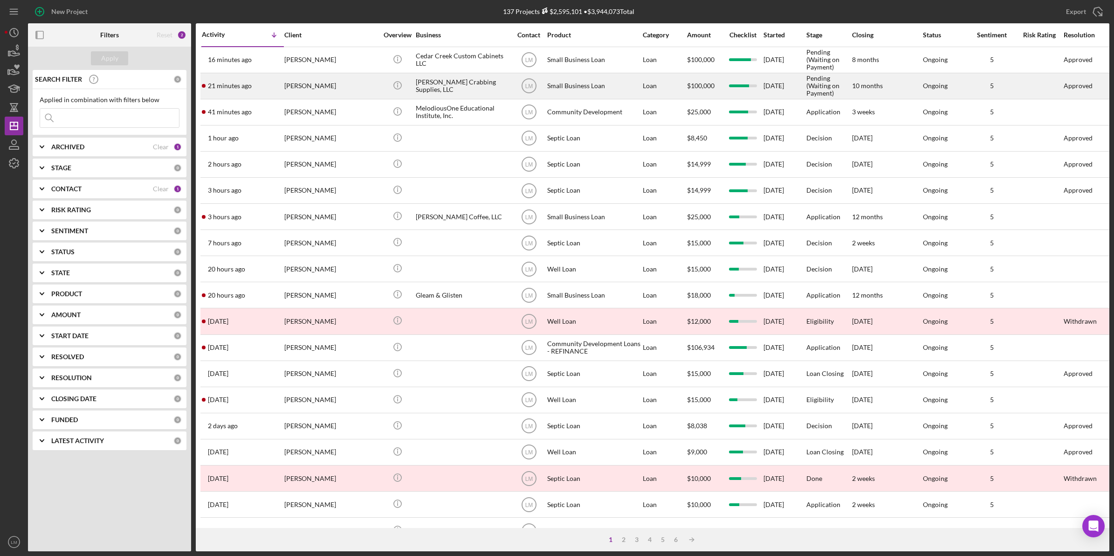
click at [358, 80] on div "Jeremy Kohr" at bounding box center [330, 86] width 93 height 25
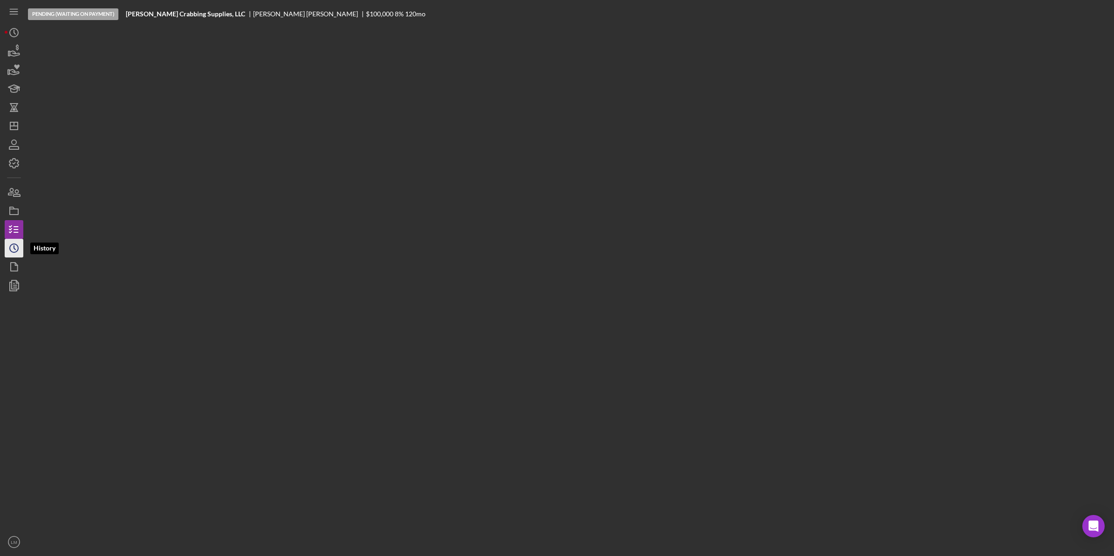
click at [7, 252] on icon "Icon/History" at bounding box center [13, 247] width 23 height 23
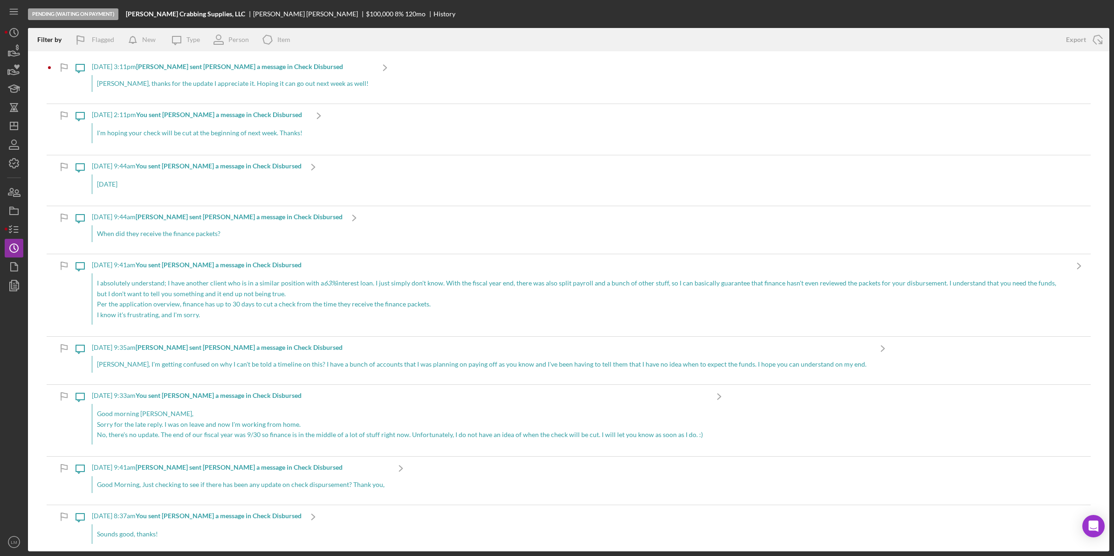
click at [347, 82] on div "Icon/Message 10/15/2025 at 3:11pm Jeremy K. sent Lois M. a message in Check Dis…" at bounding box center [233, 80] width 328 height 48
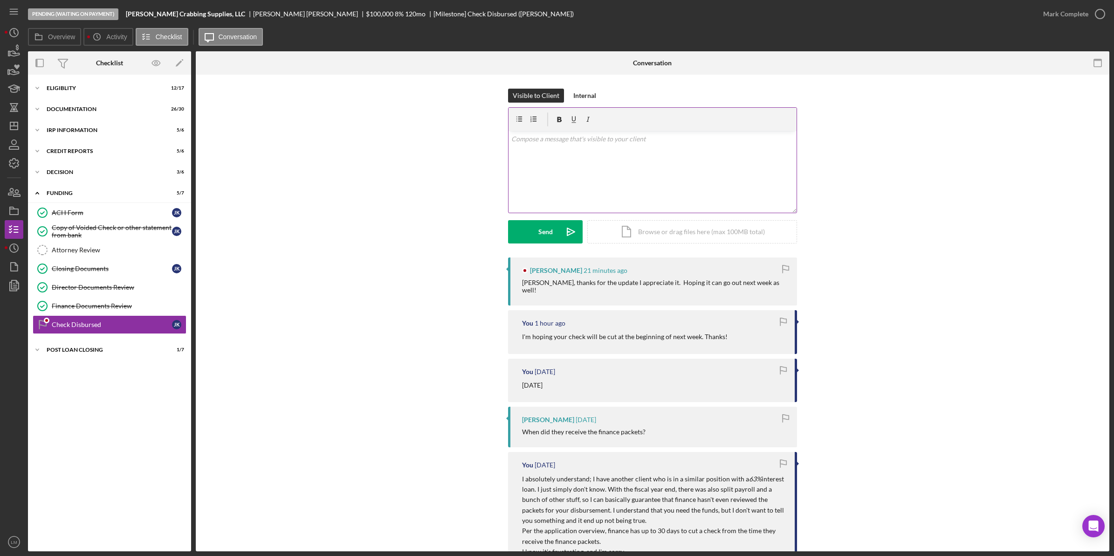
click at [558, 170] on div "v Color teal Color pink Remove color Add row above Add row below Add column bef…" at bounding box center [653, 172] width 288 height 82
click at [567, 240] on icon "Icon/icon-invite-send" at bounding box center [570, 231] width 23 height 23
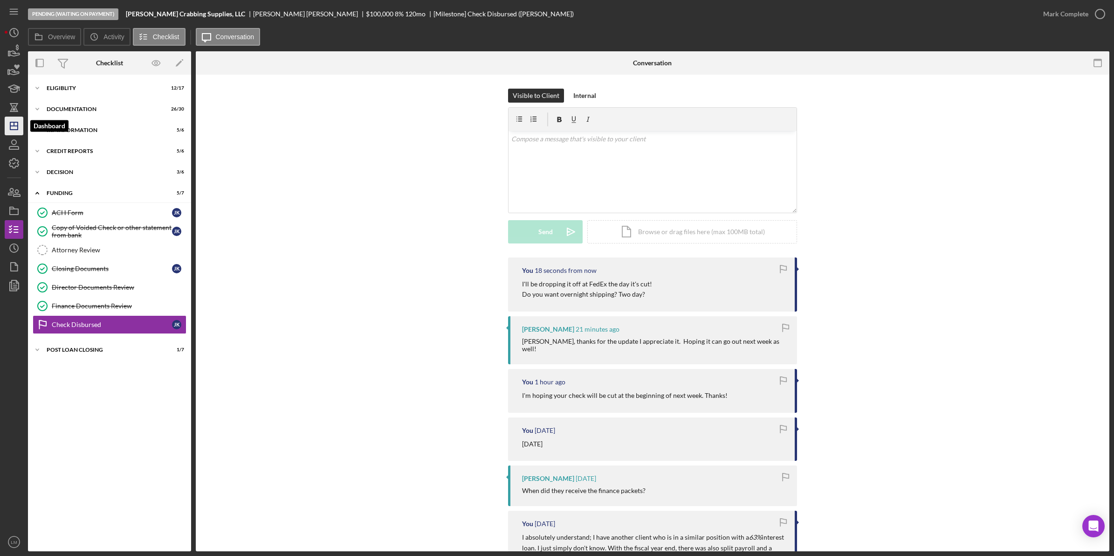
click at [19, 119] on icon "Icon/Dashboard" at bounding box center [13, 125] width 23 height 23
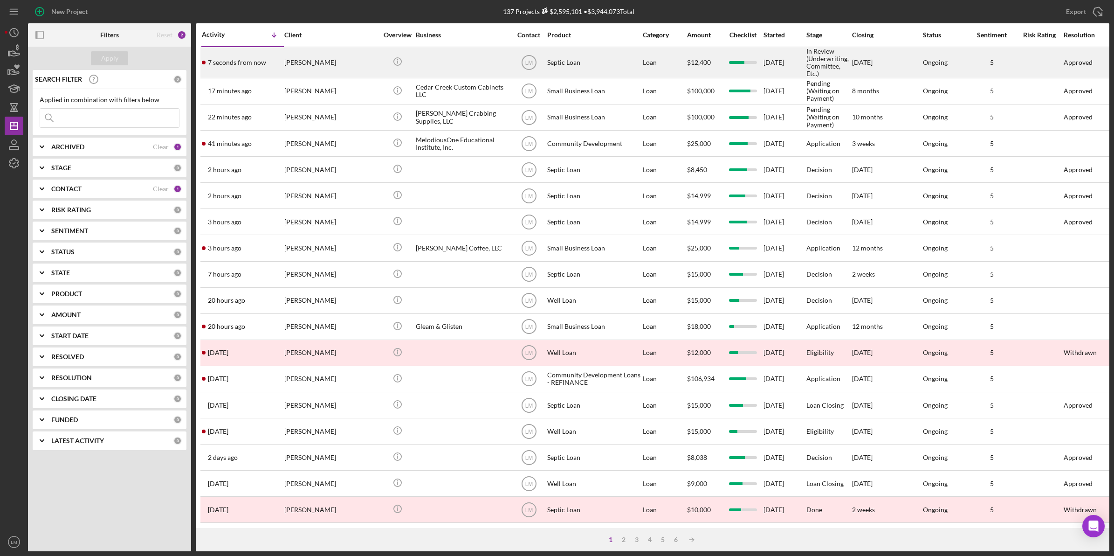
click at [310, 56] on div "Tina Yates" at bounding box center [330, 63] width 93 height 30
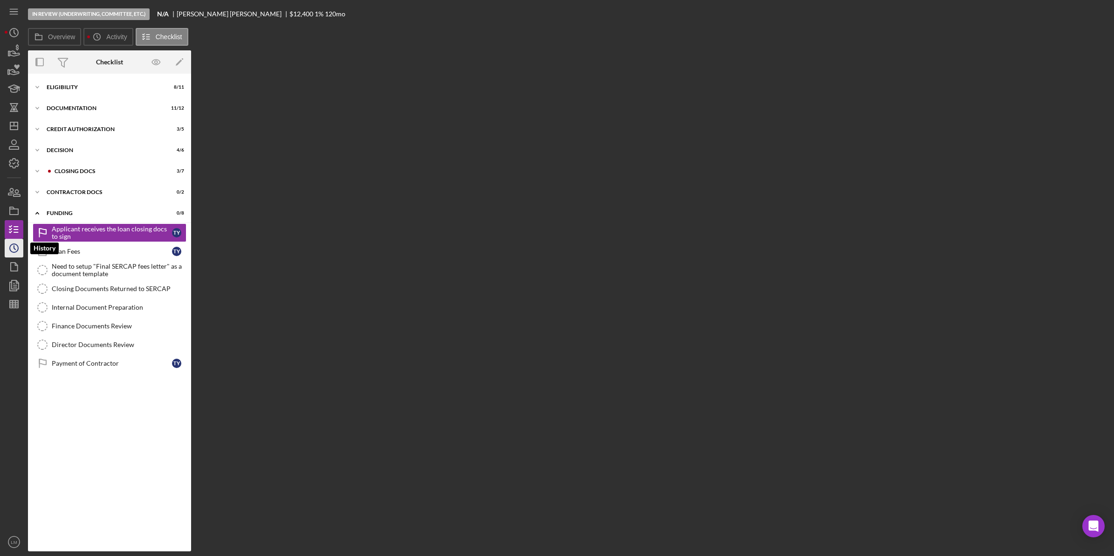
click at [7, 245] on icon "Icon/History" at bounding box center [13, 247] width 23 height 23
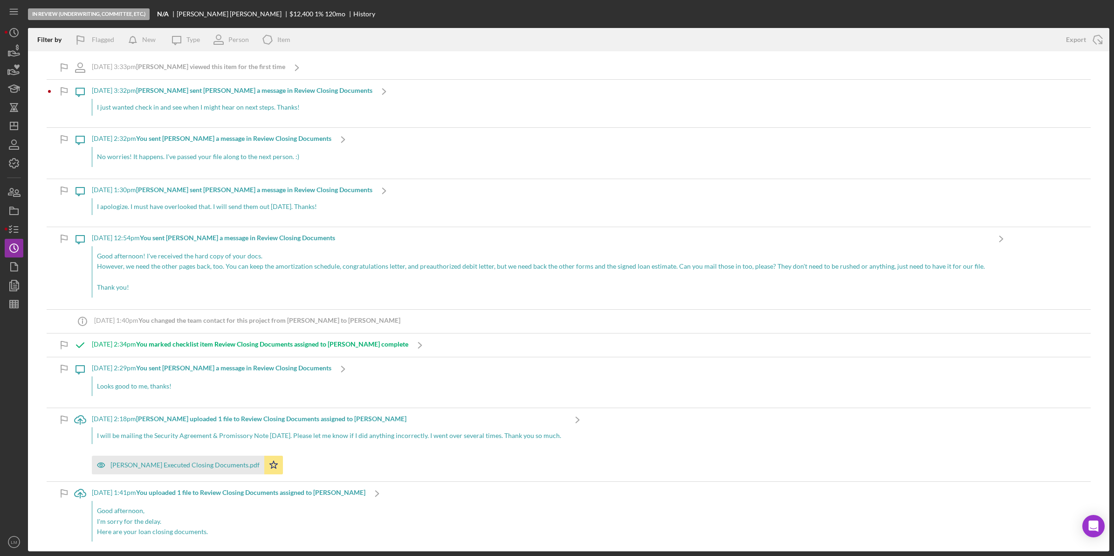
click at [222, 95] on div "10/15/2025 at 3:32pm Tina Y. sent Lois M. a message in Review Closing Documents…" at bounding box center [232, 104] width 281 height 48
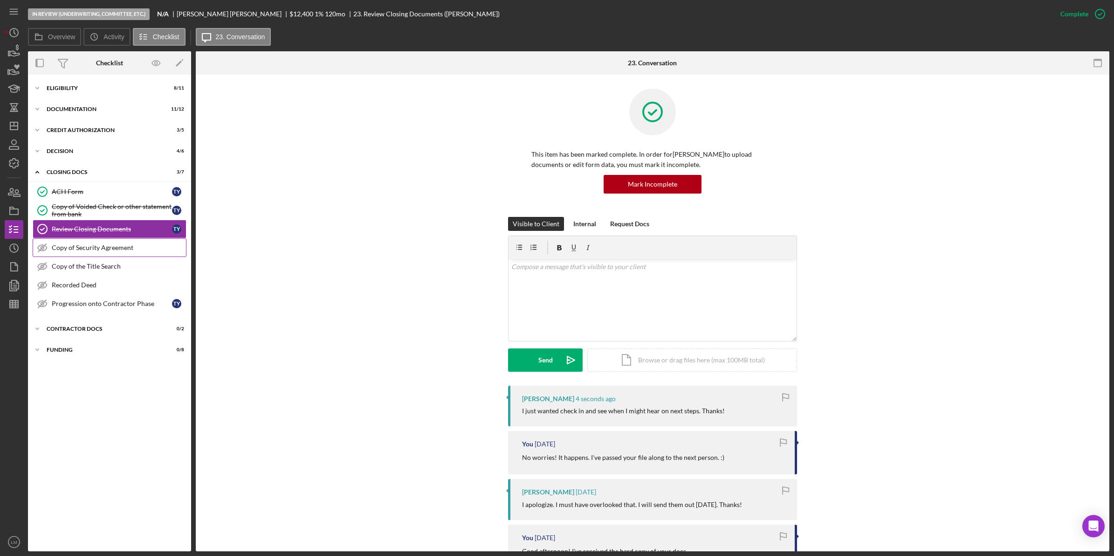
click at [104, 247] on div "Copy of Security Agreement" at bounding box center [119, 247] width 134 height 7
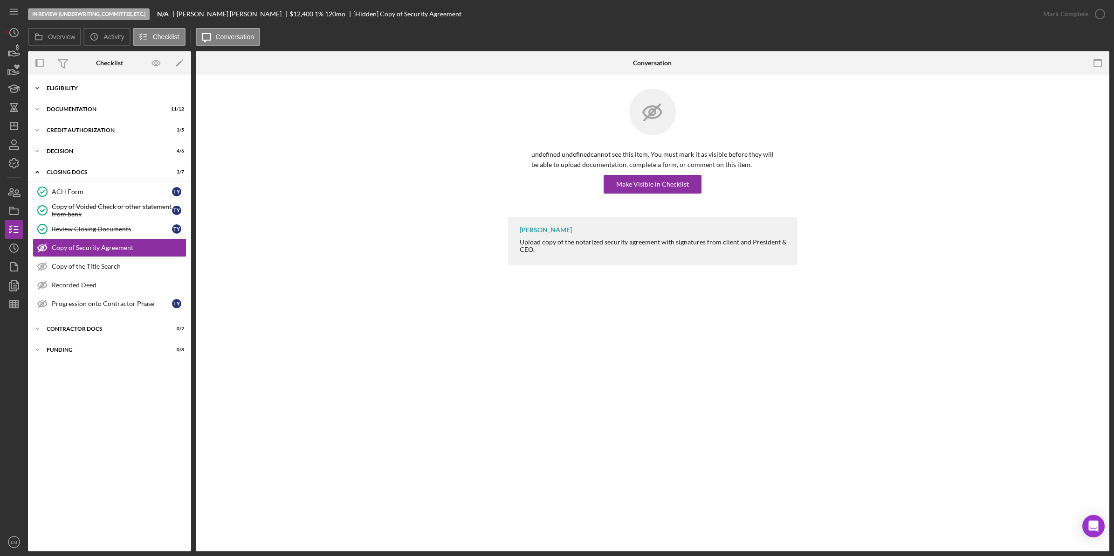
click at [158, 87] on div "Eligibility" at bounding box center [113, 88] width 133 height 6
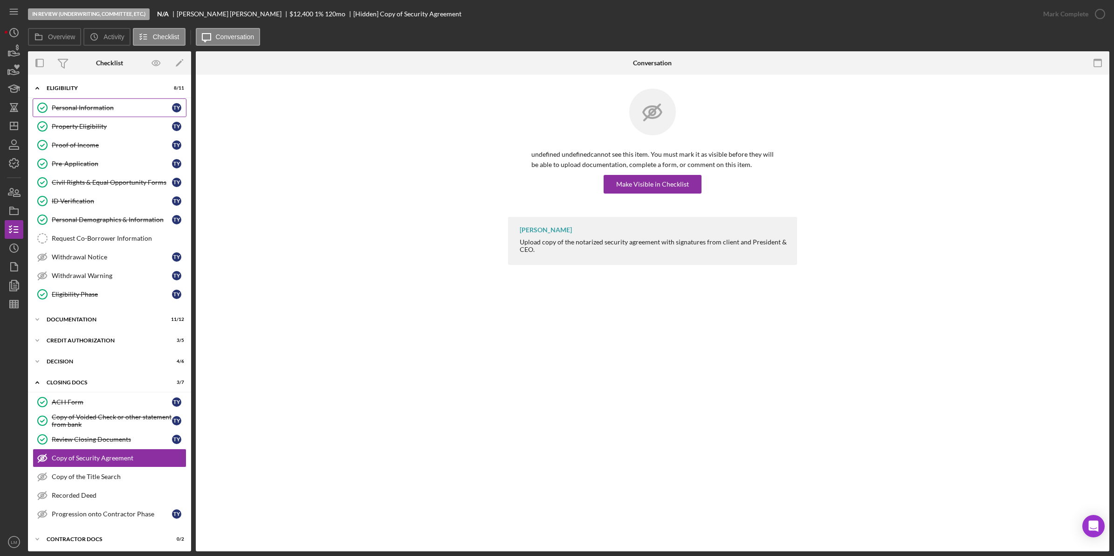
click at [136, 109] on div "Personal Information" at bounding box center [112, 107] width 120 height 7
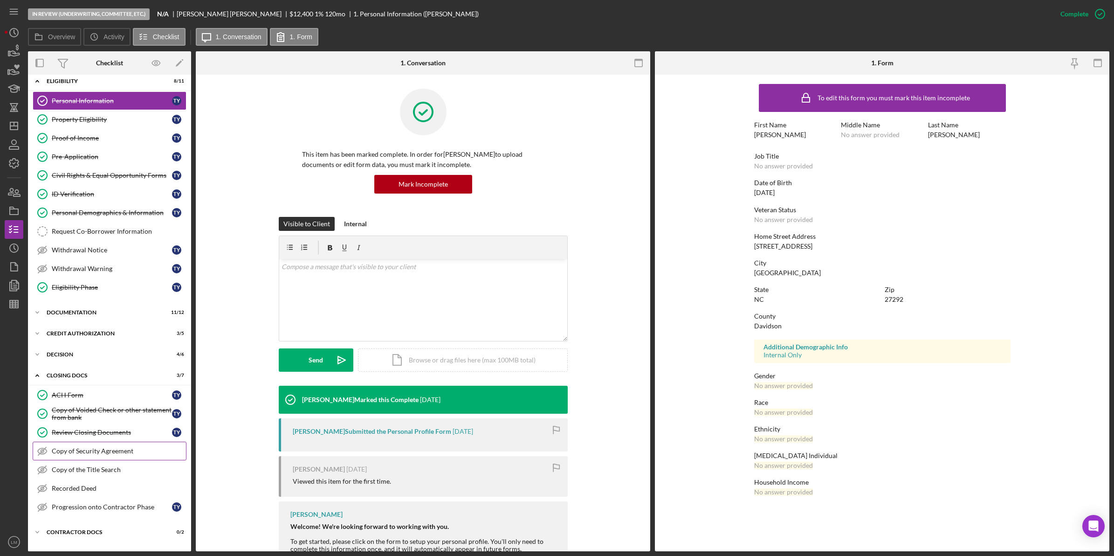
scroll to position [27, 0]
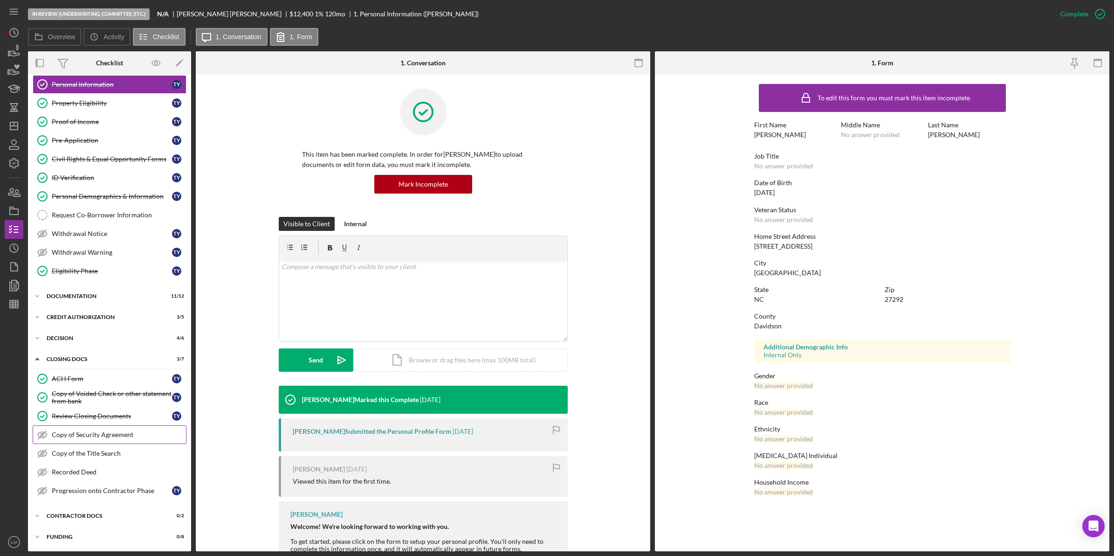
click at [110, 431] on div "Copy of Security Agreement" at bounding box center [119, 434] width 134 height 7
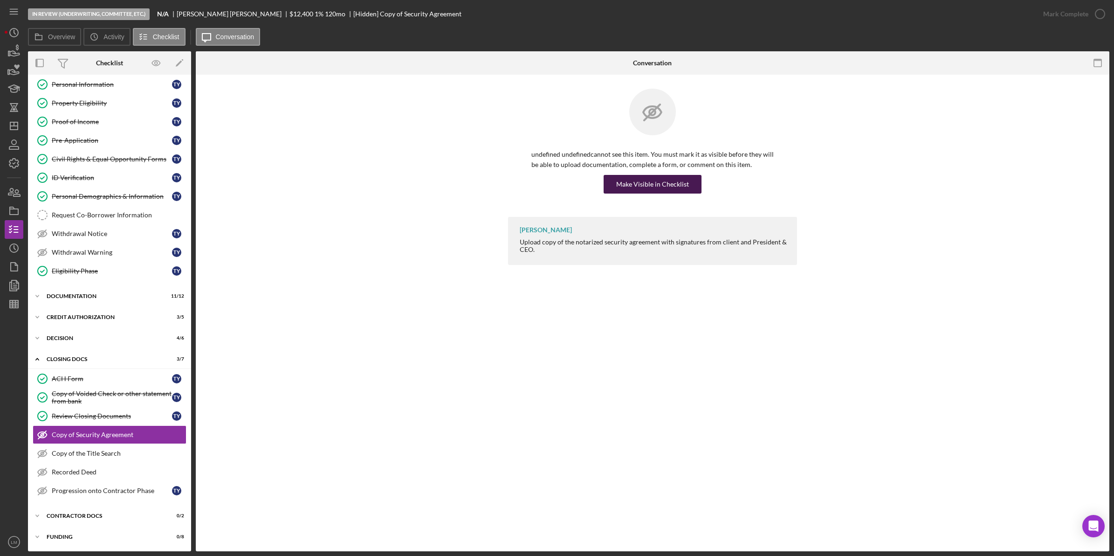
drag, startPoint x: 656, startPoint y: 180, endPoint x: 673, endPoint y: 182, distance: 16.5
click at [657, 180] on div "Make Visible in Checklist" at bounding box center [652, 184] width 73 height 19
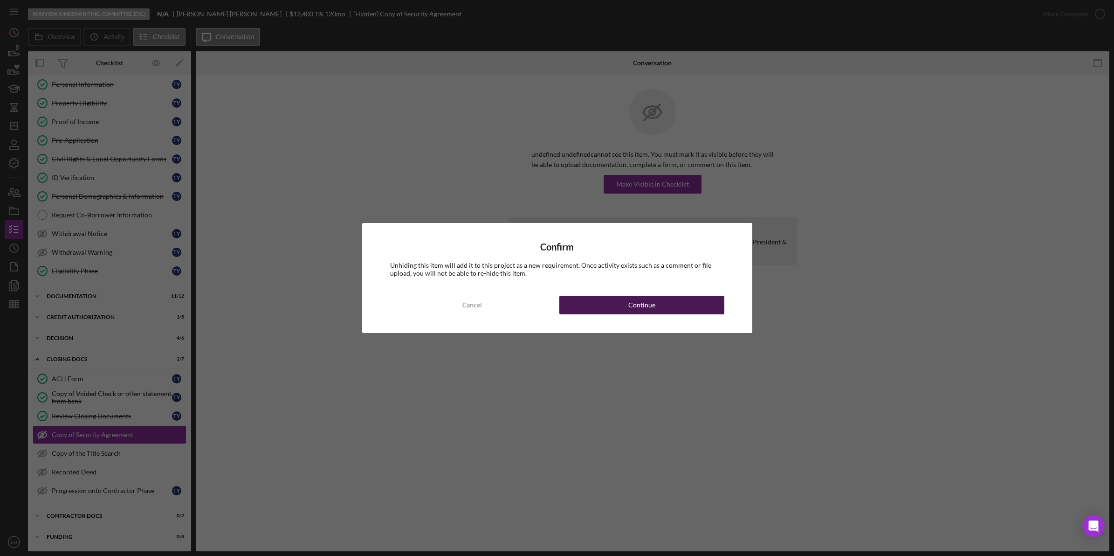
click at [657, 301] on button "Continue" at bounding box center [641, 305] width 165 height 19
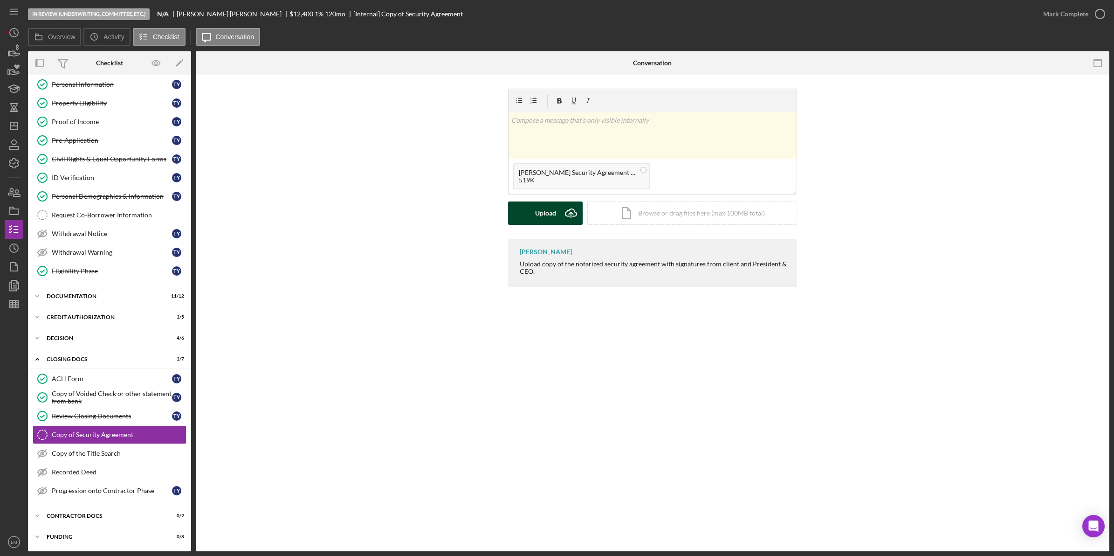
click at [552, 218] on div "Upload" at bounding box center [545, 212] width 21 height 23
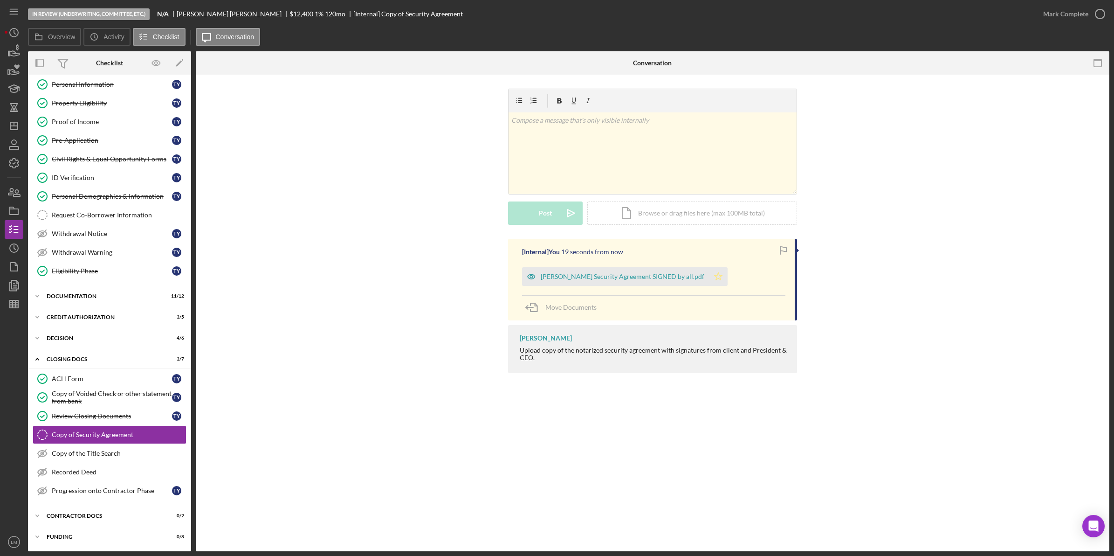
click at [709, 278] on icon "Icon/Star" at bounding box center [718, 276] width 19 height 19
click at [89, 414] on div "Review Closing Documents" at bounding box center [112, 415] width 120 height 7
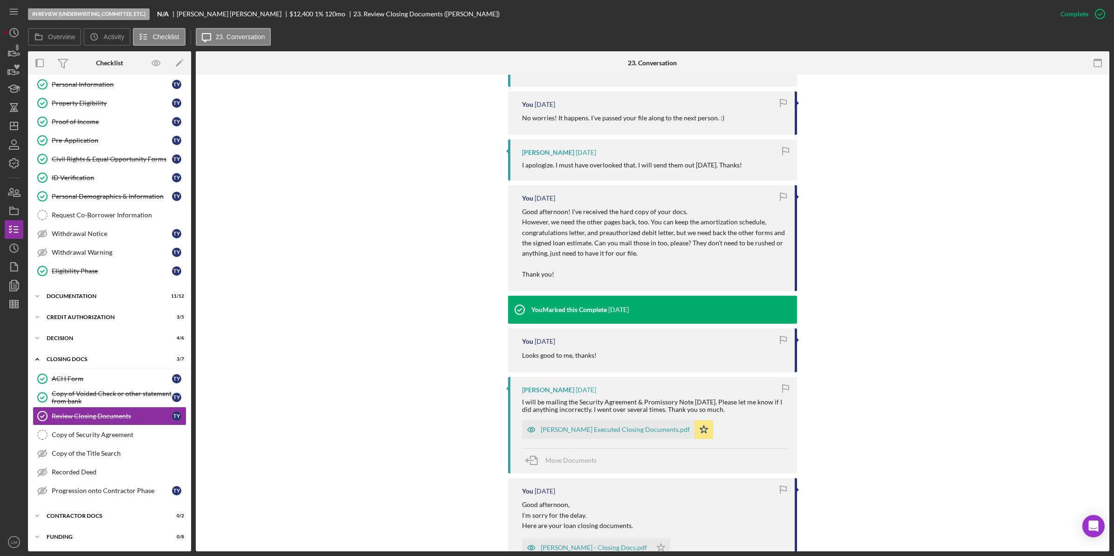
scroll to position [466, 0]
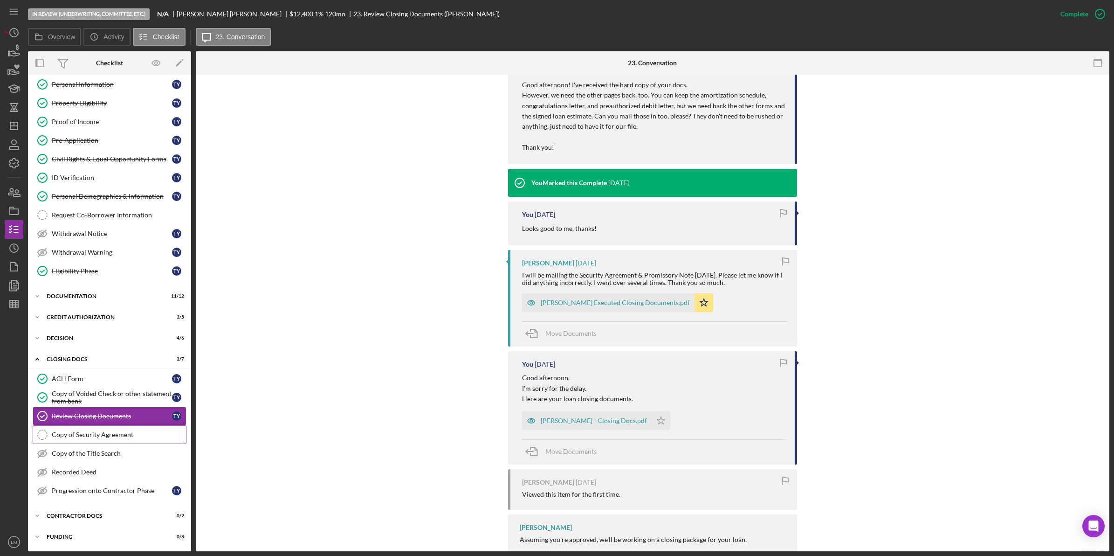
click at [164, 434] on div "Copy of Security Agreement" at bounding box center [119, 434] width 134 height 7
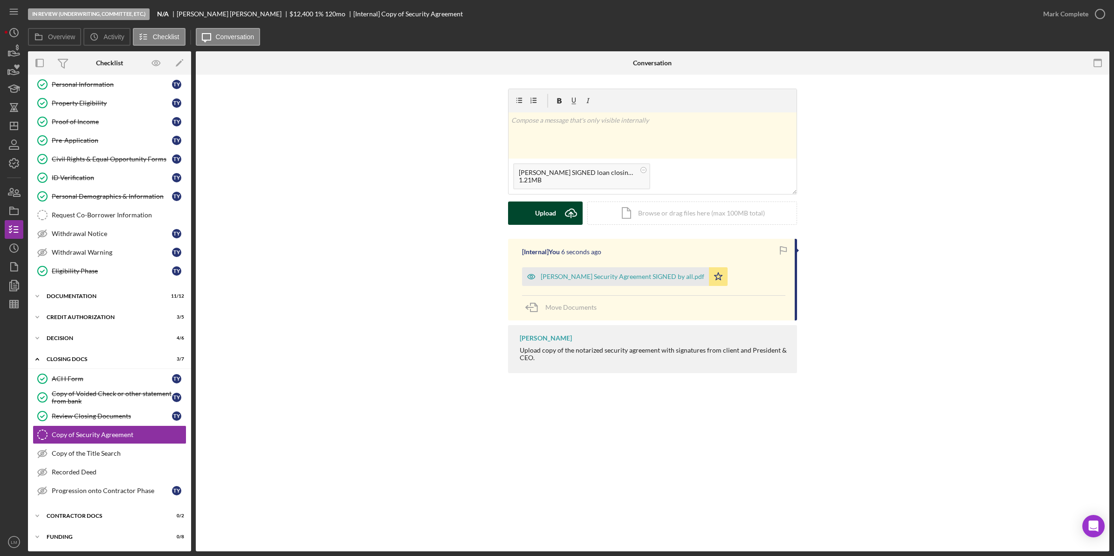
click at [553, 223] on div "Upload" at bounding box center [545, 212] width 21 height 23
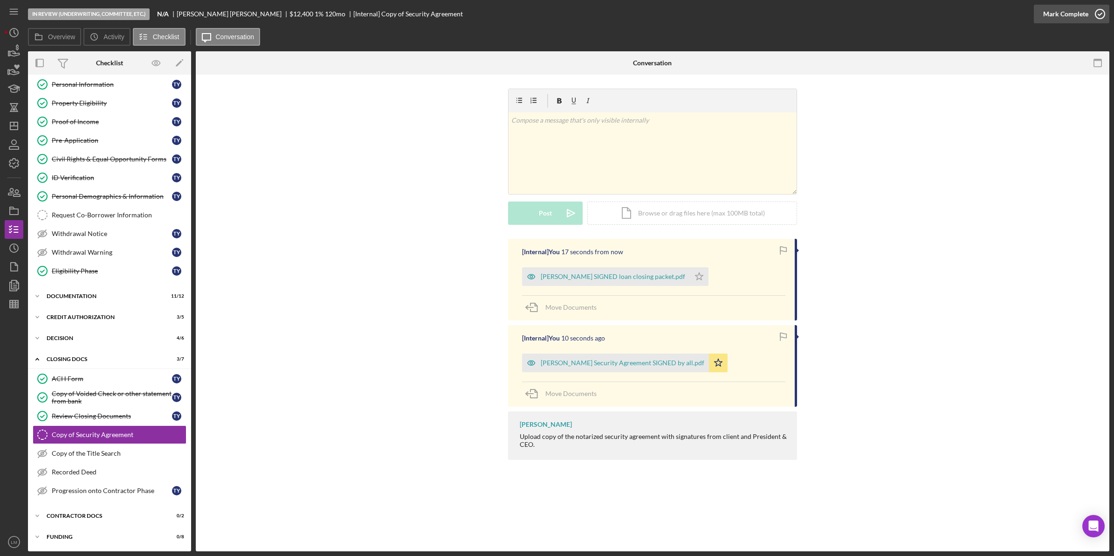
click at [1070, 8] on div "Mark Complete" at bounding box center [1065, 14] width 45 height 19
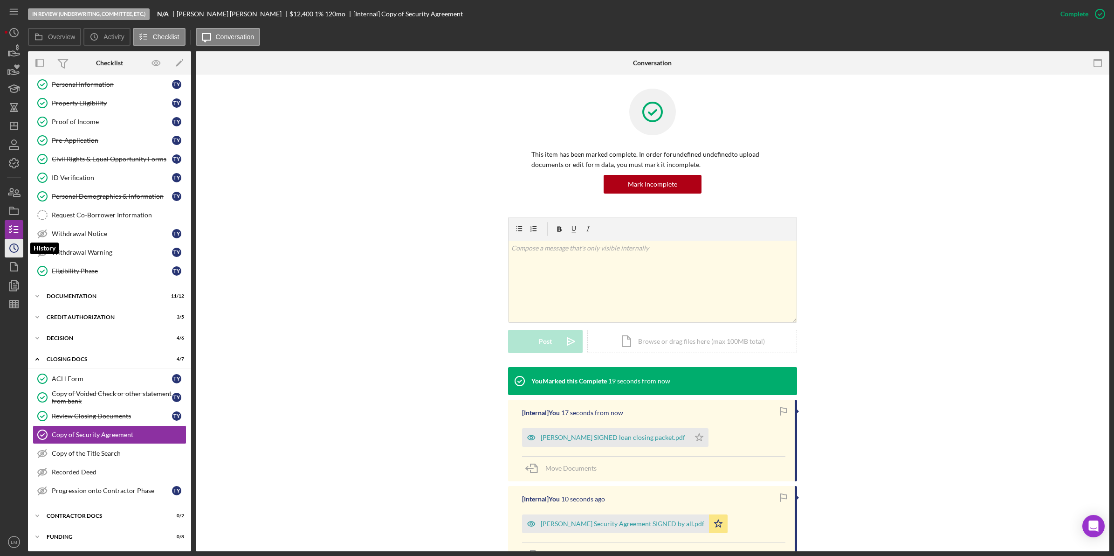
click at [20, 240] on icon "Icon/History" at bounding box center [13, 247] width 23 height 23
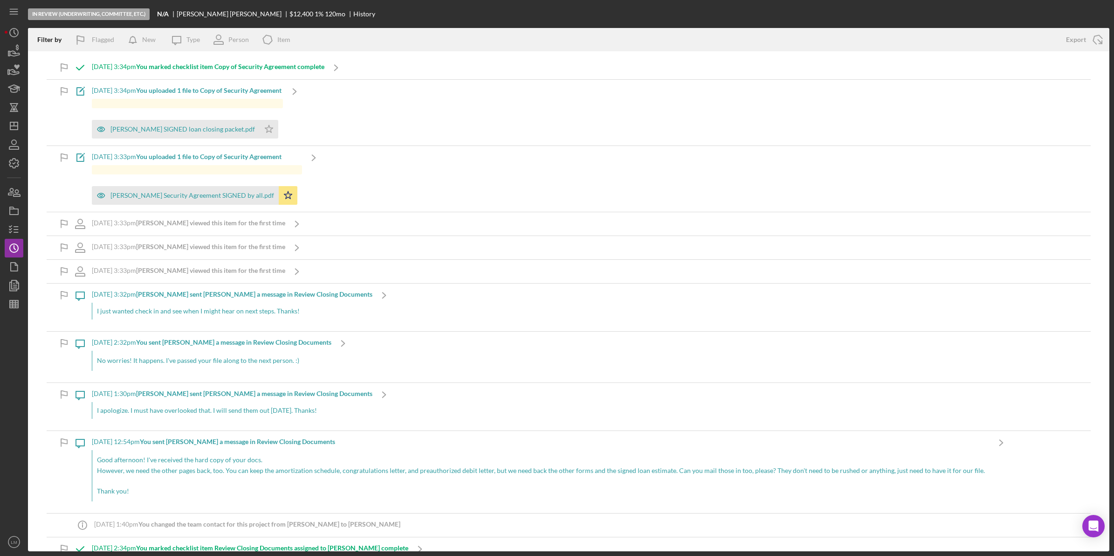
click at [327, 303] on div "I just wanted check in and see when I might hear on next steps. Thanks!" at bounding box center [232, 311] width 281 height 17
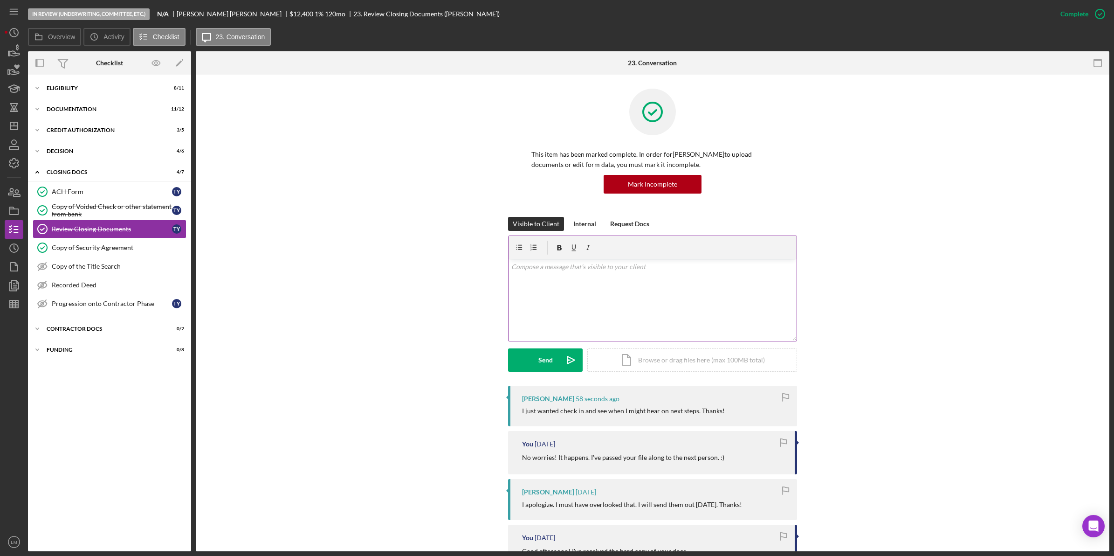
click at [552, 313] on div "v Color teal Color pink Remove color Add row above Add row below Add column bef…" at bounding box center [653, 300] width 288 height 82
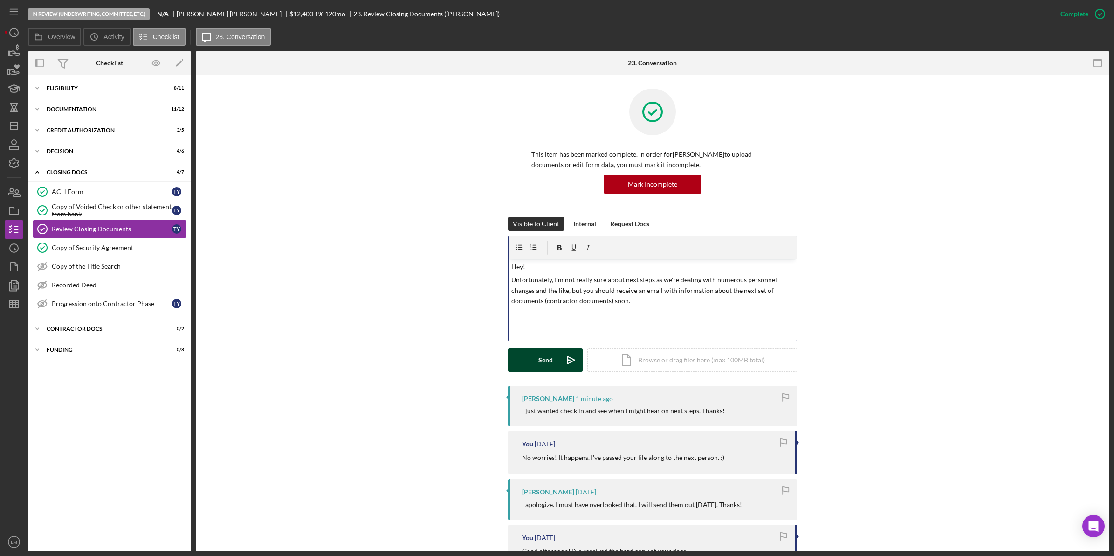
click at [515, 350] on button "Send Icon/icon-invite-send" at bounding box center [545, 359] width 75 height 23
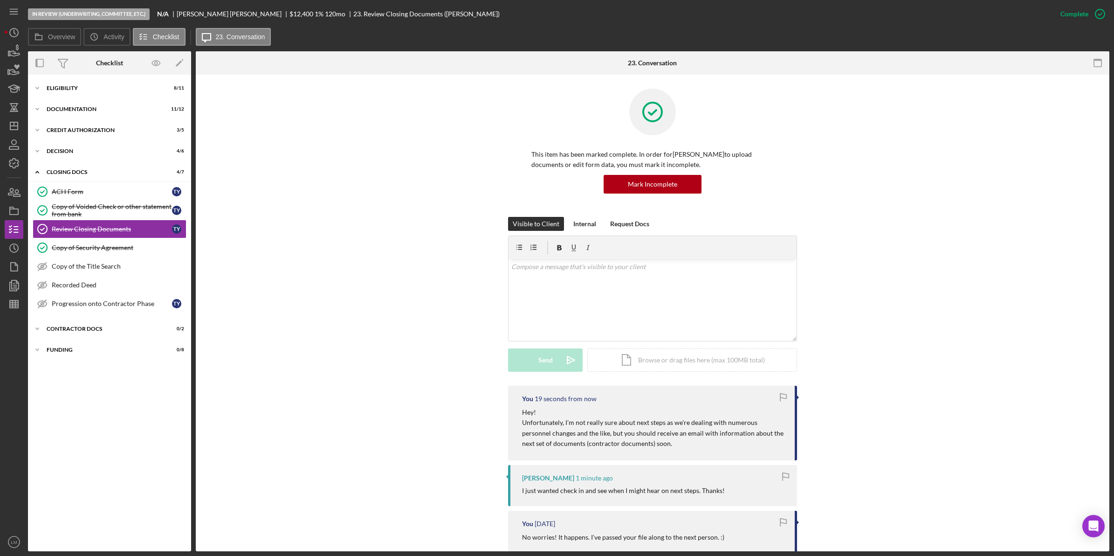
click at [467, 363] on div "Visible to Client Internal Request Docs v Color teal Color pink Remove color Ad…" at bounding box center [653, 301] width 886 height 169
click at [12, 117] on icon "Icon/Dashboard" at bounding box center [13, 125] width 23 height 23
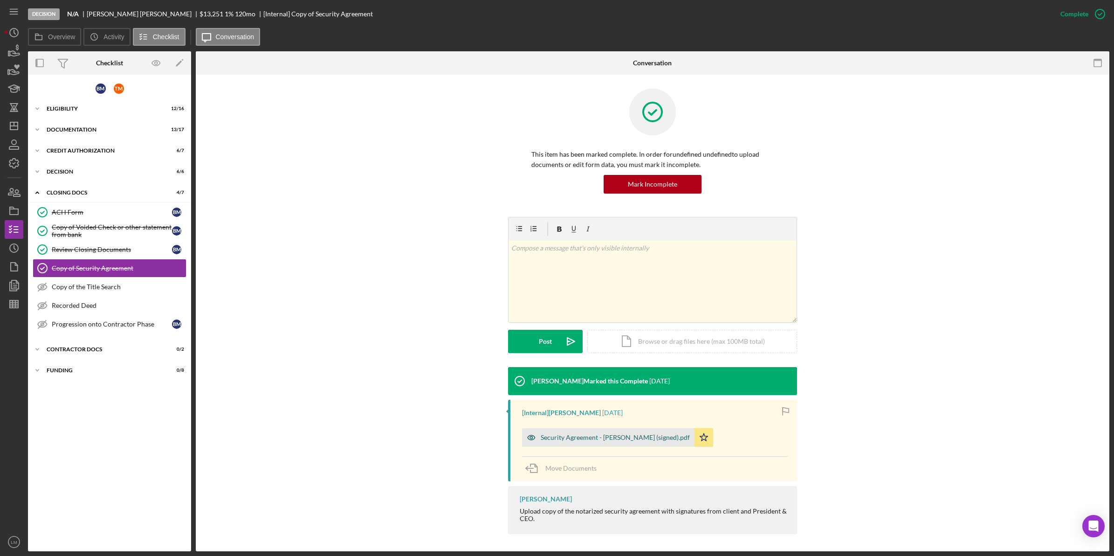
click at [626, 431] on div "Security Agreement - [PERSON_NAME] (signed).pdf" at bounding box center [608, 437] width 172 height 19
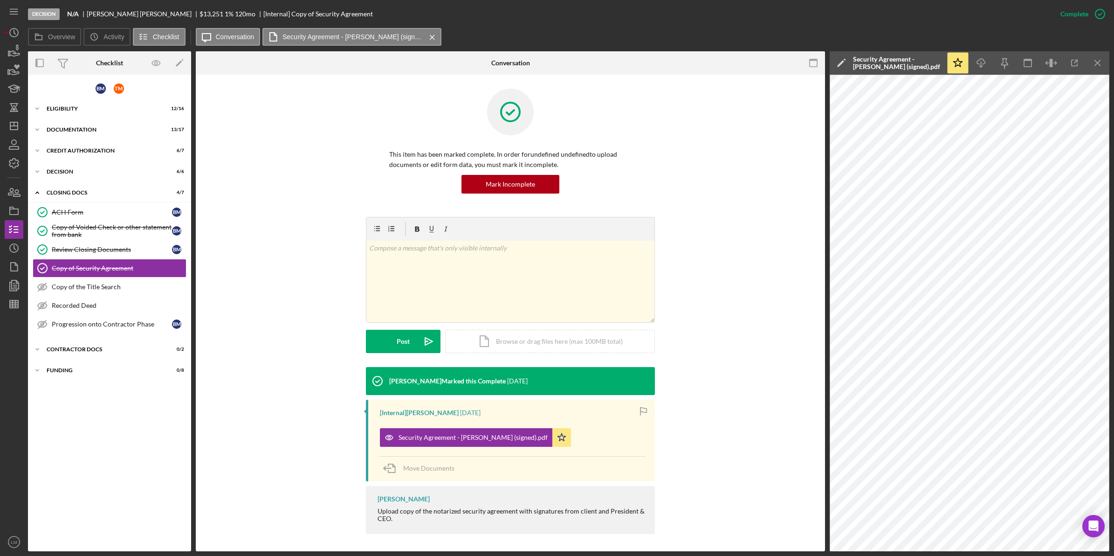
scroll to position [2, 0]
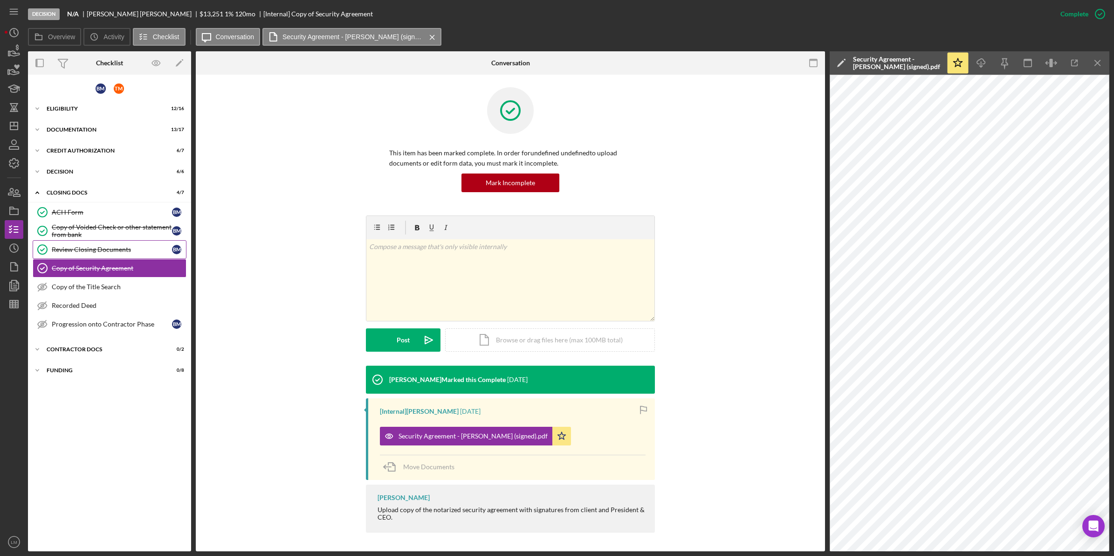
click at [155, 250] on div "Review Closing Documents" at bounding box center [112, 249] width 120 height 7
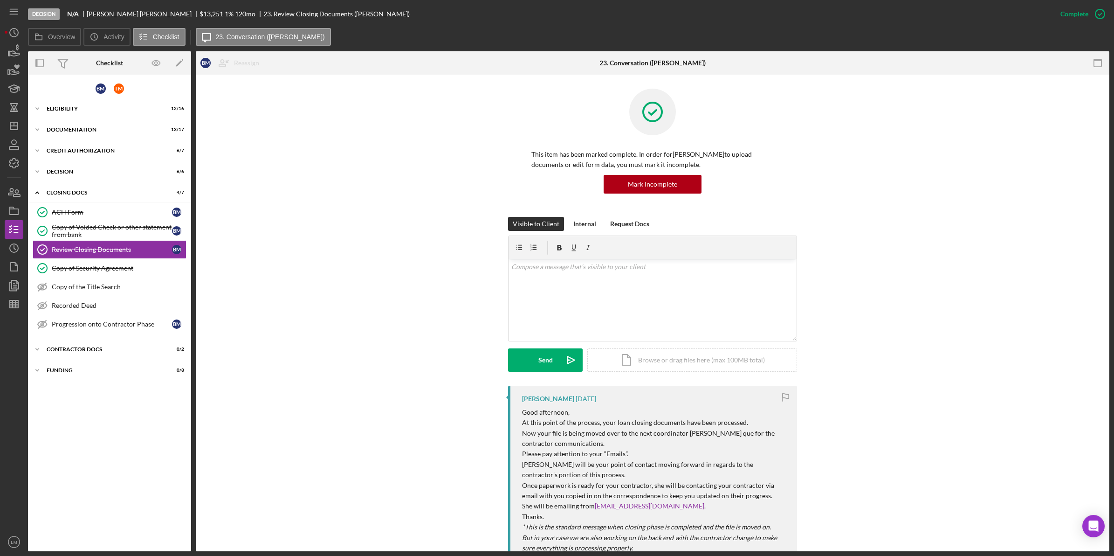
scroll to position [291, 0]
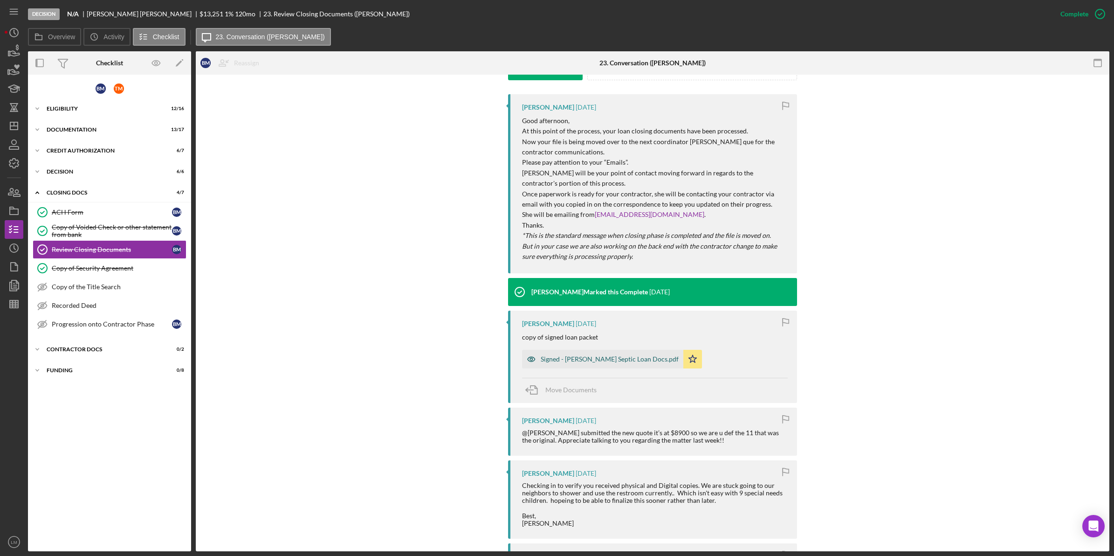
click at [602, 360] on div "Signed - [PERSON_NAME] Septic Loan Docs.pdf" at bounding box center [610, 358] width 138 height 7
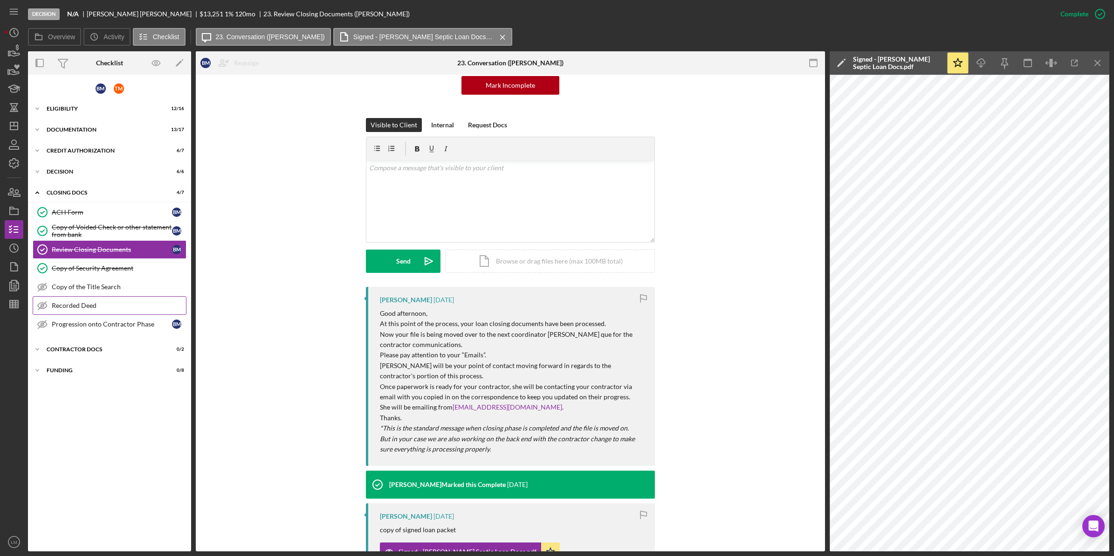
scroll to position [58, 0]
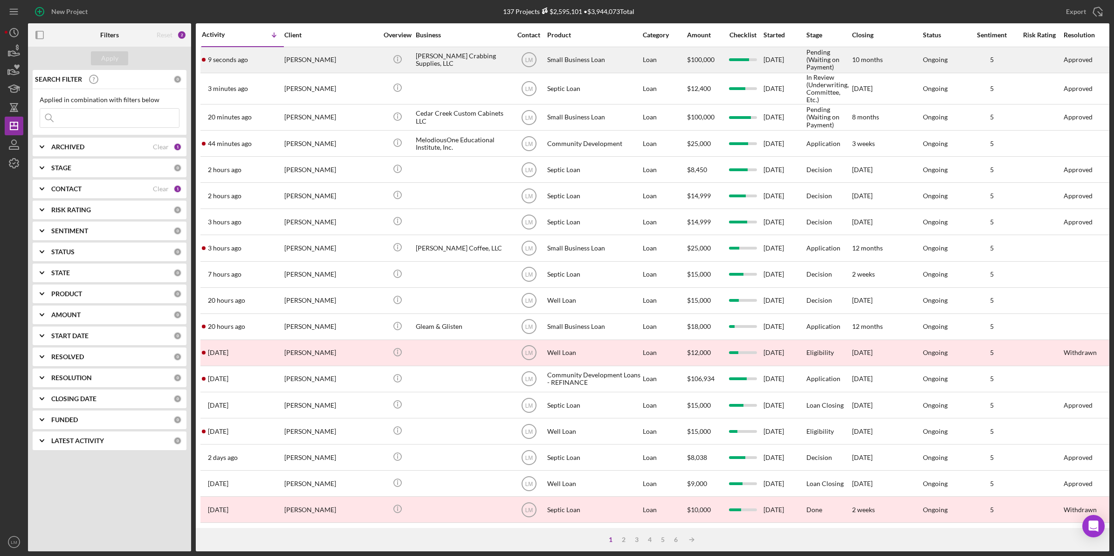
click at [379, 51] on td "[PERSON_NAME]" at bounding box center [332, 60] width 96 height 26
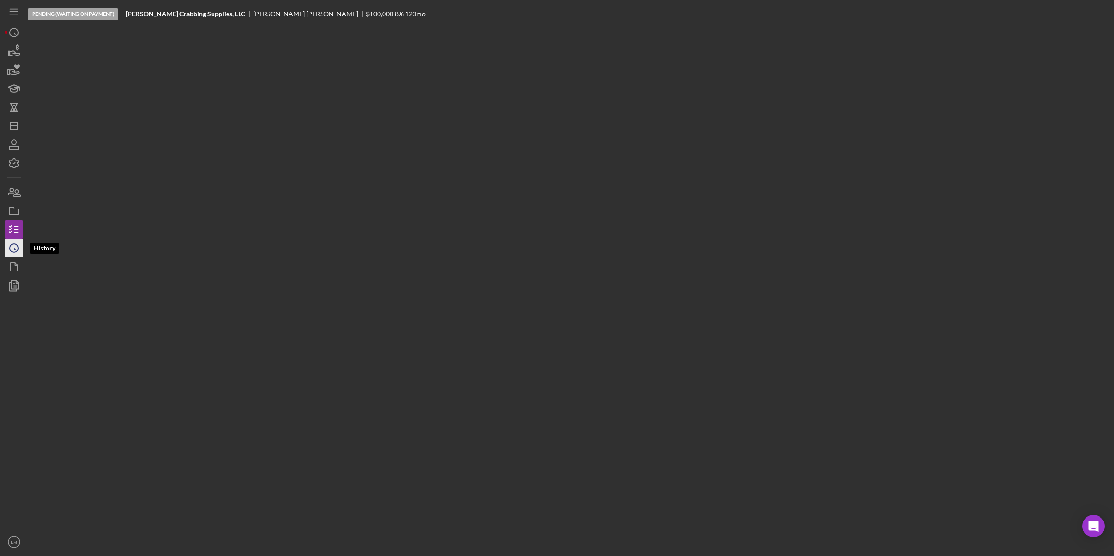
click at [10, 243] on icon "Icon/History" at bounding box center [13, 247] width 23 height 23
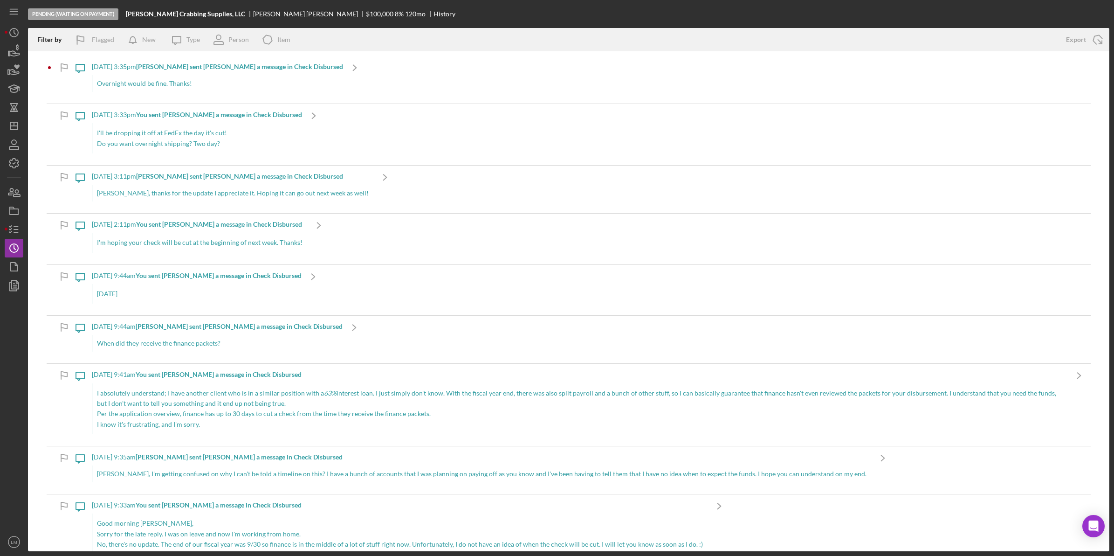
click at [194, 86] on div "Overnight would be fine. Thanks!" at bounding box center [217, 83] width 251 height 17
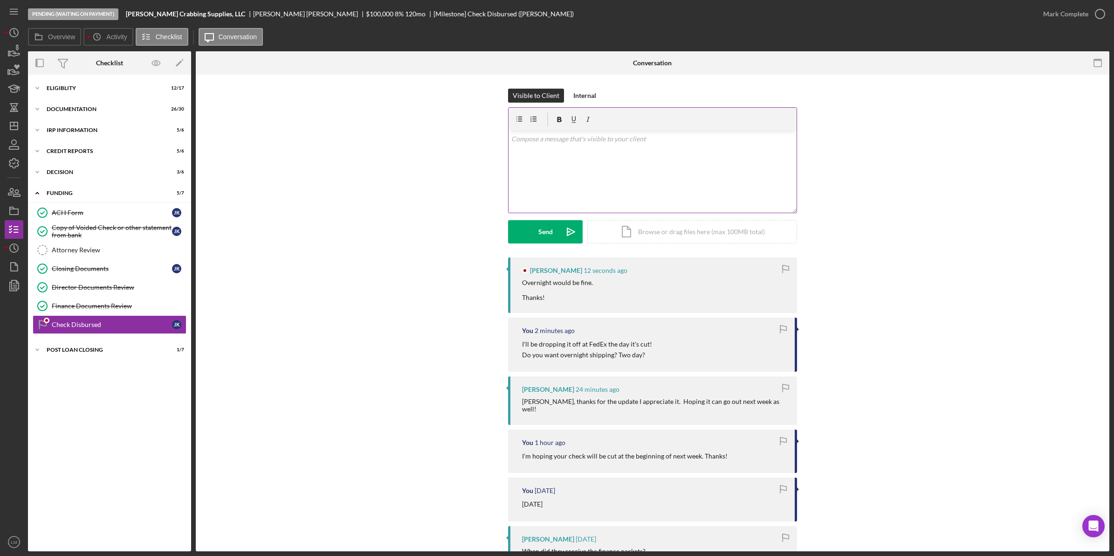
click at [539, 186] on div "v Color teal Color pink Remove color Add row above Add row below Add column bef…" at bounding box center [653, 172] width 288 height 82
click at [542, 236] on div "Send" at bounding box center [545, 231] width 14 height 23
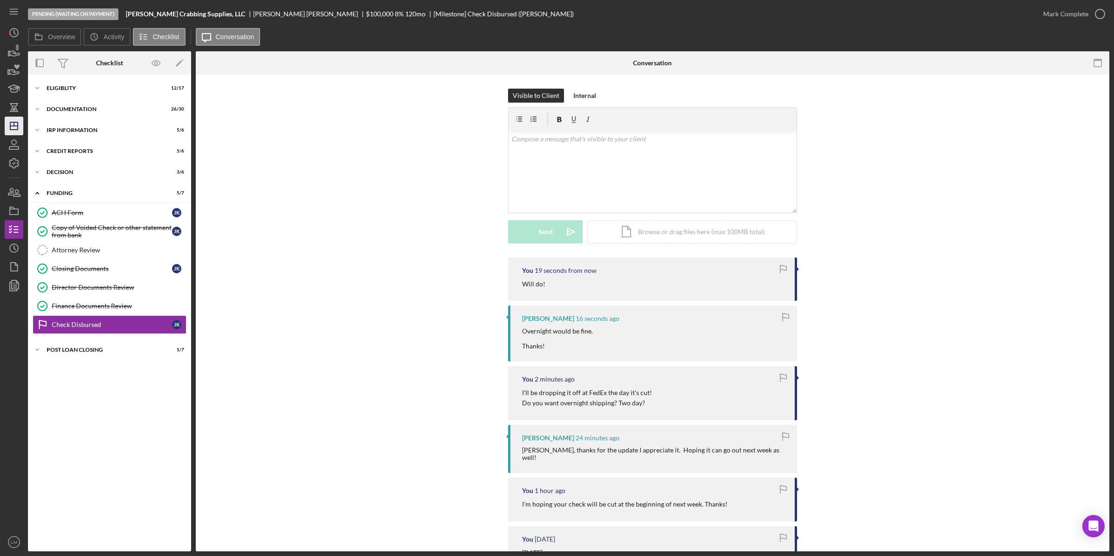
click at [17, 126] on polygon "button" at bounding box center [13, 125] width 7 height 7
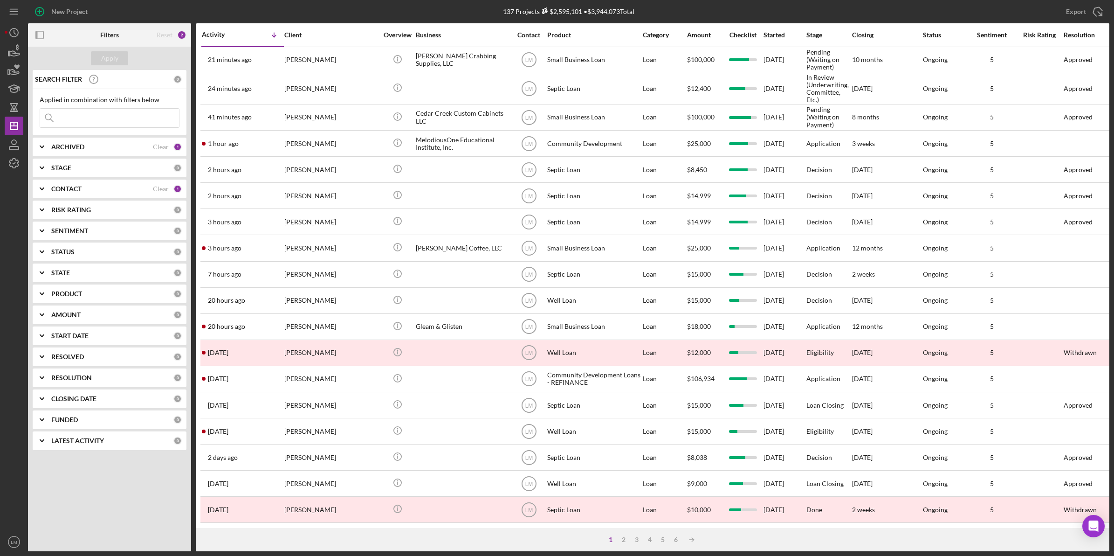
click at [110, 115] on input at bounding box center [109, 118] width 139 height 19
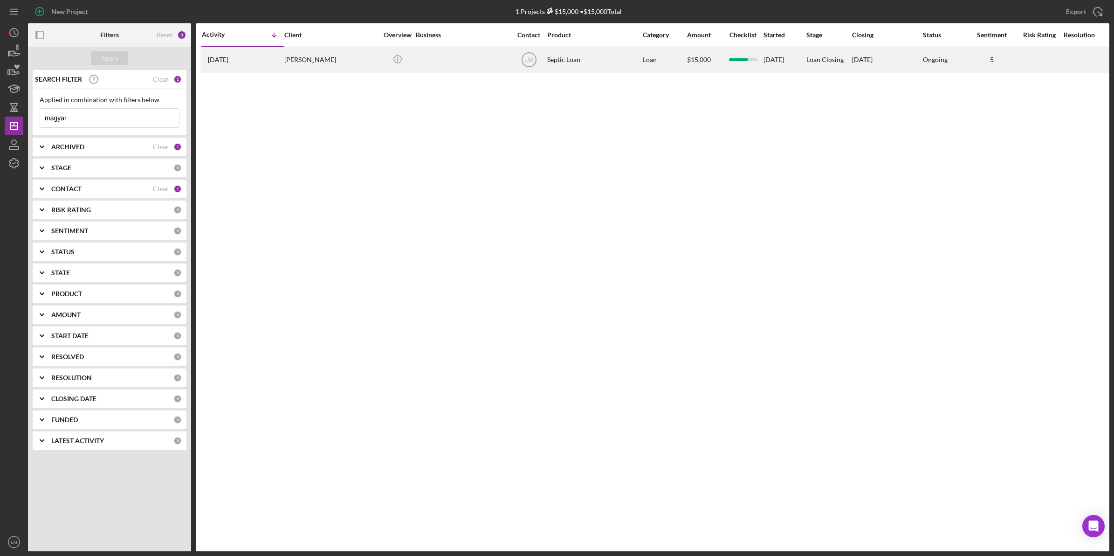
type input "magyar"
drag, startPoint x: 331, startPoint y: 71, endPoint x: 332, endPoint y: 66, distance: 4.8
click at [332, 66] on div "Carley Magyar" at bounding box center [330, 60] width 93 height 25
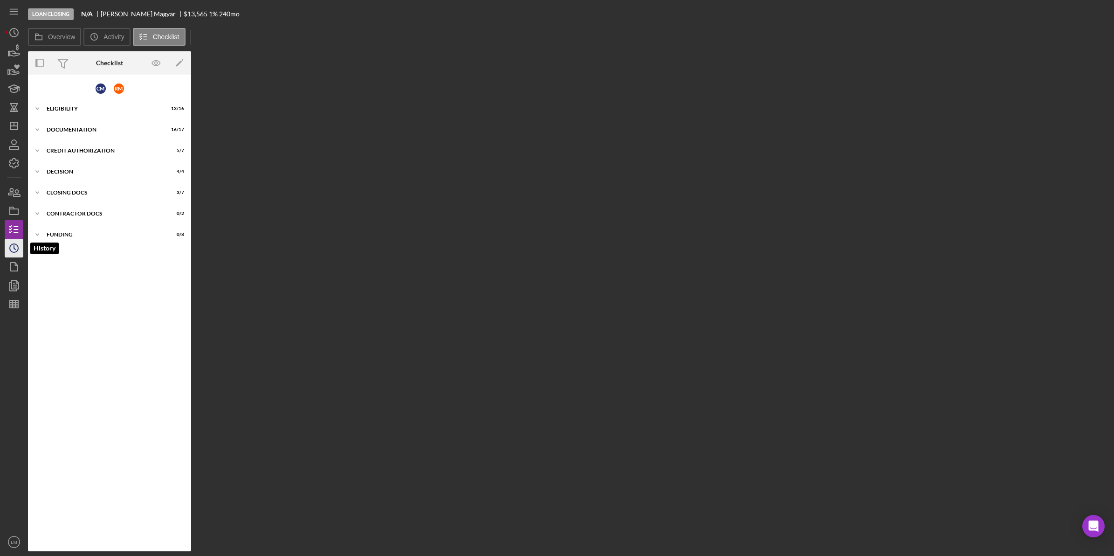
click at [8, 250] on icon "Icon/History" at bounding box center [13, 247] width 23 height 23
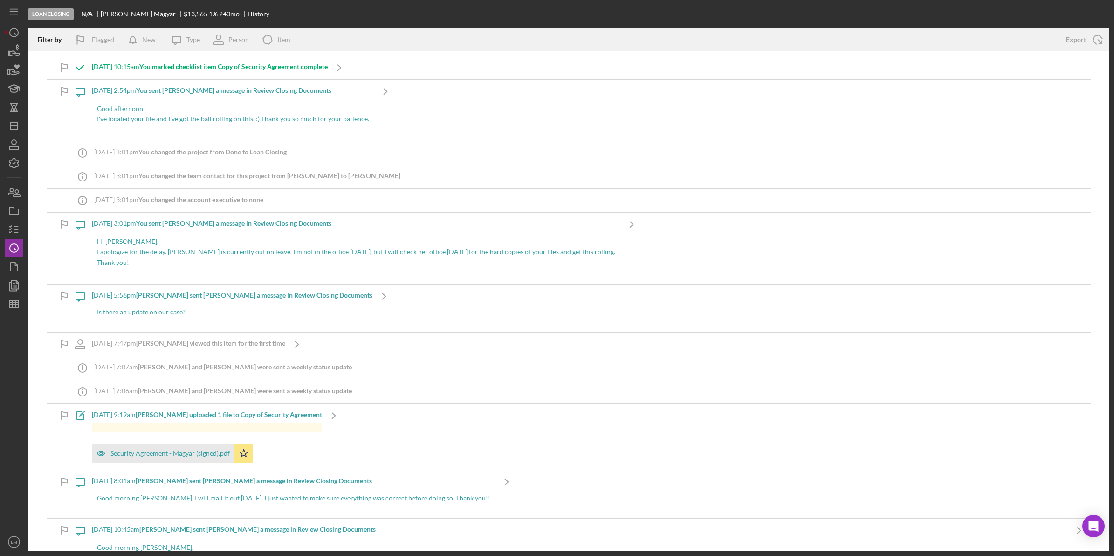
click at [330, 115] on p "I've located your file and I've got the ball rolling on this. :) Thank you so m…" at bounding box center [233, 119] width 272 height 10
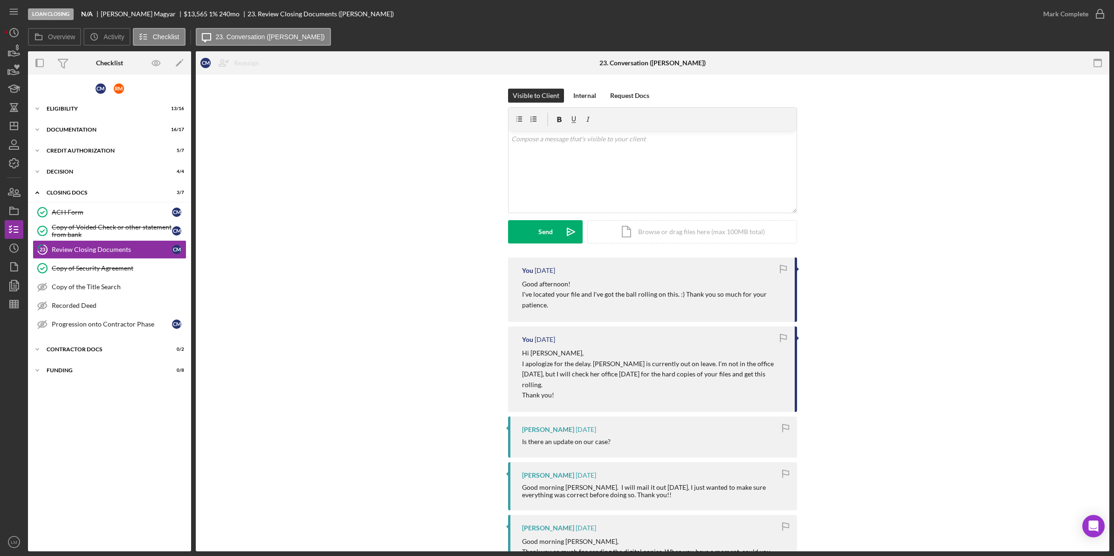
click at [355, 145] on div "Visible to Client Internal Request Docs v Color teal Color pink Remove color Ad…" at bounding box center [653, 173] width 886 height 169
click at [7, 133] on icon "Icon/Dashboard" at bounding box center [13, 125] width 23 height 23
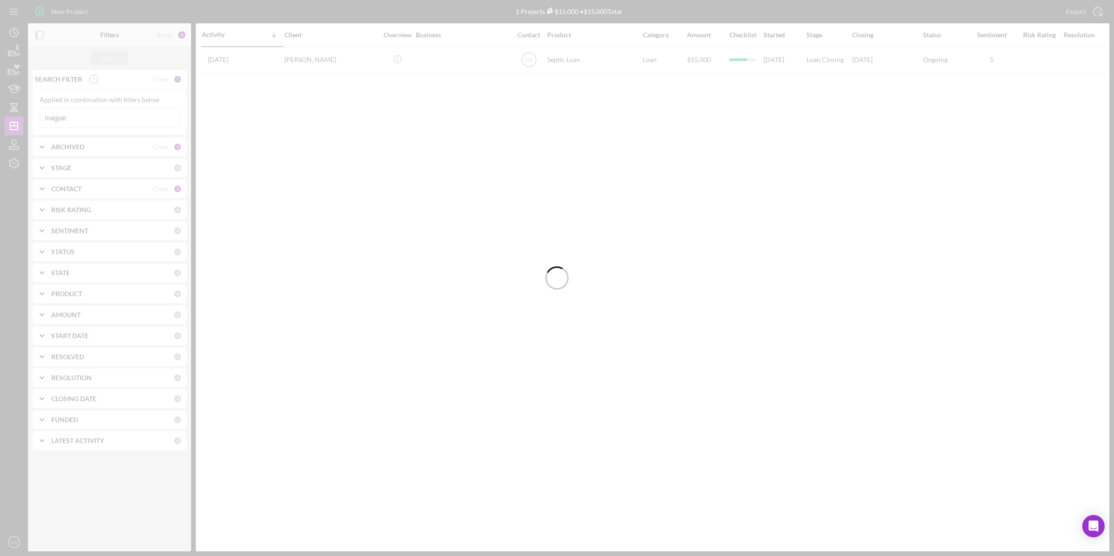
click at [106, 120] on div at bounding box center [557, 278] width 1114 height 556
drag, startPoint x: 106, startPoint y: 120, endPoint x: 103, endPoint y: 124, distance: 5.0
click at [103, 124] on div at bounding box center [557, 278] width 1114 height 556
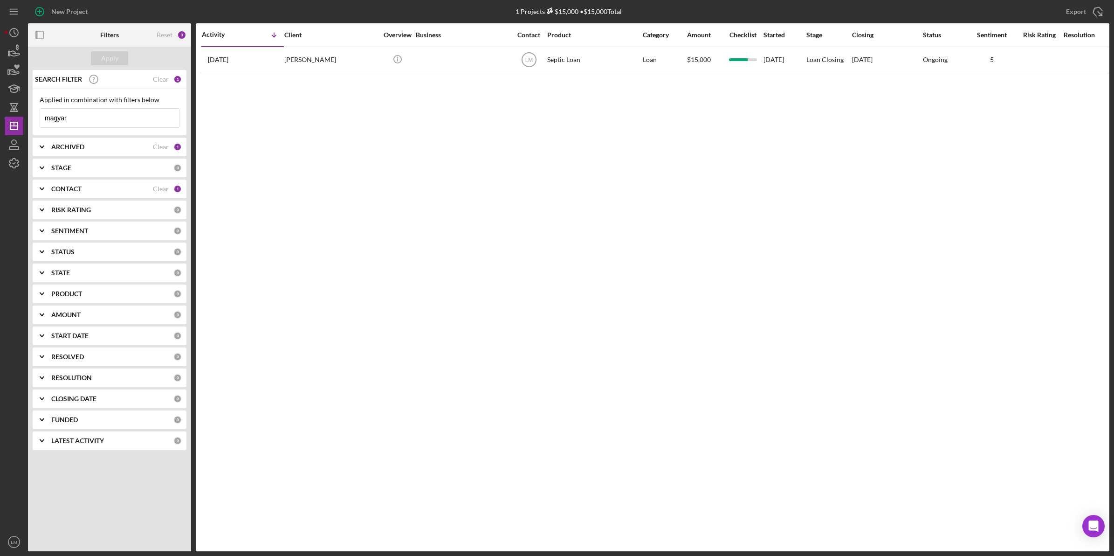
click at [74, 112] on input "magyar" at bounding box center [109, 118] width 139 height 19
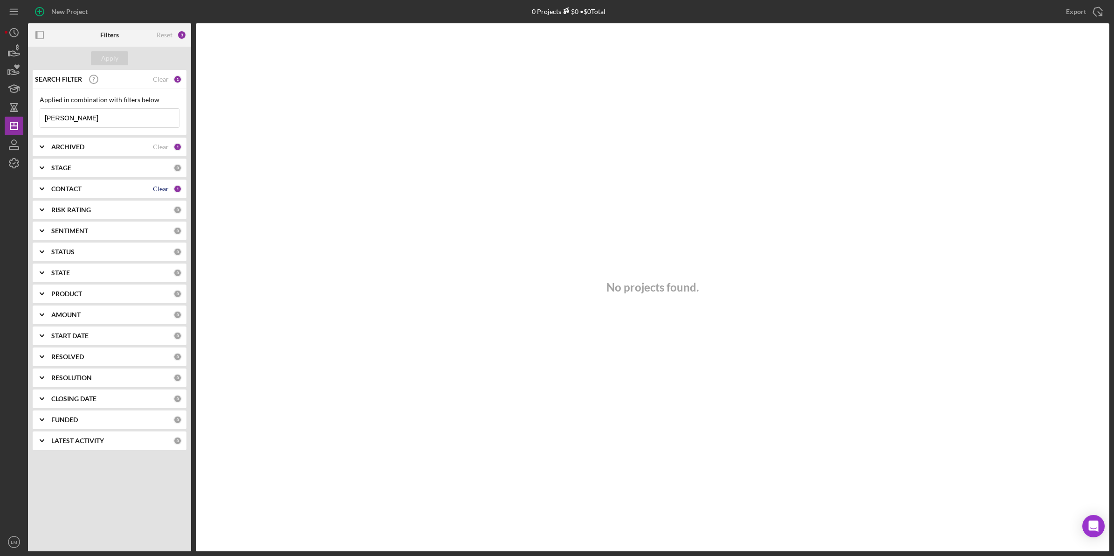
type input "holter"
click at [154, 190] on div "Clear" at bounding box center [161, 188] width 16 height 7
click at [105, 61] on div "Apply" at bounding box center [109, 58] width 17 height 14
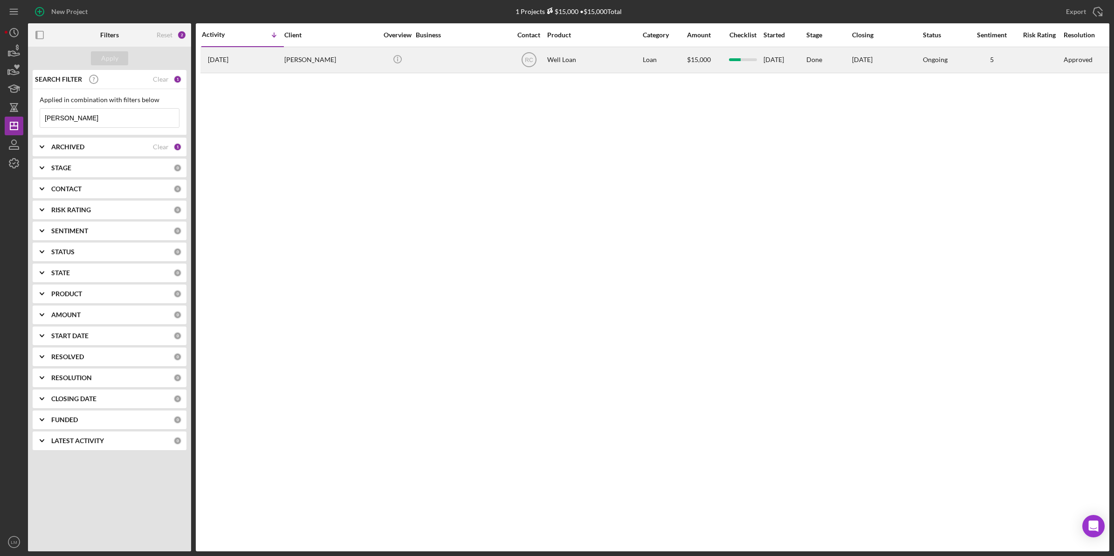
click at [335, 67] on div "Lynn Holter" at bounding box center [330, 60] width 93 height 25
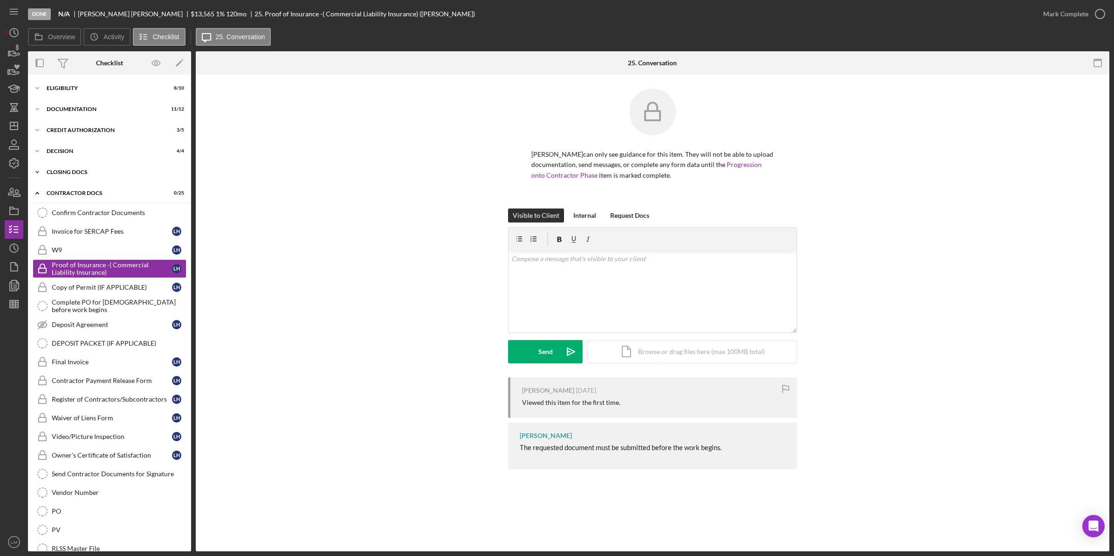
click at [82, 169] on div "CLOSING DOCS" at bounding box center [113, 172] width 133 height 6
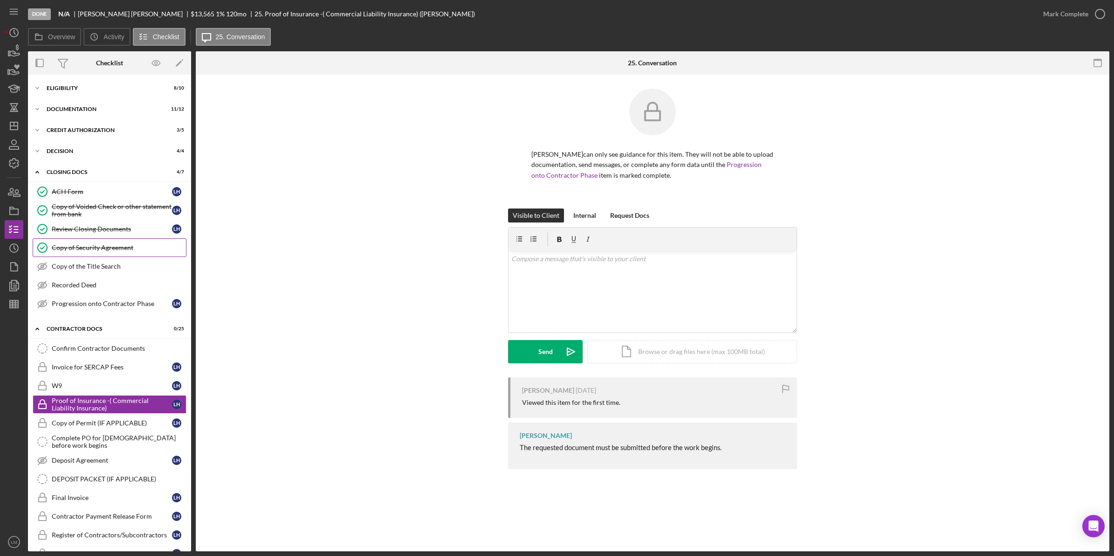
click at [106, 257] on link "Copy of Security Agreement Copy of Security Agreement" at bounding box center [110, 247] width 154 height 19
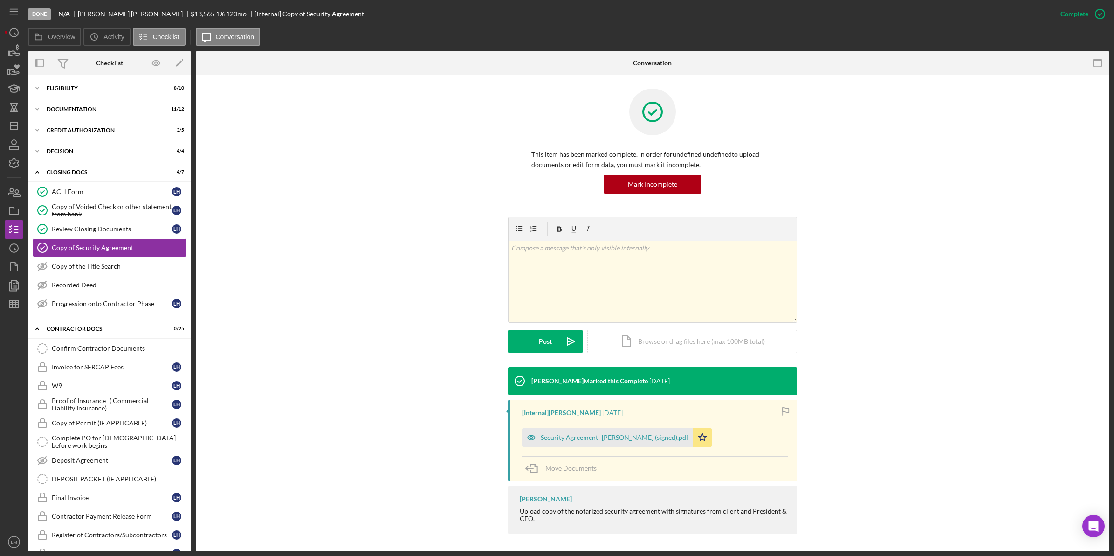
click at [608, 450] on div "[Internal] Raven Craghead 3 months ago Security Agreement- Lynn Holter (signed)…" at bounding box center [652, 441] width 289 height 82
click at [608, 440] on div "Security Agreement- Lynn Holter (signed).pdf" at bounding box center [615, 437] width 148 height 7
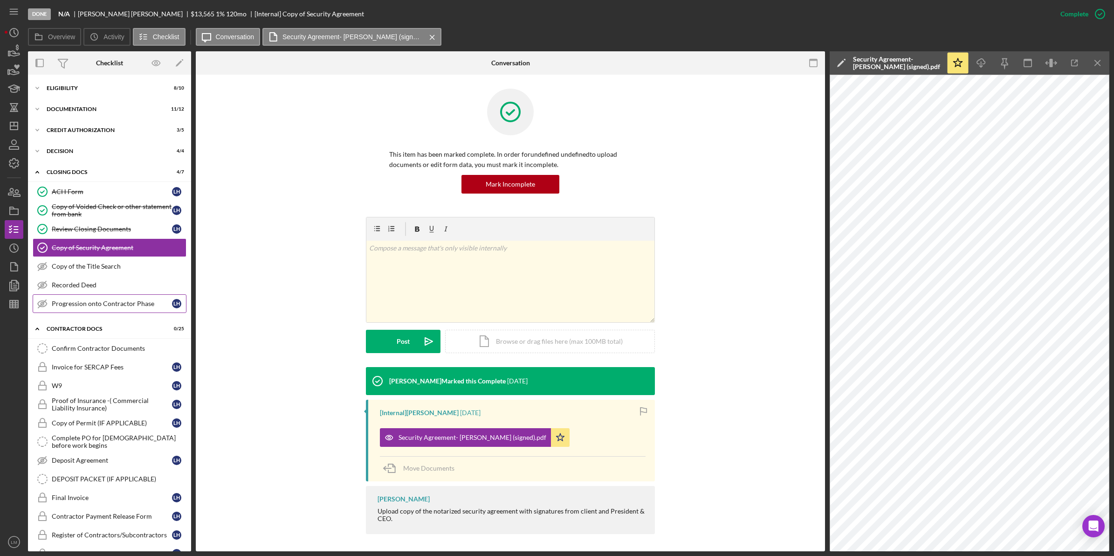
click at [97, 310] on link "Progression onto Contractor Phase Progression onto Contractor Phase L H" at bounding box center [110, 303] width 154 height 19
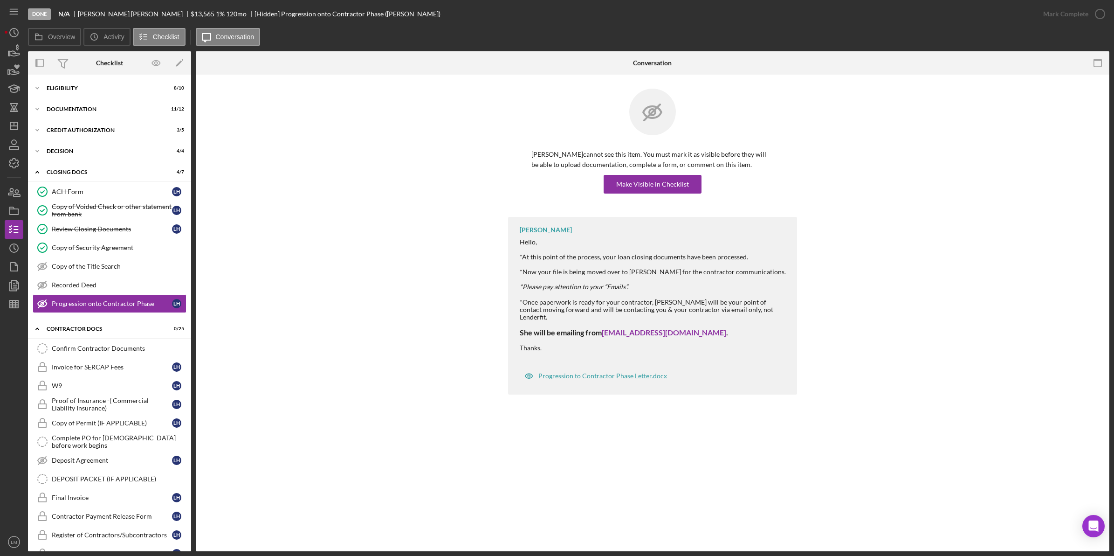
click at [315, 333] on div "Raven Craghead Hello, *At this point of the process, your loan closing document…" at bounding box center [653, 308] width 886 height 182
click at [12, 121] on icon "Icon/Dashboard" at bounding box center [13, 125] width 23 height 23
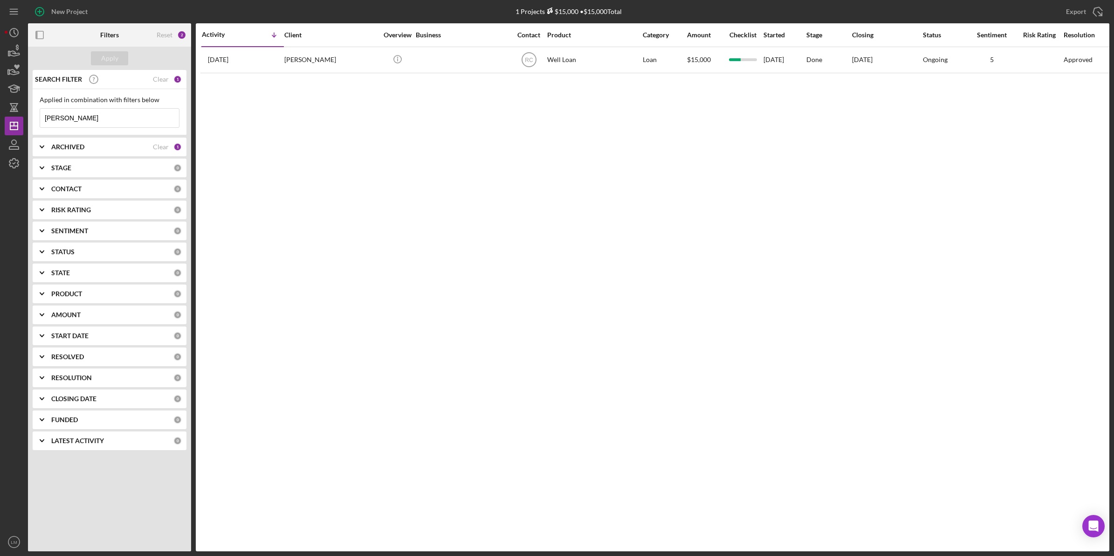
click at [59, 118] on input "holter" at bounding box center [109, 118] width 139 height 19
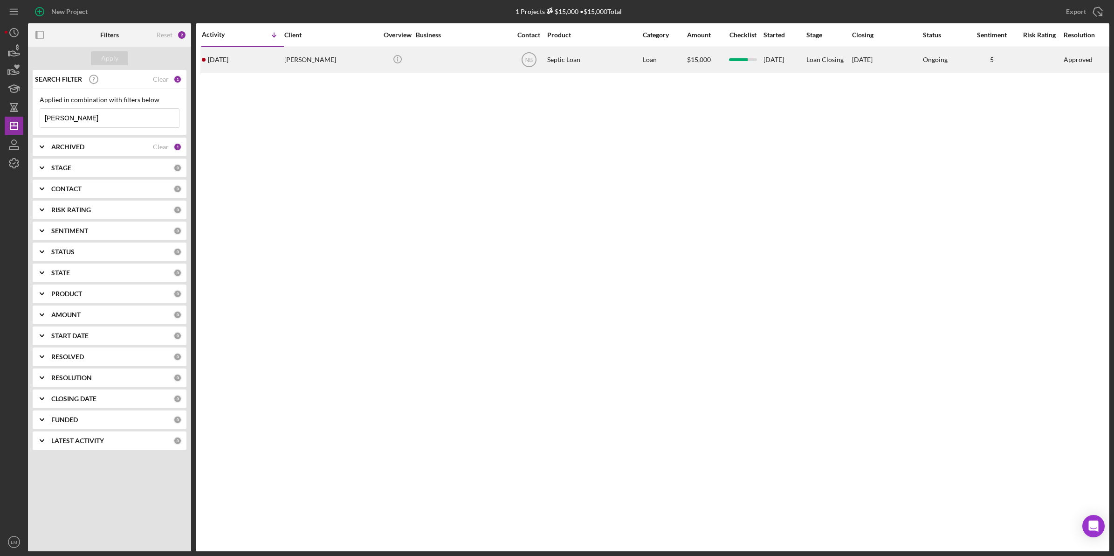
type input "mcaskill"
click at [269, 71] on div "3 weeks ago Cullen McAskill" at bounding box center [243, 60] width 82 height 25
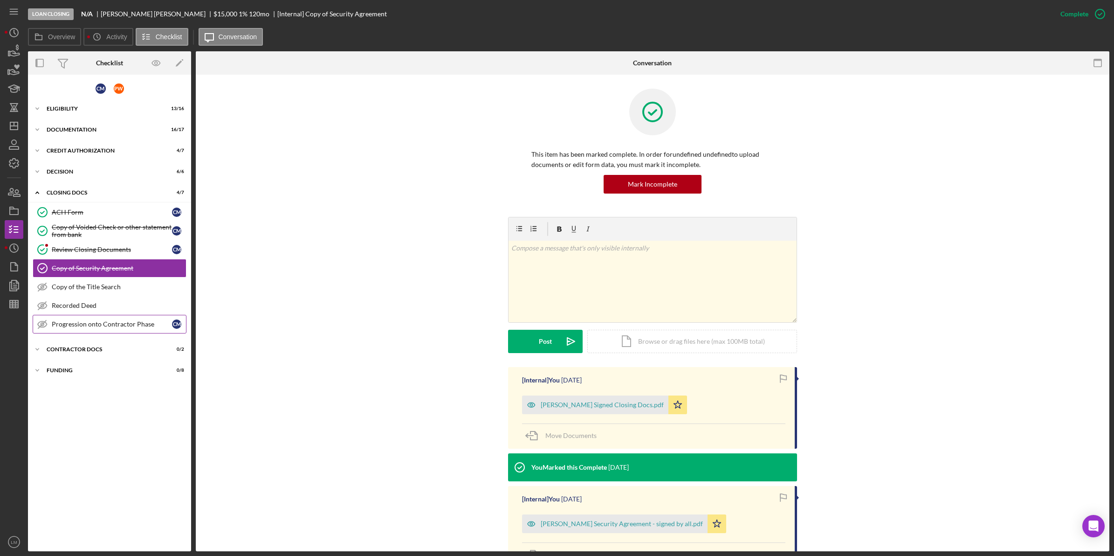
click at [91, 325] on div "Progression onto Contractor Phase" at bounding box center [112, 323] width 120 height 7
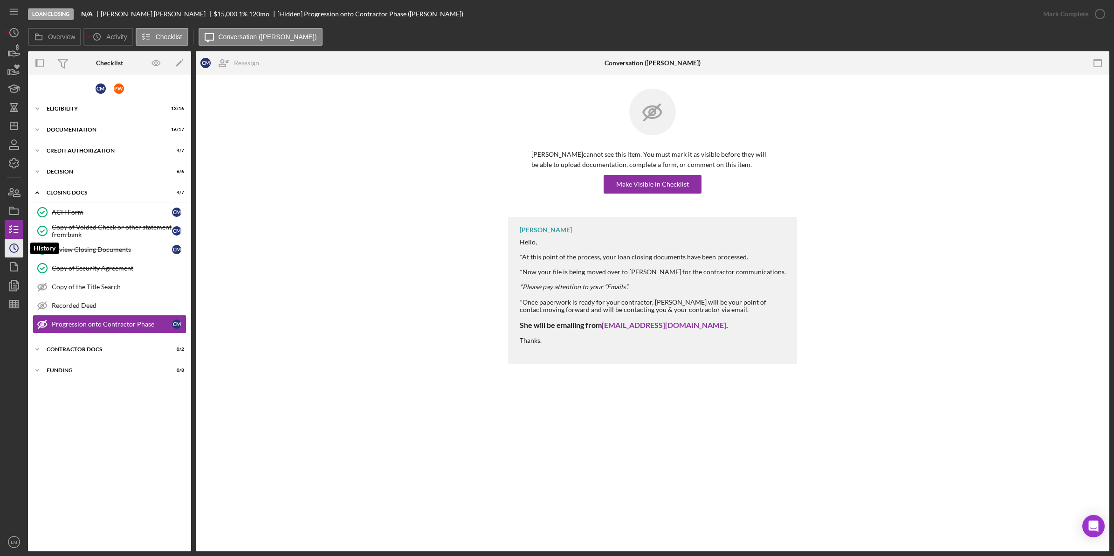
click at [10, 255] on icon "Icon/History" at bounding box center [13, 247] width 23 height 23
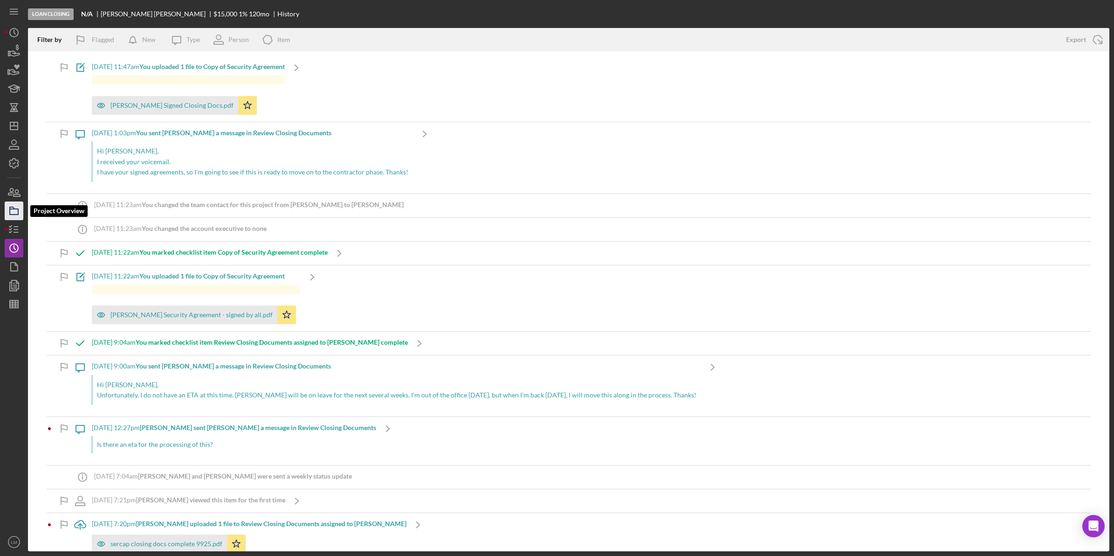
click at [14, 213] on icon "button" at bounding box center [13, 210] width 23 height 23
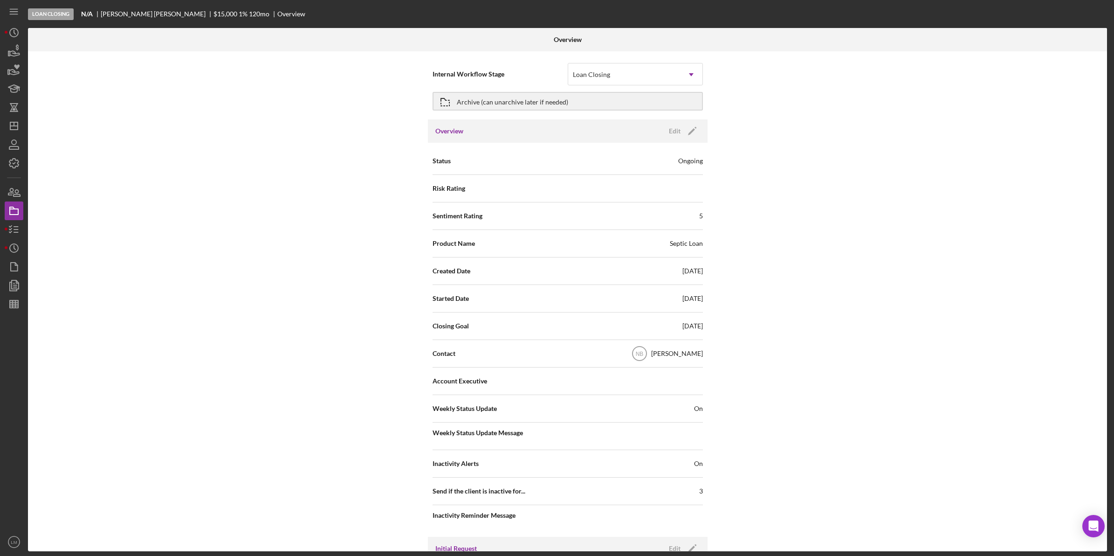
click at [122, 281] on div "Internal Workflow Stage Loan Closing Icon/Dropdown Arrow Archive (can unarchive…" at bounding box center [567, 301] width 1079 height 500
click at [14, 248] on polyline "button" at bounding box center [14, 248] width 1 height 4
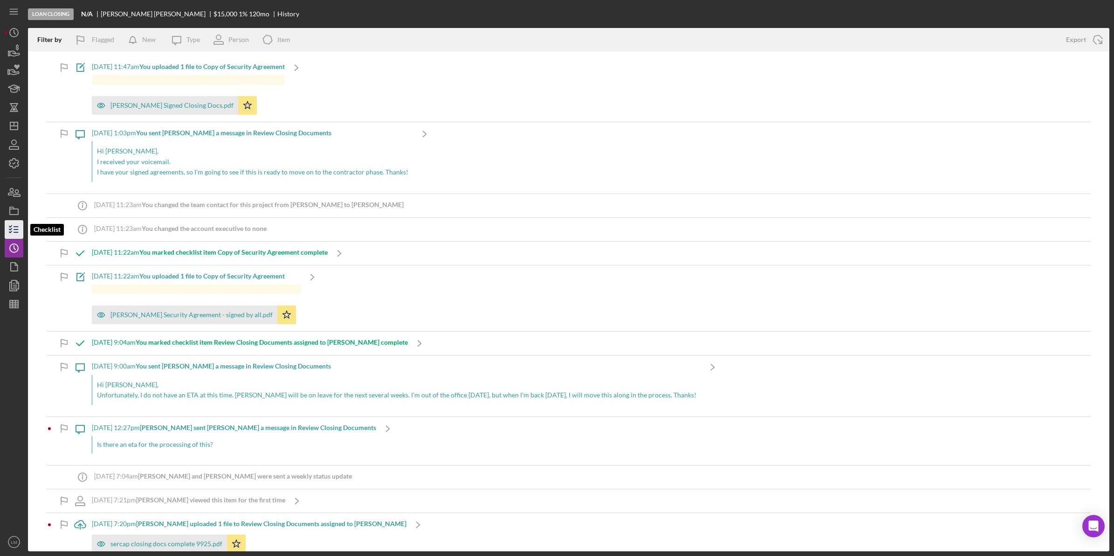
click at [15, 231] on icon "button" at bounding box center [13, 229] width 23 height 23
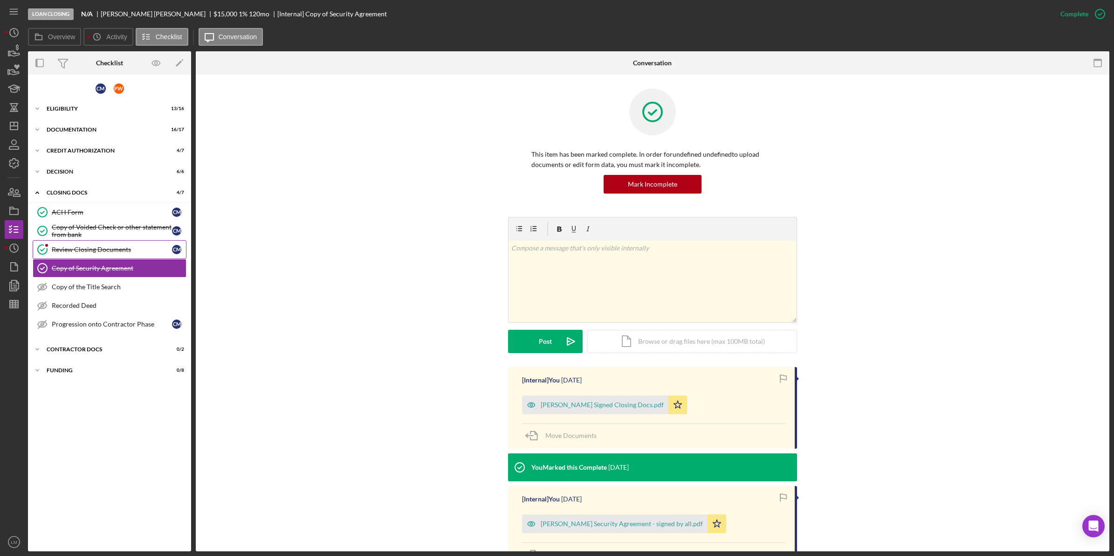
click at [77, 246] on div "Review Closing Documents" at bounding box center [112, 249] width 120 height 7
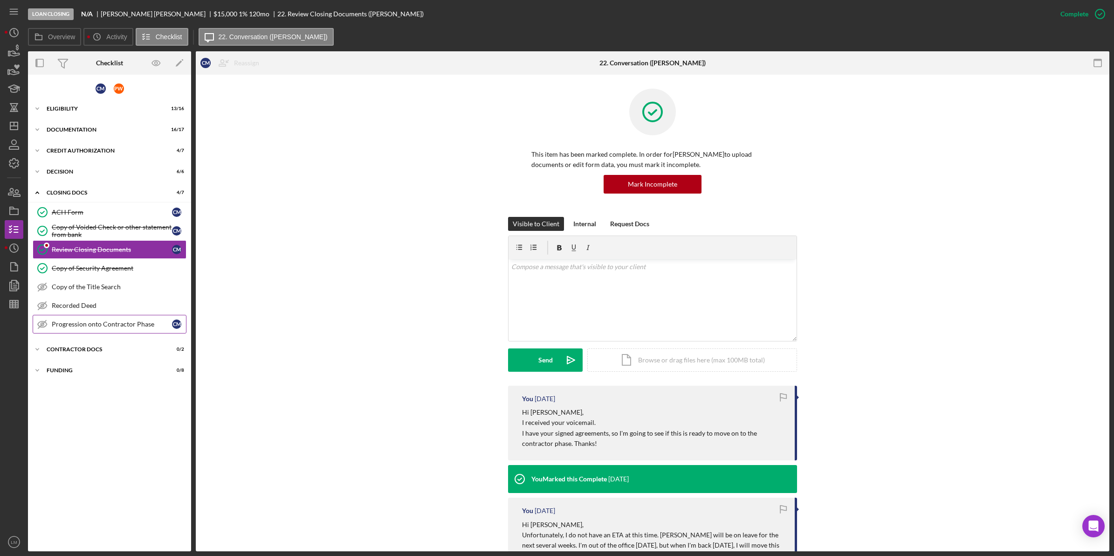
click at [105, 322] on div "Progression onto Contractor Phase" at bounding box center [112, 323] width 120 height 7
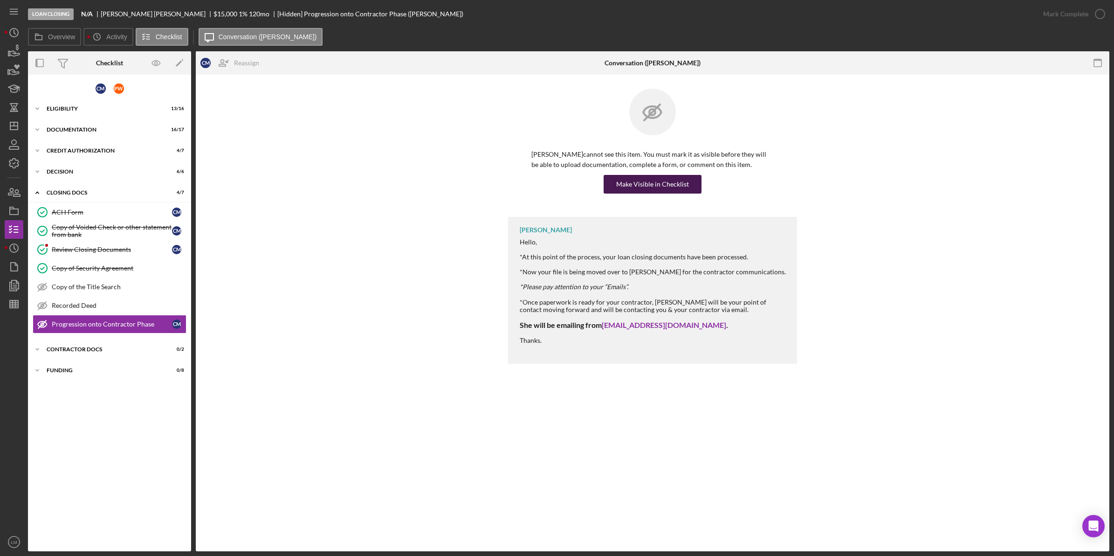
click at [643, 183] on div "Make Visible in Checklist" at bounding box center [652, 184] width 73 height 19
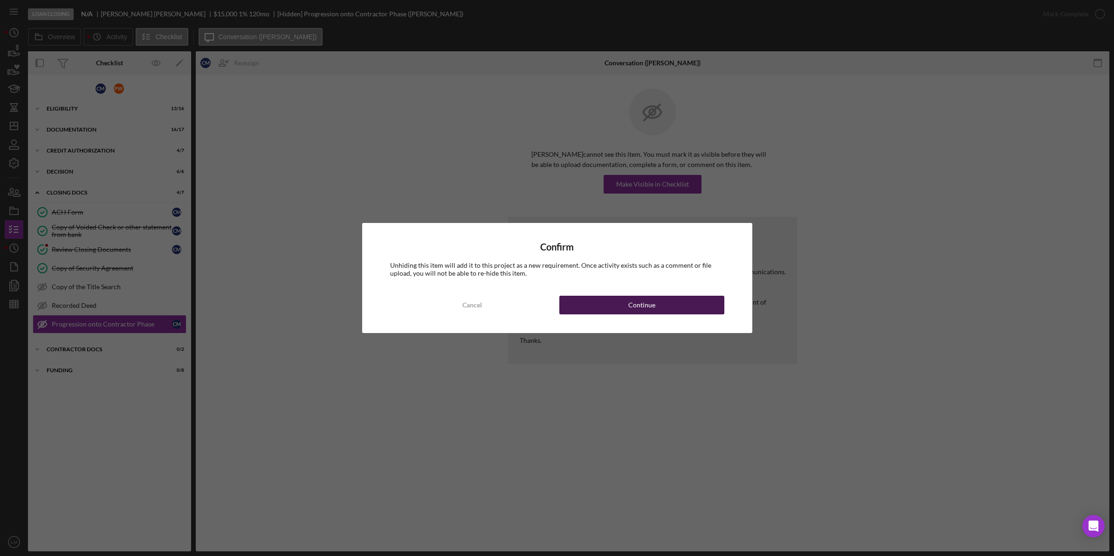
click at [663, 302] on button "Continue" at bounding box center [641, 305] width 165 height 19
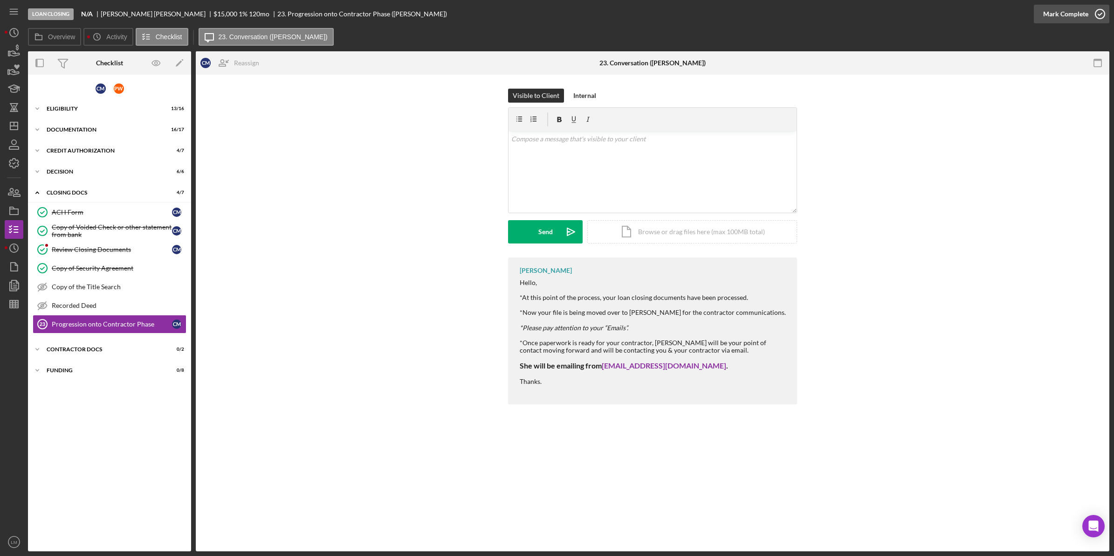
click at [1072, 17] on div "Mark Complete" at bounding box center [1065, 14] width 45 height 19
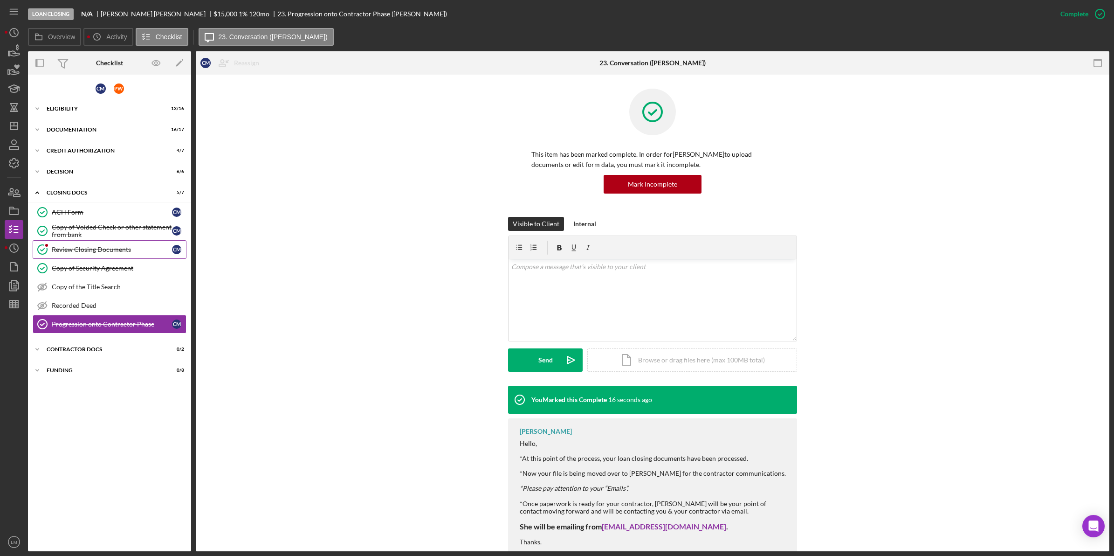
click at [108, 246] on div "Review Closing Documents" at bounding box center [112, 249] width 120 height 7
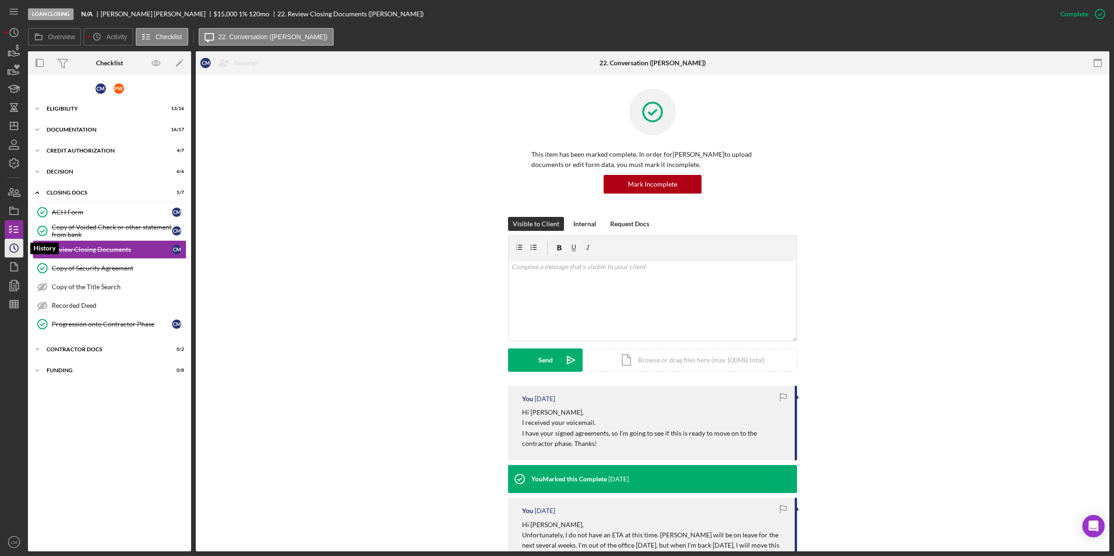
click at [20, 251] on icon "Icon/History" at bounding box center [13, 247] width 23 height 23
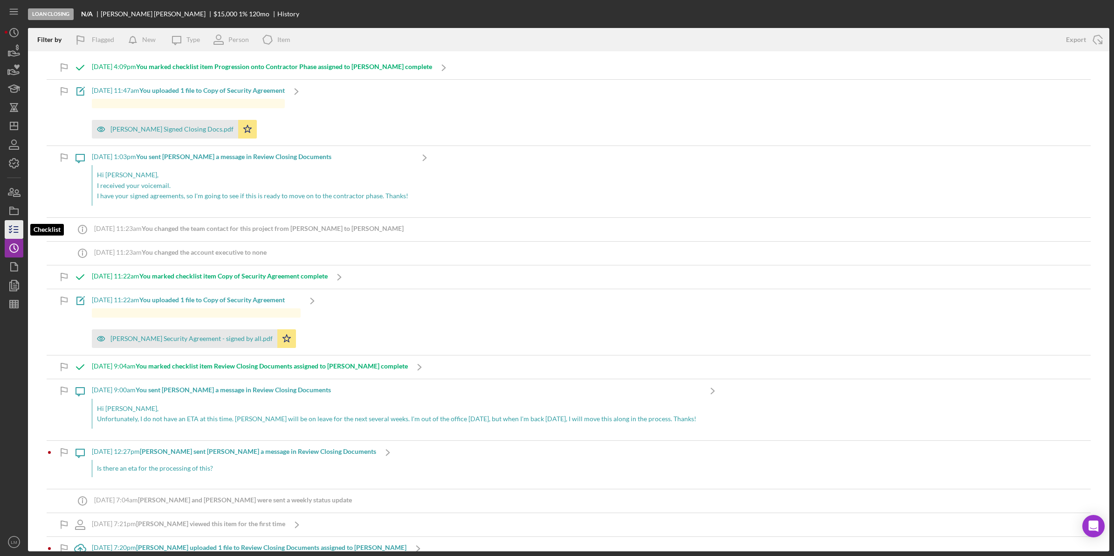
click at [15, 230] on icon "button" at bounding box center [13, 229] width 23 height 23
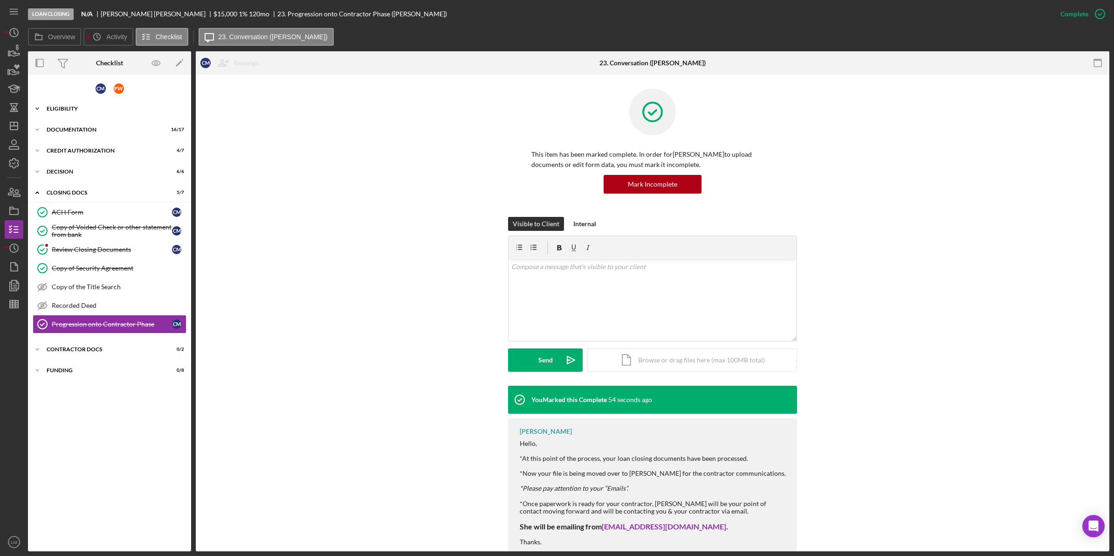
click at [98, 108] on div "Eligibility" at bounding box center [113, 109] width 133 height 6
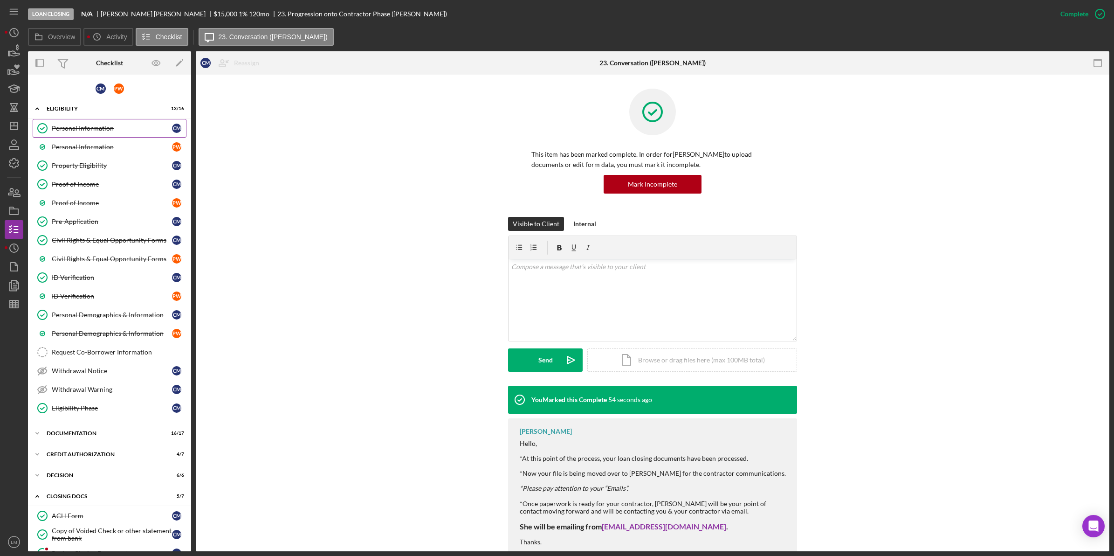
click at [106, 126] on div "Personal Information" at bounding box center [112, 127] width 120 height 7
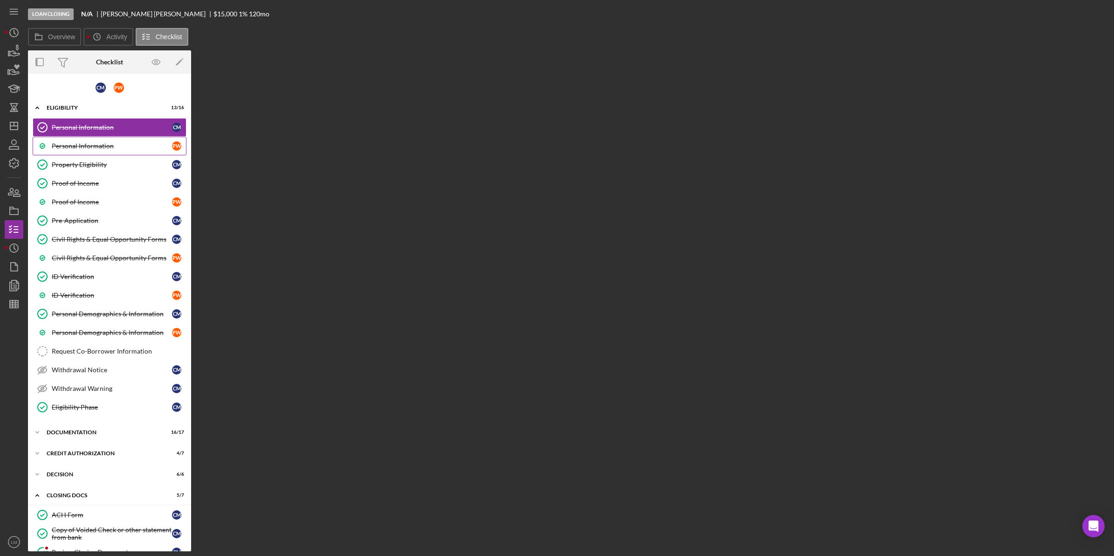
click at [110, 145] on div "Personal Information" at bounding box center [112, 145] width 120 height 7
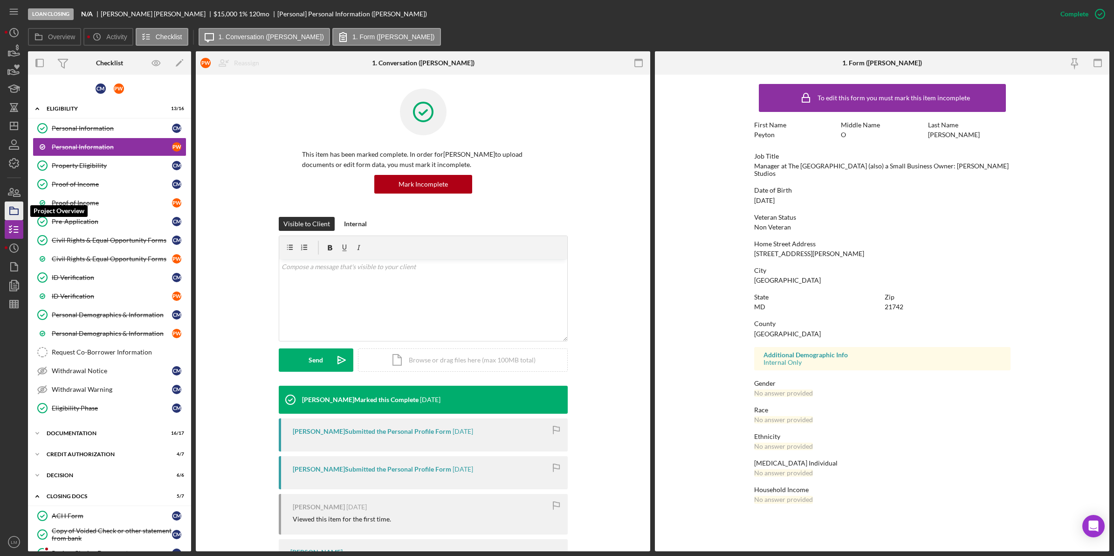
click at [10, 211] on icon "button" at bounding box center [13, 210] width 23 height 23
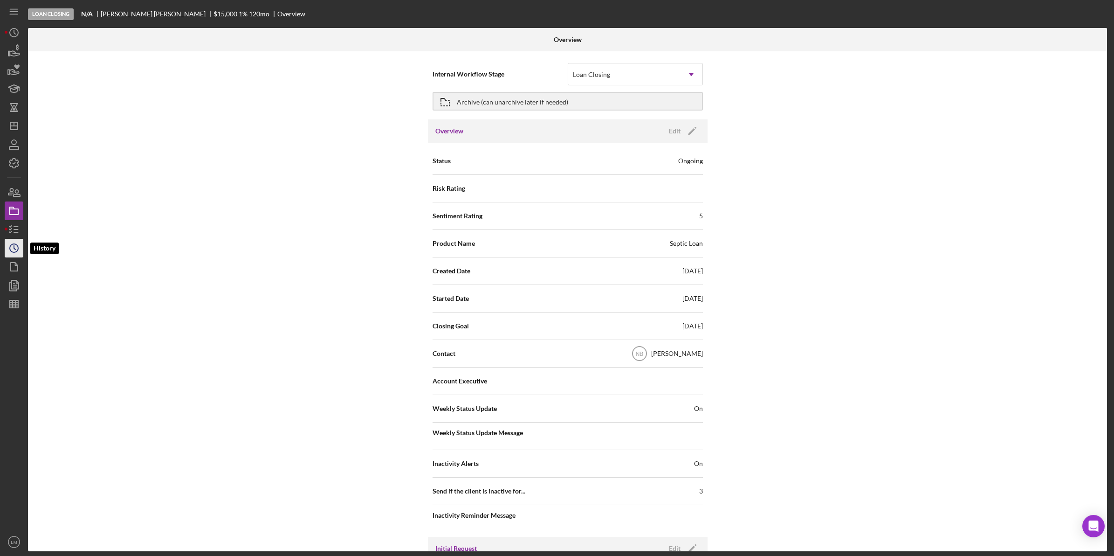
click at [12, 249] on icon "Icon/History" at bounding box center [13, 247] width 23 height 23
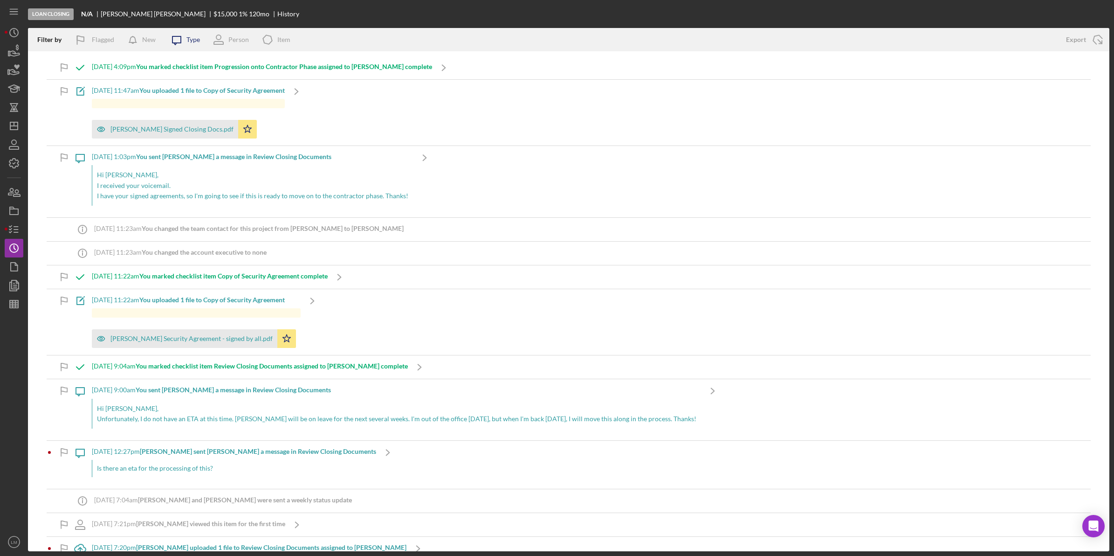
click at [176, 43] on icon at bounding box center [176, 40] width 8 height 8
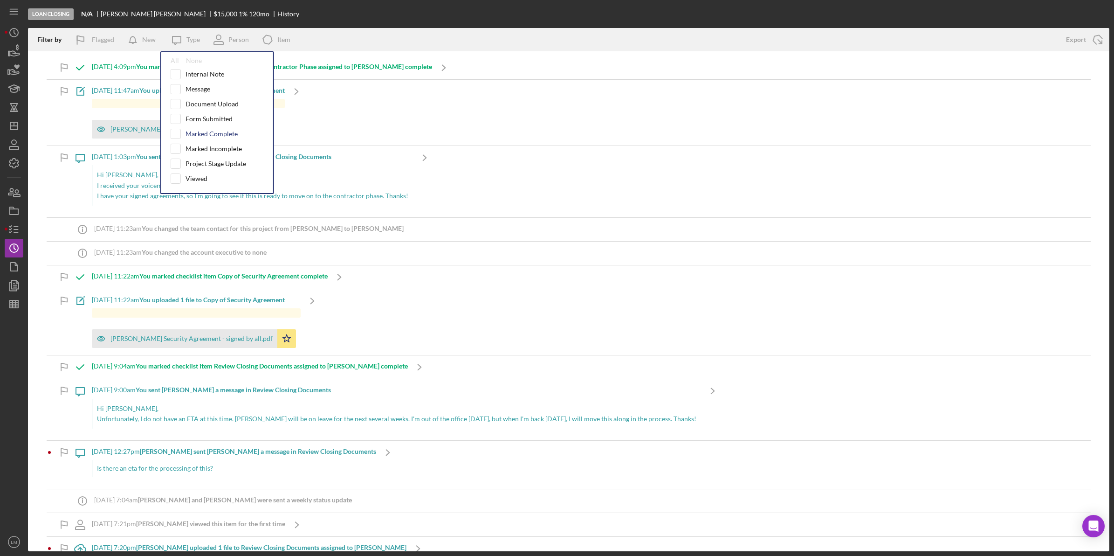
click at [196, 138] on div "Marked Complete" at bounding box center [212, 133] width 52 height 7
checkbox input "true"
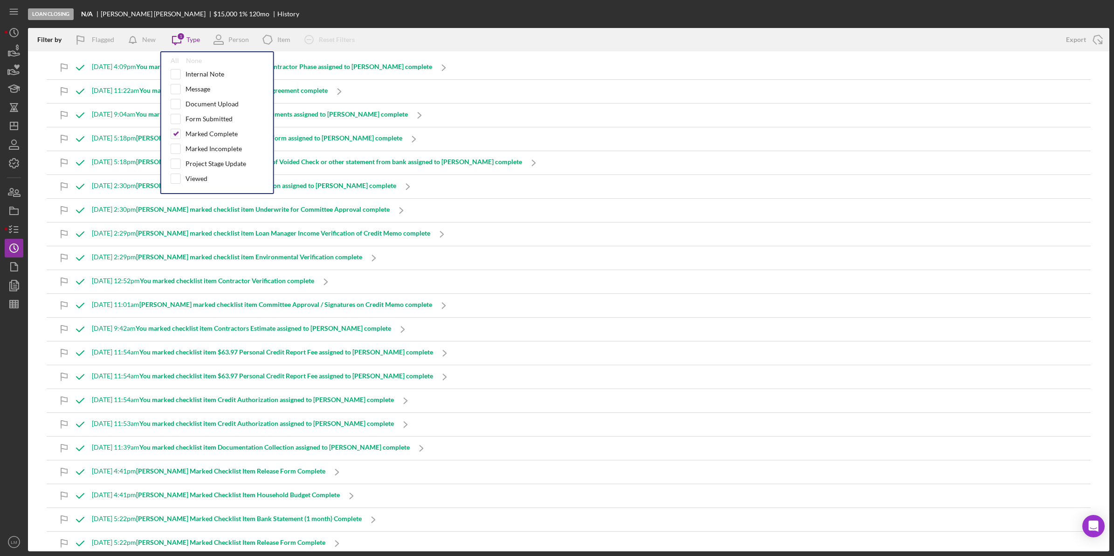
click at [325, 2] on div "Loan Closing N/A Cullen McAskill $15,000 1 % 120 mo History" at bounding box center [569, 14] width 1082 height 28
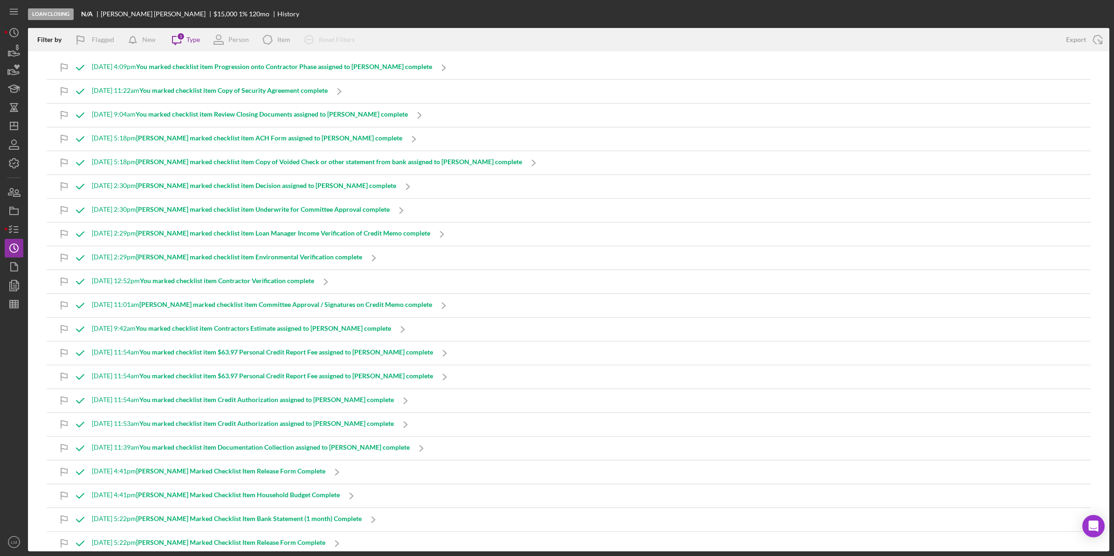
click at [317, 187] on b "Erica J. marked checklist item Decision assigned to Cullen M. complete" at bounding box center [266, 185] width 260 height 8
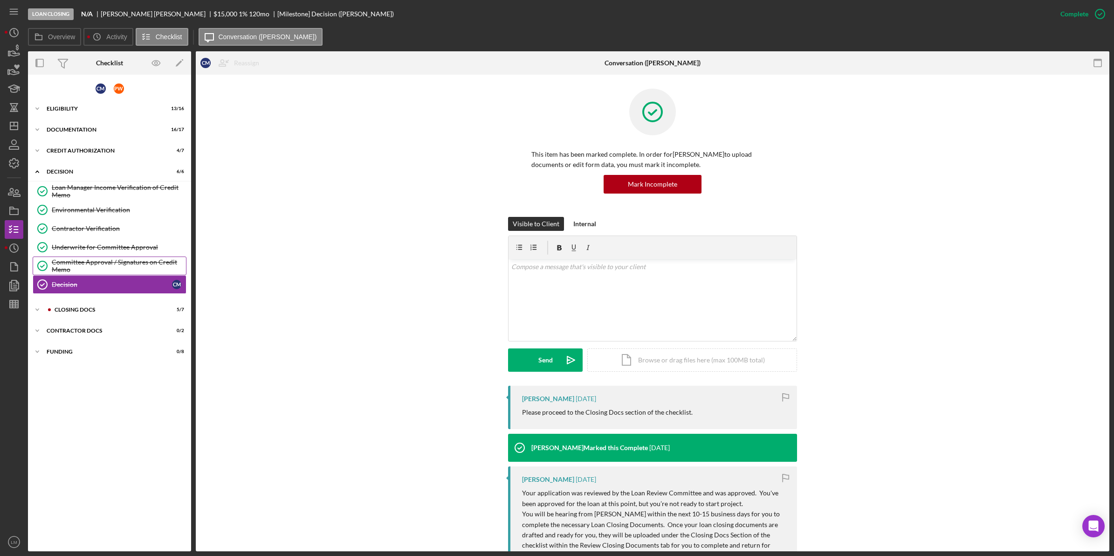
click at [142, 273] on div "Committee Approval / Signatures on Credit Memo" at bounding box center [119, 265] width 134 height 15
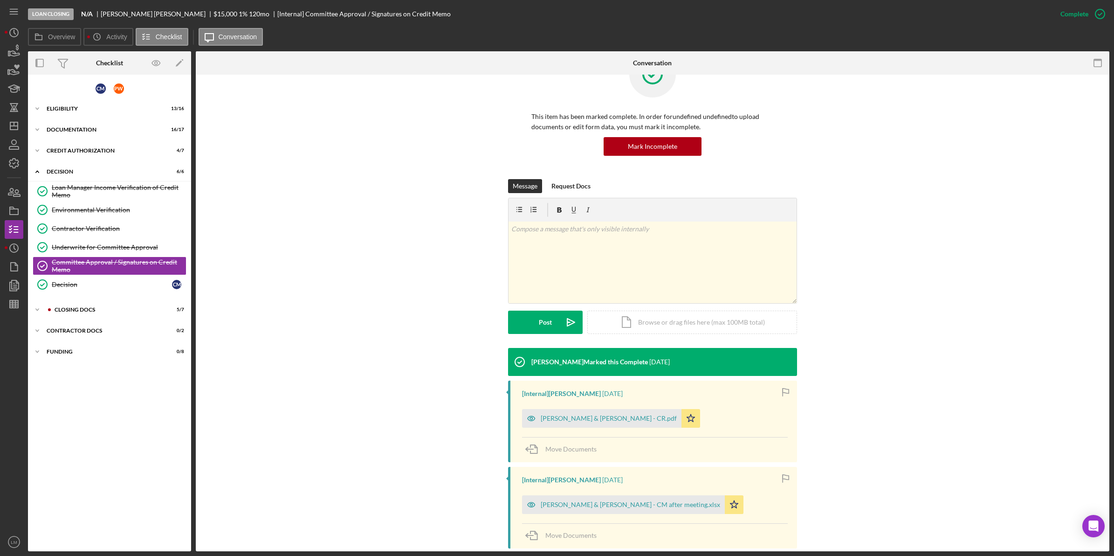
scroll to position [58, 0]
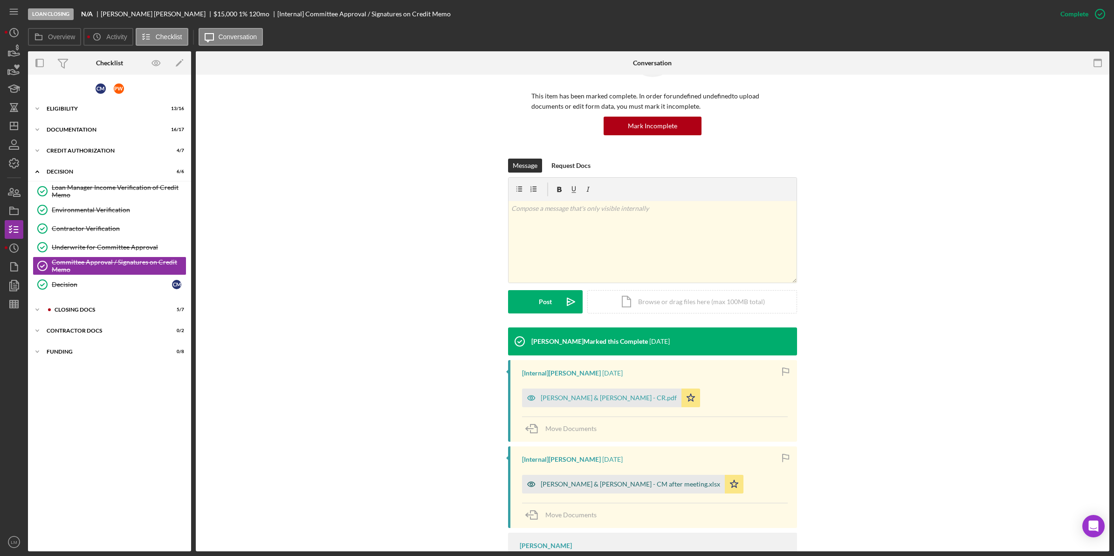
click at [654, 479] on div "McAskill, Cullen & Peyton Weikert - CM after meeting.xlsx" at bounding box center [623, 484] width 203 height 19
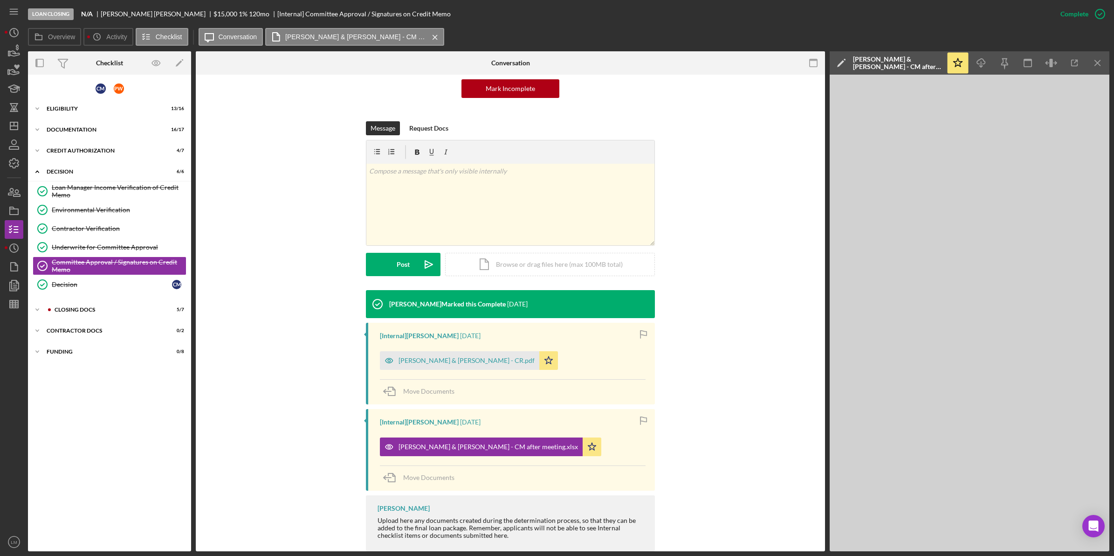
scroll to position [115, 0]
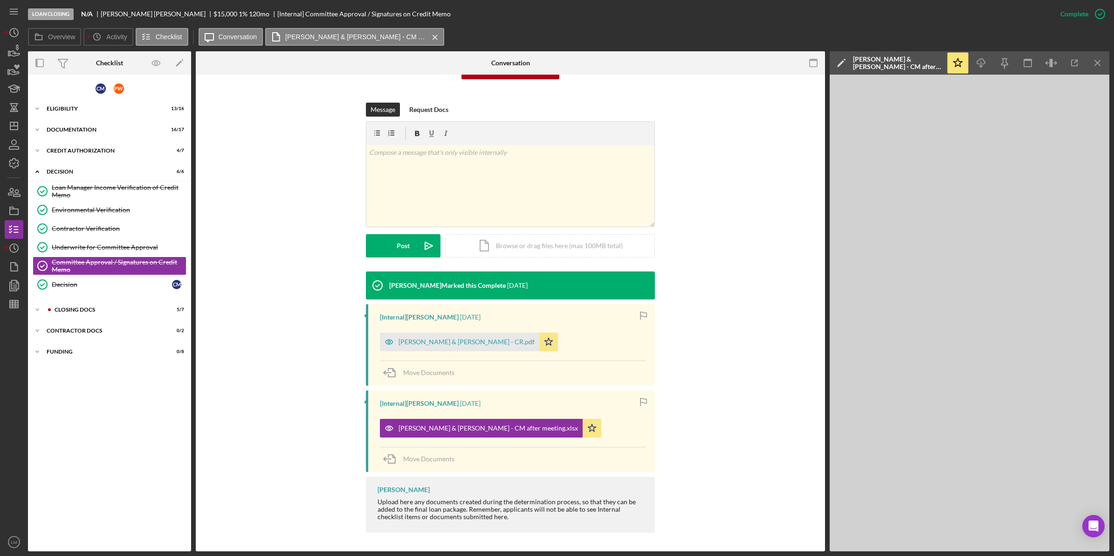
click at [728, 386] on div "Erica Jenkins Marked this Complete 3 months ago [Internal] Erica Jenkins 3 mont…" at bounding box center [510, 404] width 601 height 266
click at [7, 241] on icon "Icon/History" at bounding box center [13, 247] width 23 height 23
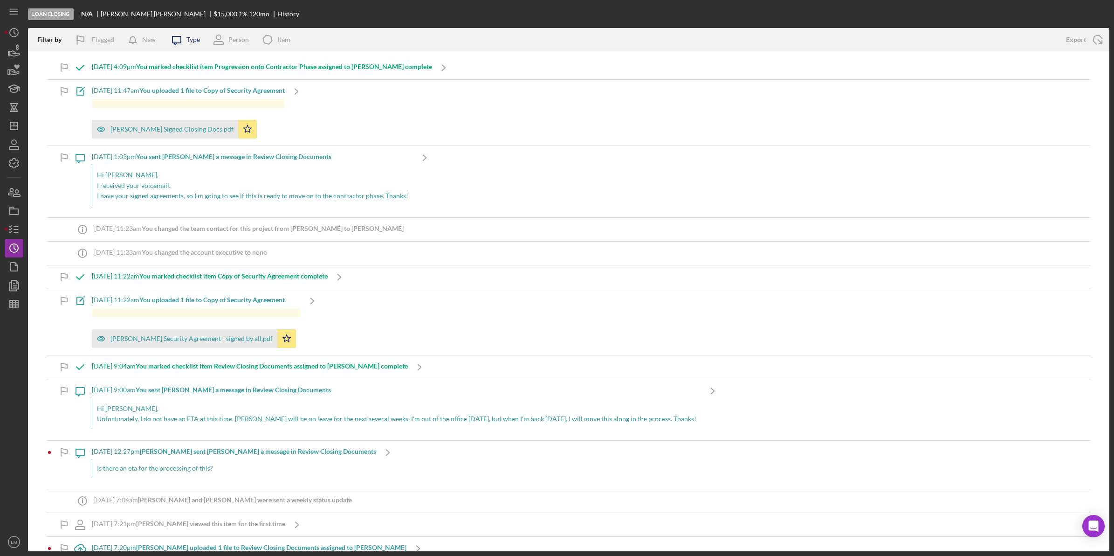
click at [173, 35] on icon "Icon/Message" at bounding box center [176, 39] width 23 height 23
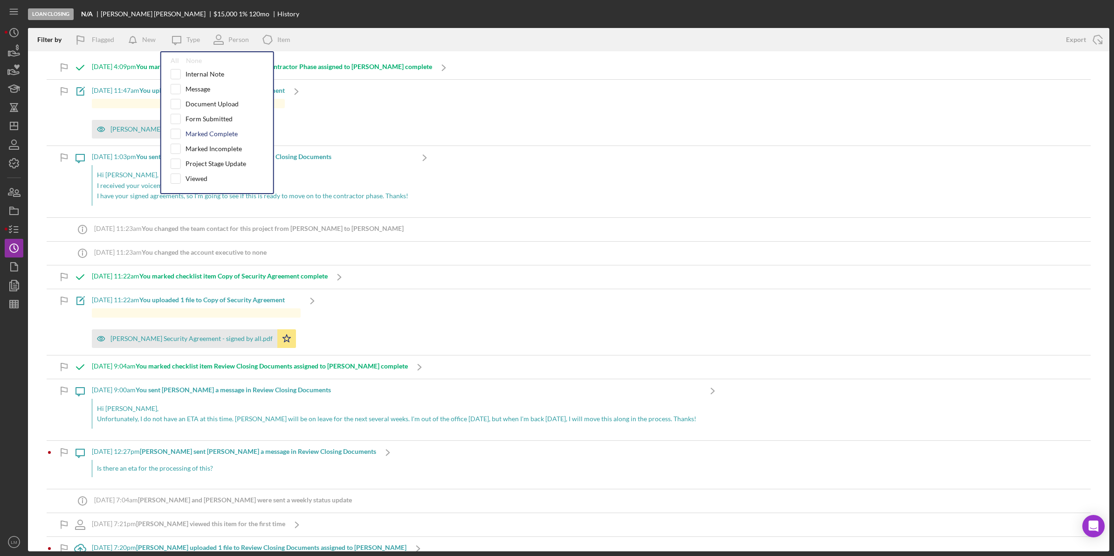
click at [214, 134] on div "Marked Complete" at bounding box center [212, 133] width 52 height 7
checkbox input "true"
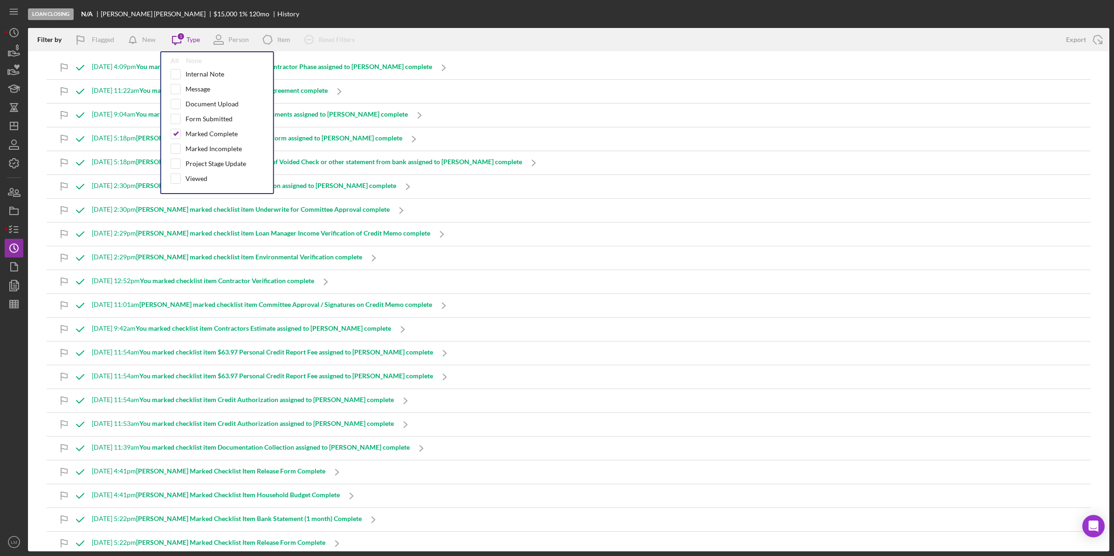
click at [576, 21] on div "Loan Closing N/A Cullen McAskill $15,000 1 % 120 mo History" at bounding box center [569, 14] width 1082 height 28
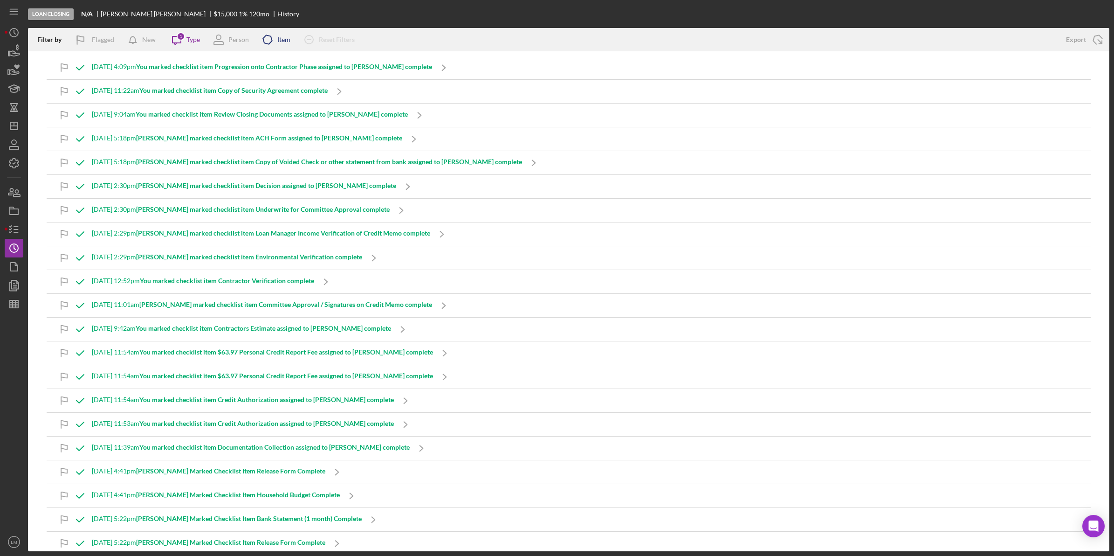
click at [268, 41] on icon "Icon/Product" at bounding box center [267, 39] width 23 height 23
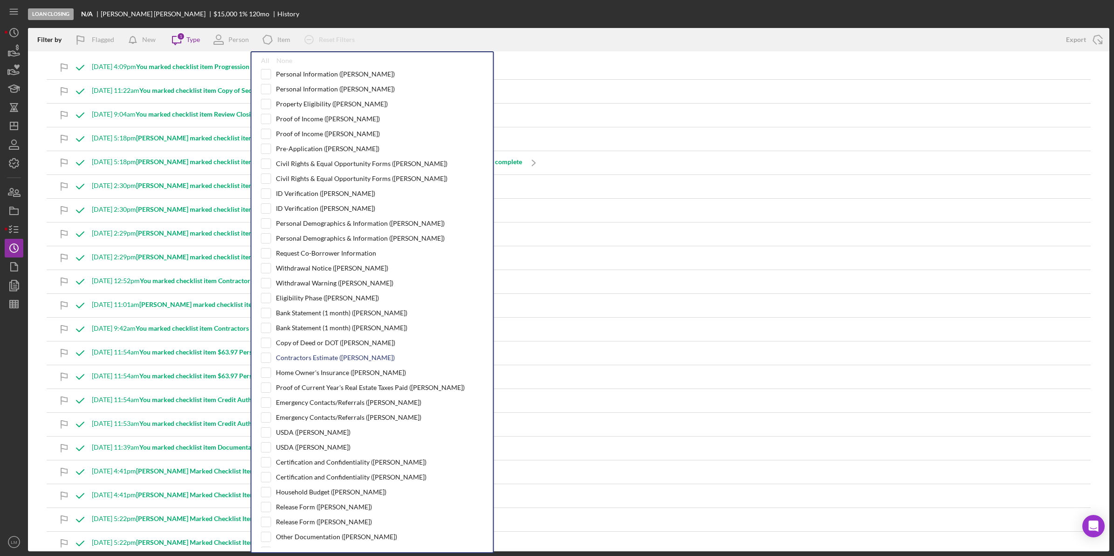
click at [319, 357] on div "Contractors Estimate (Cullen M.)" at bounding box center [372, 357] width 223 height 10
click at [319, 359] on div "Contractors Estimate (Cullen M.)" at bounding box center [335, 357] width 119 height 7
checkbox input "true"
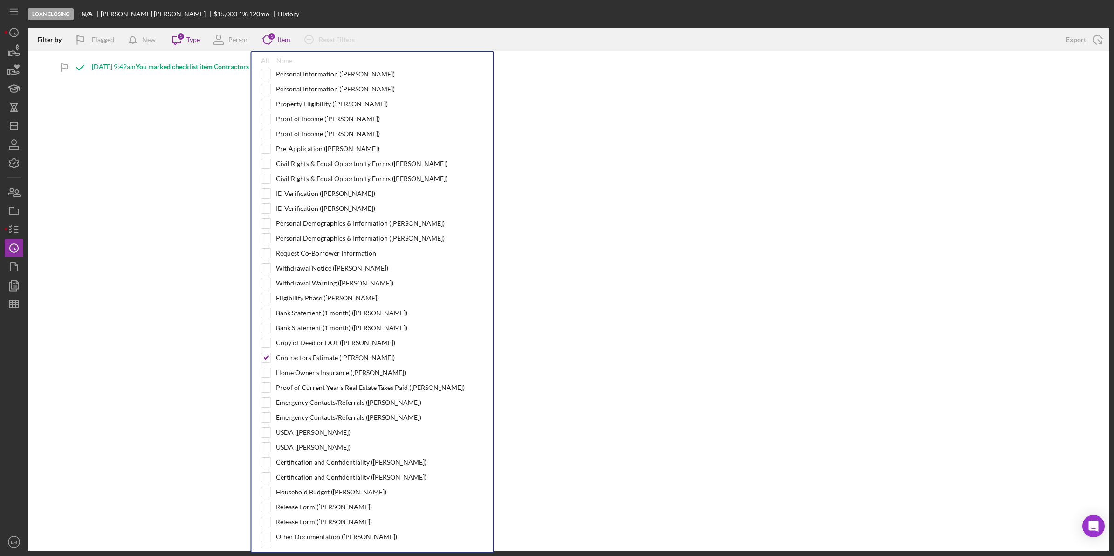
click at [156, 109] on div "Filter by Flagged New Icon/Message 1 Type Person Icon/Product 1 Item All None P…" at bounding box center [569, 289] width 1082 height 523
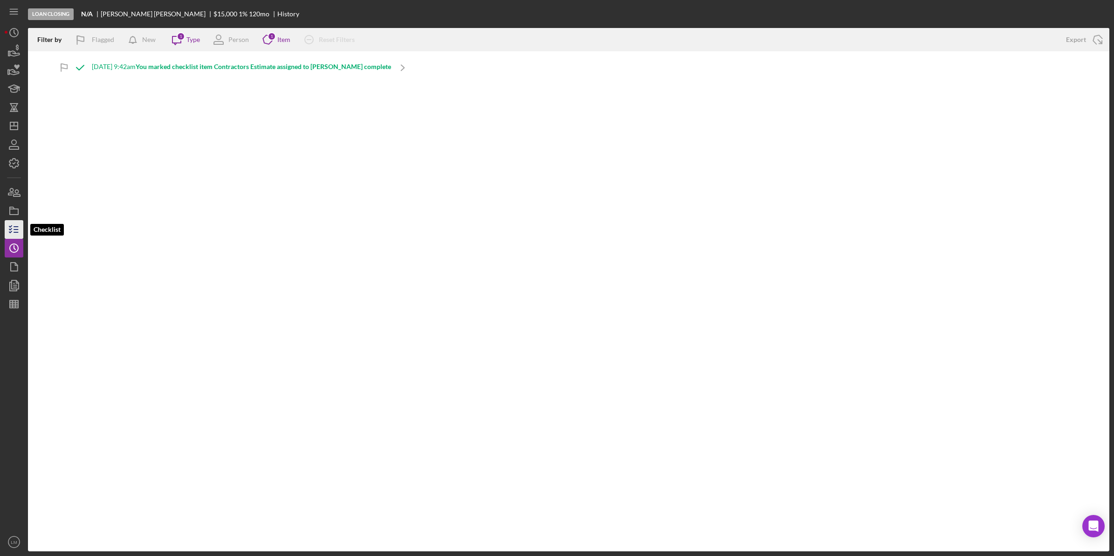
click at [14, 234] on icon "button" at bounding box center [13, 229] width 23 height 23
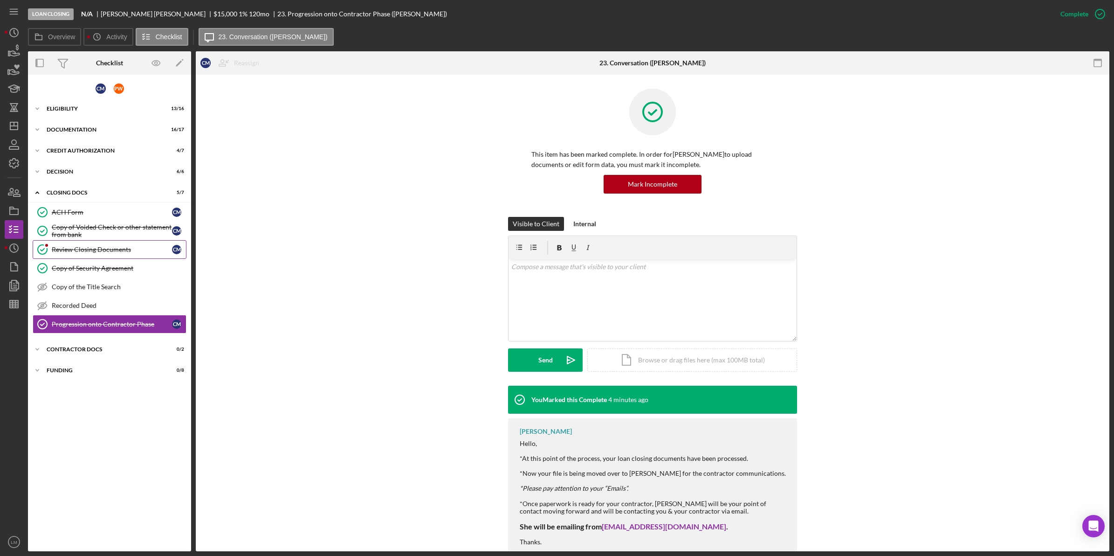
click at [129, 246] on div "Review Closing Documents" at bounding box center [112, 249] width 120 height 7
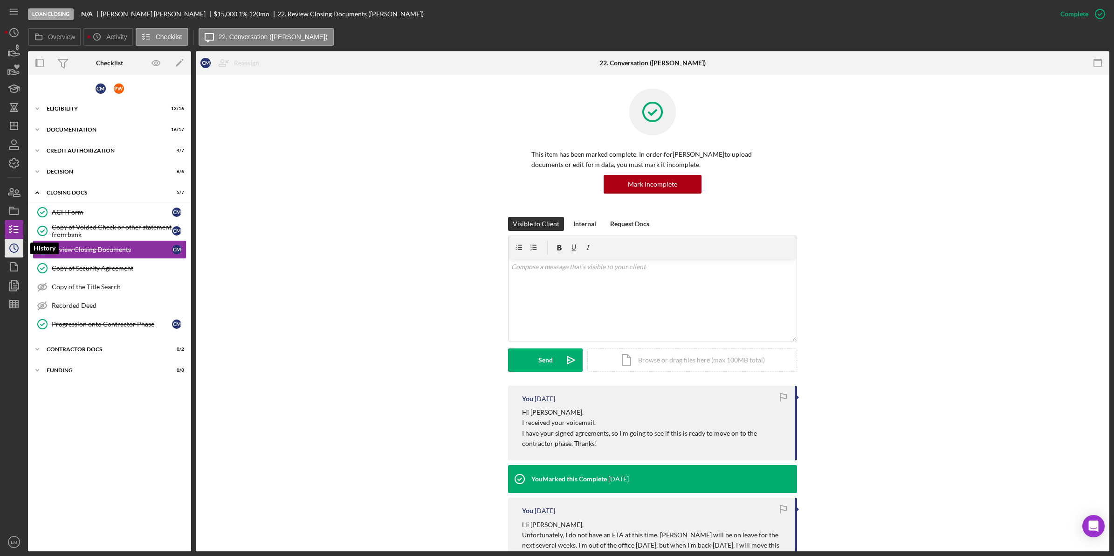
click at [10, 246] on circle "button" at bounding box center [14, 248] width 8 height 8
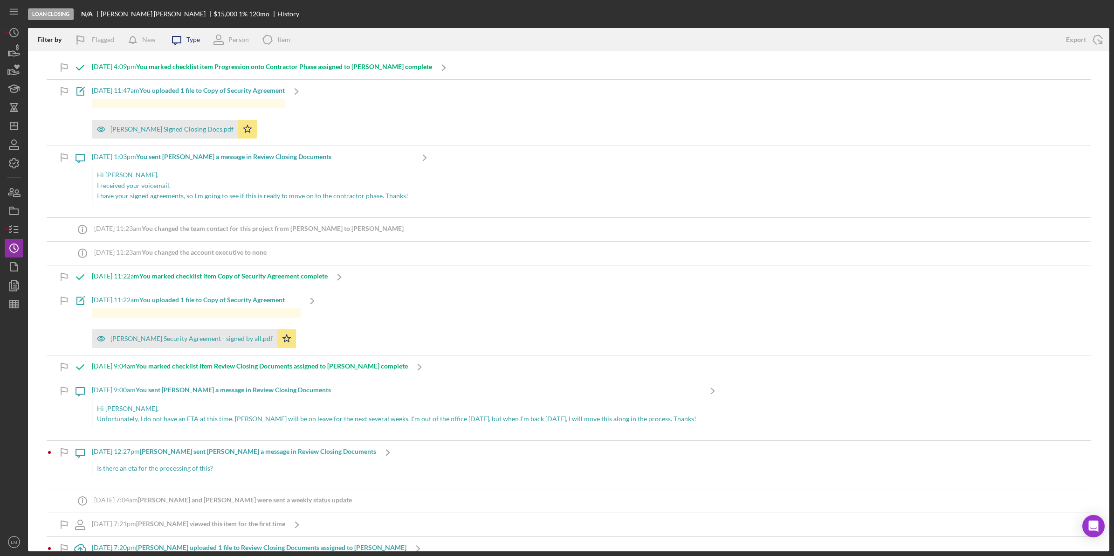
click at [194, 40] on div "Type" at bounding box center [193, 39] width 14 height 7
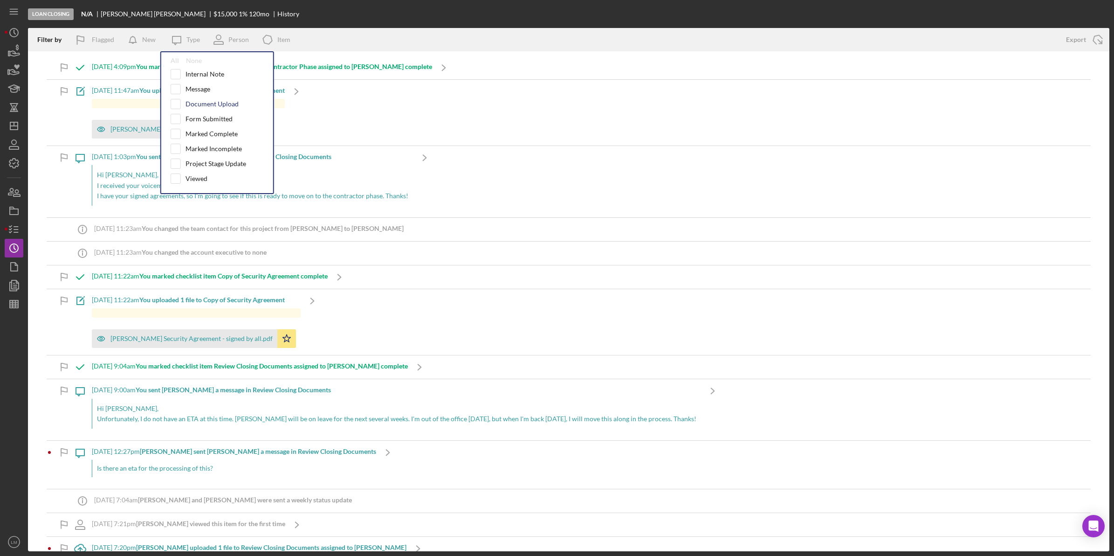
click at [203, 105] on div "Document Upload" at bounding box center [212, 103] width 53 height 7
checkbox input "true"
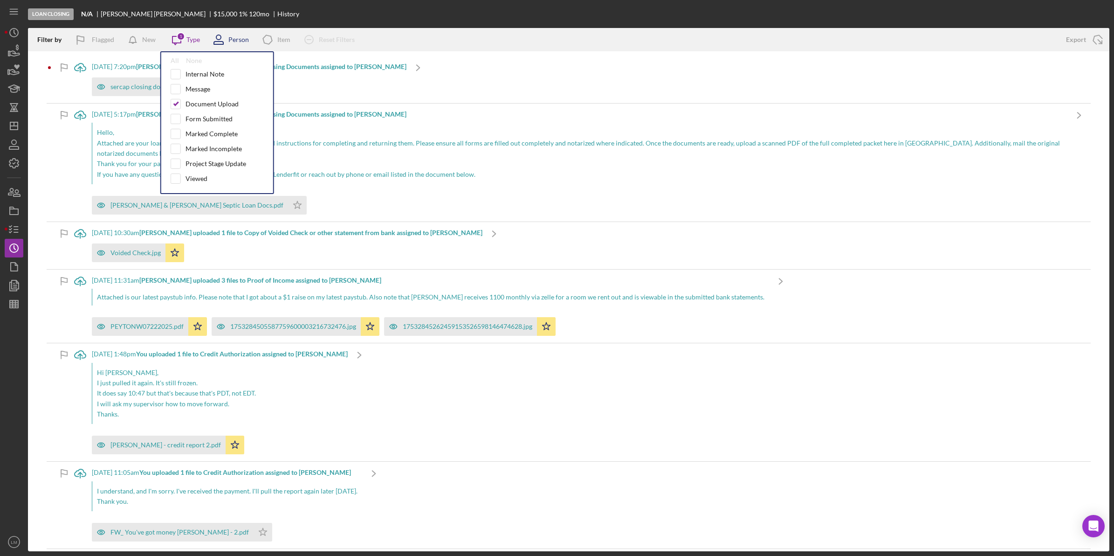
click at [243, 37] on div "Person" at bounding box center [238, 39] width 21 height 7
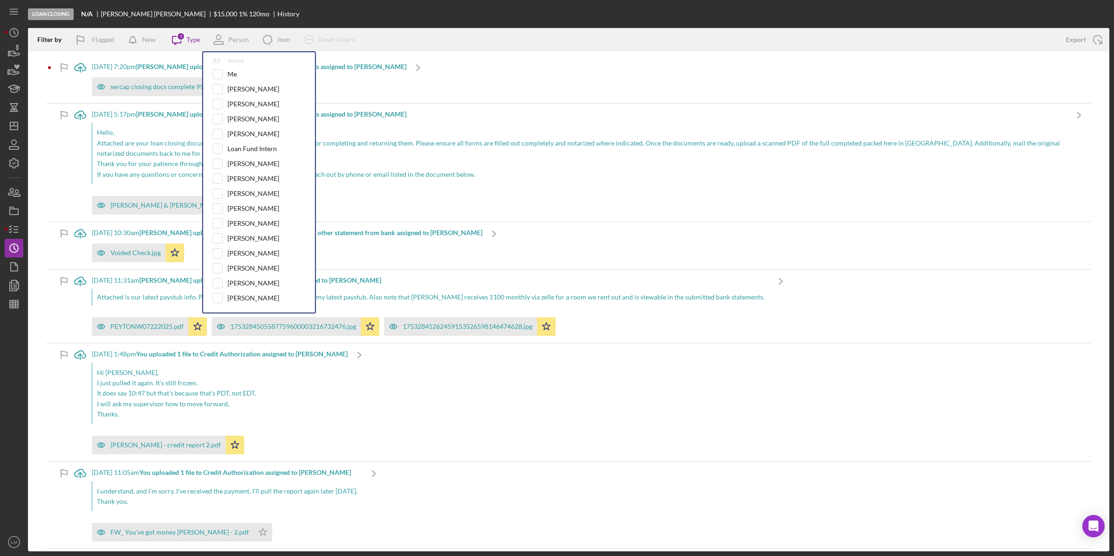
click at [337, 14] on div "Loan Closing N/A Cullen McAskill $15,000 1 % 120 mo History" at bounding box center [569, 14] width 1082 height 28
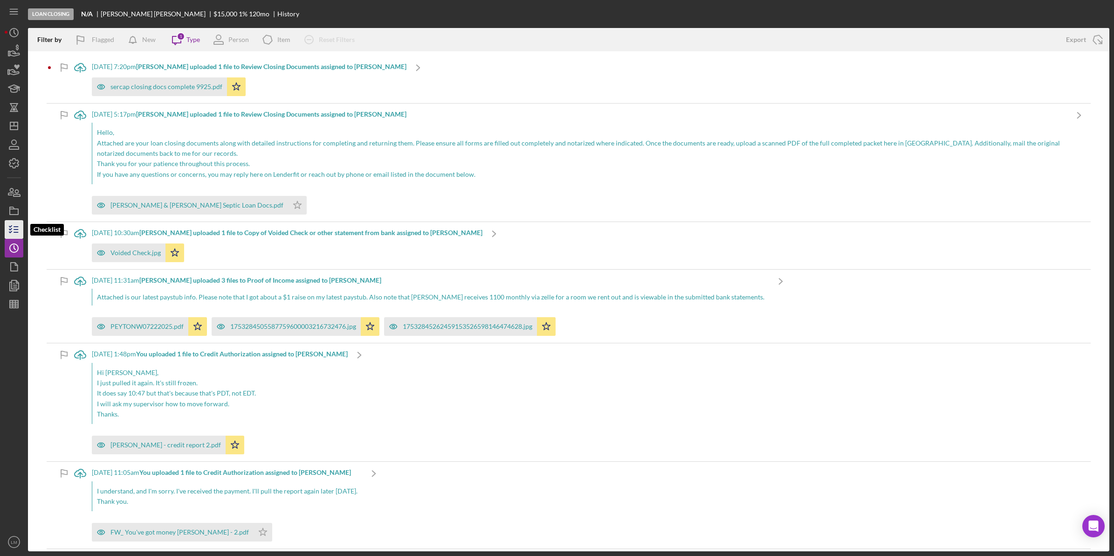
click at [7, 228] on icon "button" at bounding box center [13, 229] width 23 height 23
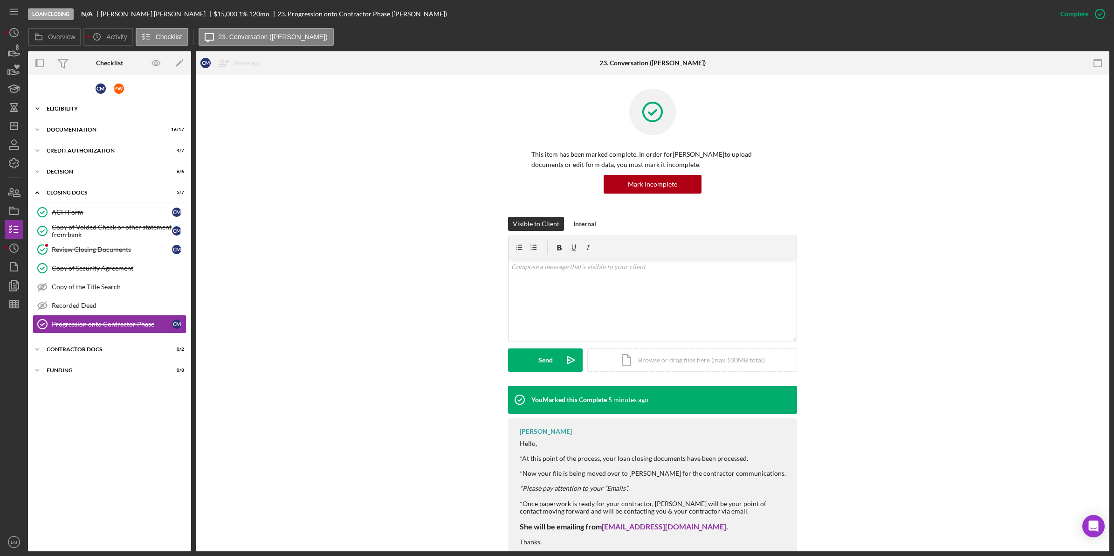
click at [117, 111] on div "Icon/Expander Eligibility 13 / 16" at bounding box center [109, 108] width 163 height 19
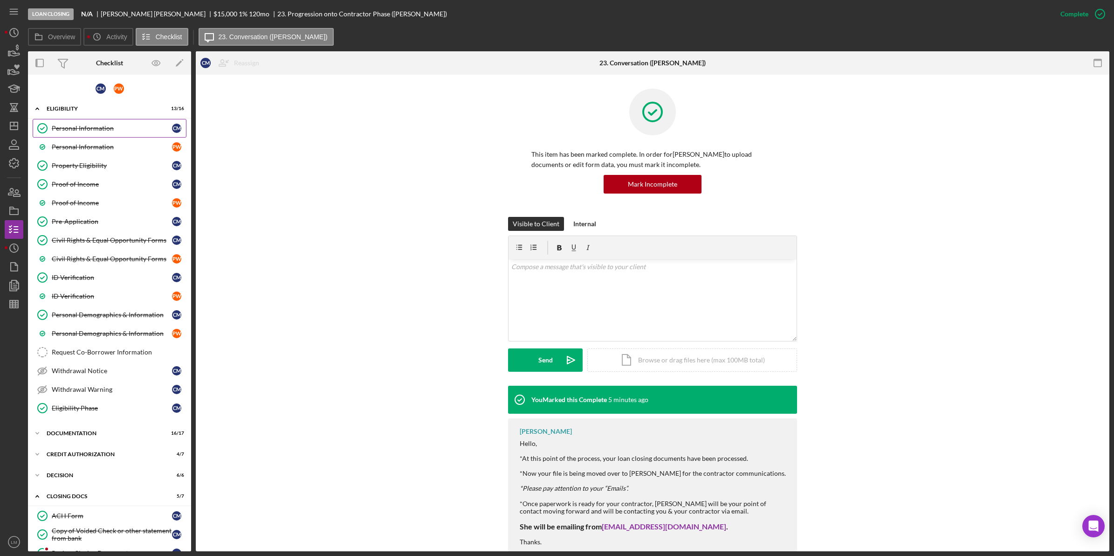
click at [127, 131] on div "Personal Information" at bounding box center [112, 127] width 120 height 7
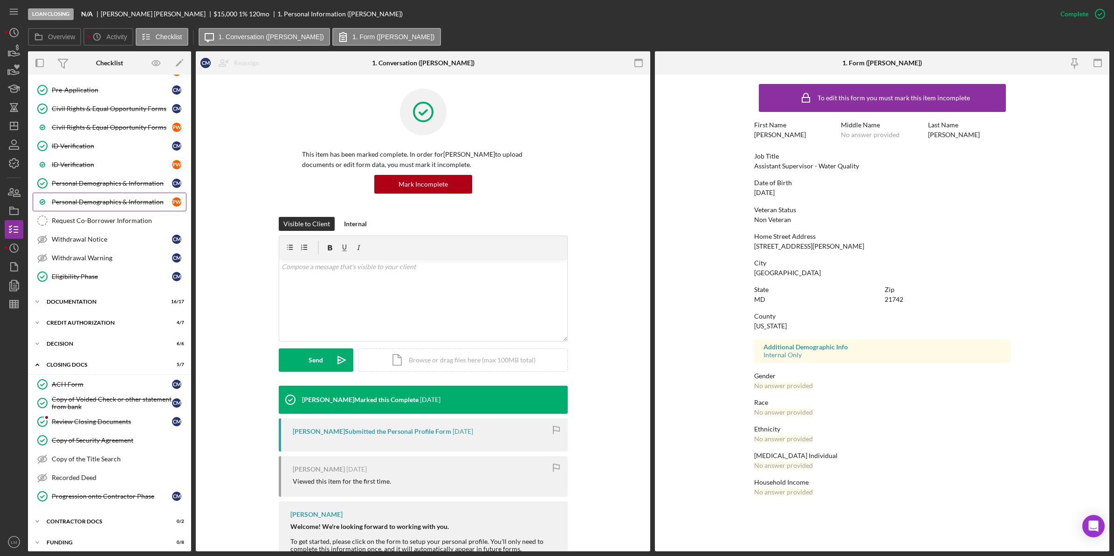
scroll to position [141, 0]
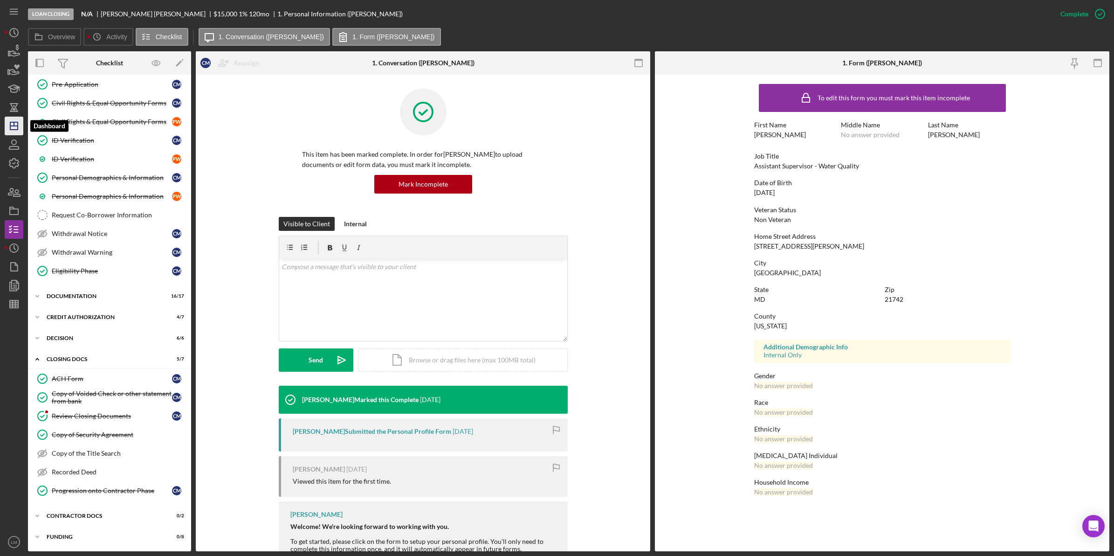
click at [12, 118] on icon "Icon/Dashboard" at bounding box center [13, 125] width 23 height 23
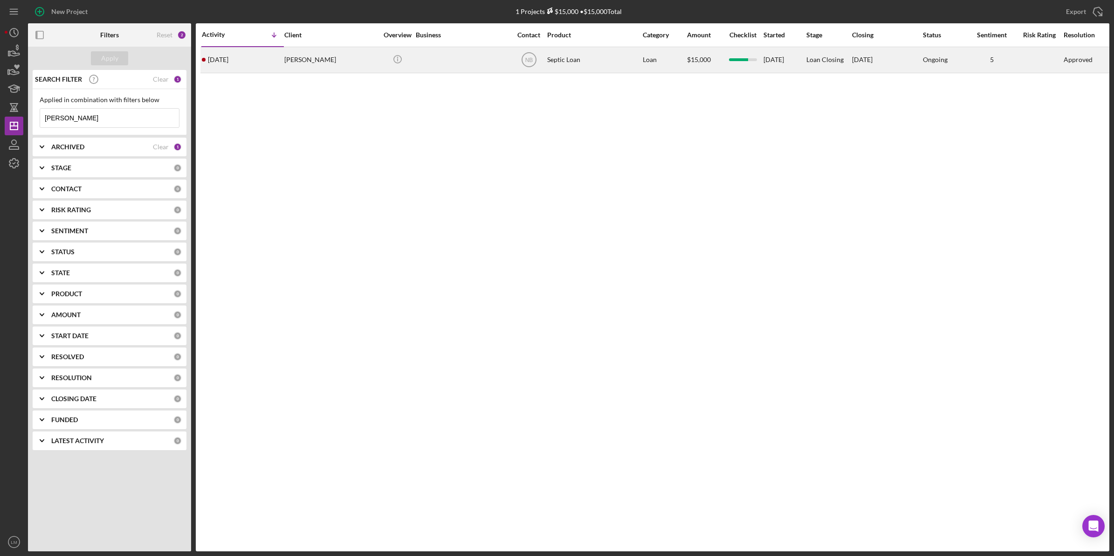
click at [307, 60] on div "Cullen McAskill" at bounding box center [330, 60] width 93 height 25
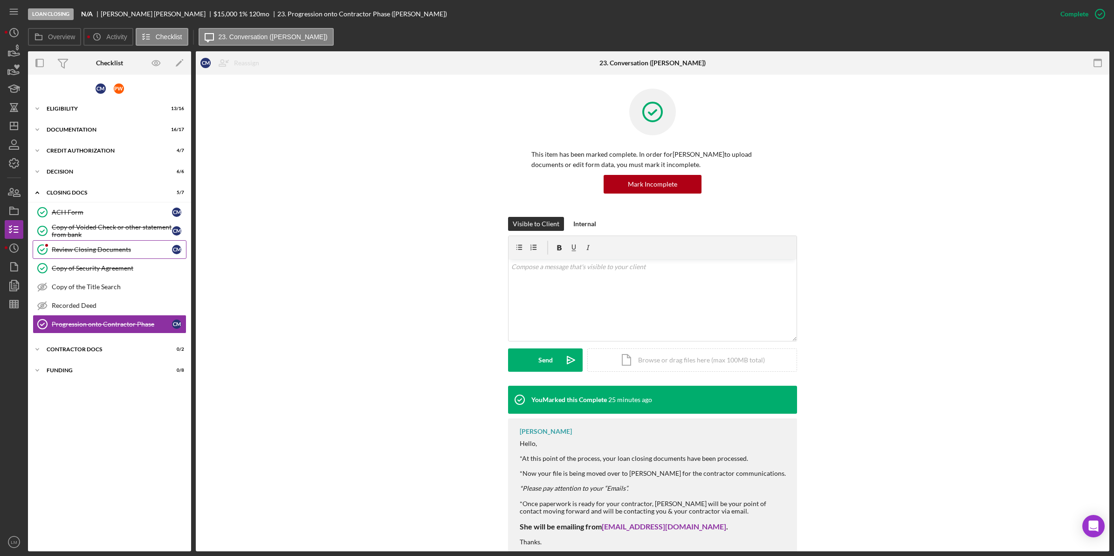
click at [95, 242] on link "Review Closing Documents Review Closing Documents C M" at bounding box center [110, 249] width 154 height 19
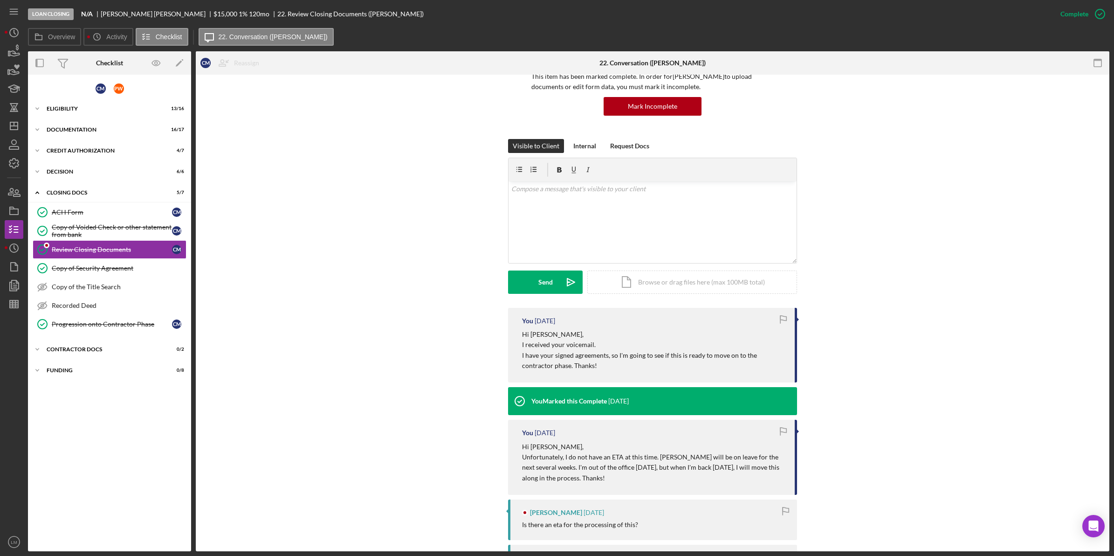
scroll to position [233, 0]
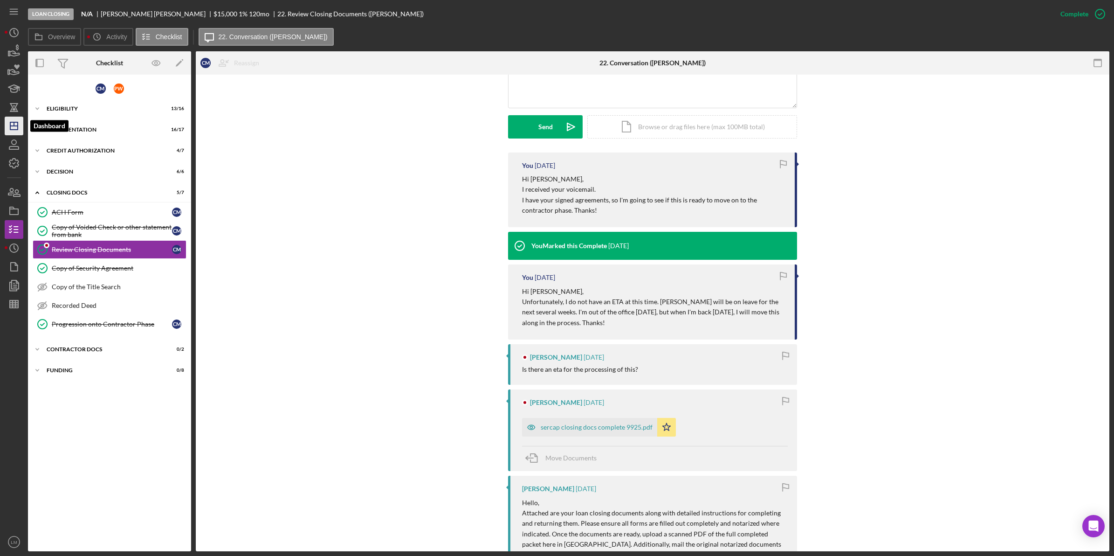
click at [10, 125] on polygon "button" at bounding box center [13, 125] width 7 height 7
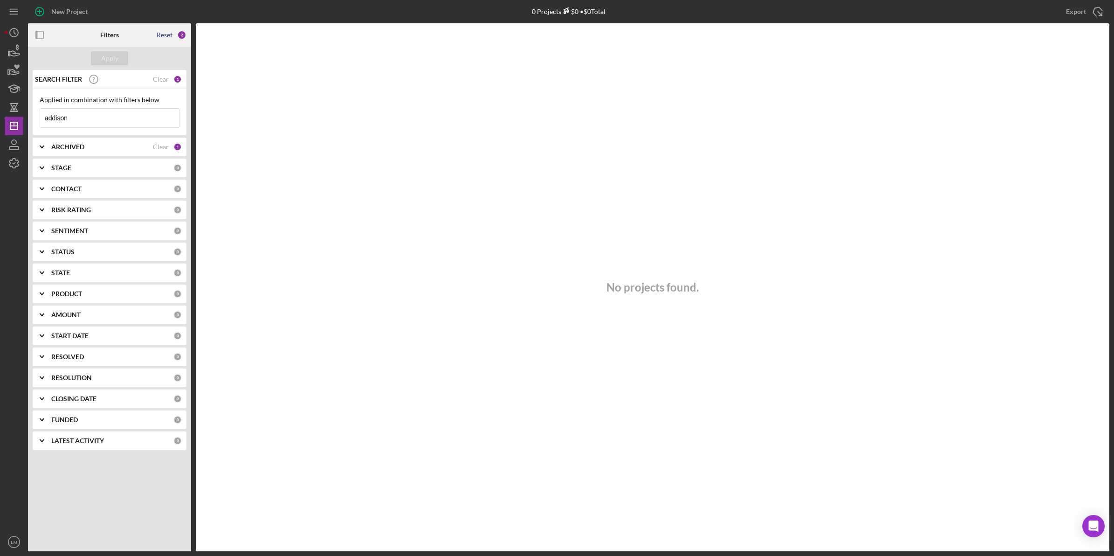
type input "addison"
click at [168, 36] on div "Reset" at bounding box center [165, 34] width 16 height 7
click at [120, 110] on input at bounding box center [109, 118] width 139 height 19
click at [164, 185] on div "Clear" at bounding box center [161, 188] width 16 height 7
click at [121, 62] on button "Apply" at bounding box center [109, 58] width 37 height 14
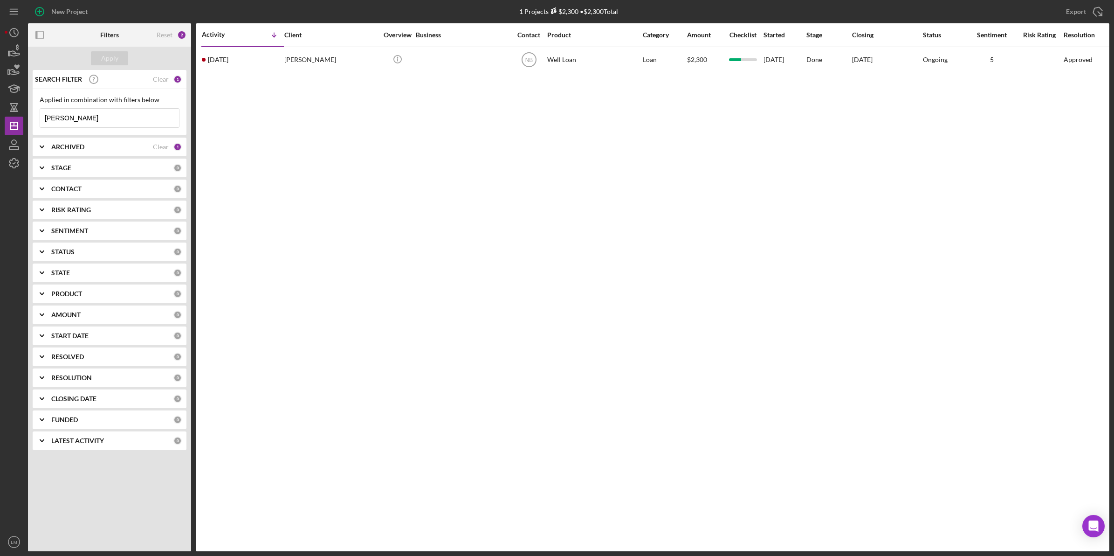
click at [133, 119] on input "vaught" at bounding box center [109, 118] width 139 height 19
type input "addison"
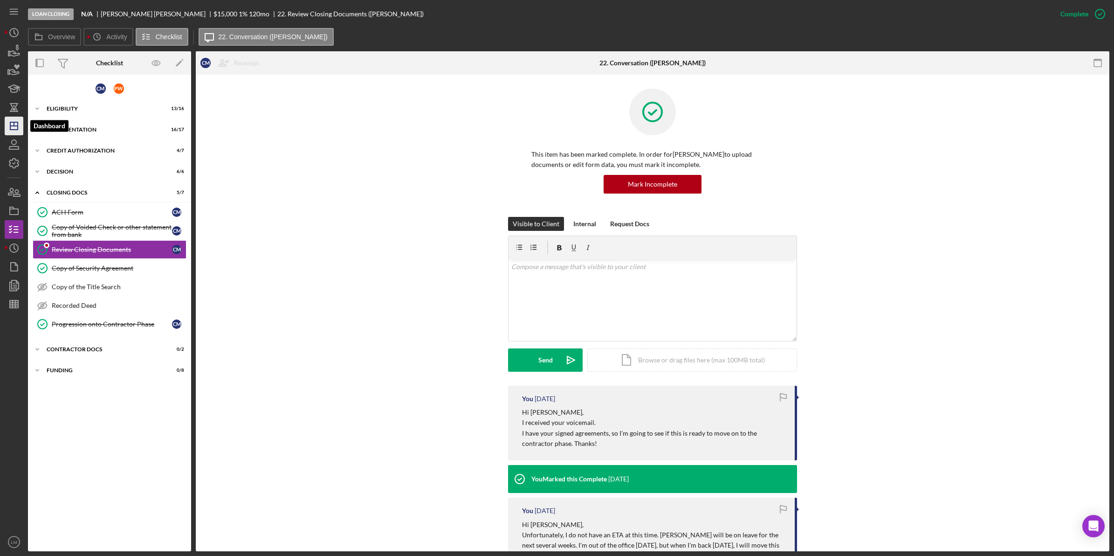
click at [12, 122] on polygon "button" at bounding box center [13, 125] width 7 height 7
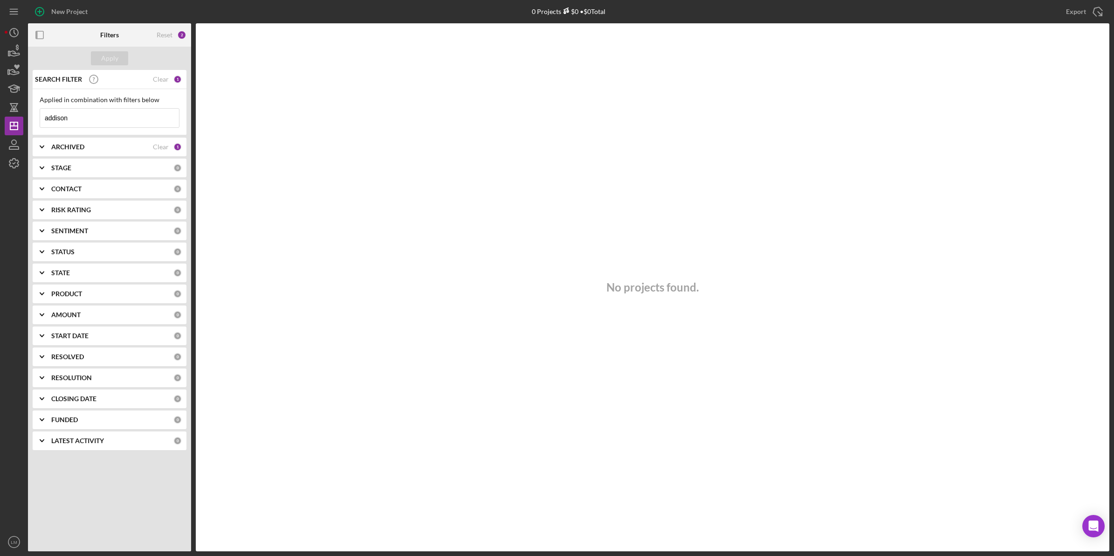
click at [108, 117] on input "addison" at bounding box center [109, 118] width 139 height 19
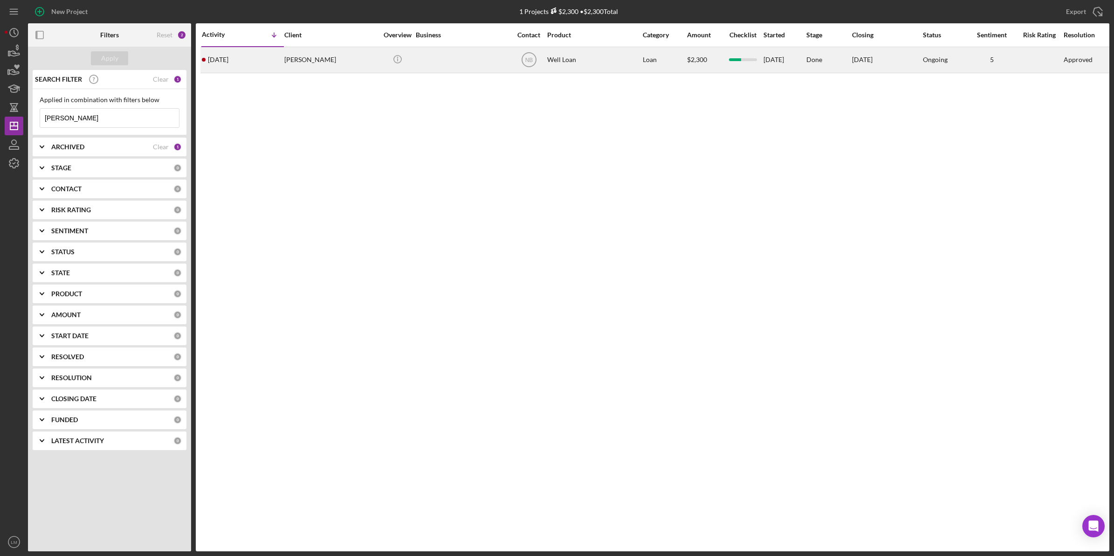
type input "vaught"
click at [445, 71] on div at bounding box center [462, 60] width 93 height 25
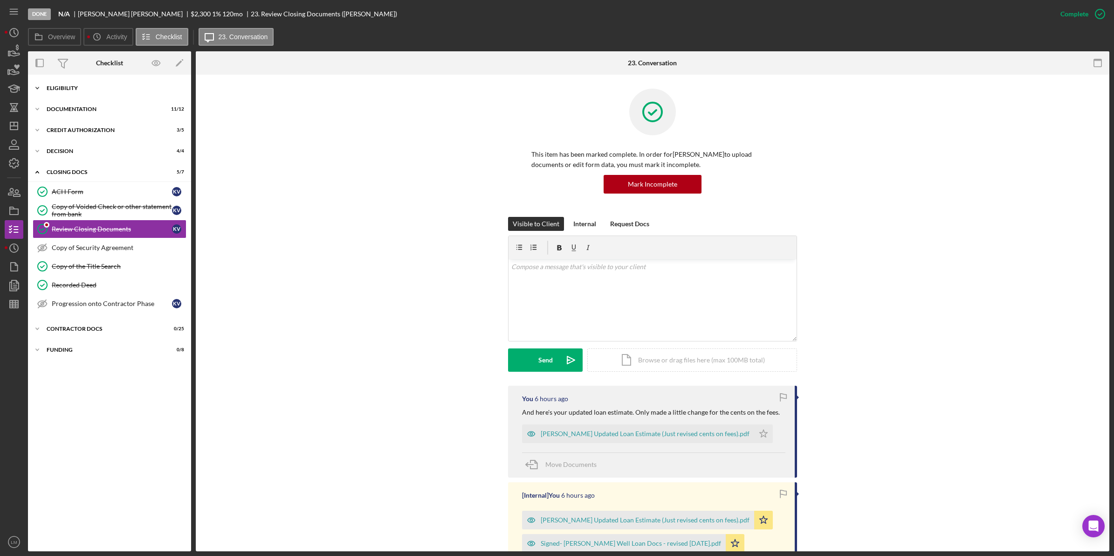
click at [117, 94] on div "Icon/Expander Eligibility 8 / 10" at bounding box center [109, 88] width 163 height 19
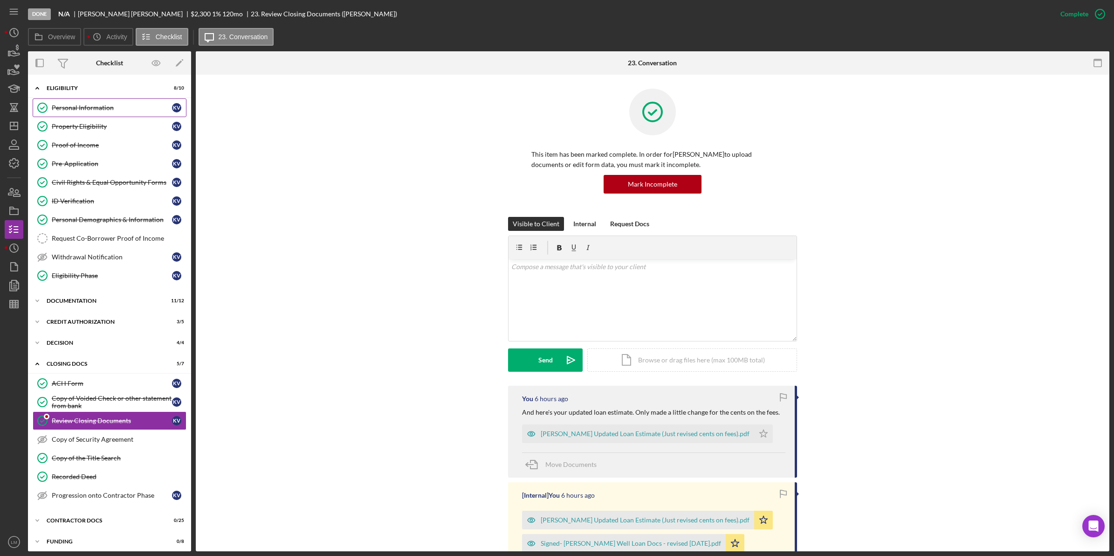
click at [117, 105] on div "Personal Information" at bounding box center [112, 107] width 120 height 7
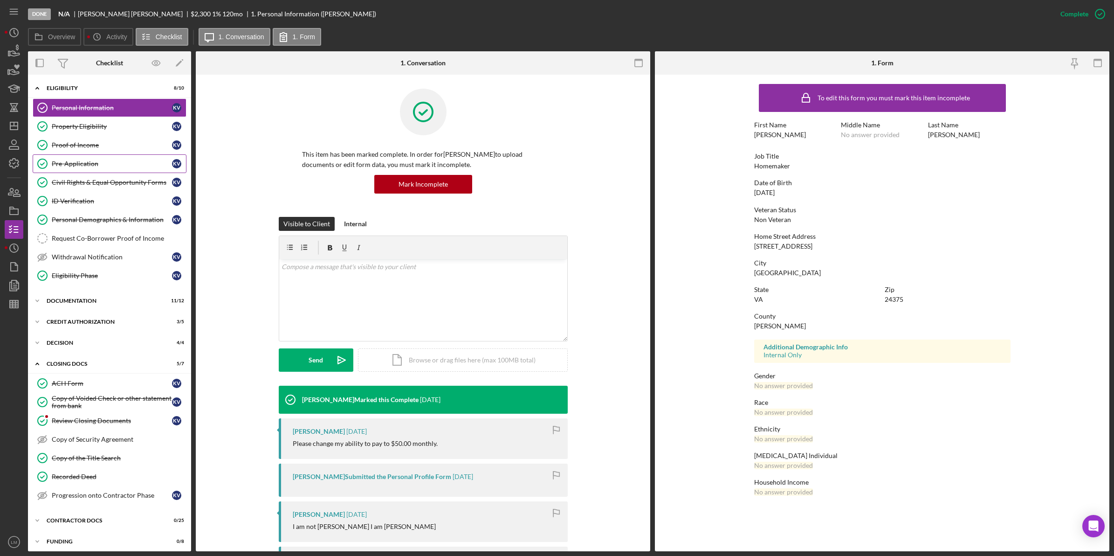
click at [87, 157] on link "Pre-Application Pre-Application K V" at bounding box center [110, 163] width 154 height 19
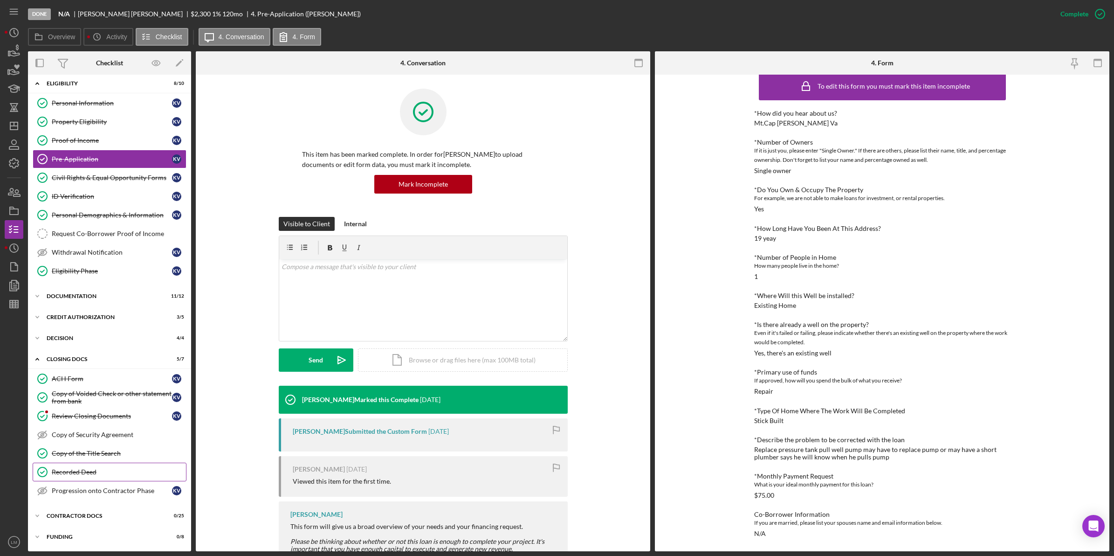
scroll to position [8, 0]
click at [147, 514] on div "Contractor Docs" at bounding box center [113, 516] width 133 height 6
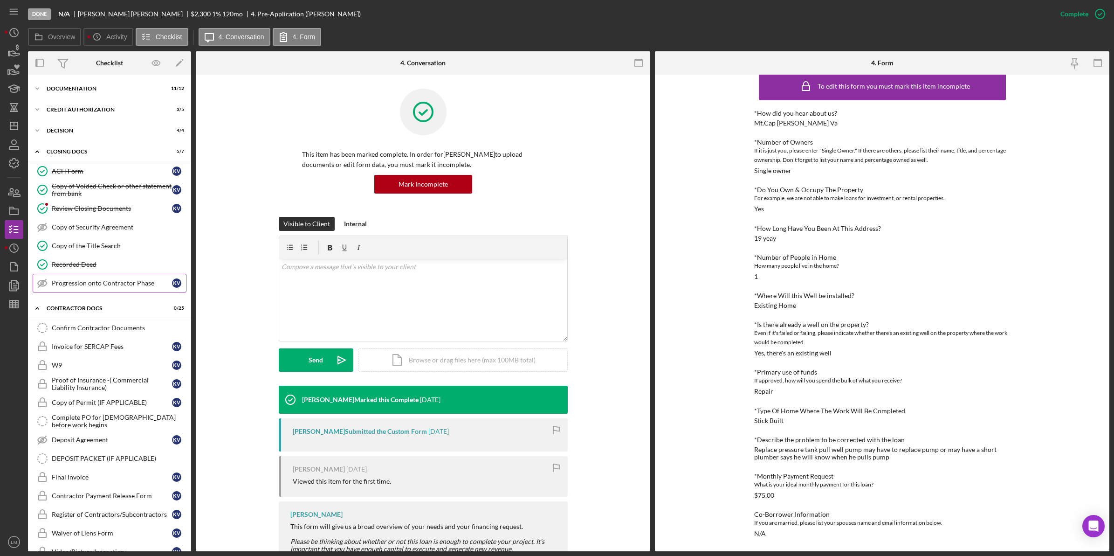
scroll to position [241, 0]
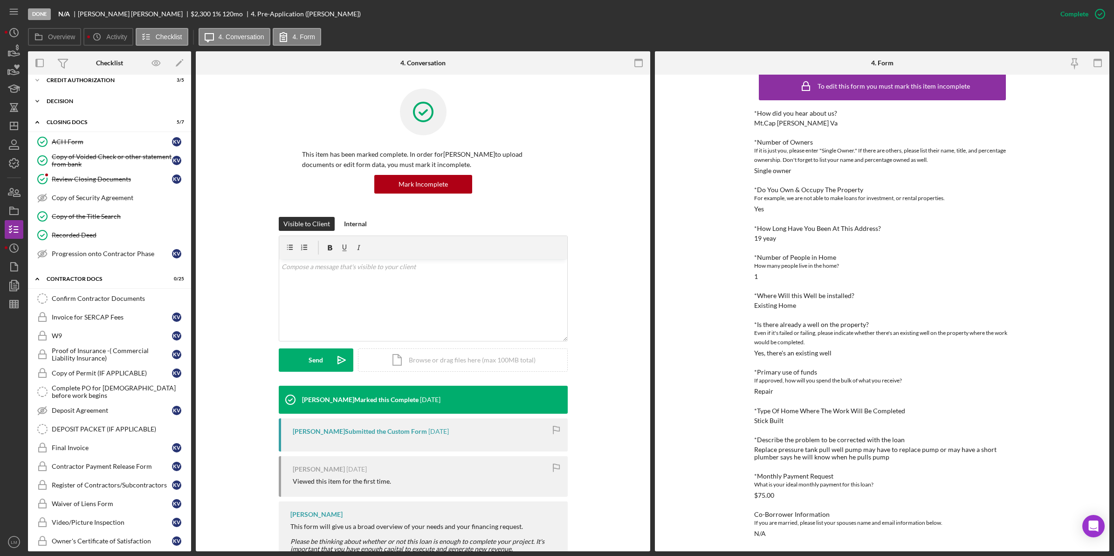
click at [90, 94] on div "Icon/Expander Decision 4 / 4" at bounding box center [109, 101] width 163 height 19
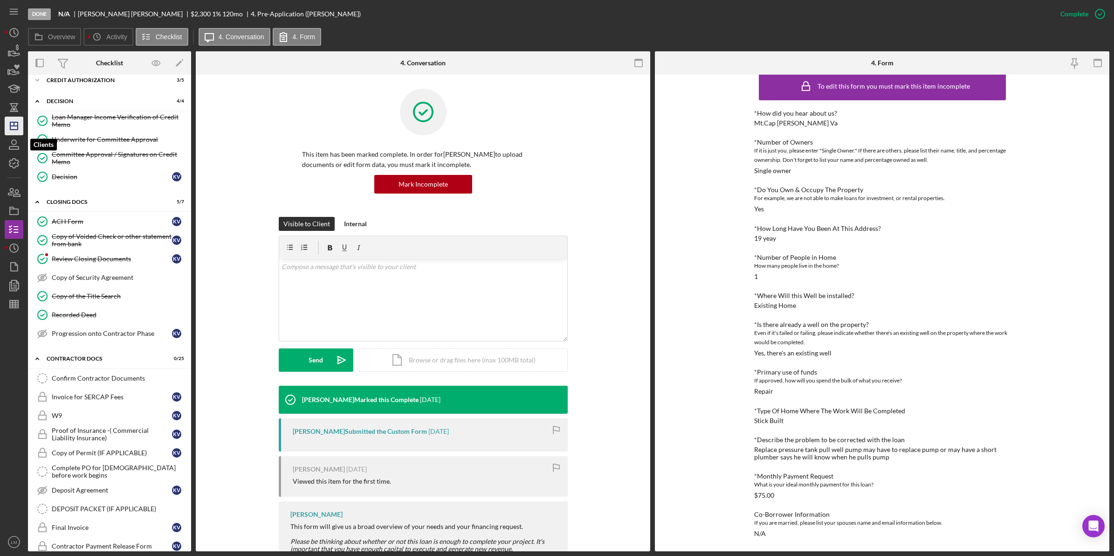
click at [13, 133] on icon "Icon/Dashboard" at bounding box center [13, 125] width 23 height 23
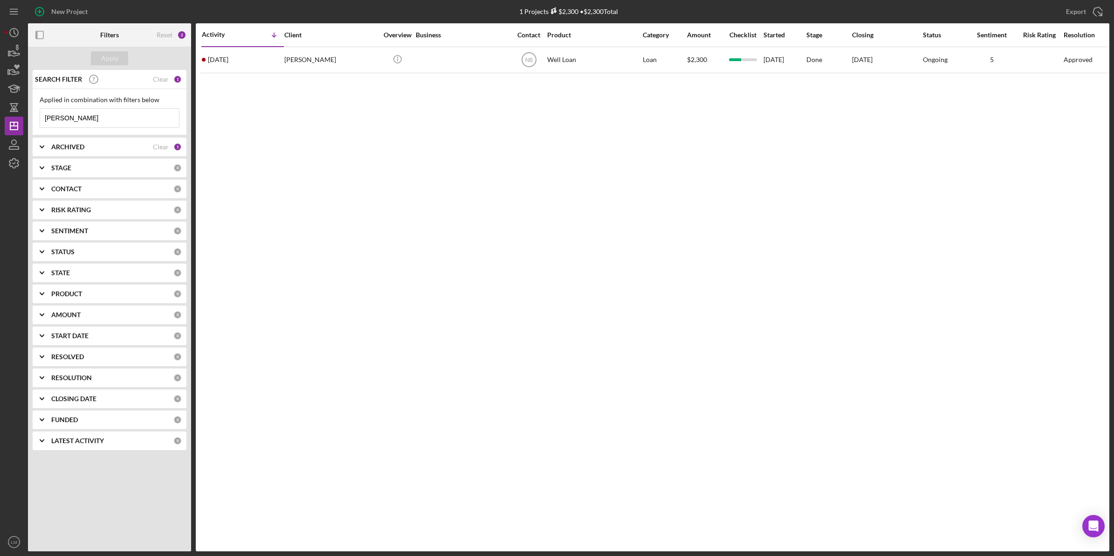
click at [168, 41] on div "Reset 2" at bounding box center [172, 34] width 30 height 23
click at [168, 35] on div "Reset" at bounding box center [165, 34] width 16 height 7
click at [110, 56] on div "Apply" at bounding box center [109, 58] width 17 height 14
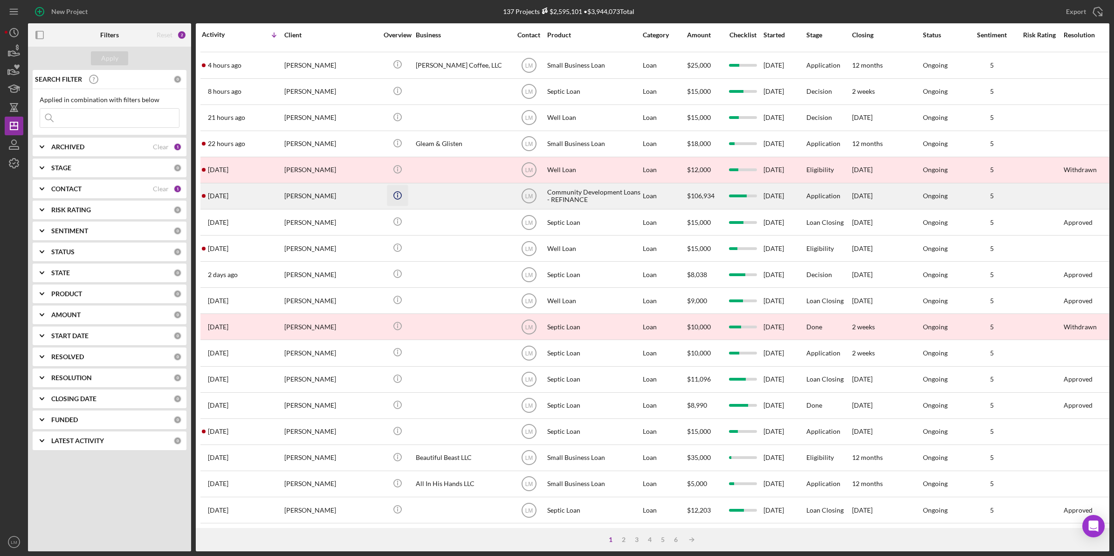
scroll to position [200, 0]
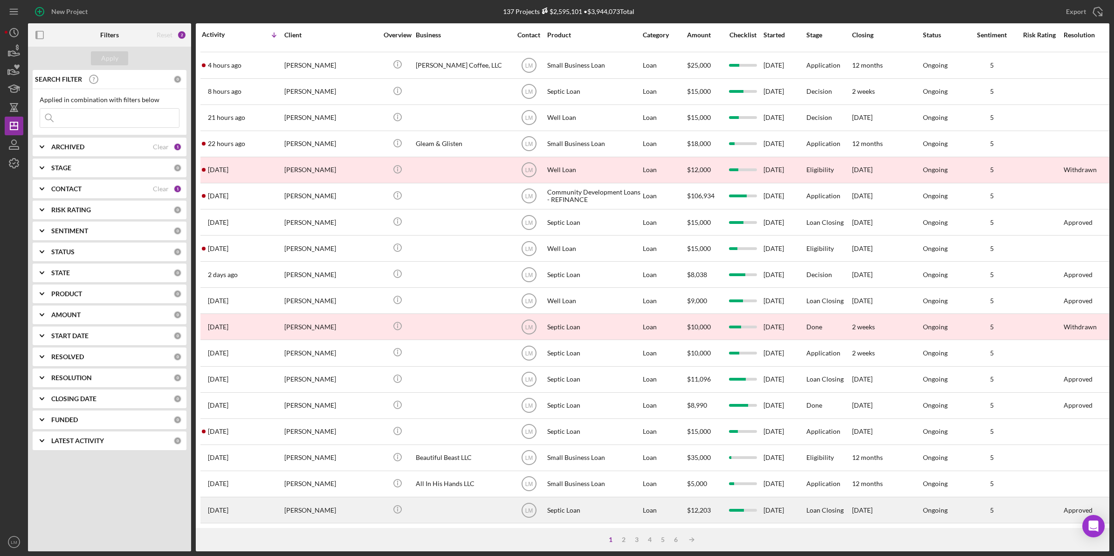
click at [456, 510] on div at bounding box center [462, 509] width 93 height 25
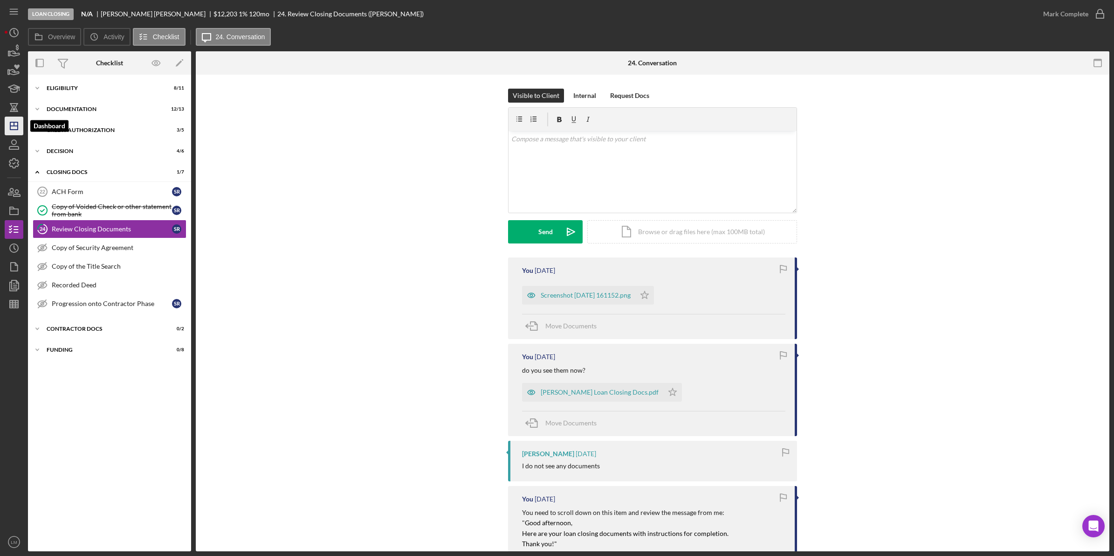
click at [12, 134] on icon "Icon/Dashboard" at bounding box center [13, 125] width 23 height 23
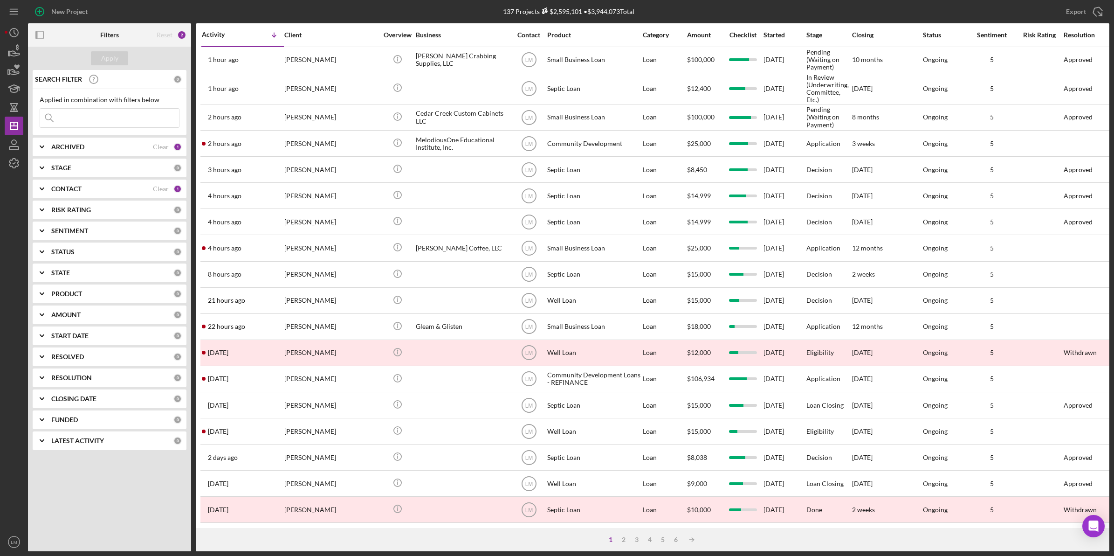
click at [161, 187] on div "Clear" at bounding box center [161, 188] width 16 height 7
click at [117, 118] on input at bounding box center [109, 118] width 139 height 19
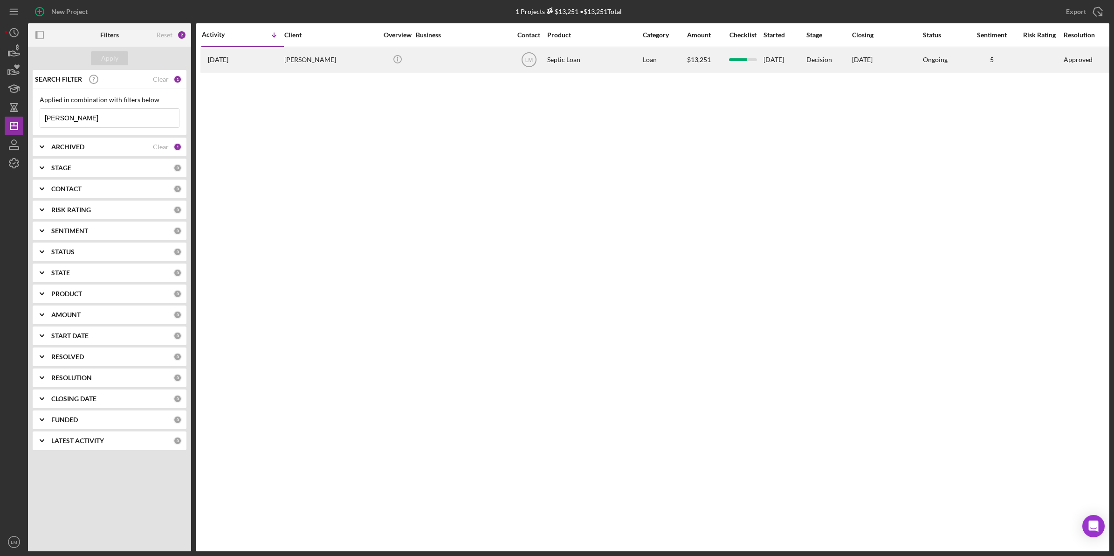
type input "moyer"
click at [372, 68] on div "Brent Moyer" at bounding box center [330, 60] width 93 height 25
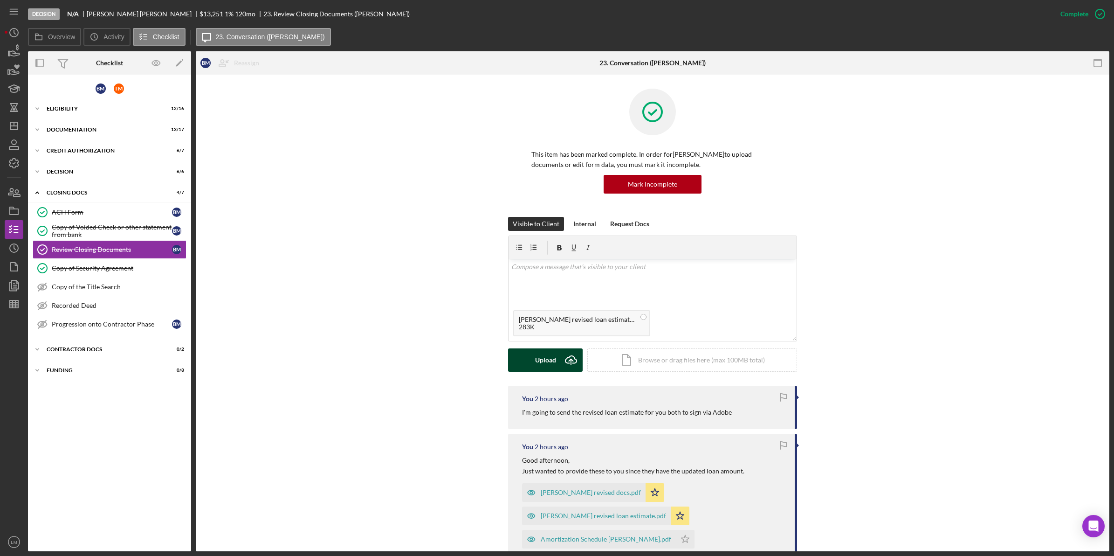
click at [545, 355] on div "Upload" at bounding box center [545, 359] width 21 height 23
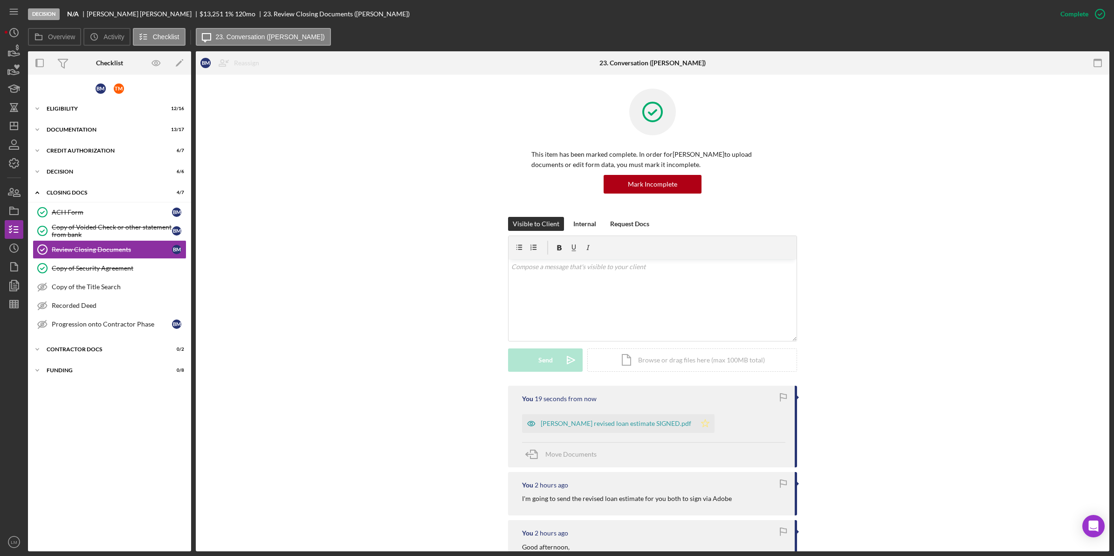
click at [696, 423] on icon "Icon/Star" at bounding box center [705, 423] width 19 height 19
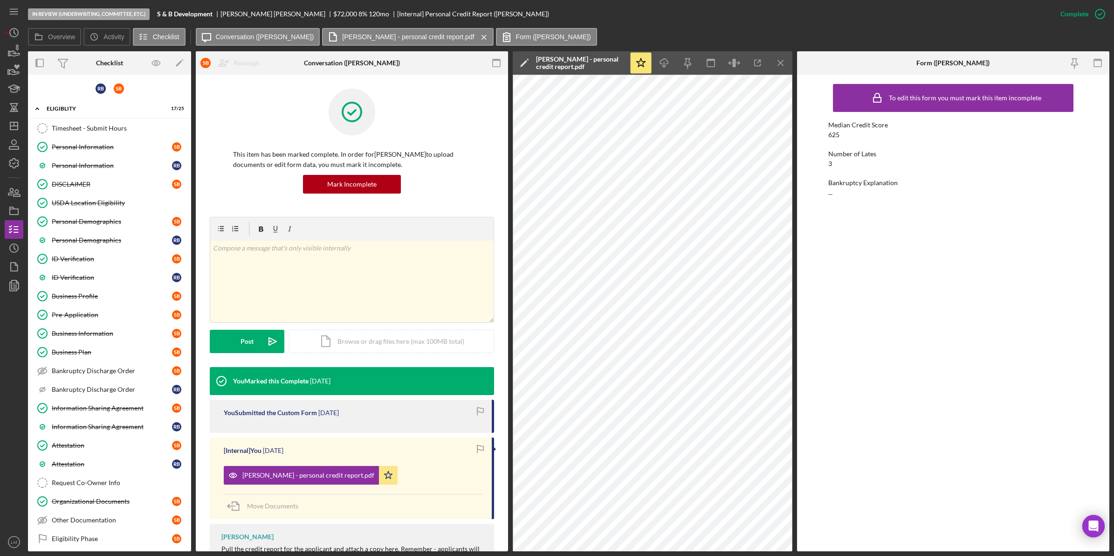
scroll to position [1107, 0]
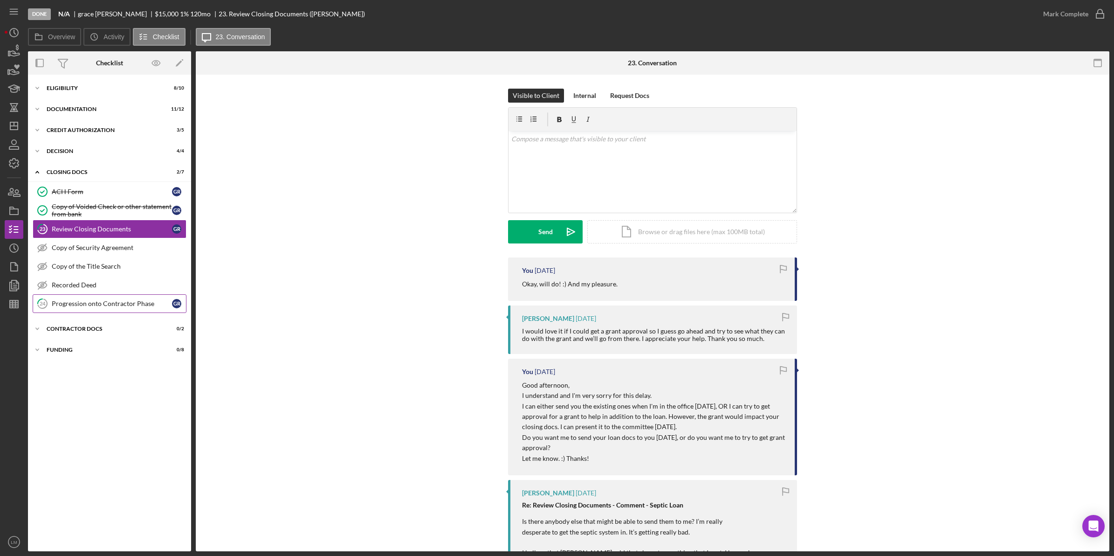
click at [136, 304] on div "Progression onto Contractor Phase" at bounding box center [112, 303] width 120 height 7
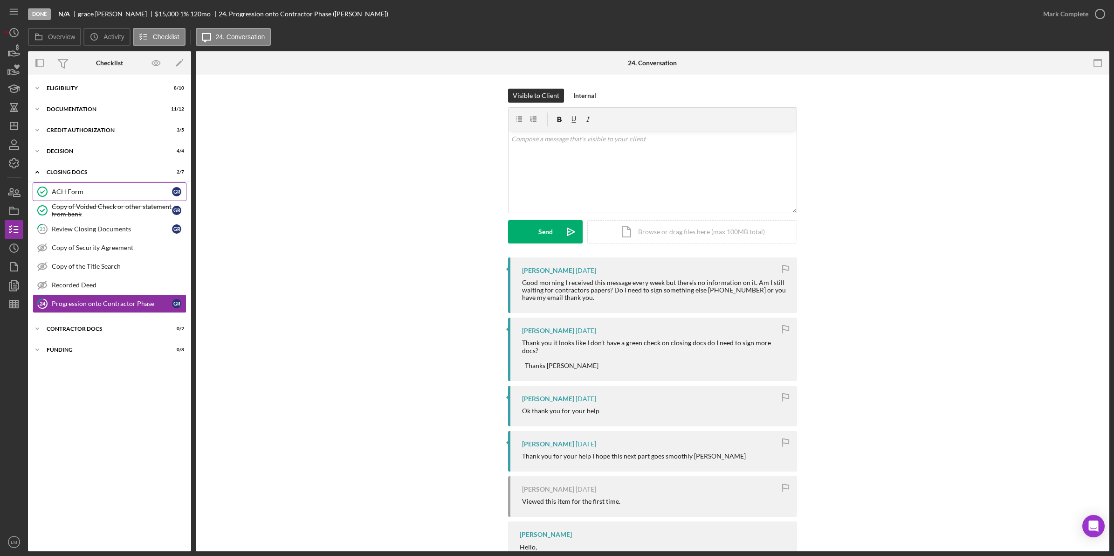
click at [134, 200] on link "ACH Form ACH Form g r" at bounding box center [110, 191] width 154 height 19
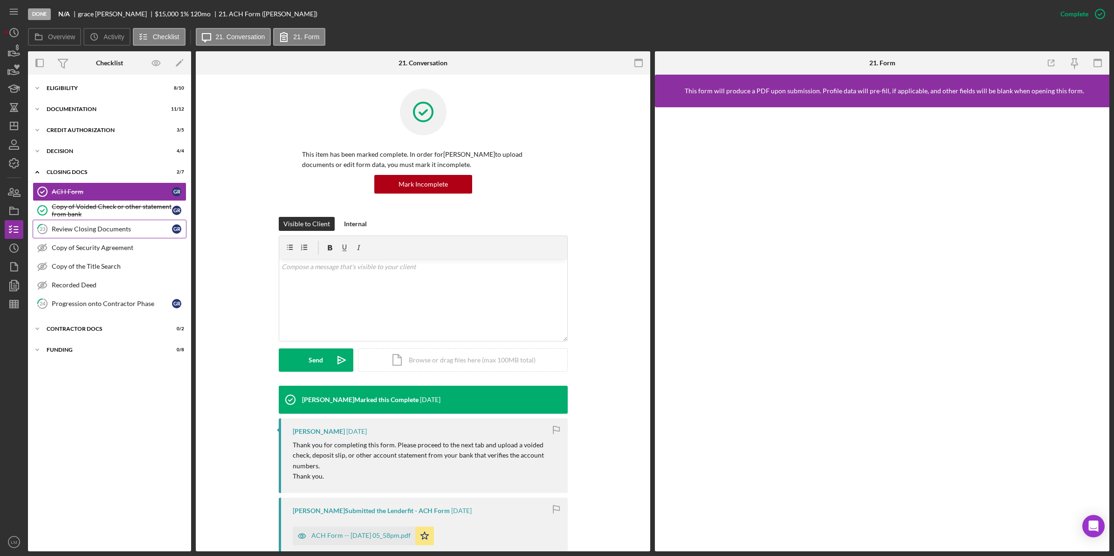
click at [130, 231] on div "Review Closing Documents" at bounding box center [112, 228] width 120 height 7
